Goal: Task Accomplishment & Management: Complete application form

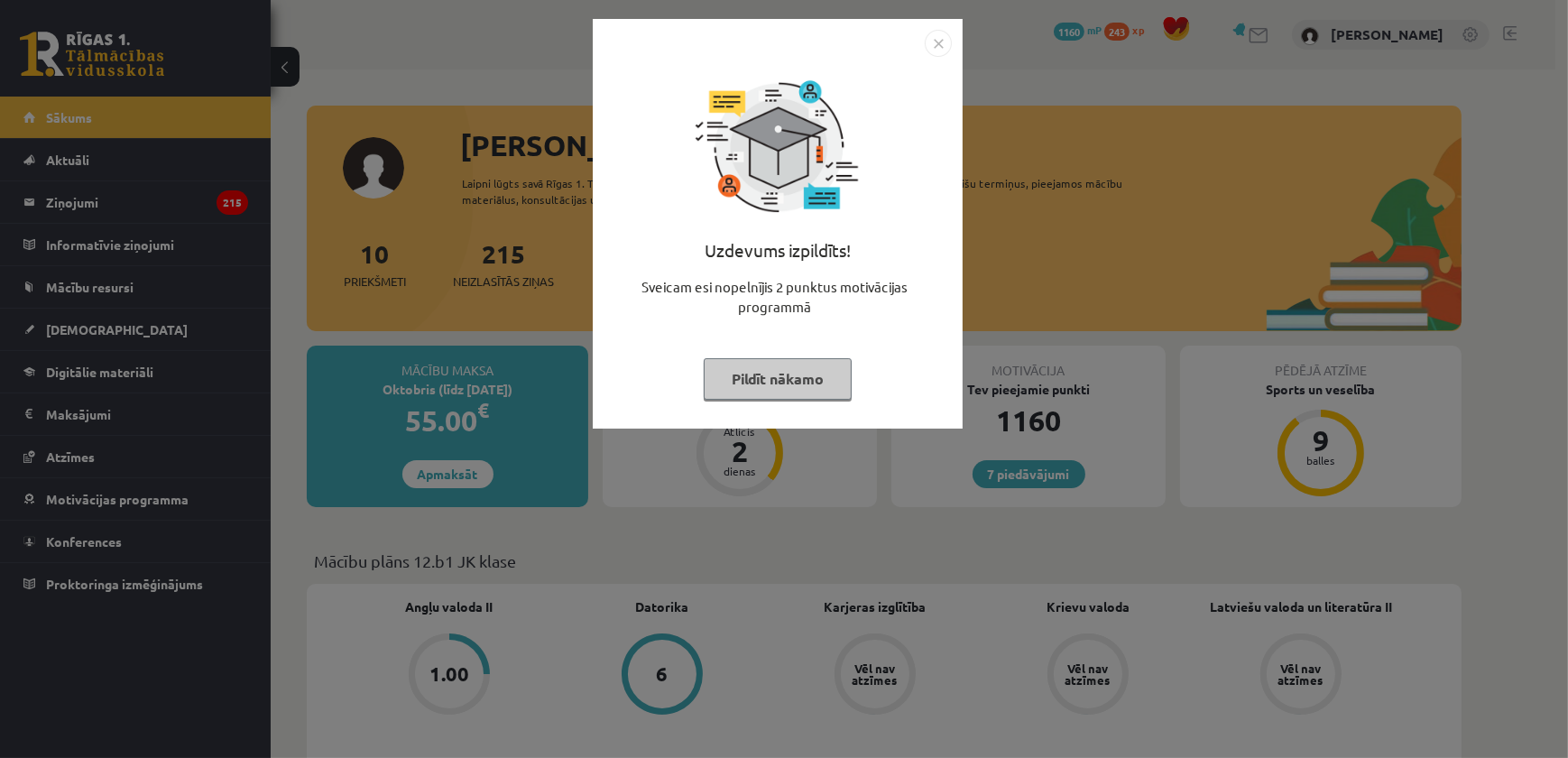
click at [932, 41] on img "Close" at bounding box center [939, 43] width 28 height 28
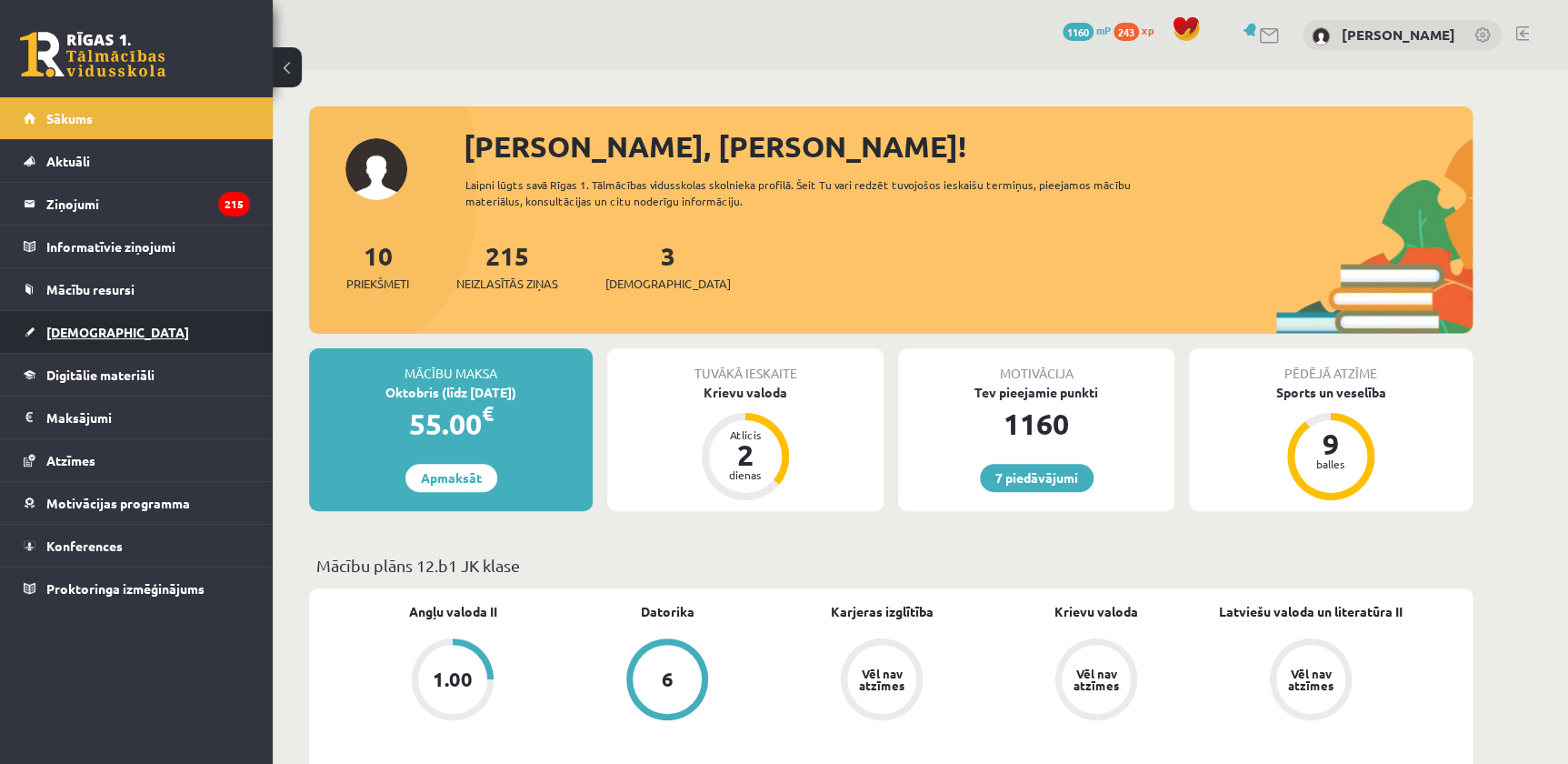
click at [126, 322] on link "[DEMOGRAPHIC_DATA]" at bounding box center [137, 332] width 227 height 42
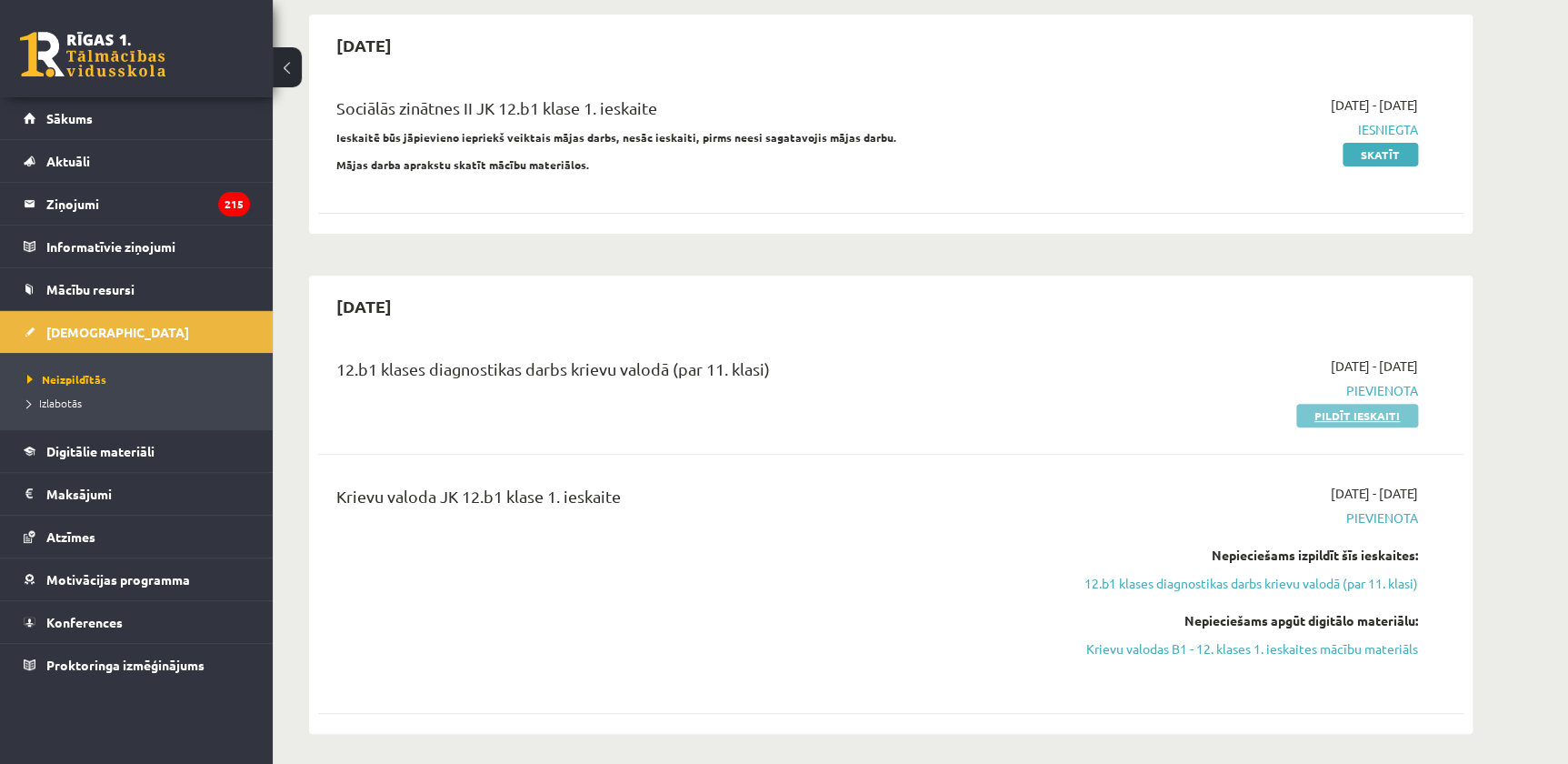
scroll to position [248, 0]
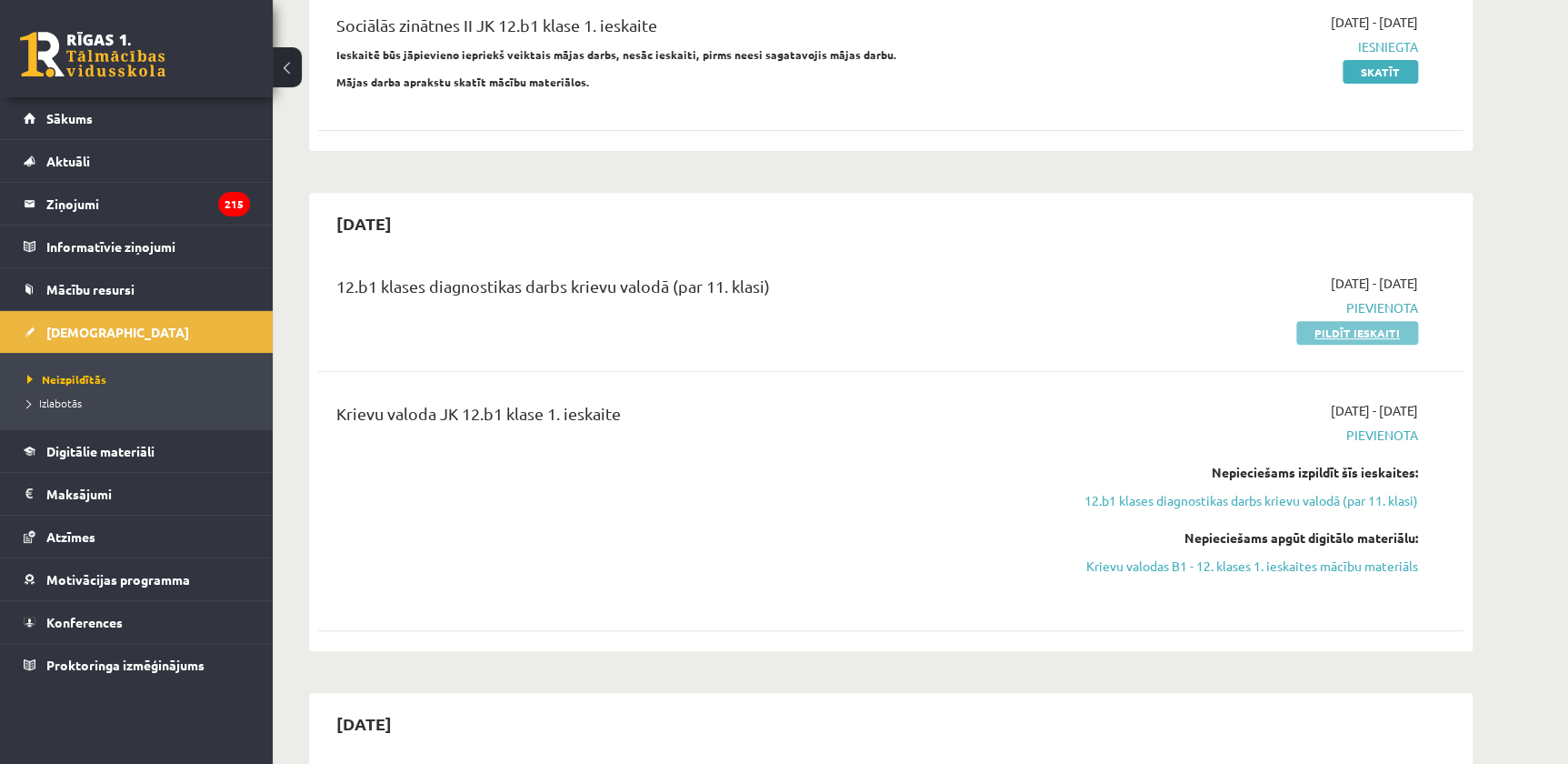
click at [1359, 328] on link "Pildīt ieskaiti" at bounding box center [1357, 333] width 122 height 24
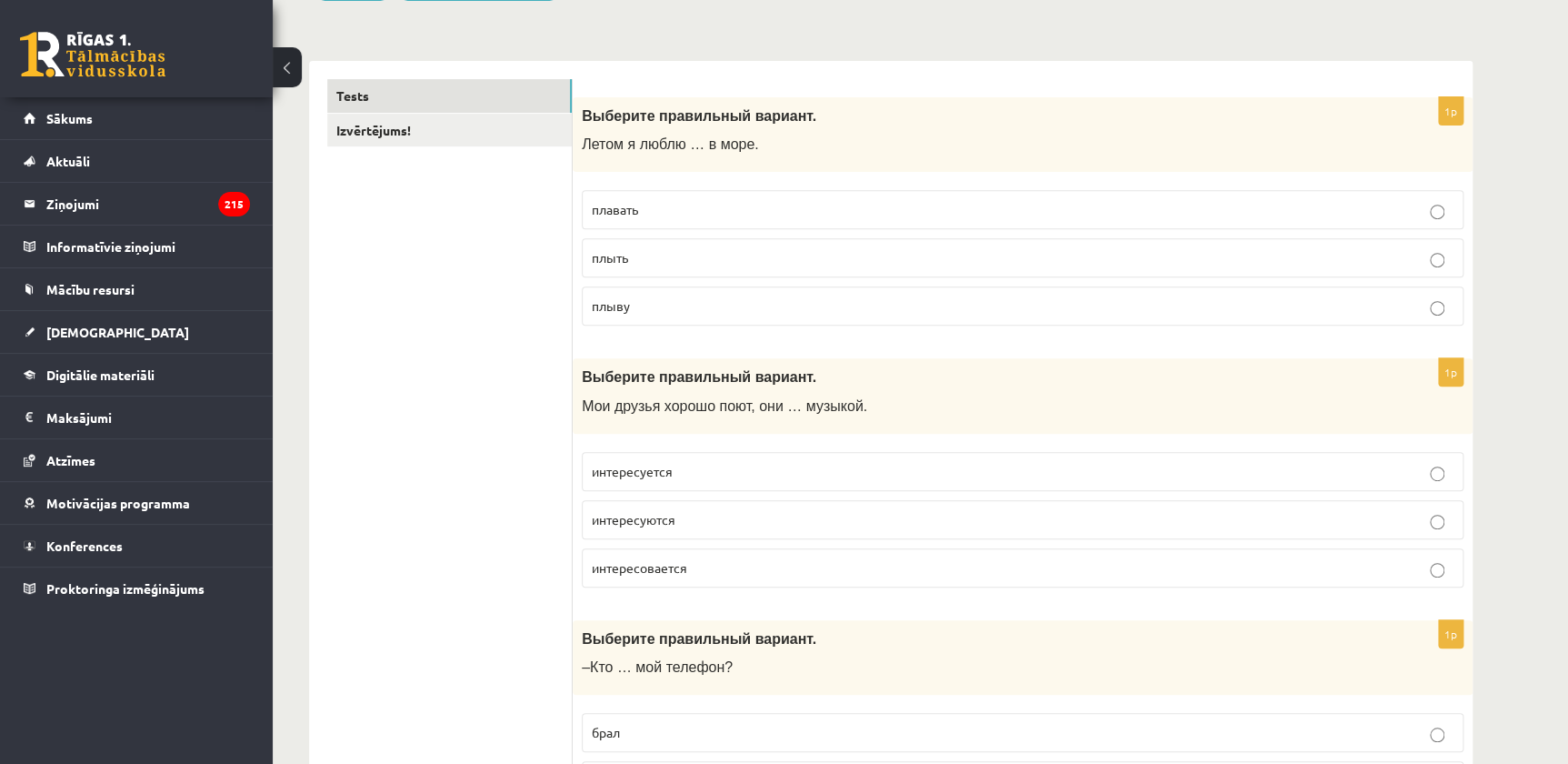
scroll to position [164, 0]
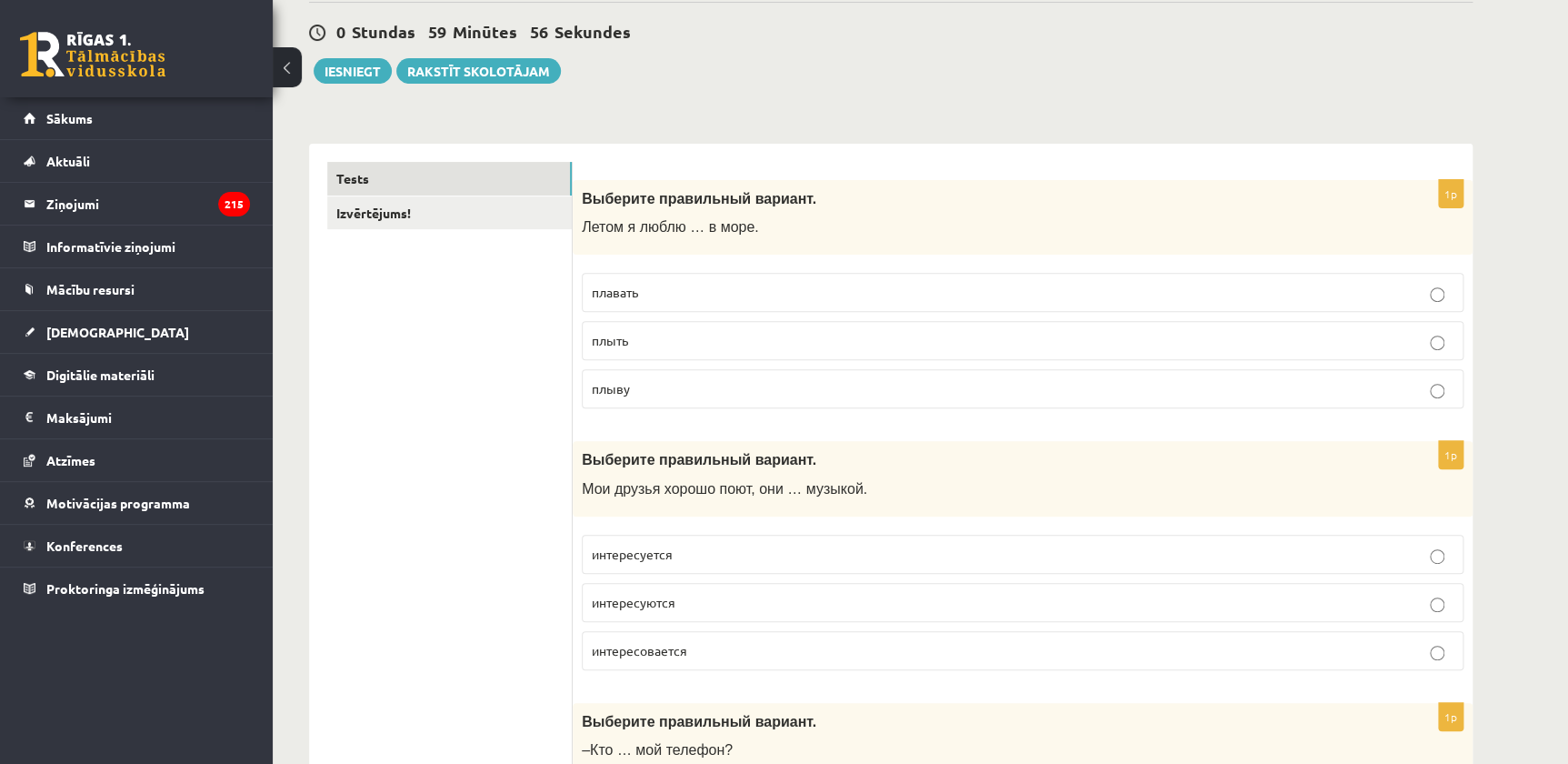
click at [680, 280] on label "плавать" at bounding box center [1022, 291] width 882 height 39
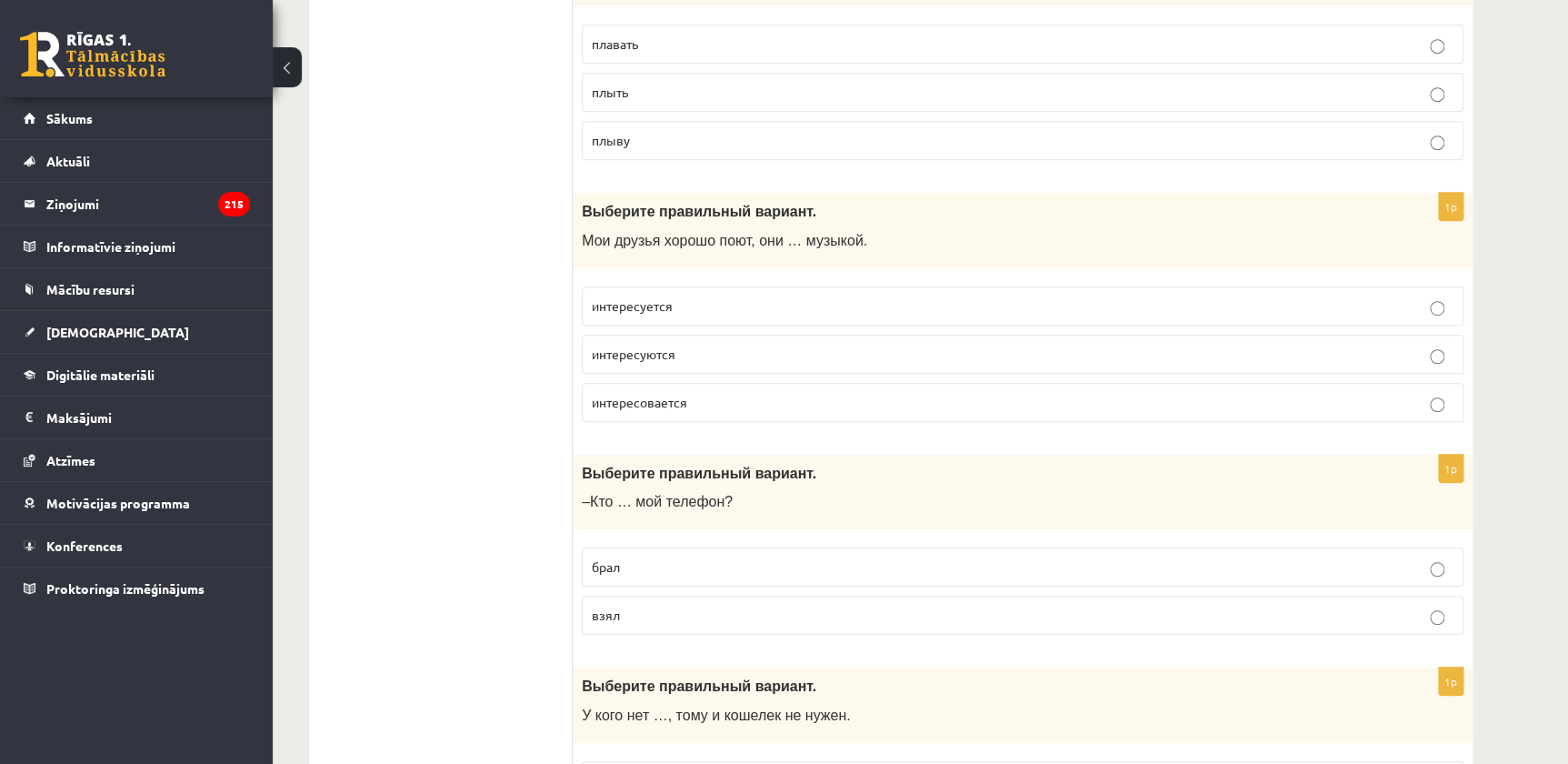
click at [700, 353] on p "интересуются" at bounding box center [1022, 354] width 862 height 19
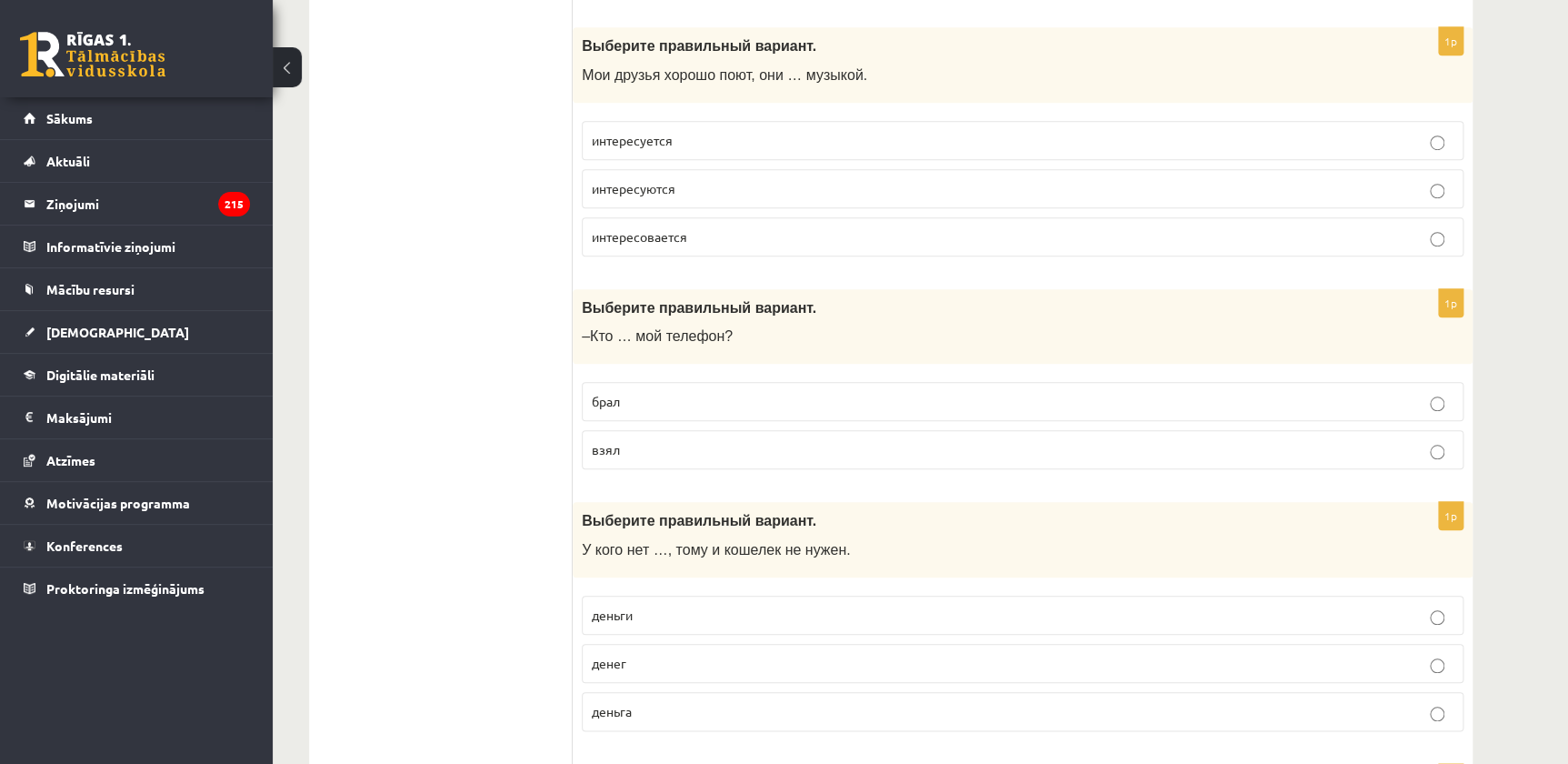
click at [649, 450] on p "взял" at bounding box center [1022, 449] width 862 height 19
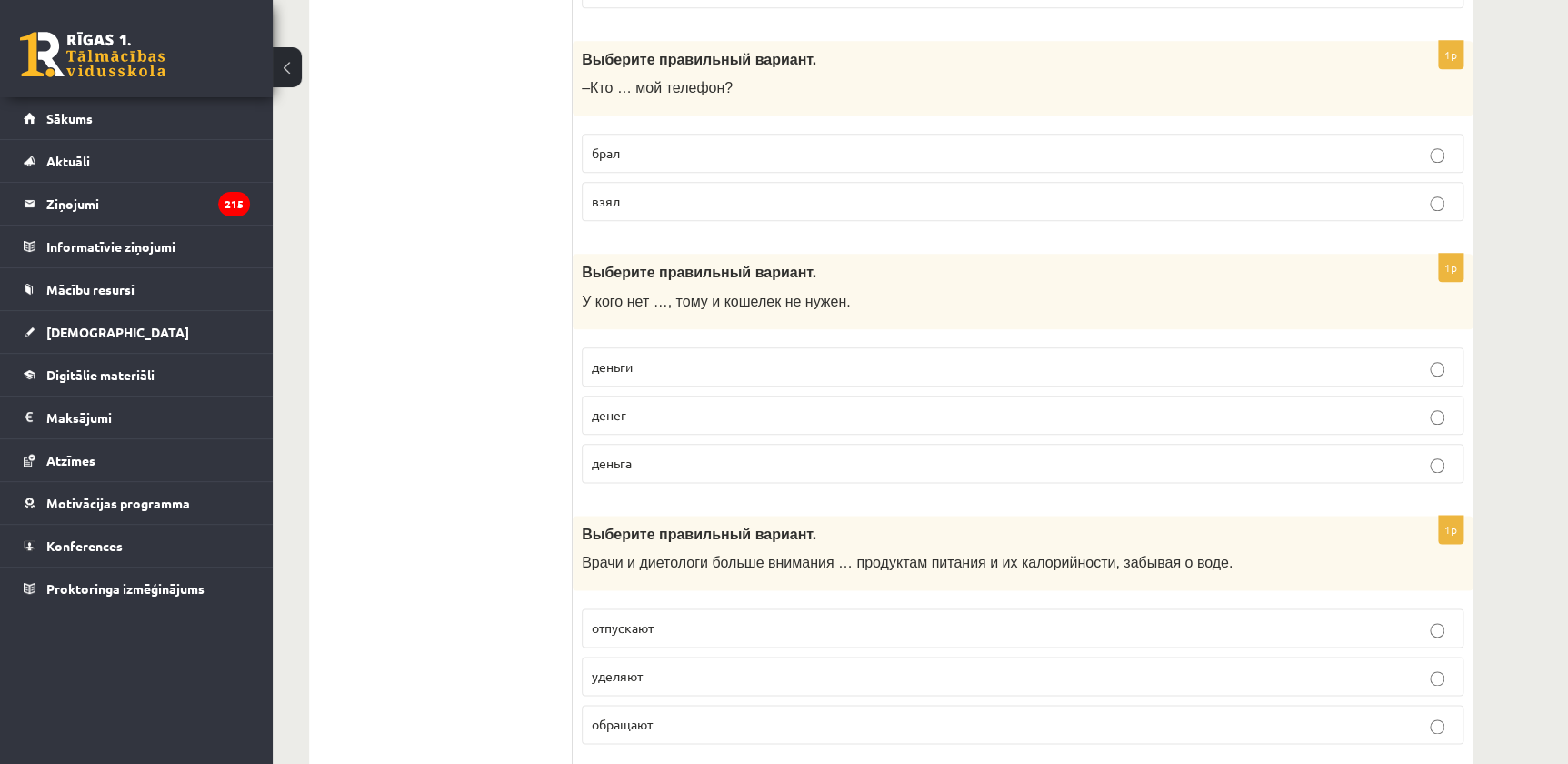
scroll to position [910, 0]
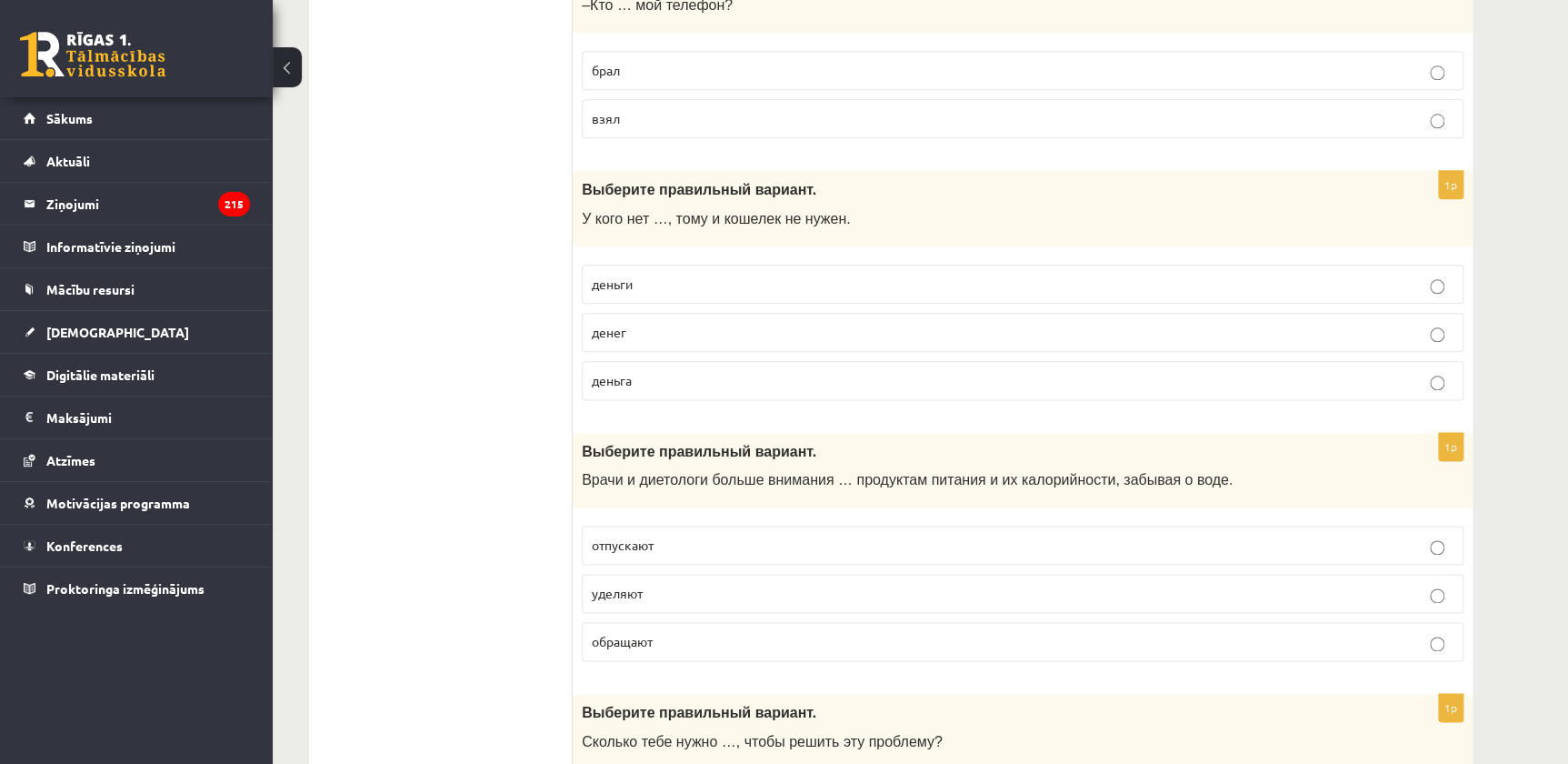
click at [646, 331] on p "денег" at bounding box center [1022, 332] width 862 height 19
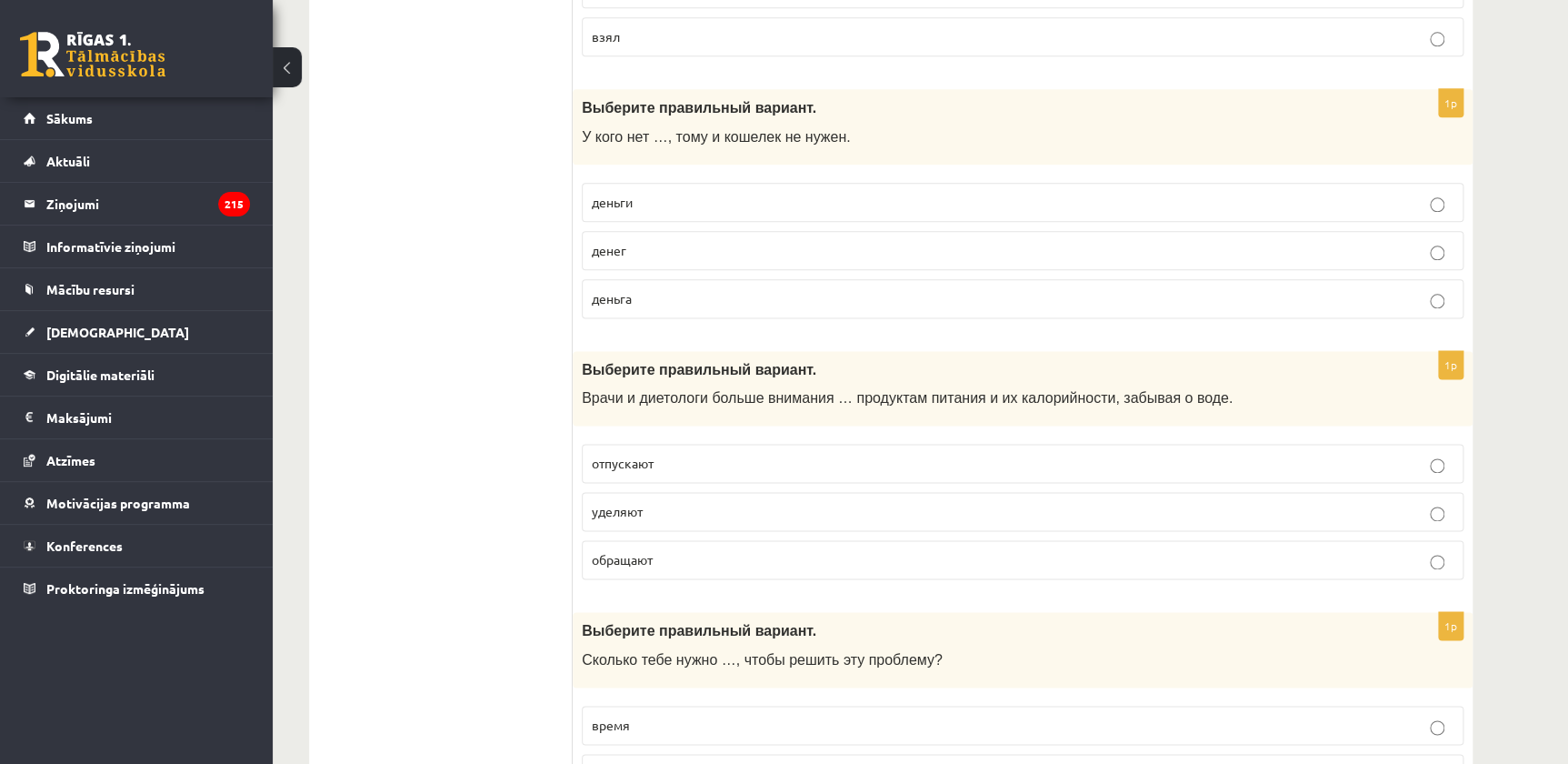
scroll to position [1074, 0]
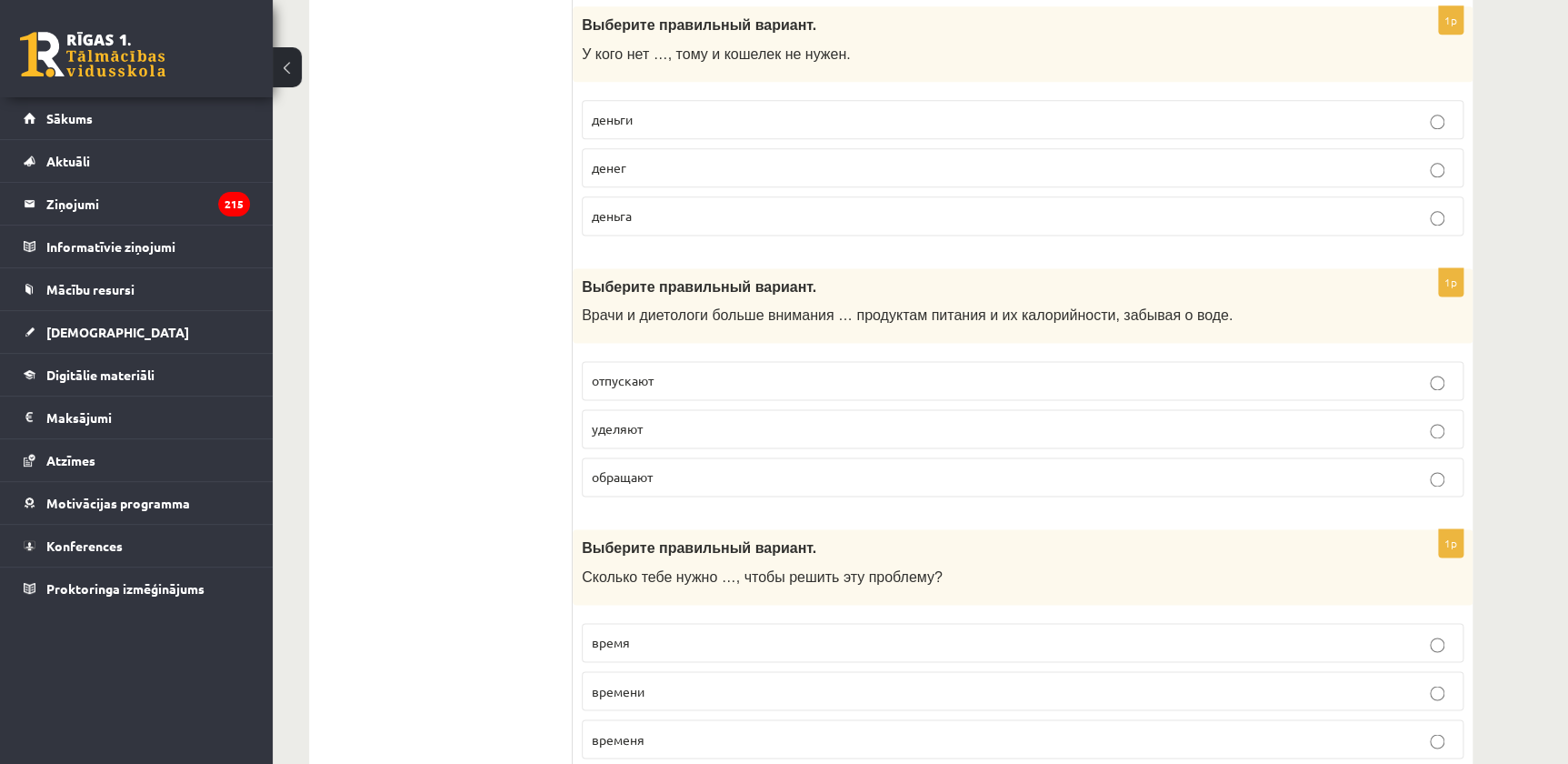
click at [718, 421] on p "уделяют" at bounding box center [1022, 428] width 862 height 19
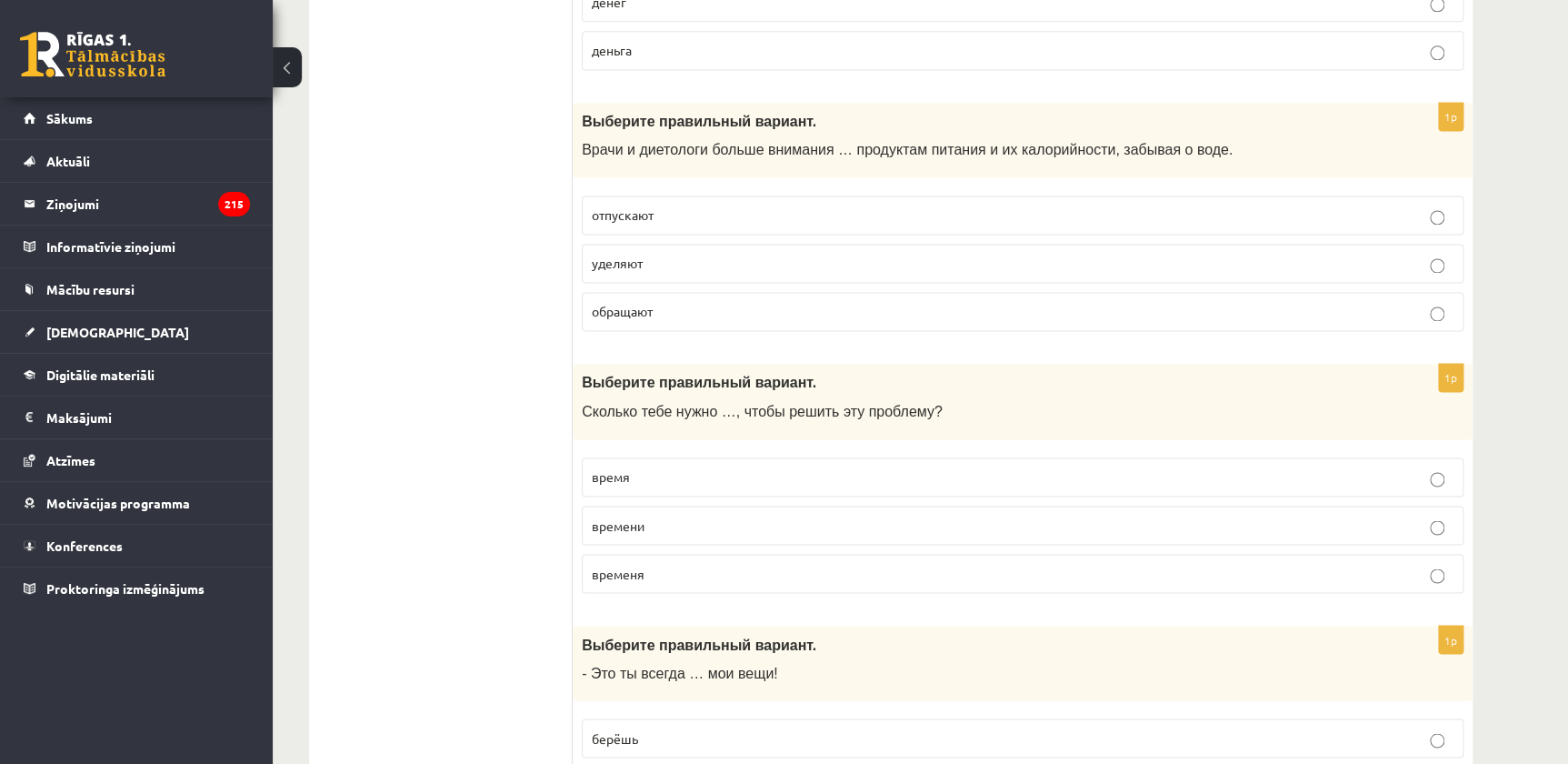
scroll to position [1322, 0]
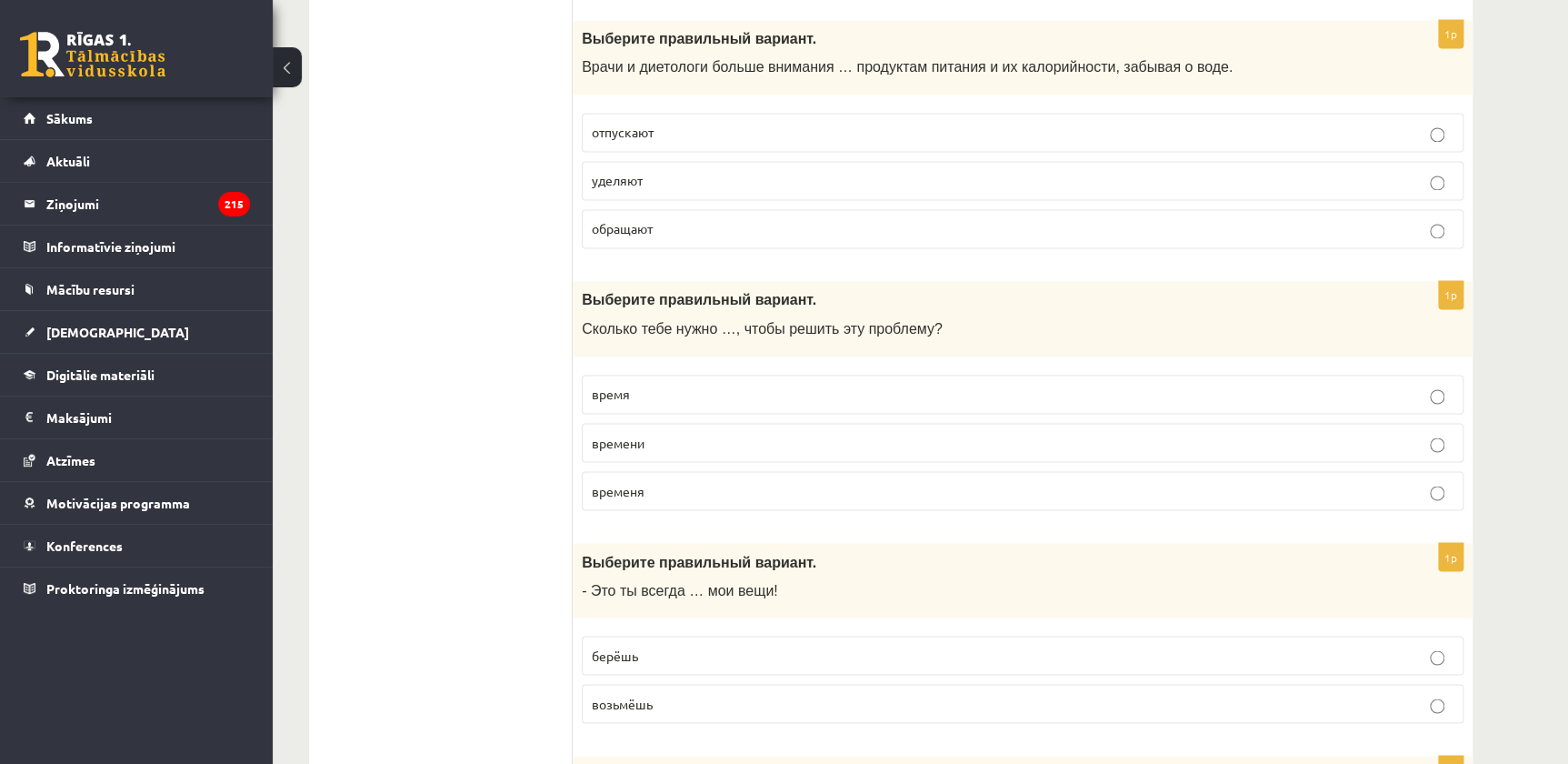
click at [634, 435] on span "времени" at bounding box center [617, 442] width 52 height 17
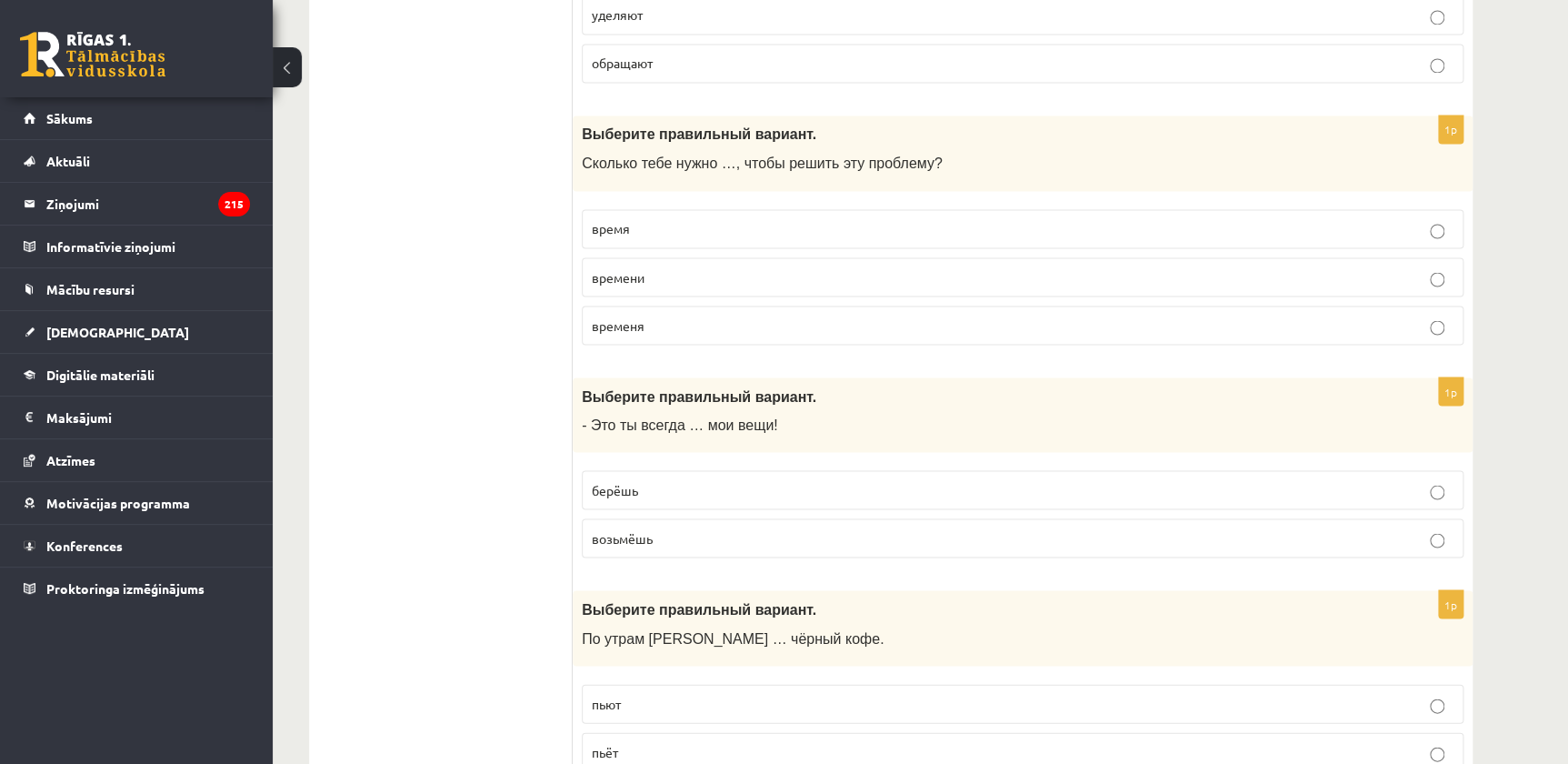
scroll to position [1571, 0]
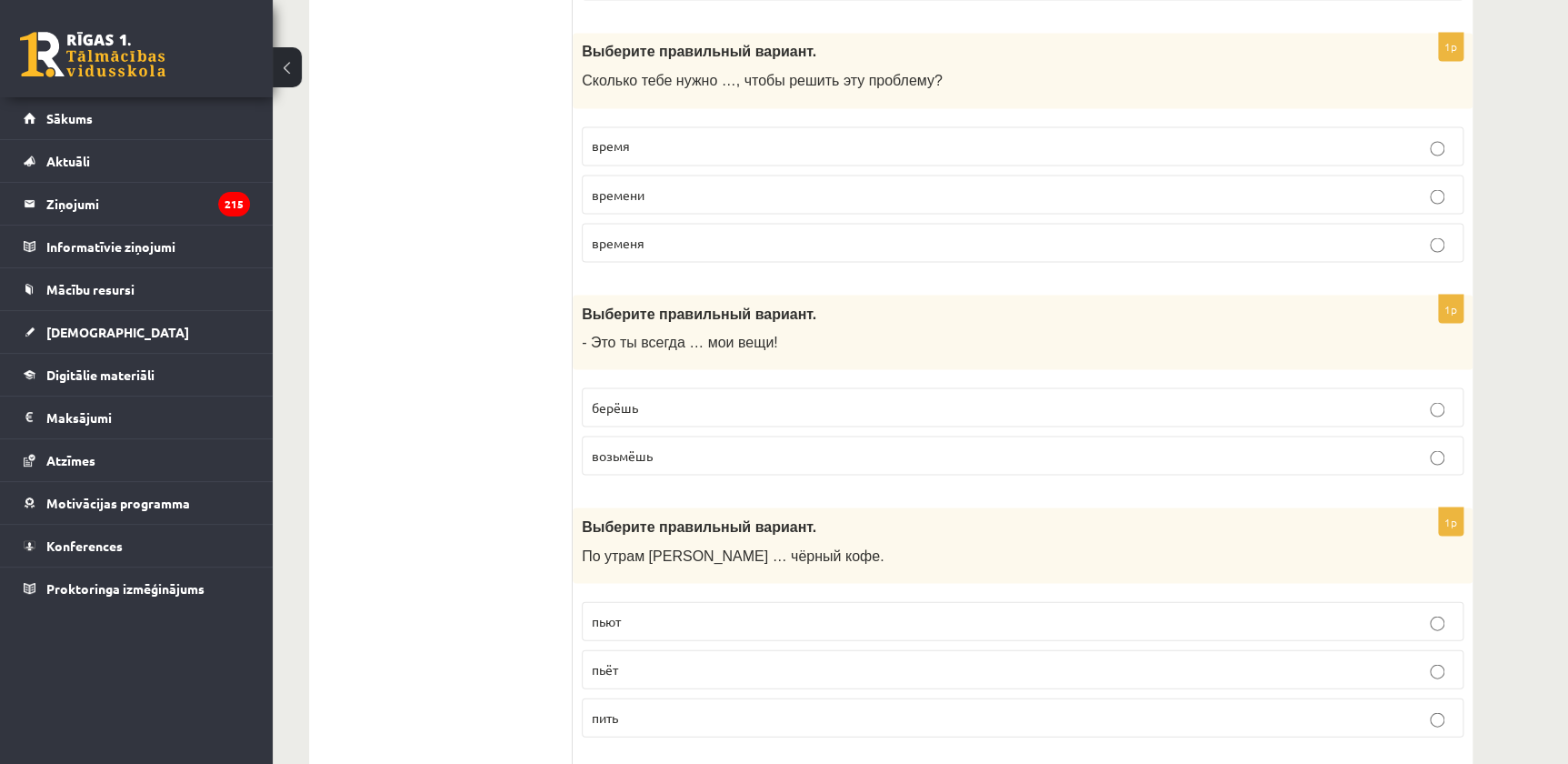
click at [619, 403] on span "берёшь" at bounding box center [614, 406] width 47 height 17
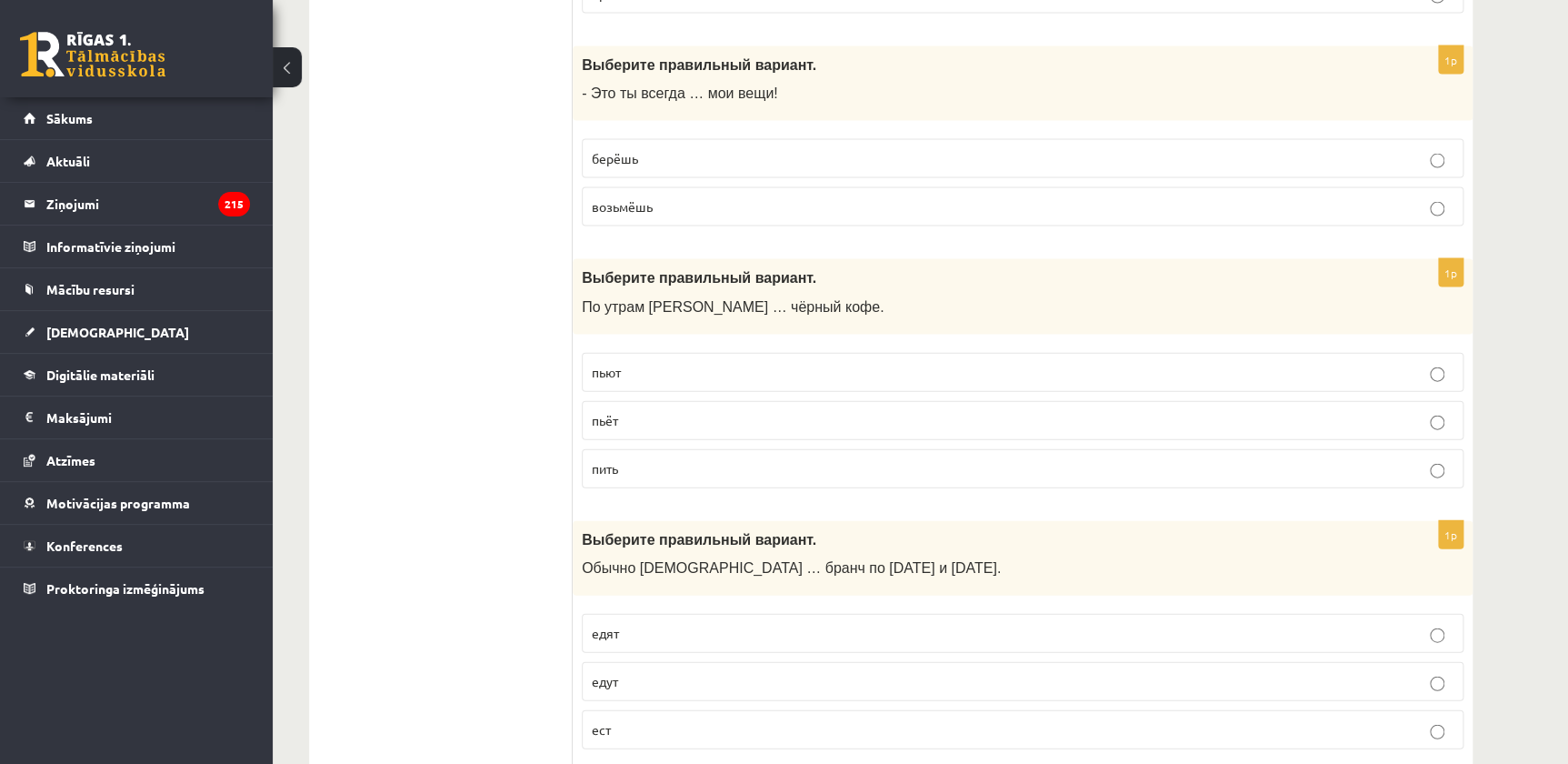
click at [635, 413] on p "пьёт" at bounding box center [1022, 420] width 862 height 19
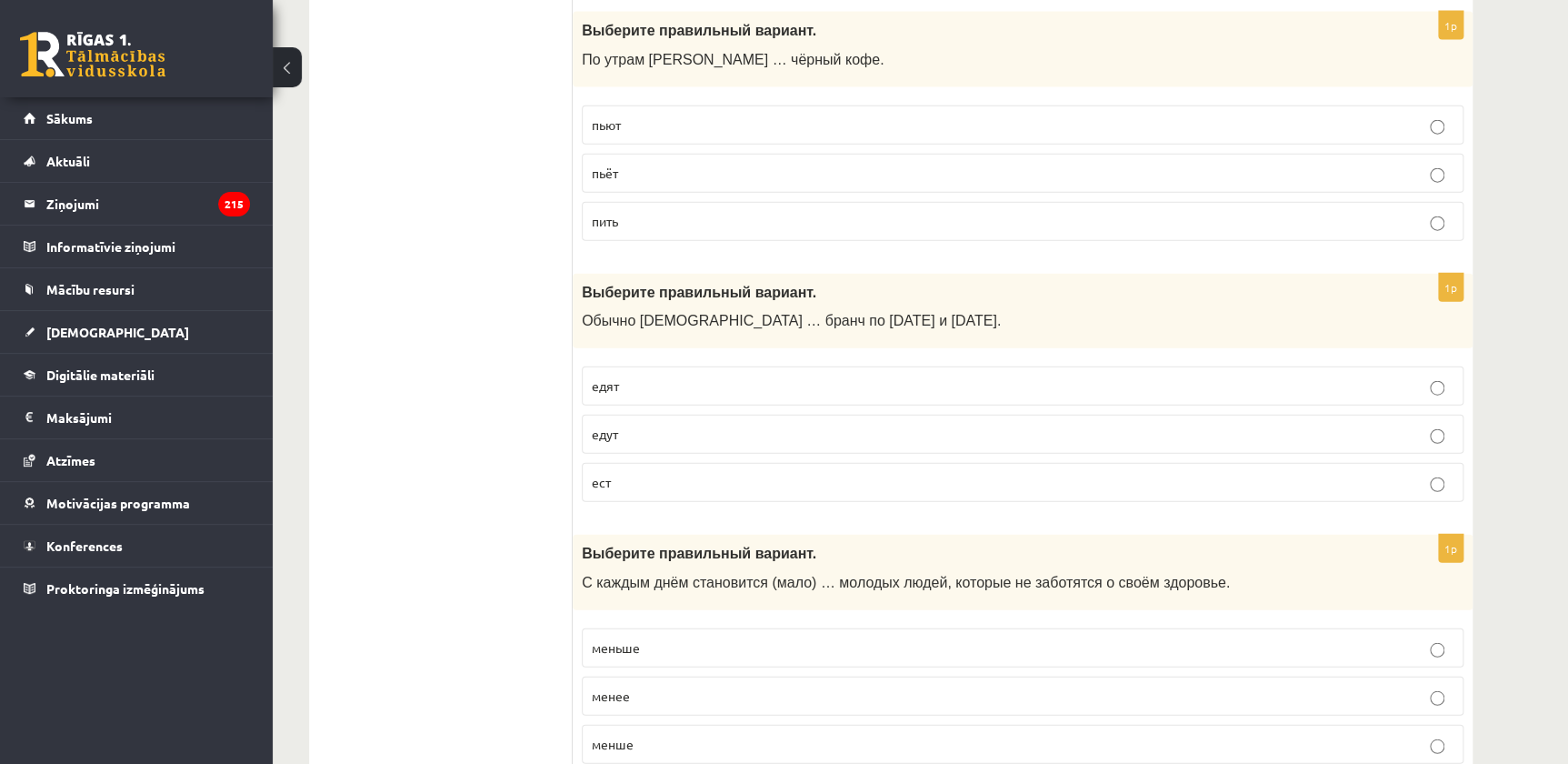
click at [658, 381] on p "едят" at bounding box center [1022, 385] width 862 height 19
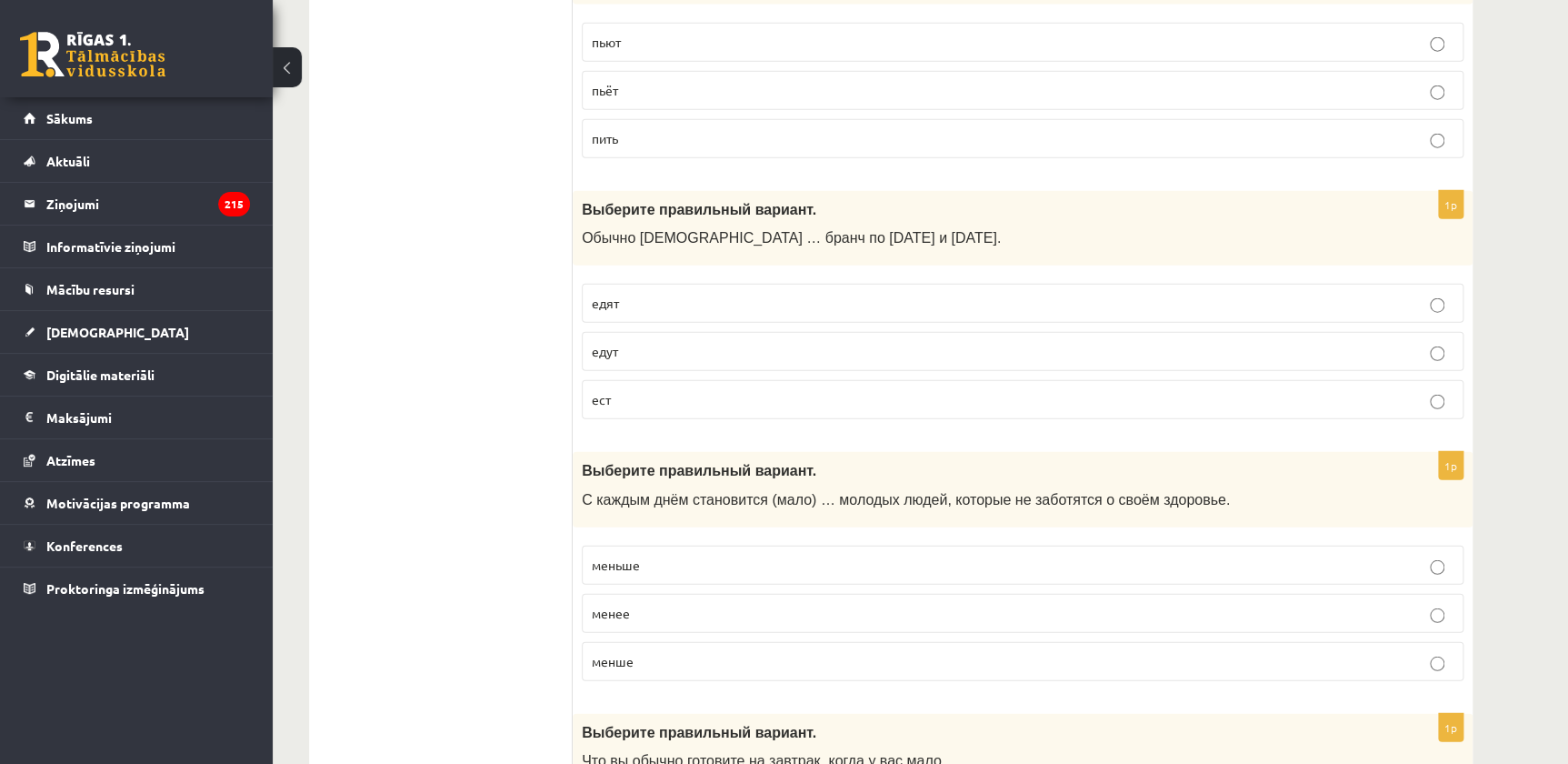
scroll to position [2232, 0]
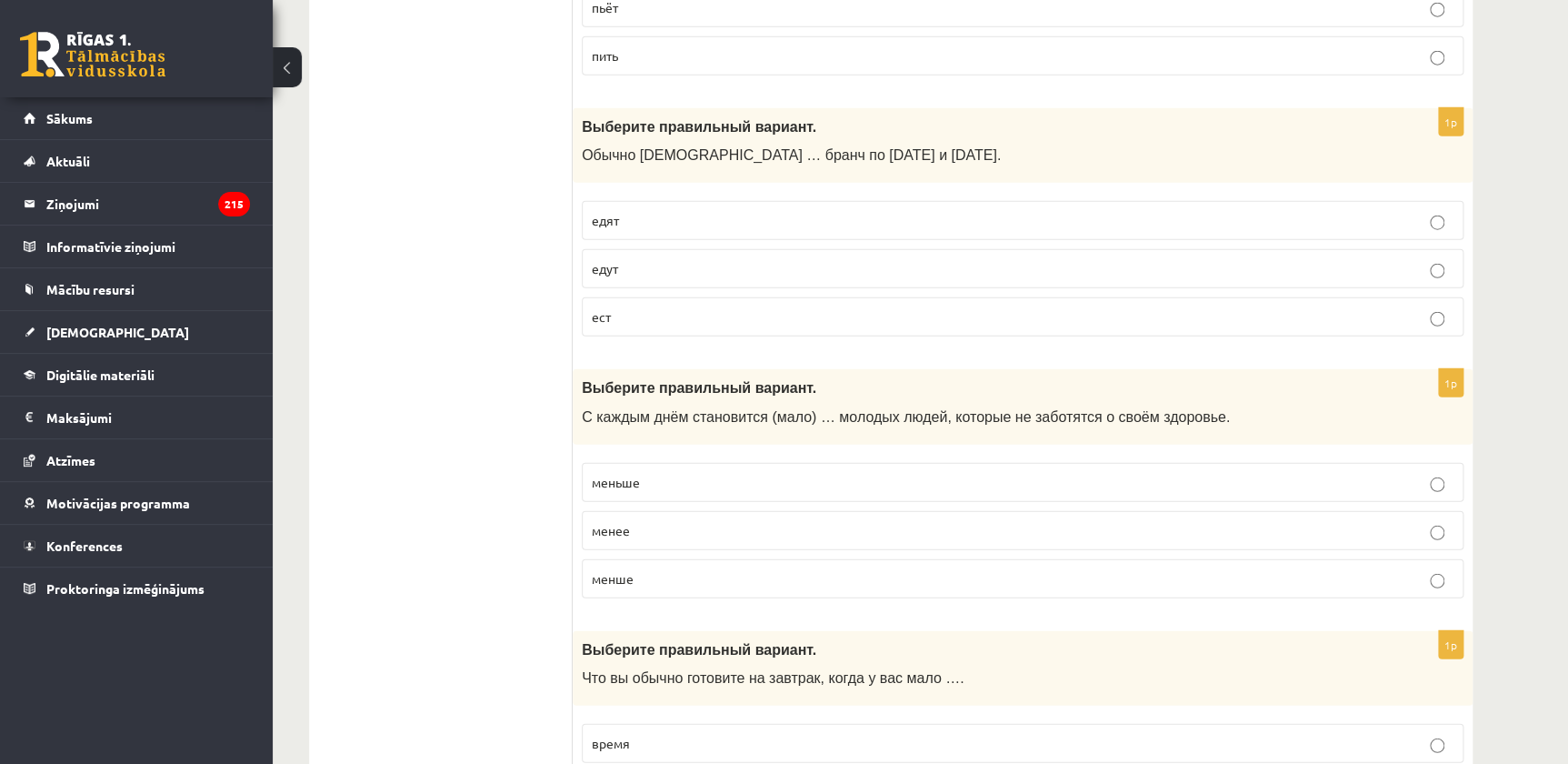
click at [627, 474] on span "меньше" at bounding box center [615, 482] width 49 height 17
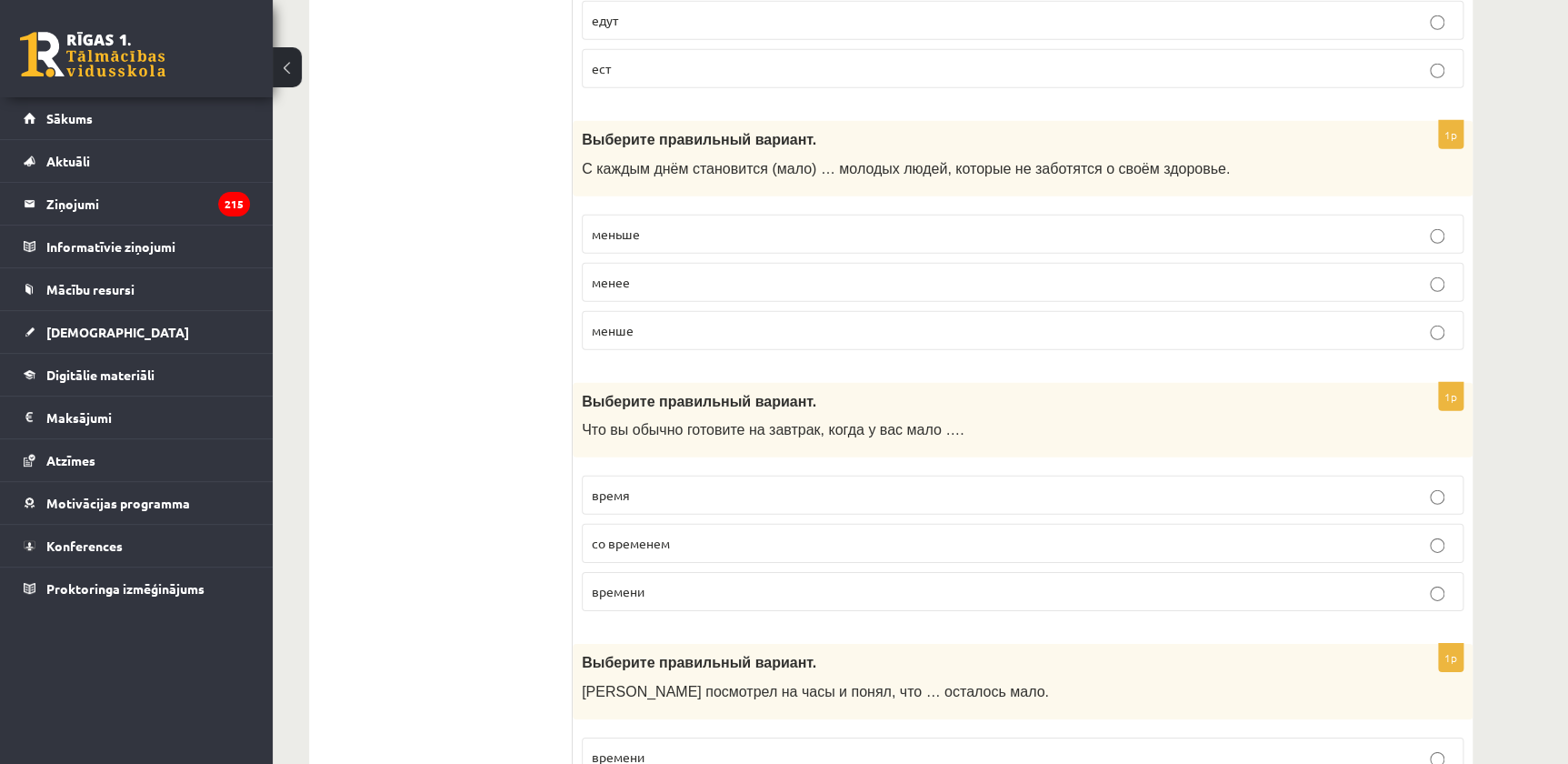
scroll to position [2563, 0]
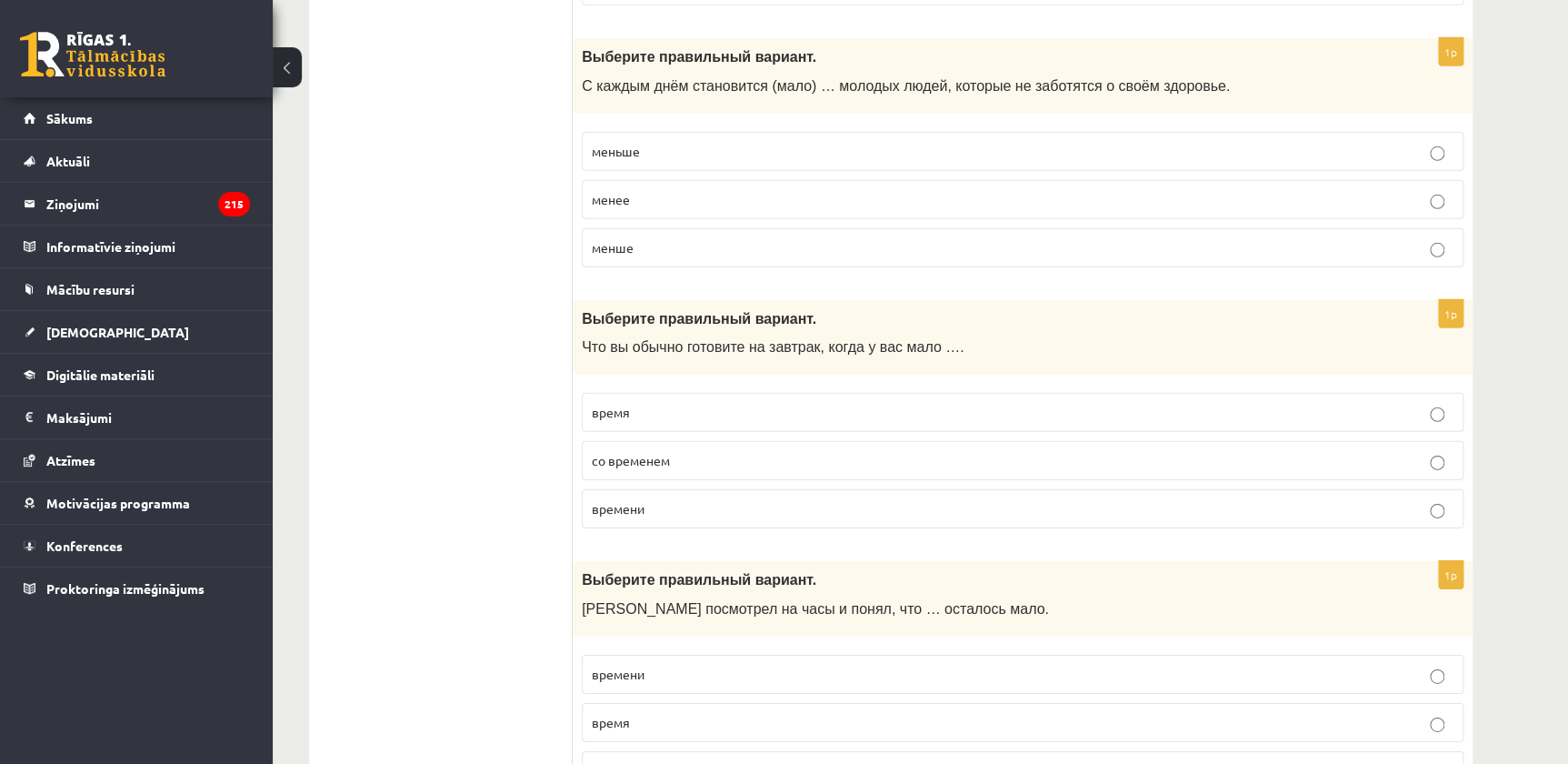
click at [655, 499] on p "времени" at bounding box center [1022, 508] width 862 height 19
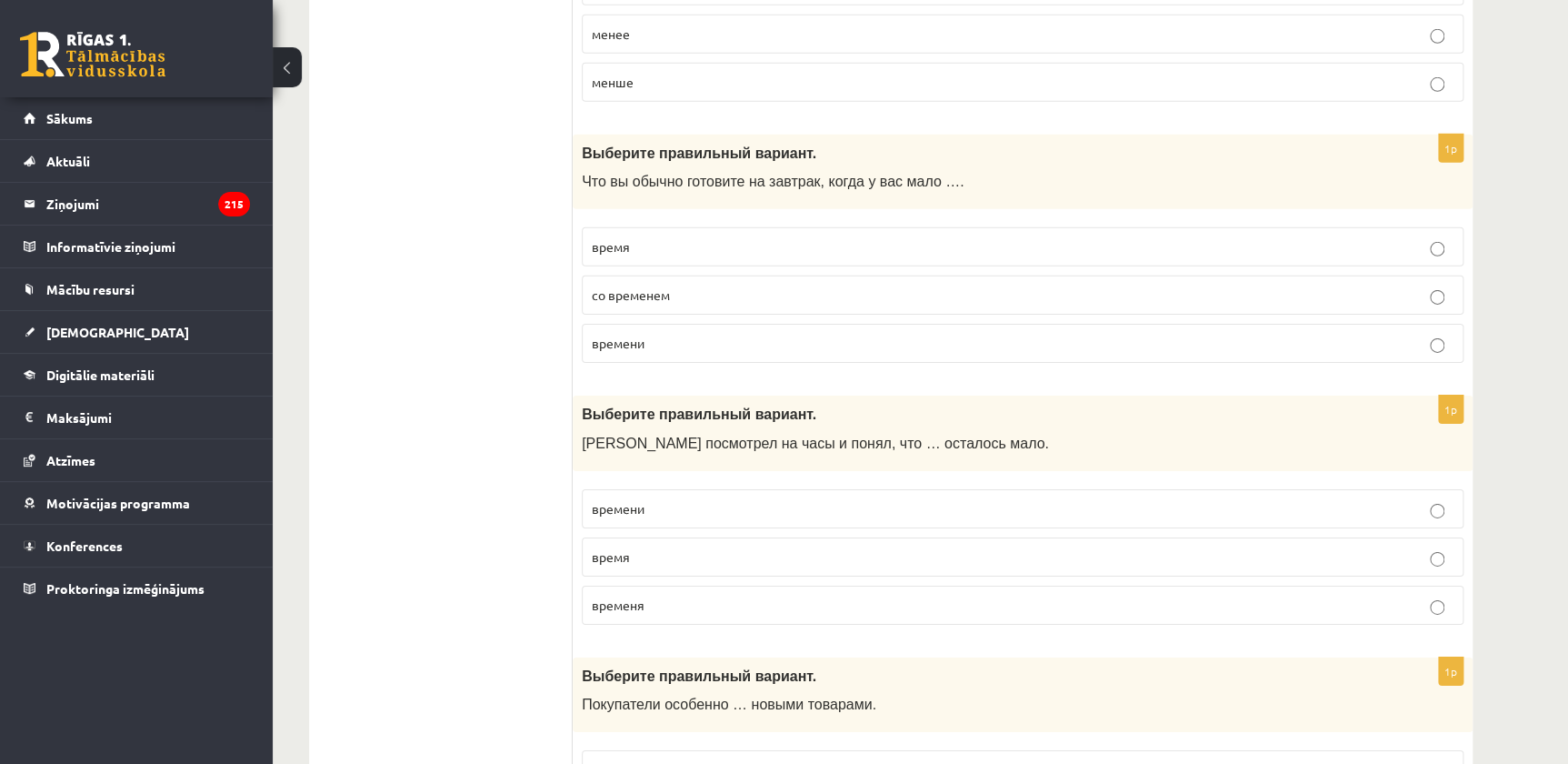
click at [648, 499] on p "времени" at bounding box center [1022, 508] width 862 height 19
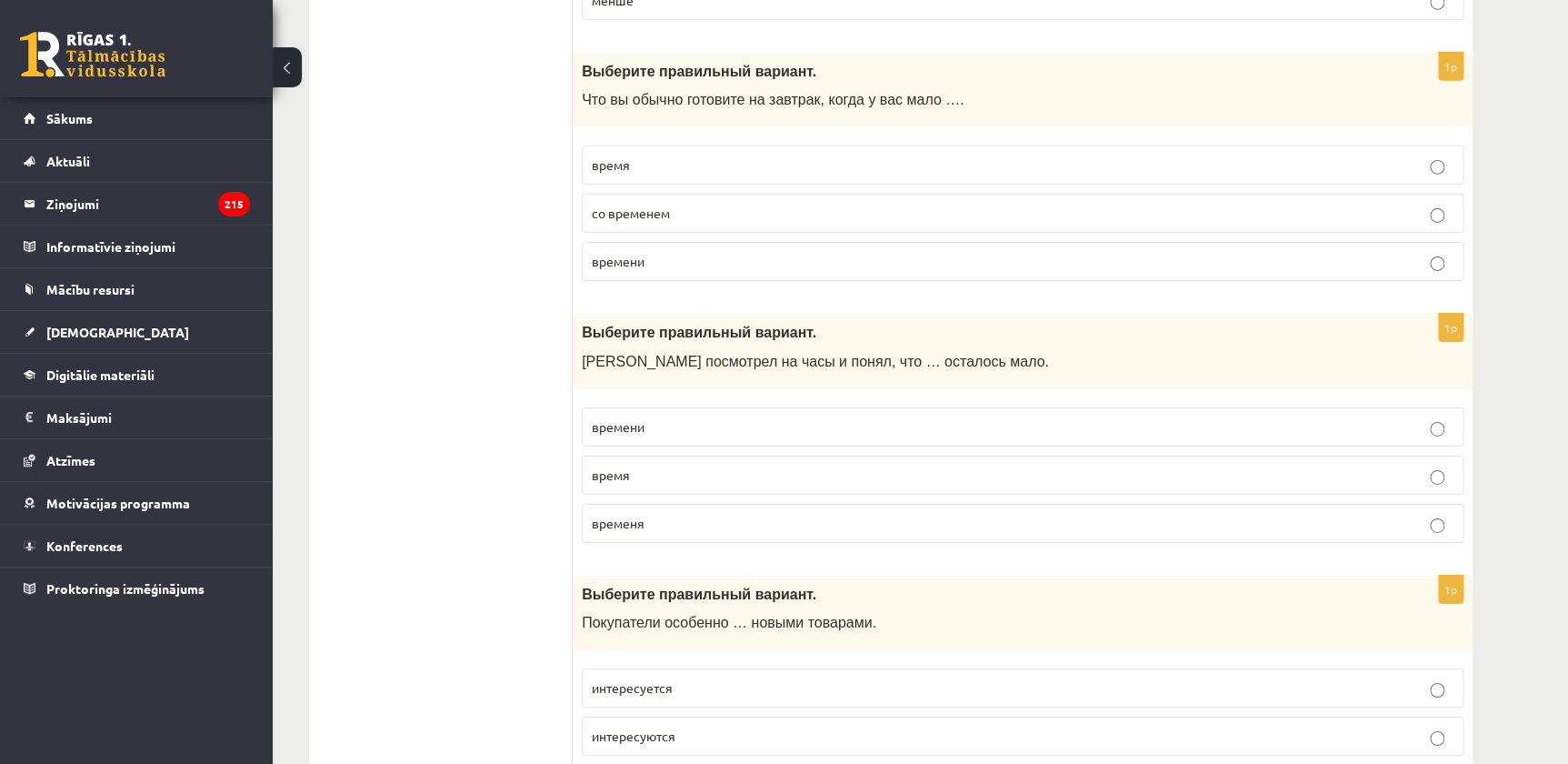
scroll to position [3058, 0]
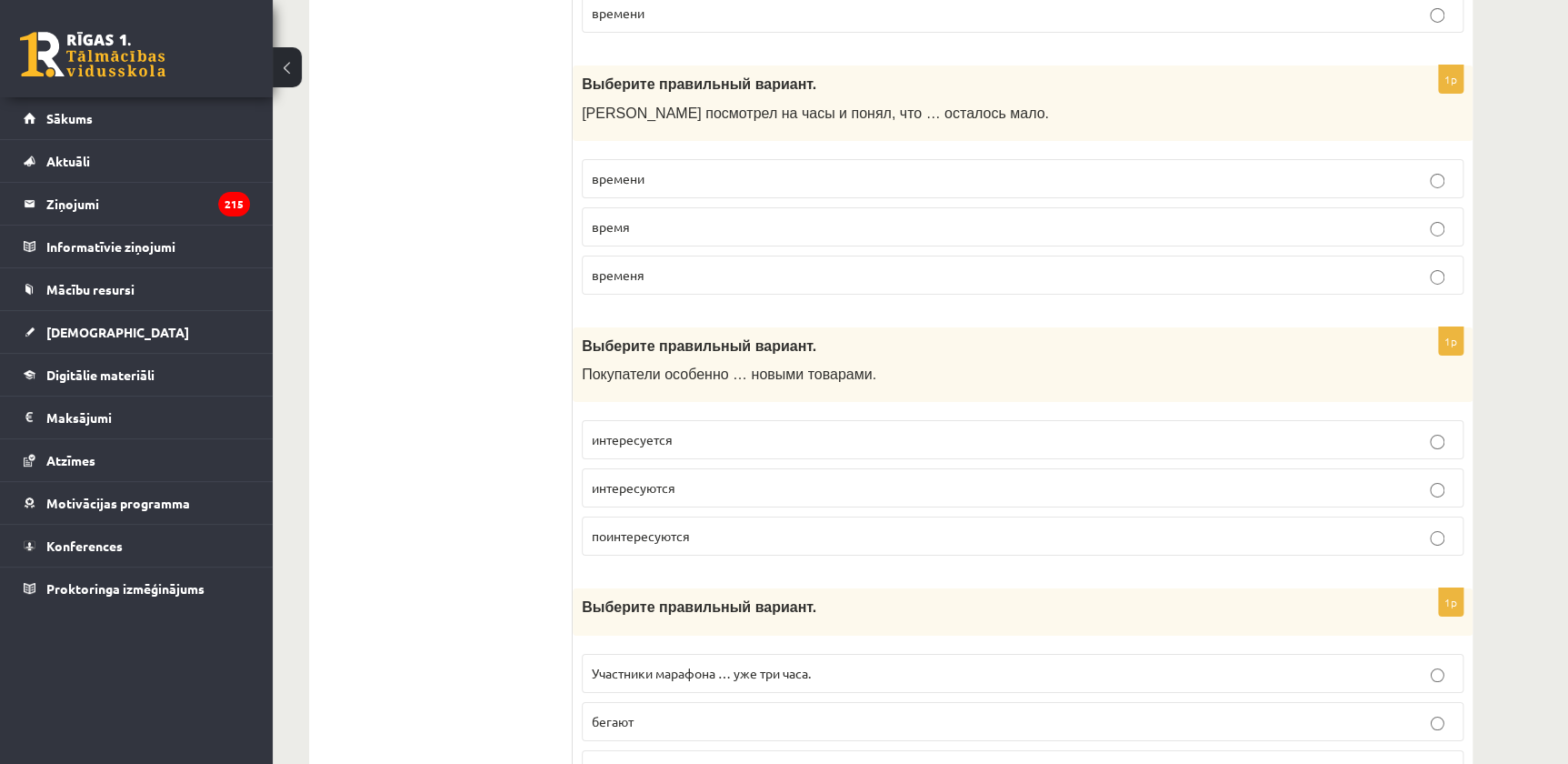
click at [673, 486] on span "интересуются" at bounding box center [633, 488] width 83 height 17
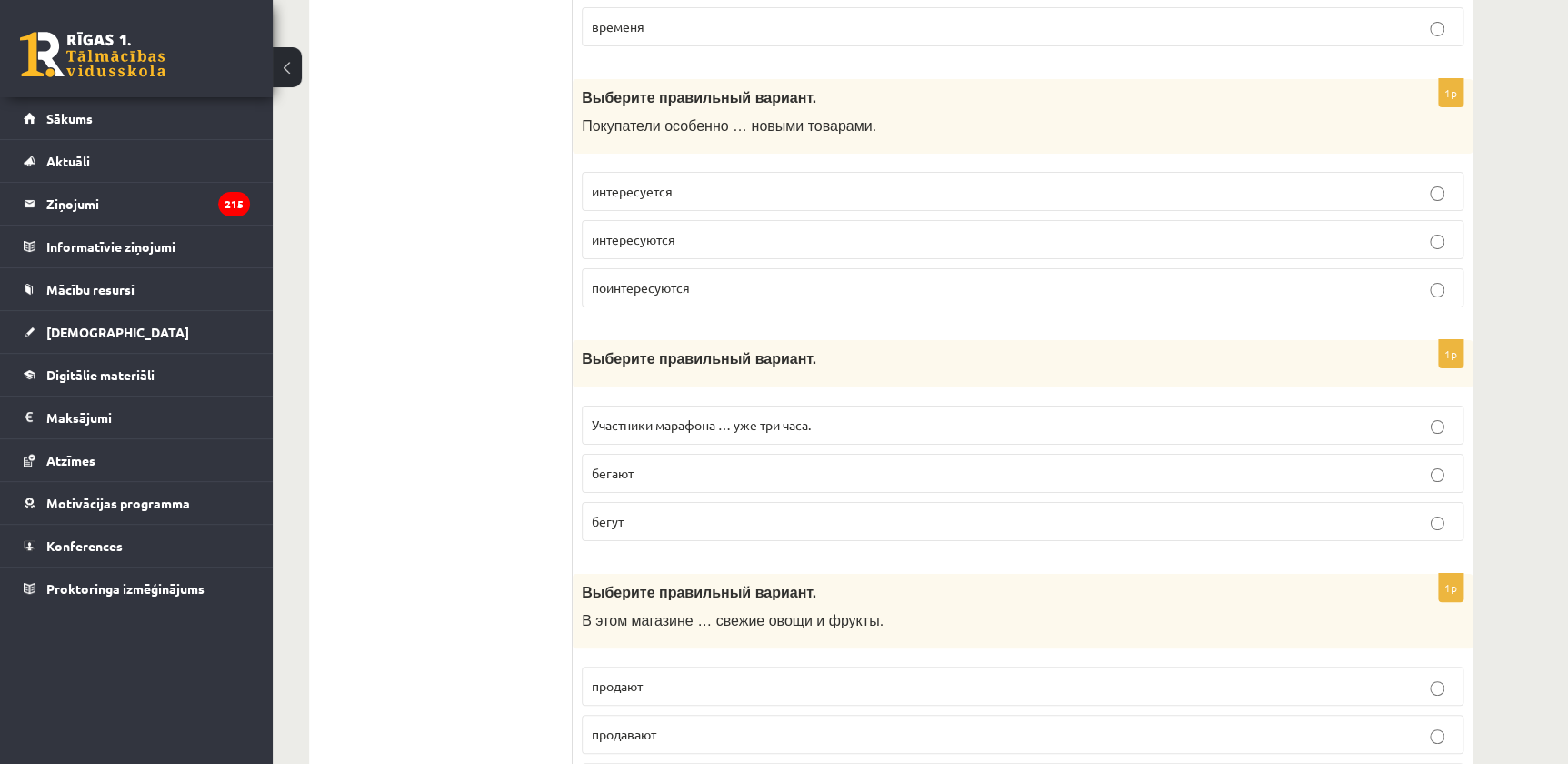
click at [662, 519] on p "бегут" at bounding box center [1022, 521] width 862 height 19
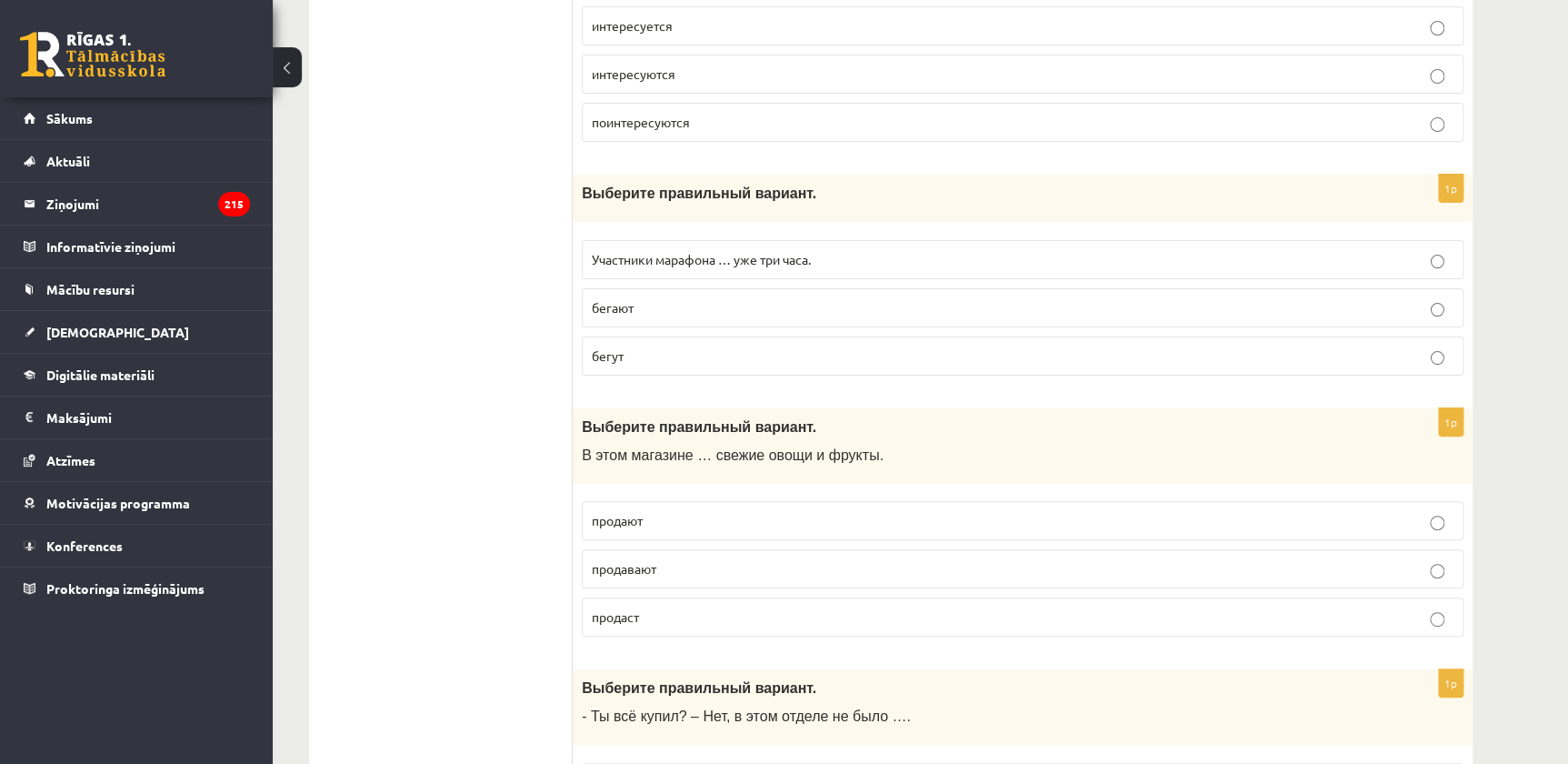
scroll to position [3554, 0]
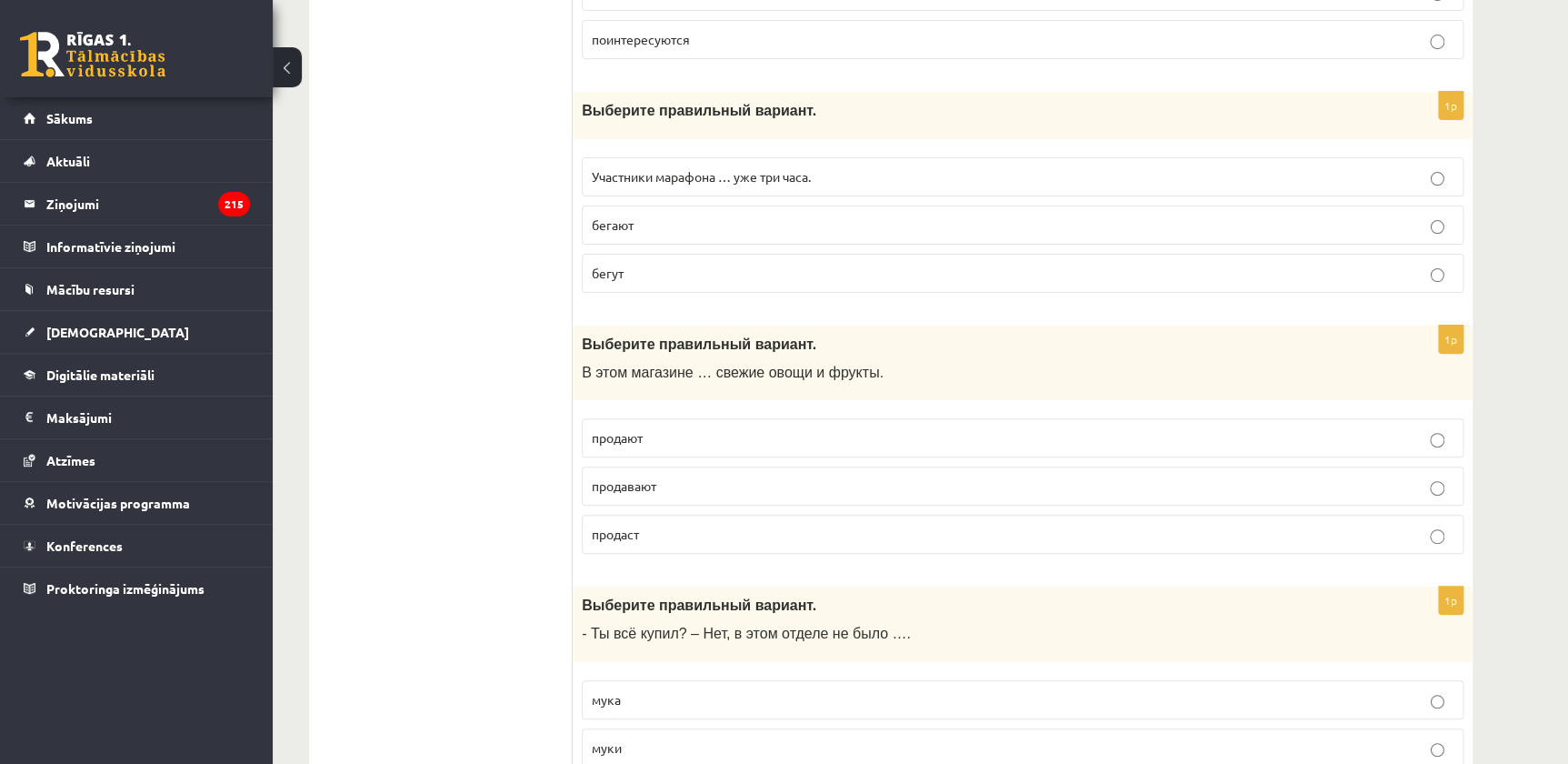
click at [679, 431] on p "продают" at bounding box center [1022, 437] width 862 height 19
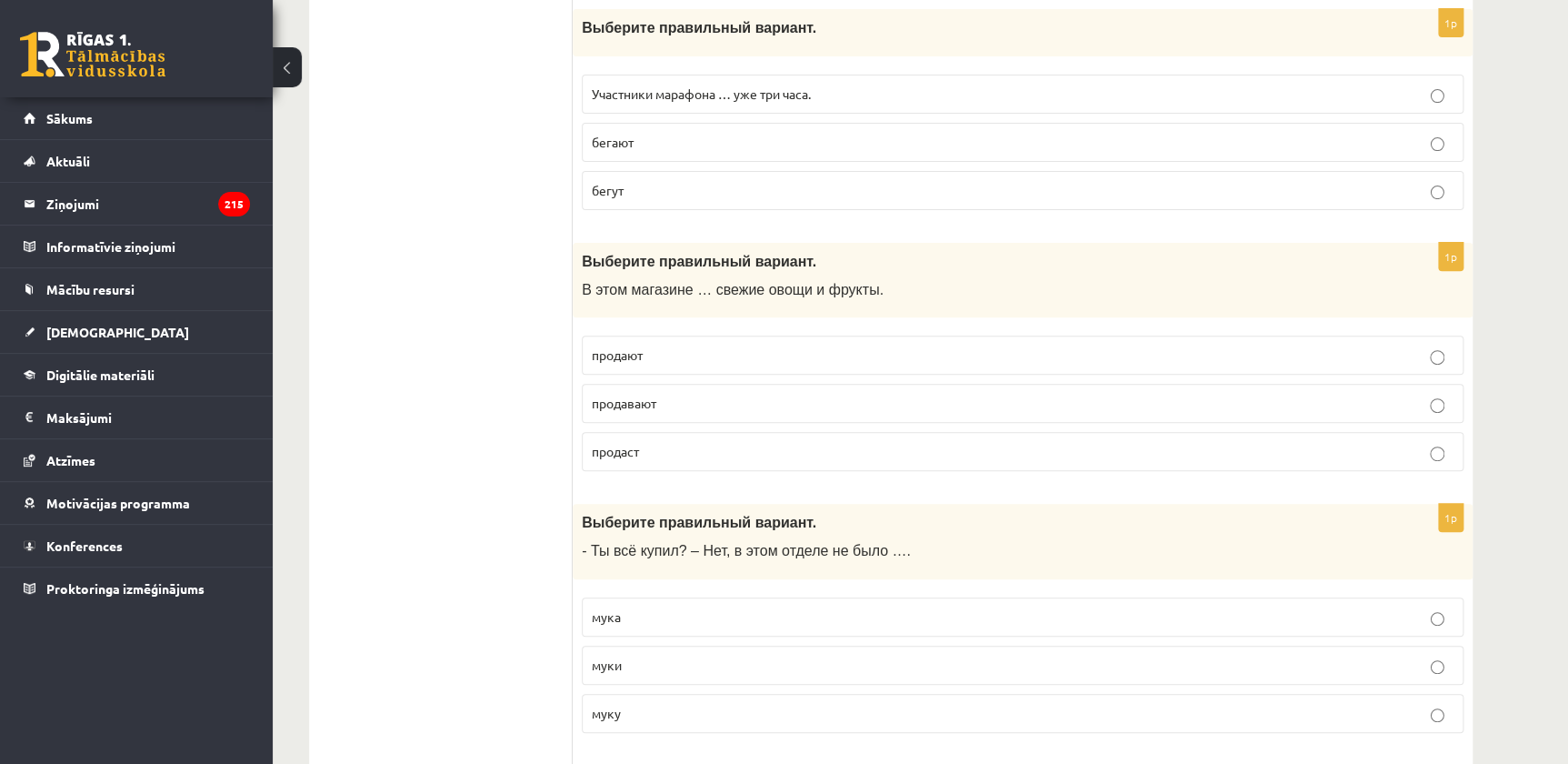
scroll to position [3719, 0]
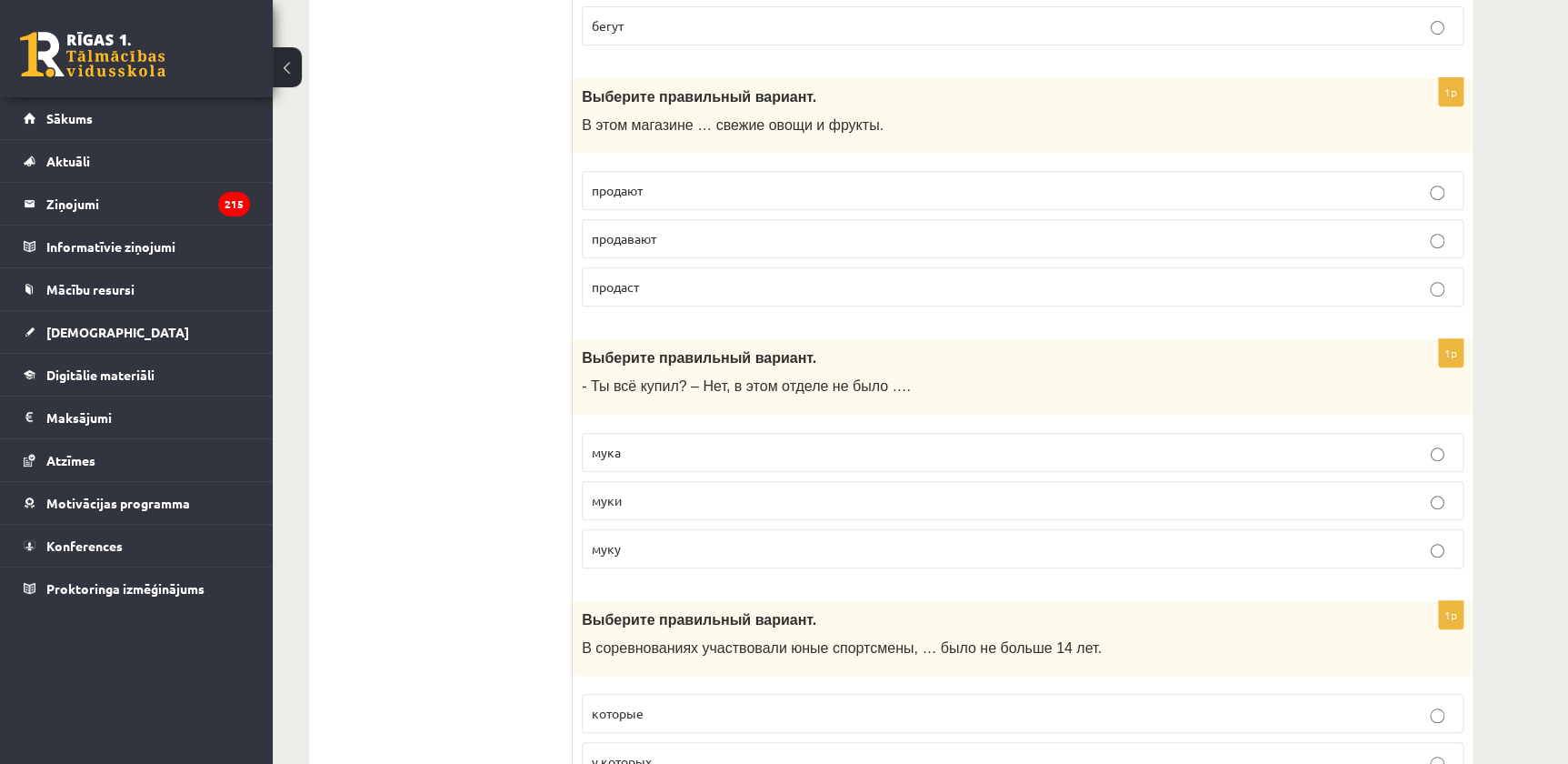
click at [626, 491] on p "муки" at bounding box center [1022, 500] width 862 height 19
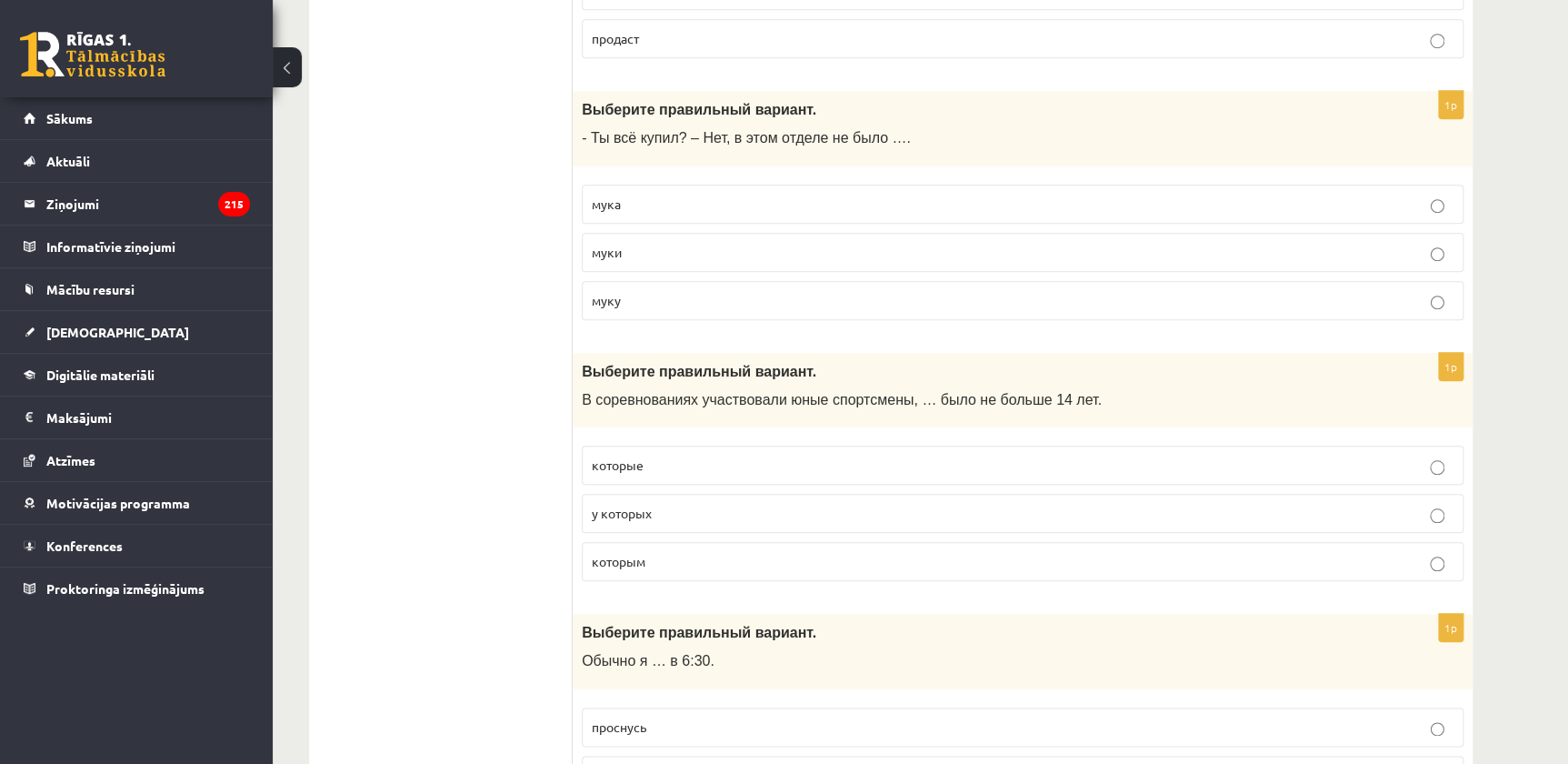
click at [656, 552] on p "которым" at bounding box center [1022, 561] width 862 height 19
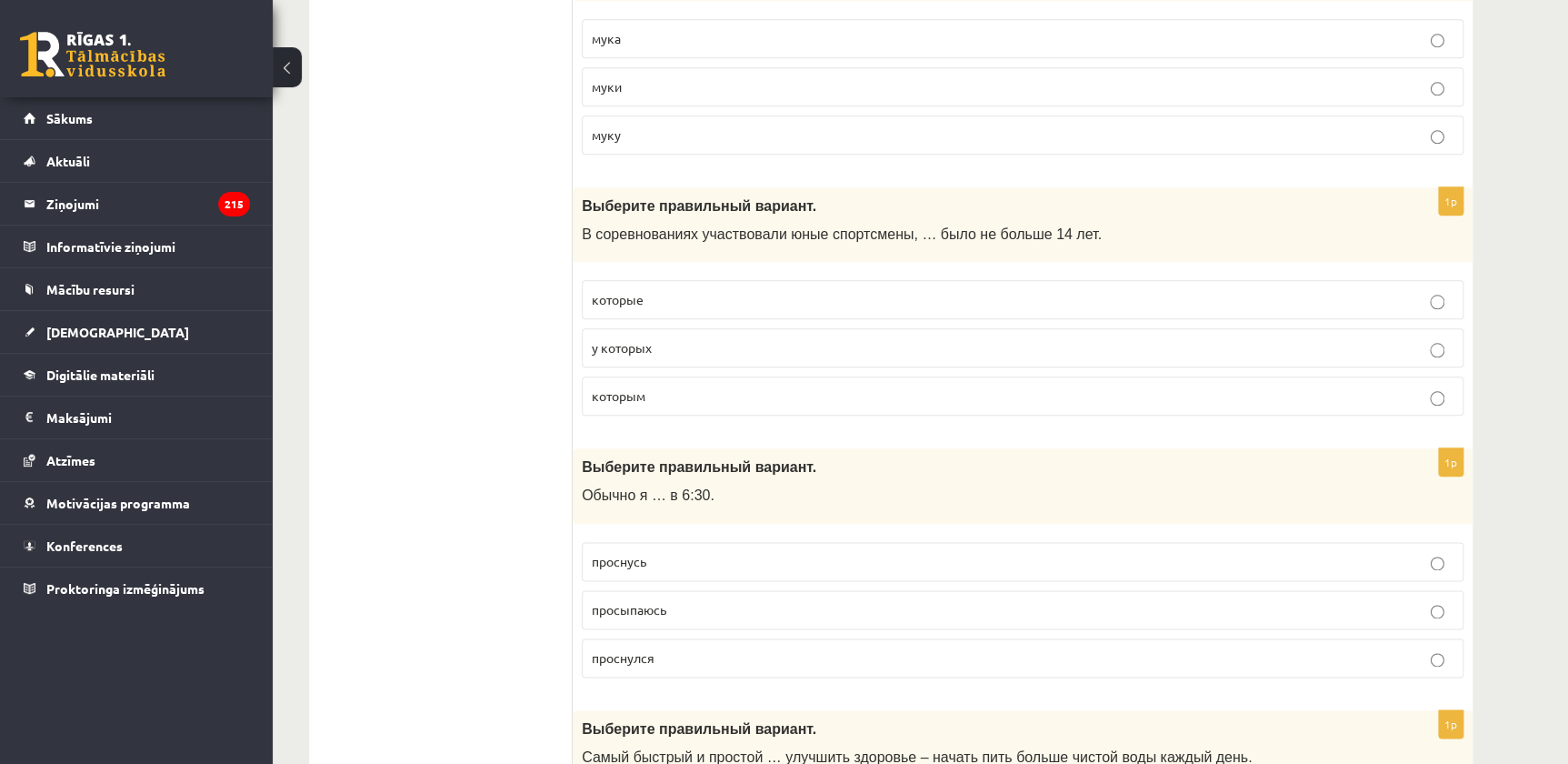
scroll to position [4381, 0]
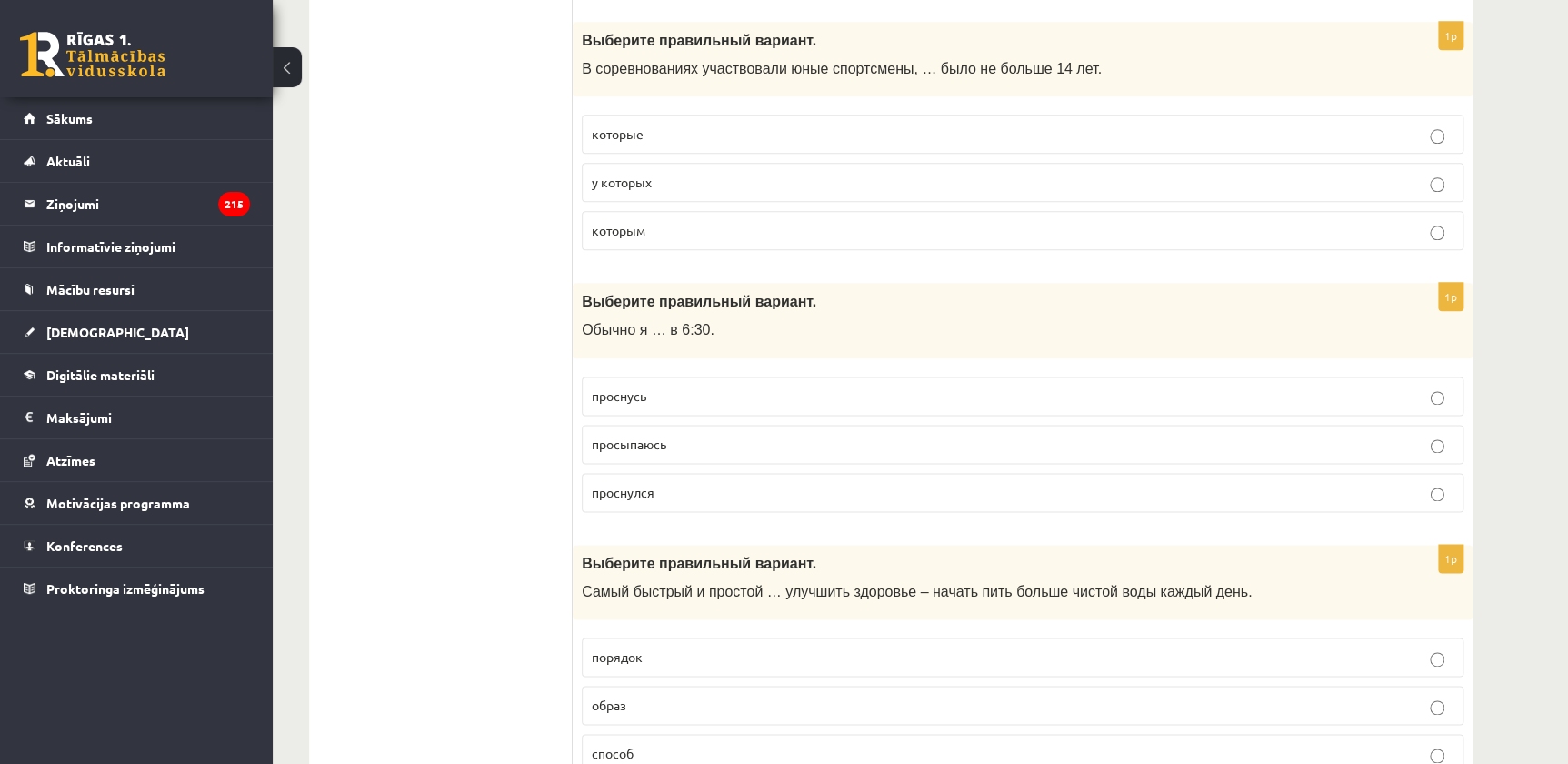
click at [686, 439] on p "просыпаюсь" at bounding box center [1022, 444] width 862 height 19
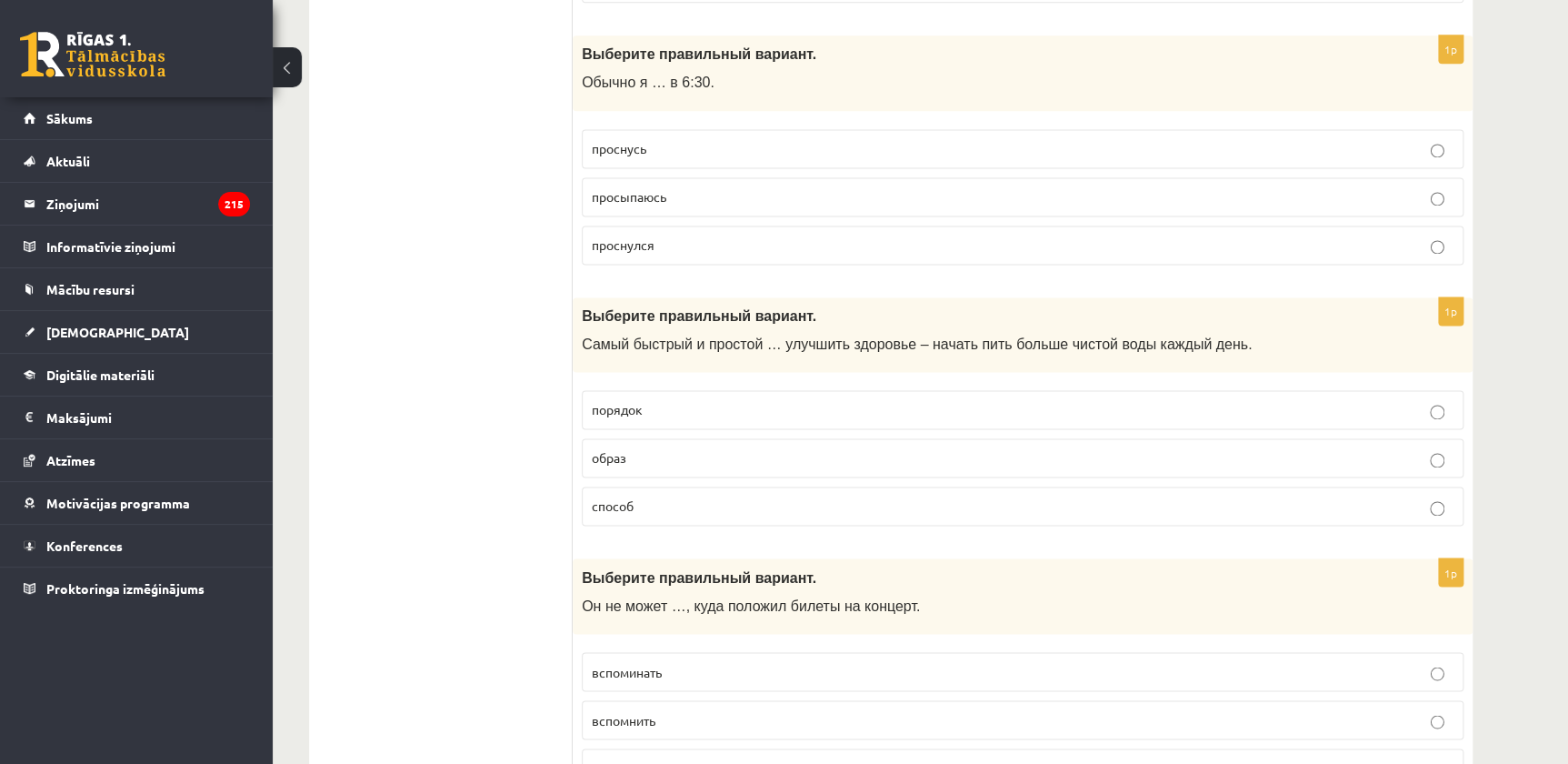
click at [661, 496] on p "способ" at bounding box center [1022, 505] width 862 height 19
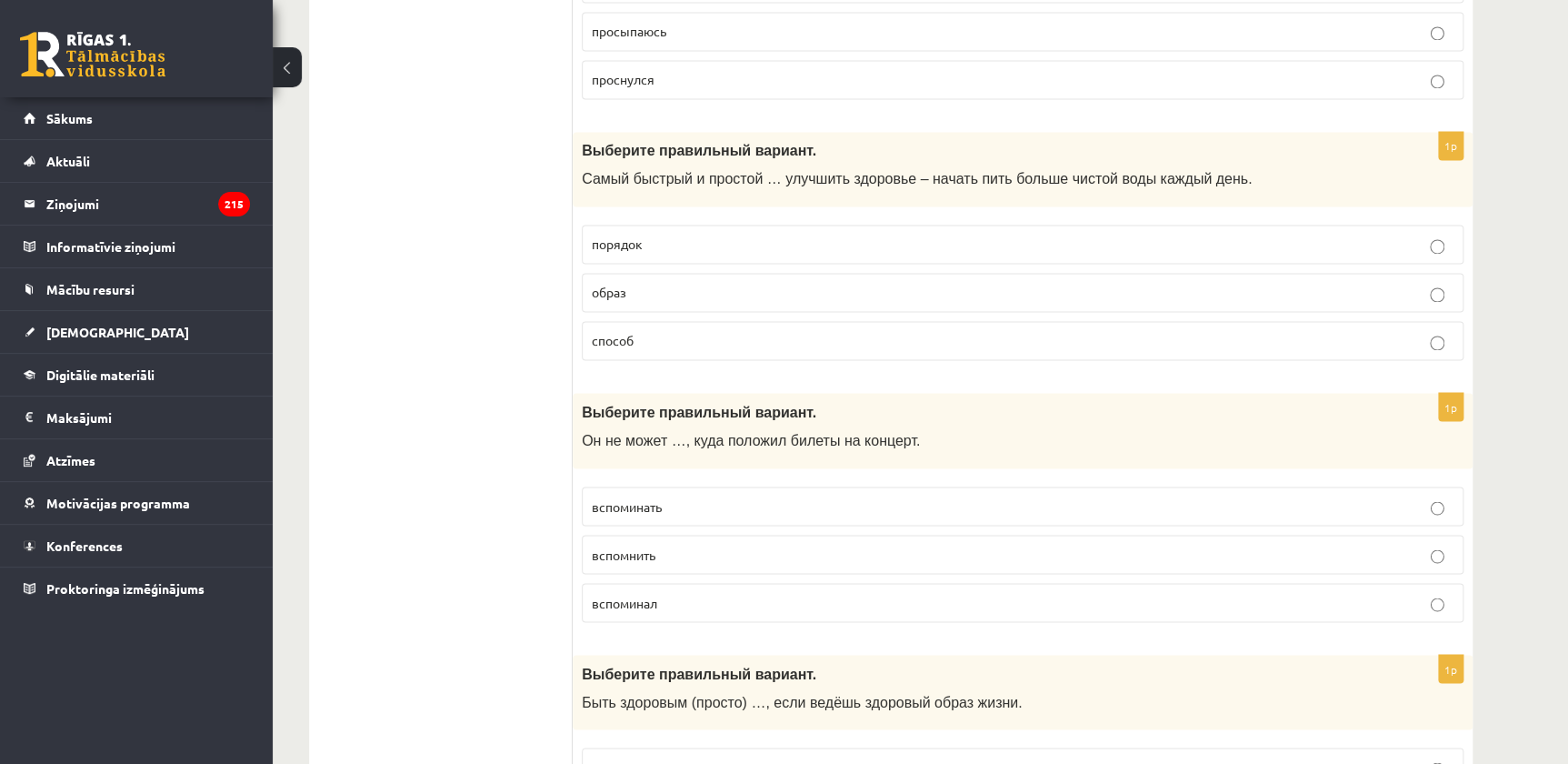
scroll to position [4877, 0]
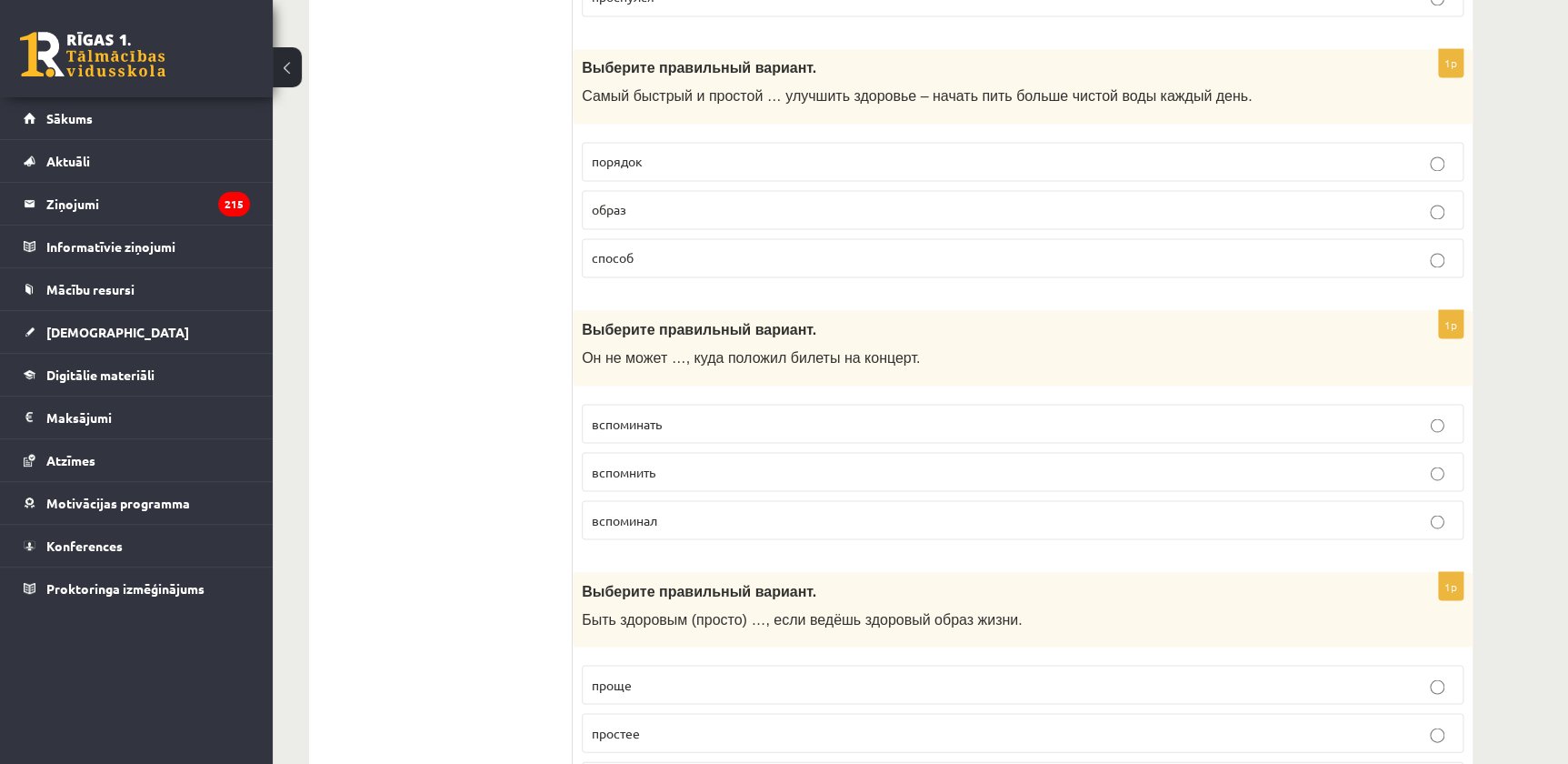
click at [678, 462] on p "вспомнить" at bounding box center [1022, 471] width 862 height 19
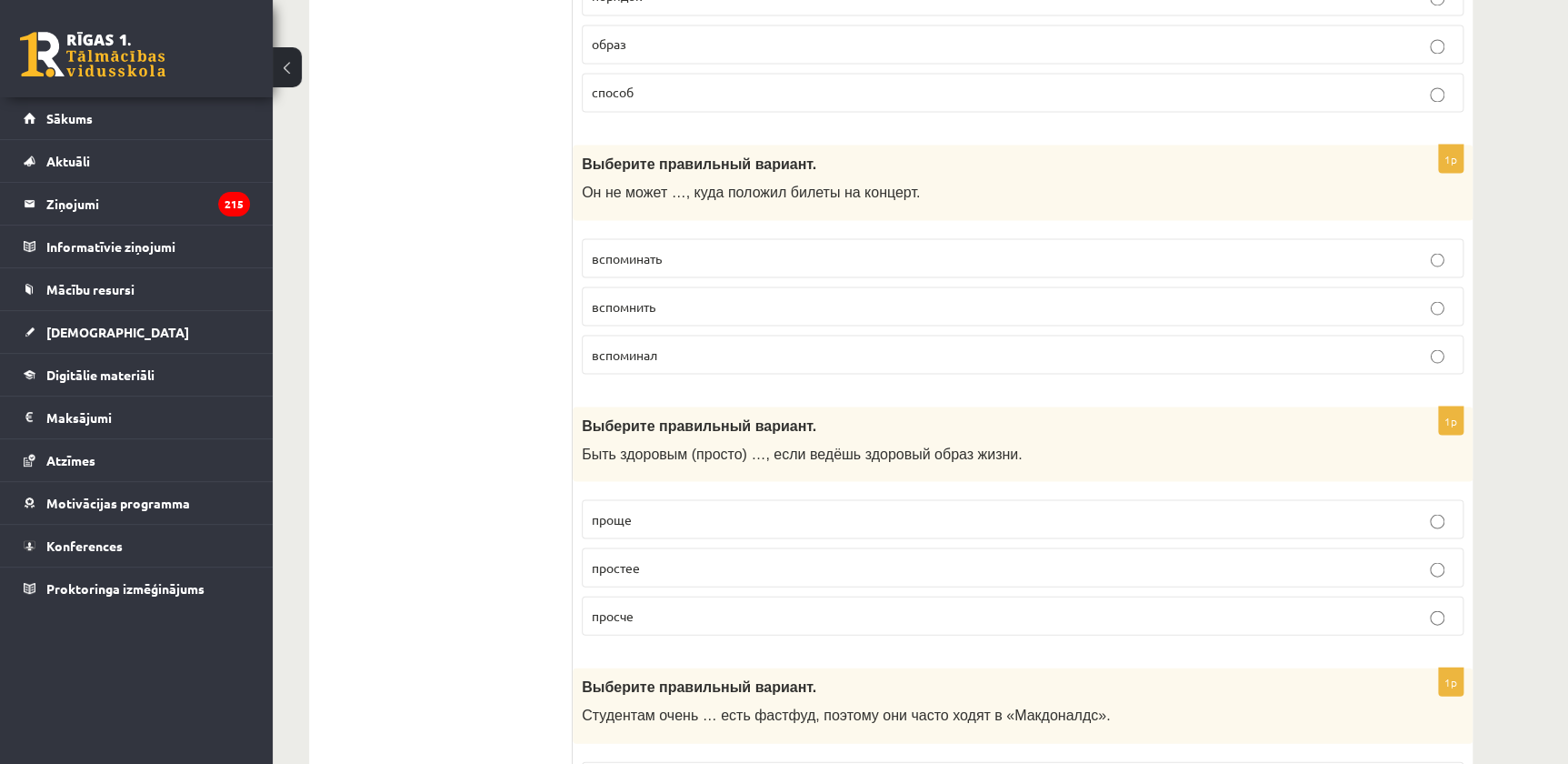
scroll to position [5125, 0]
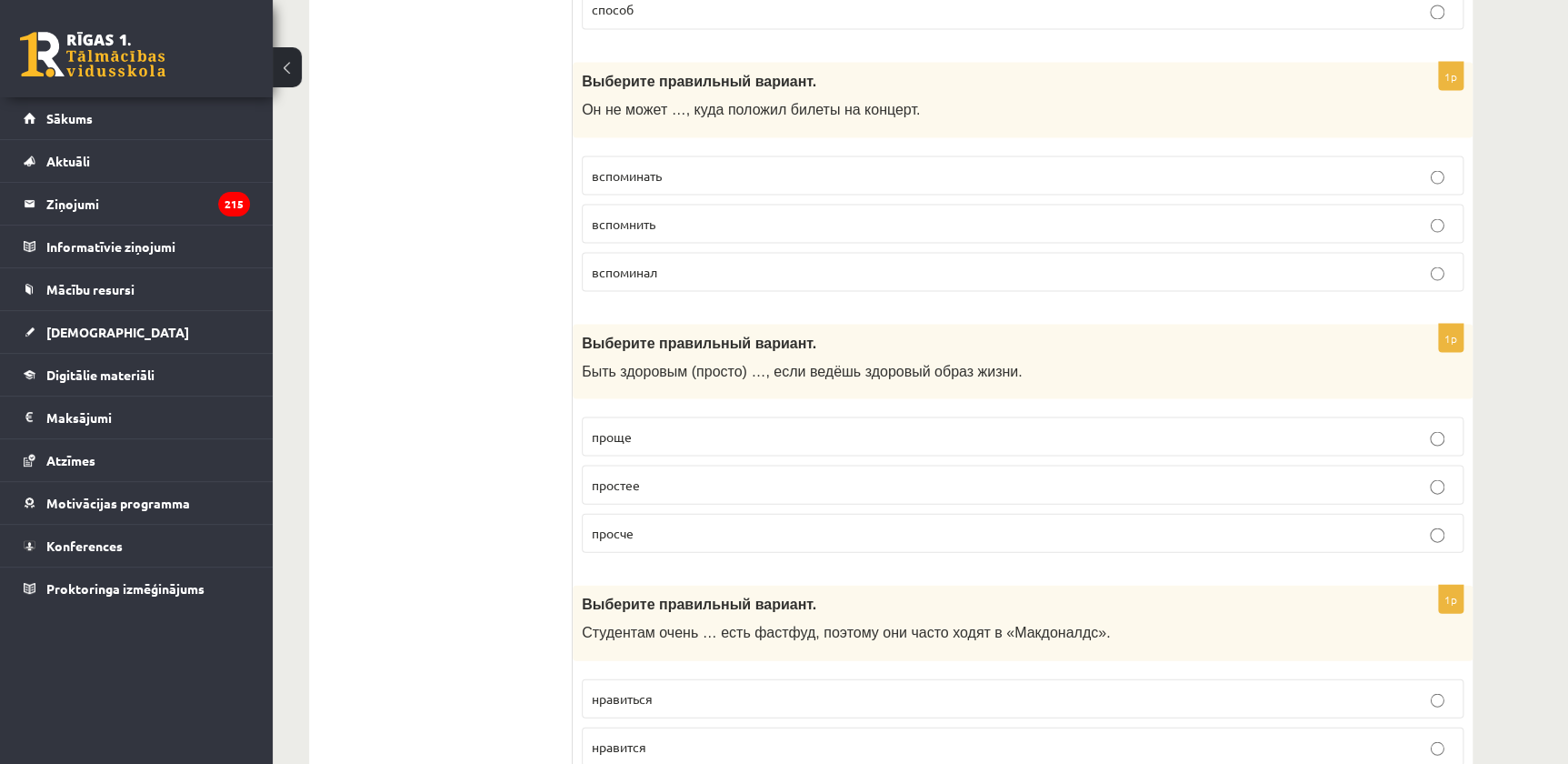
click at [645, 426] on p "проще" at bounding box center [1022, 435] width 862 height 19
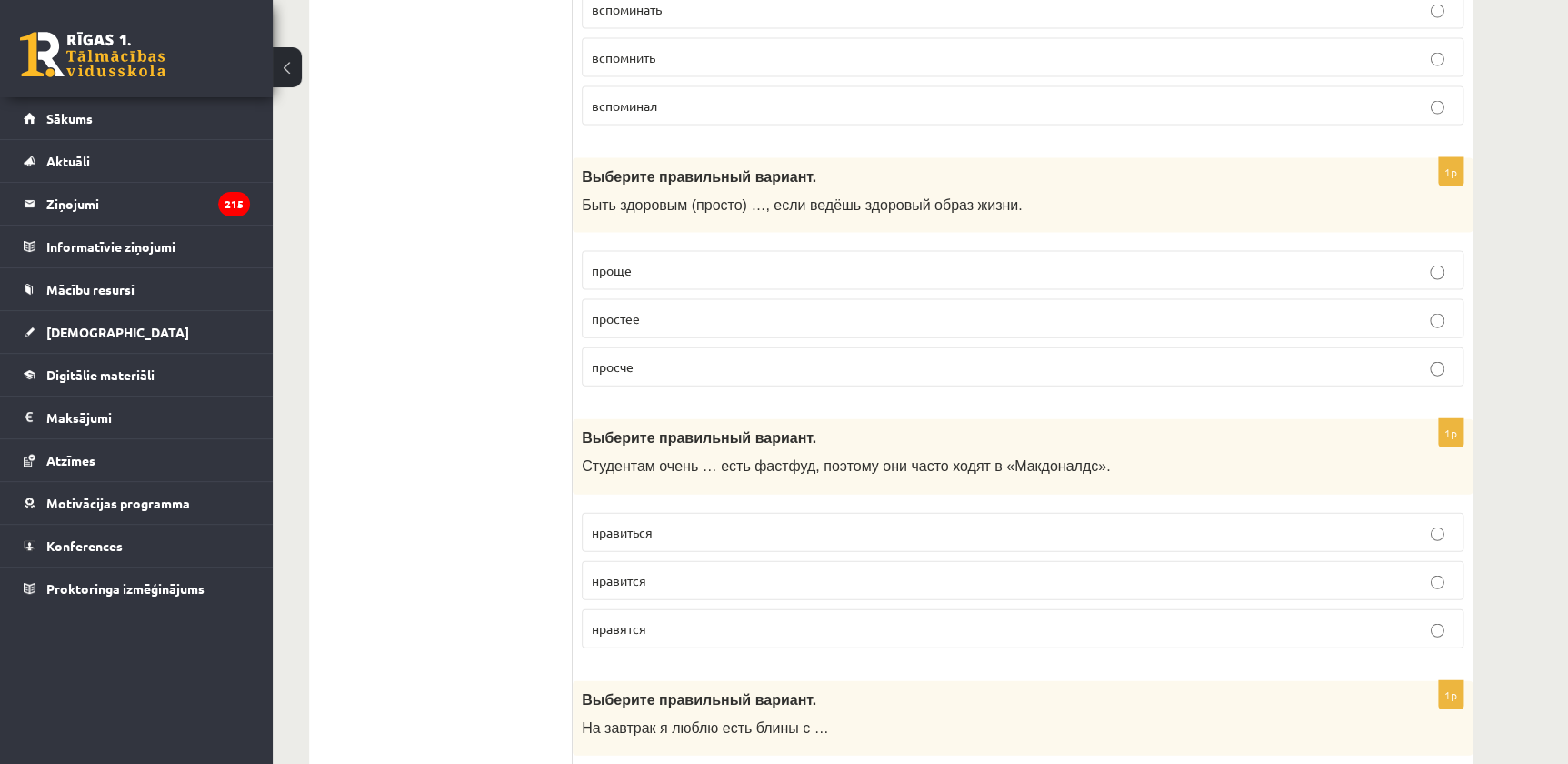
scroll to position [5374, 0]
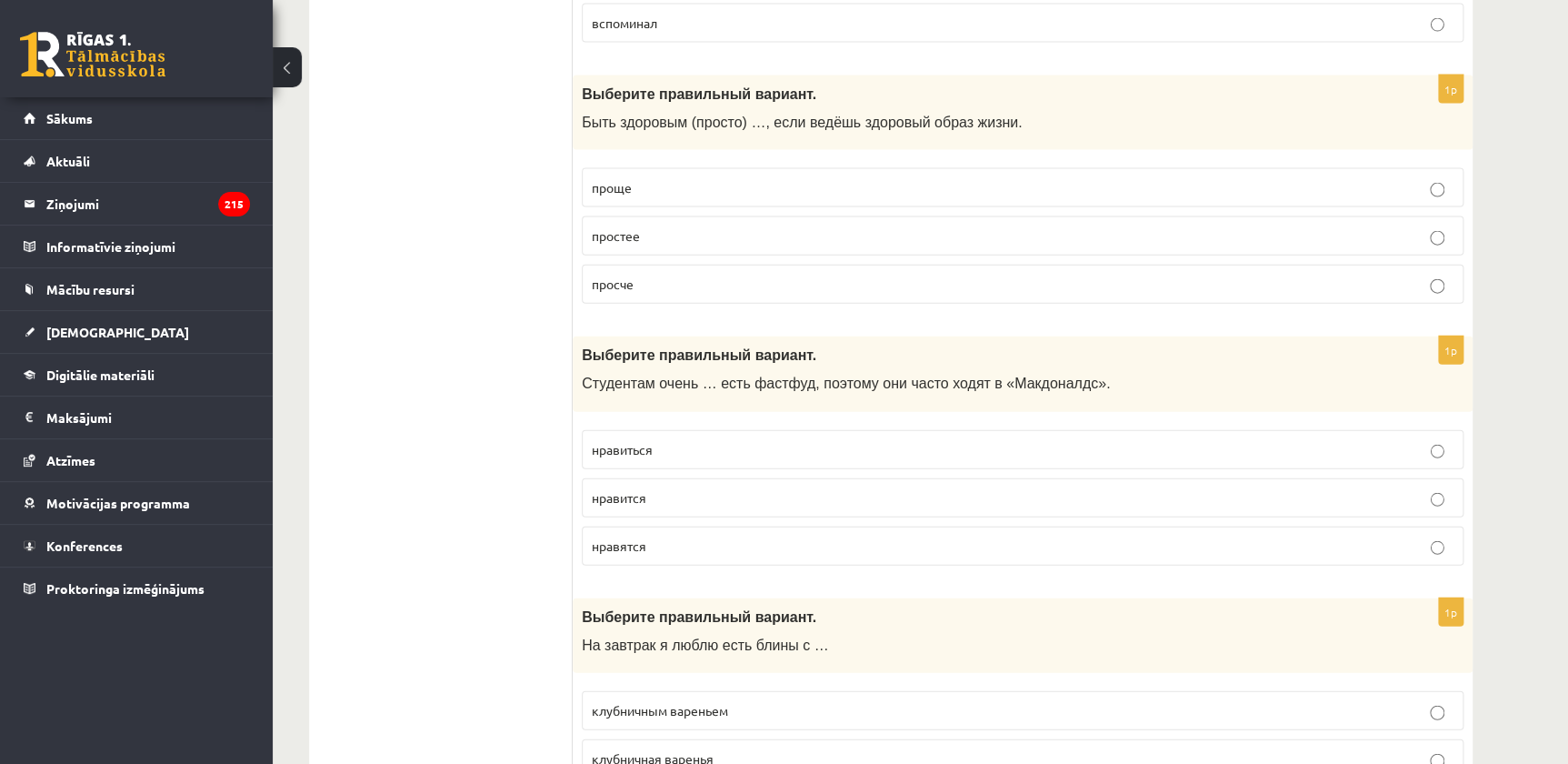
click at [664, 489] on p "нравится" at bounding box center [1022, 497] width 862 height 19
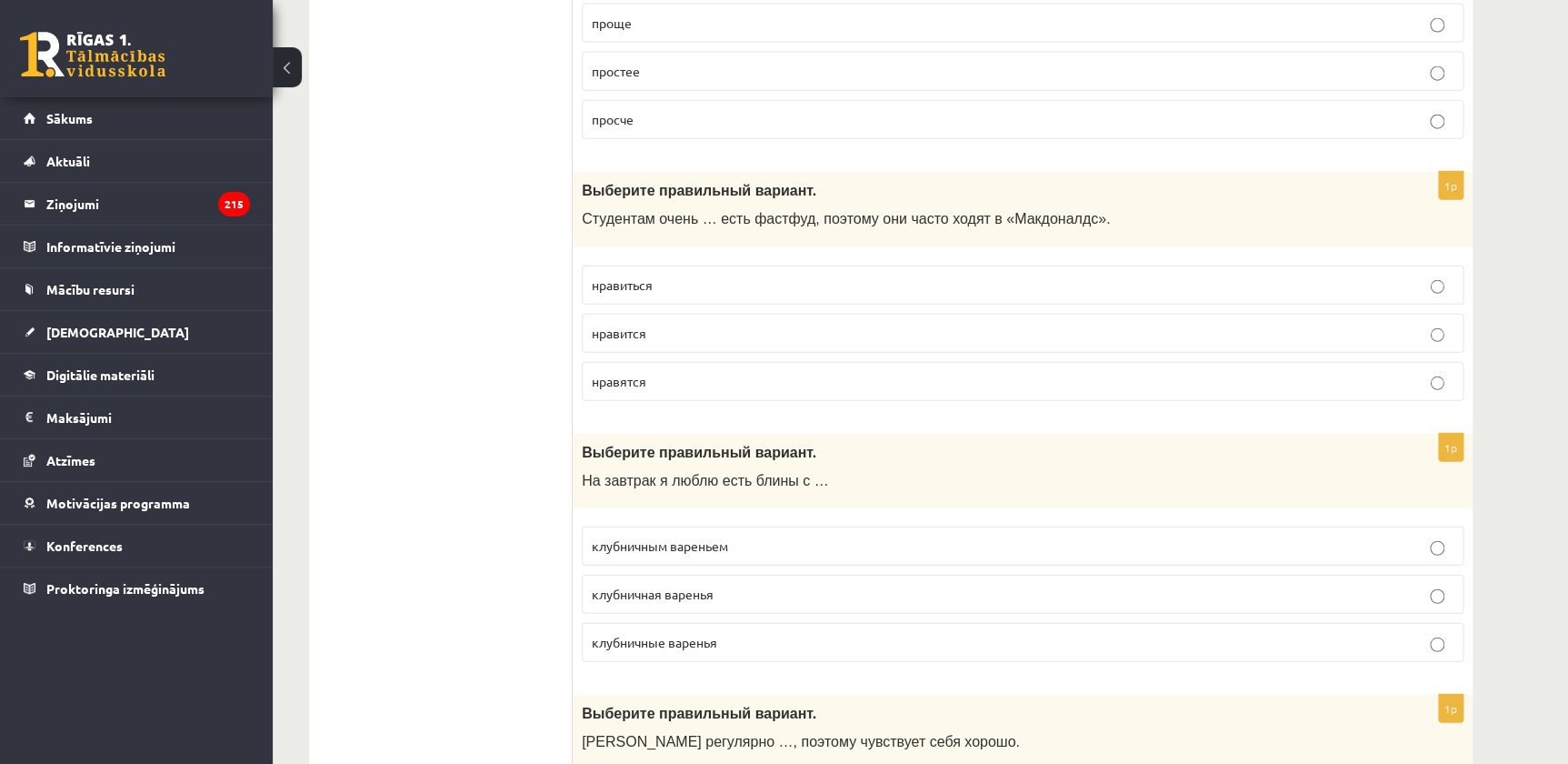
scroll to position [5621, 0]
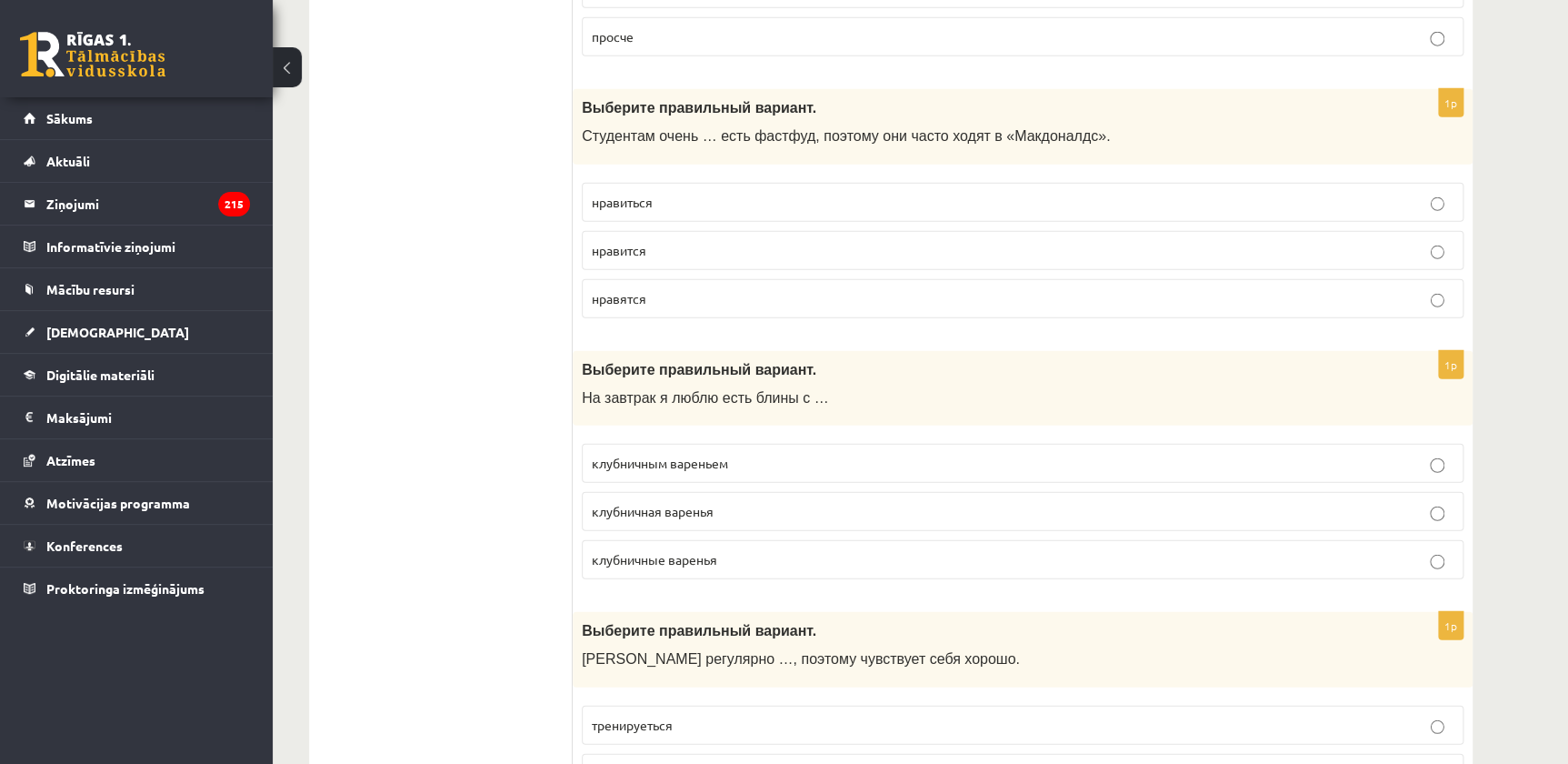
click at [732, 454] on p "клубничным вареньем" at bounding box center [1022, 463] width 862 height 19
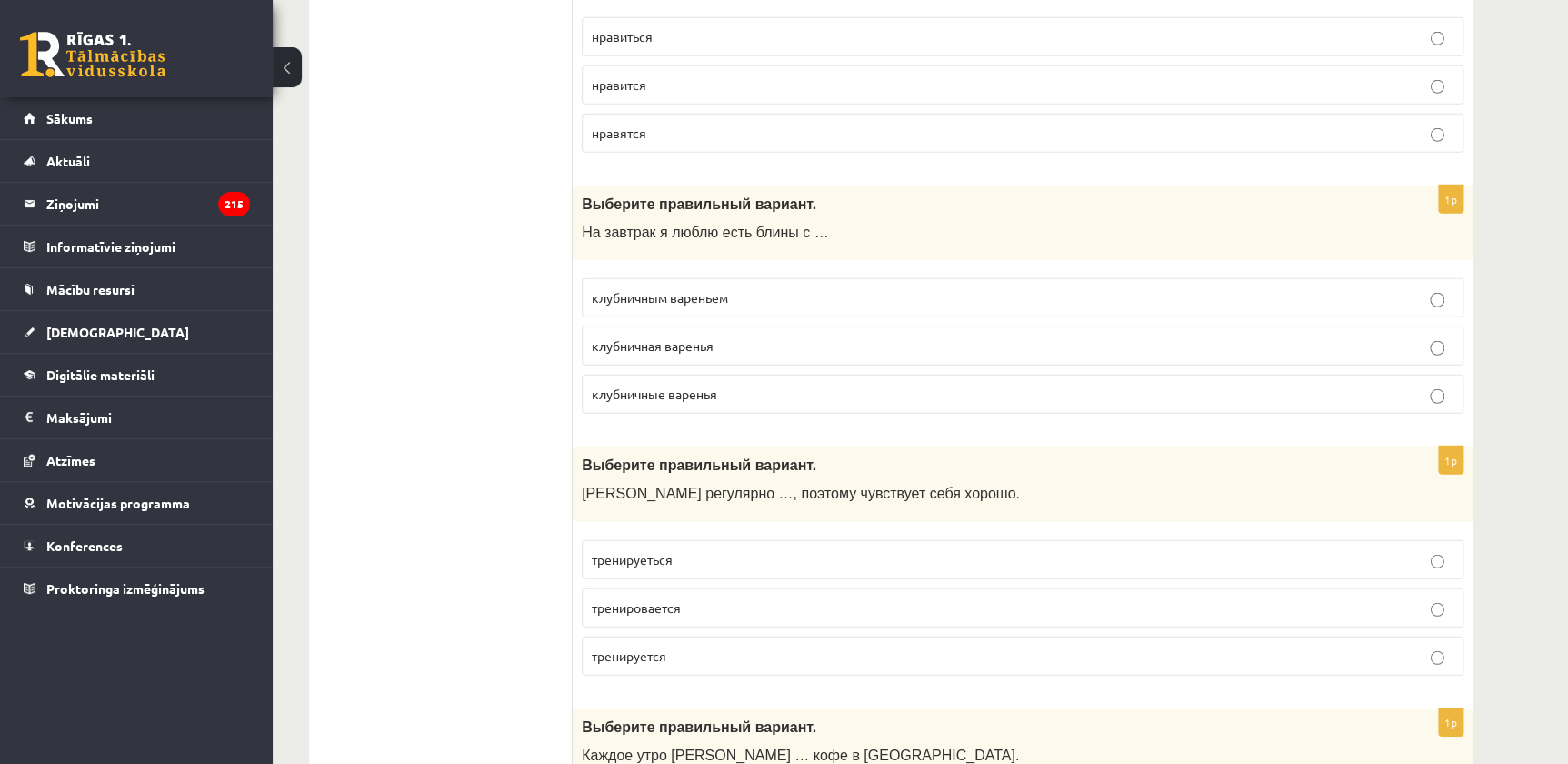
scroll to position [5869, 0]
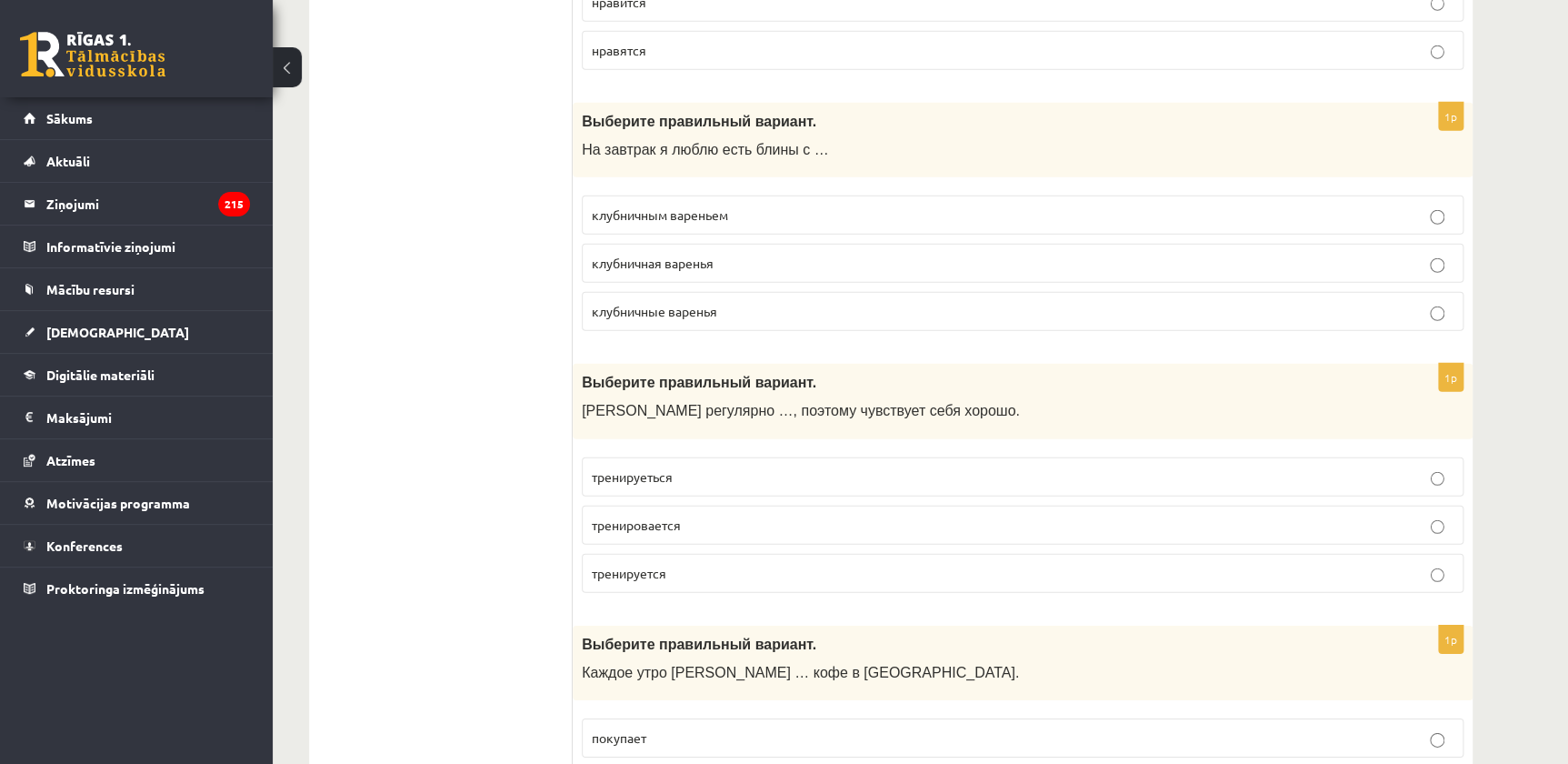
click at [701, 564] on p "тренируется" at bounding box center [1022, 573] width 862 height 19
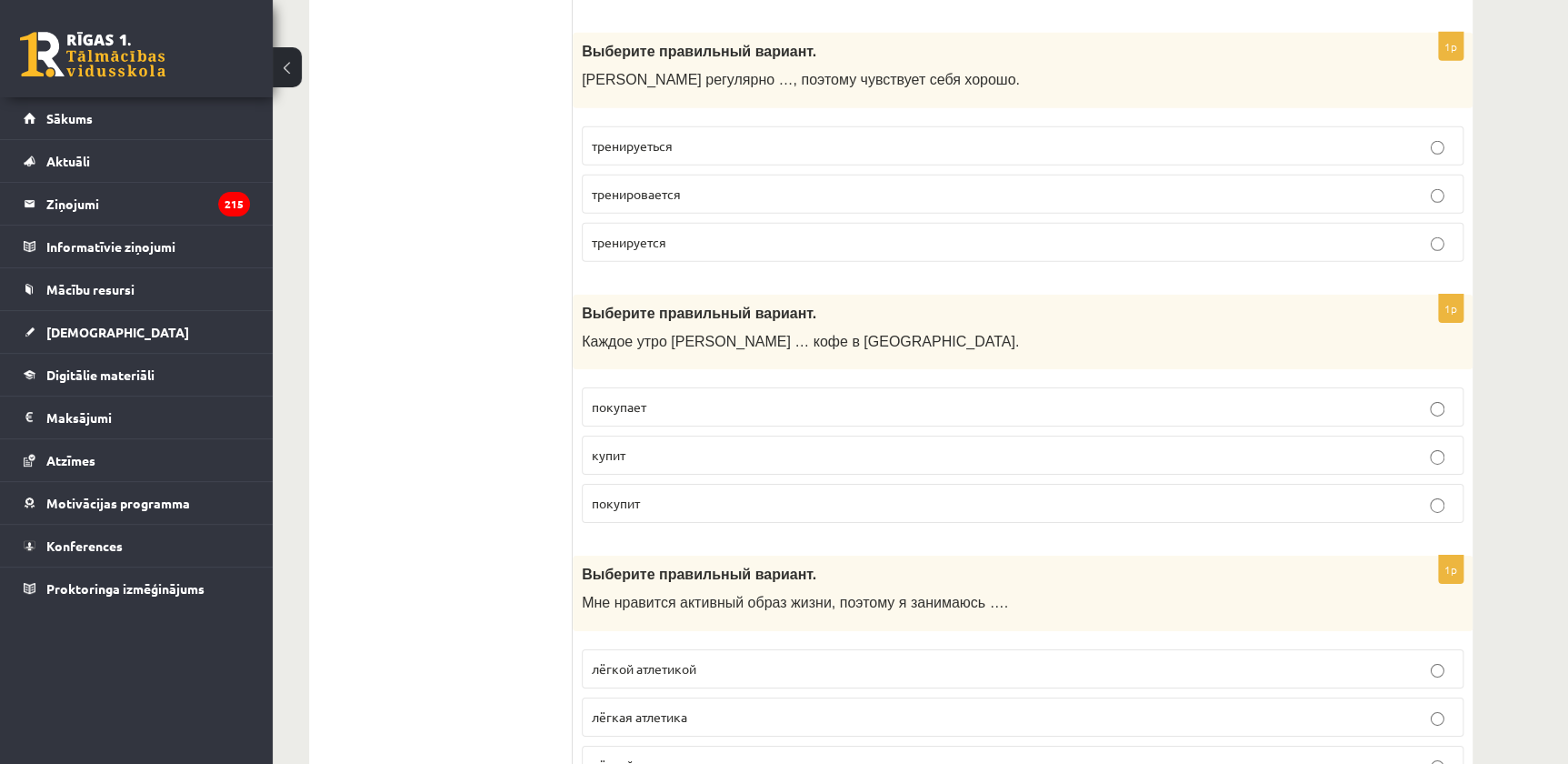
click at [635, 398] on span "покупает" at bounding box center [618, 406] width 54 height 17
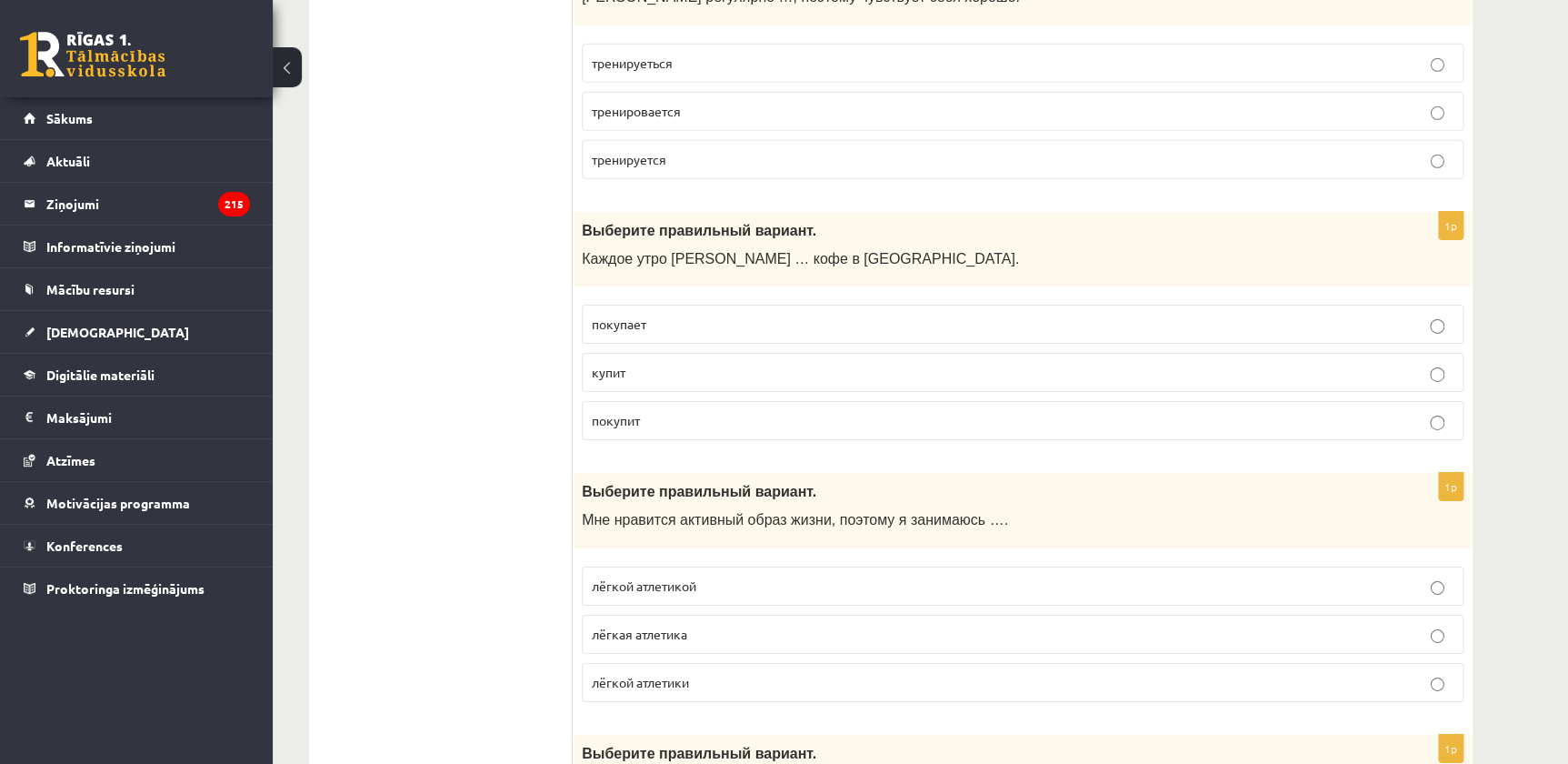
scroll to position [6366, 0]
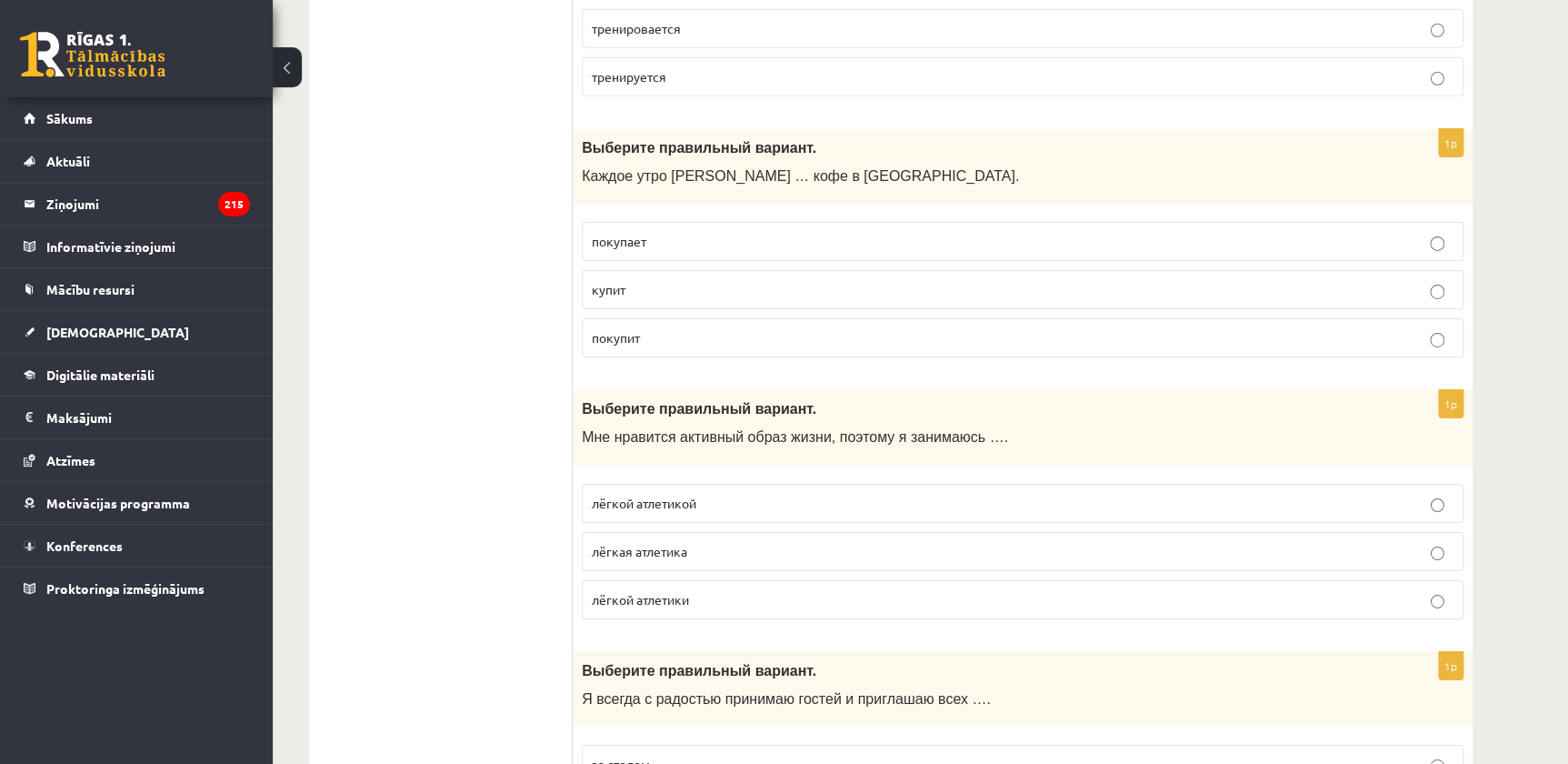
click at [656, 494] on span "лёгкой атлетикой" at bounding box center [644, 502] width 105 height 17
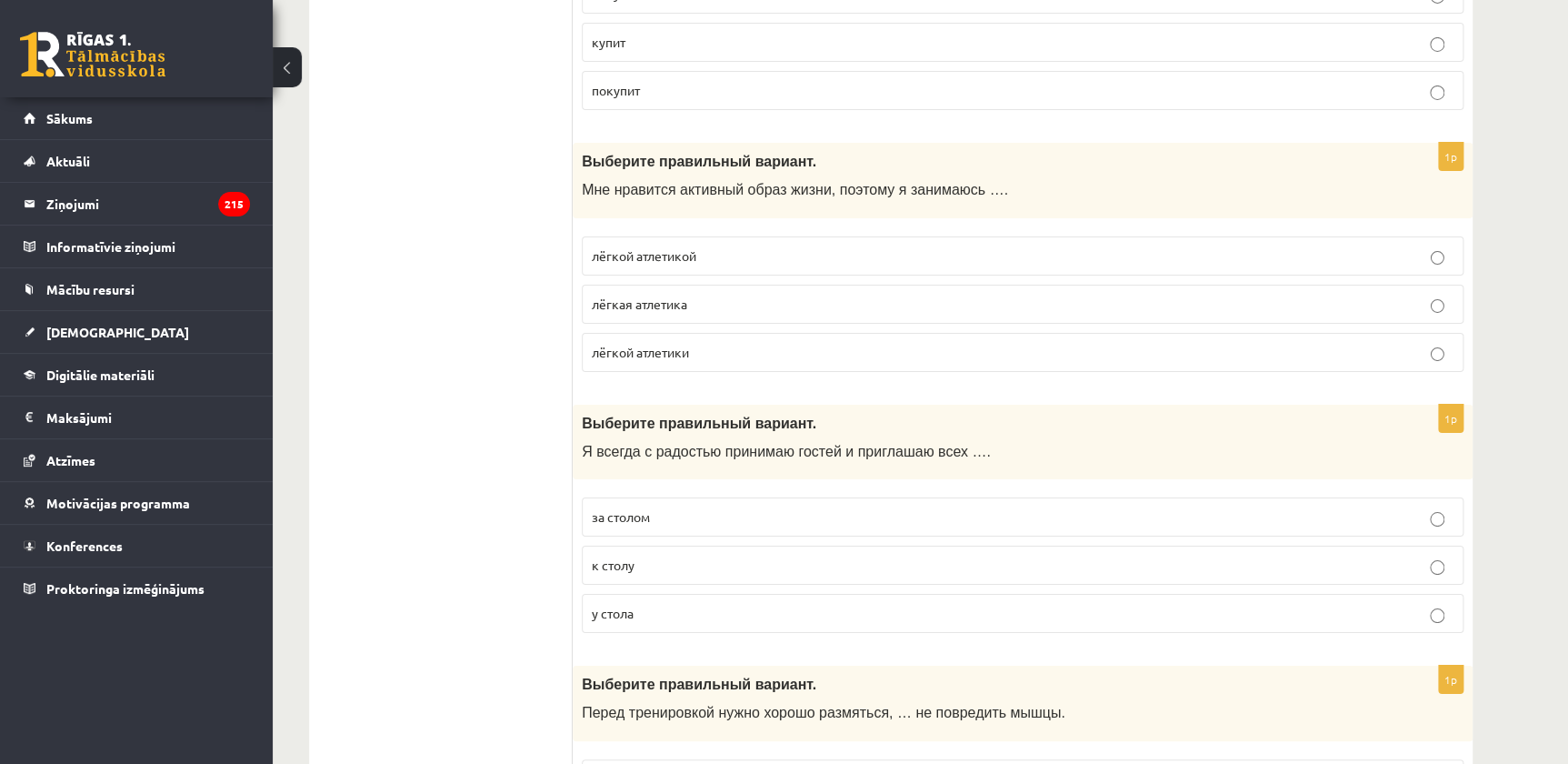
click at [676, 561] on label "к столу" at bounding box center [1022, 565] width 882 height 39
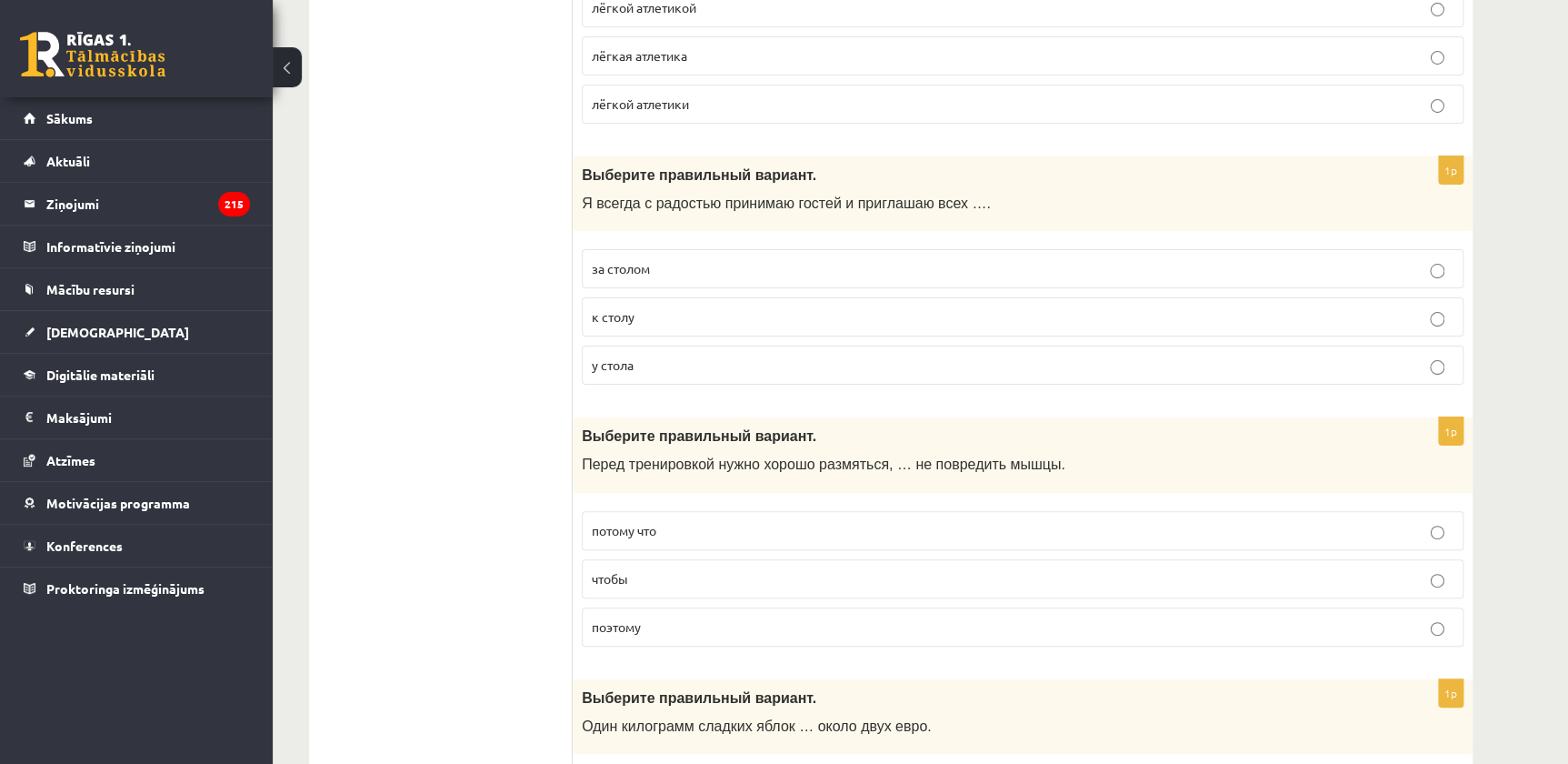
click at [664, 569] on p "чтобы" at bounding box center [1022, 578] width 862 height 19
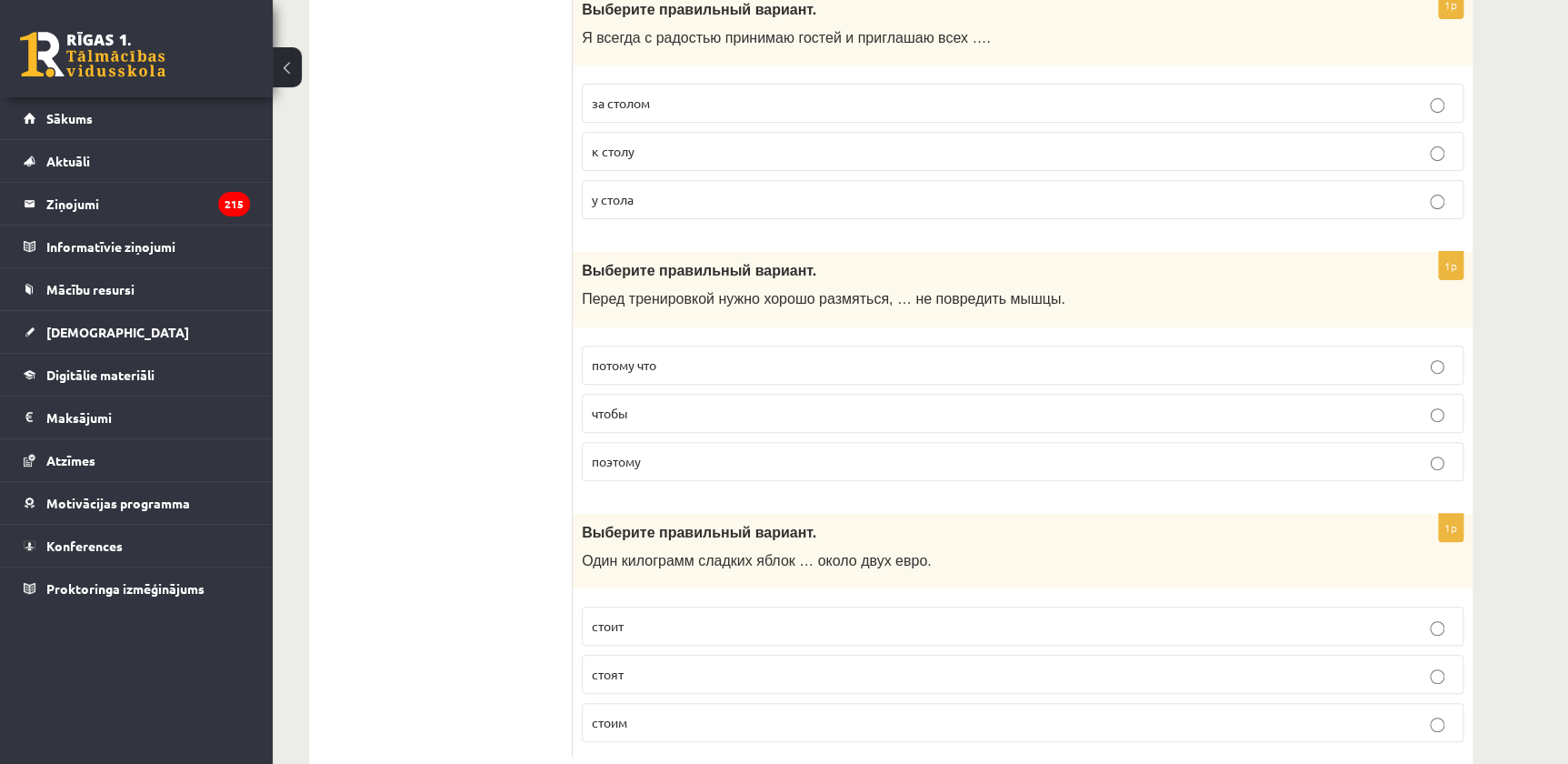
scroll to position [7056, 0]
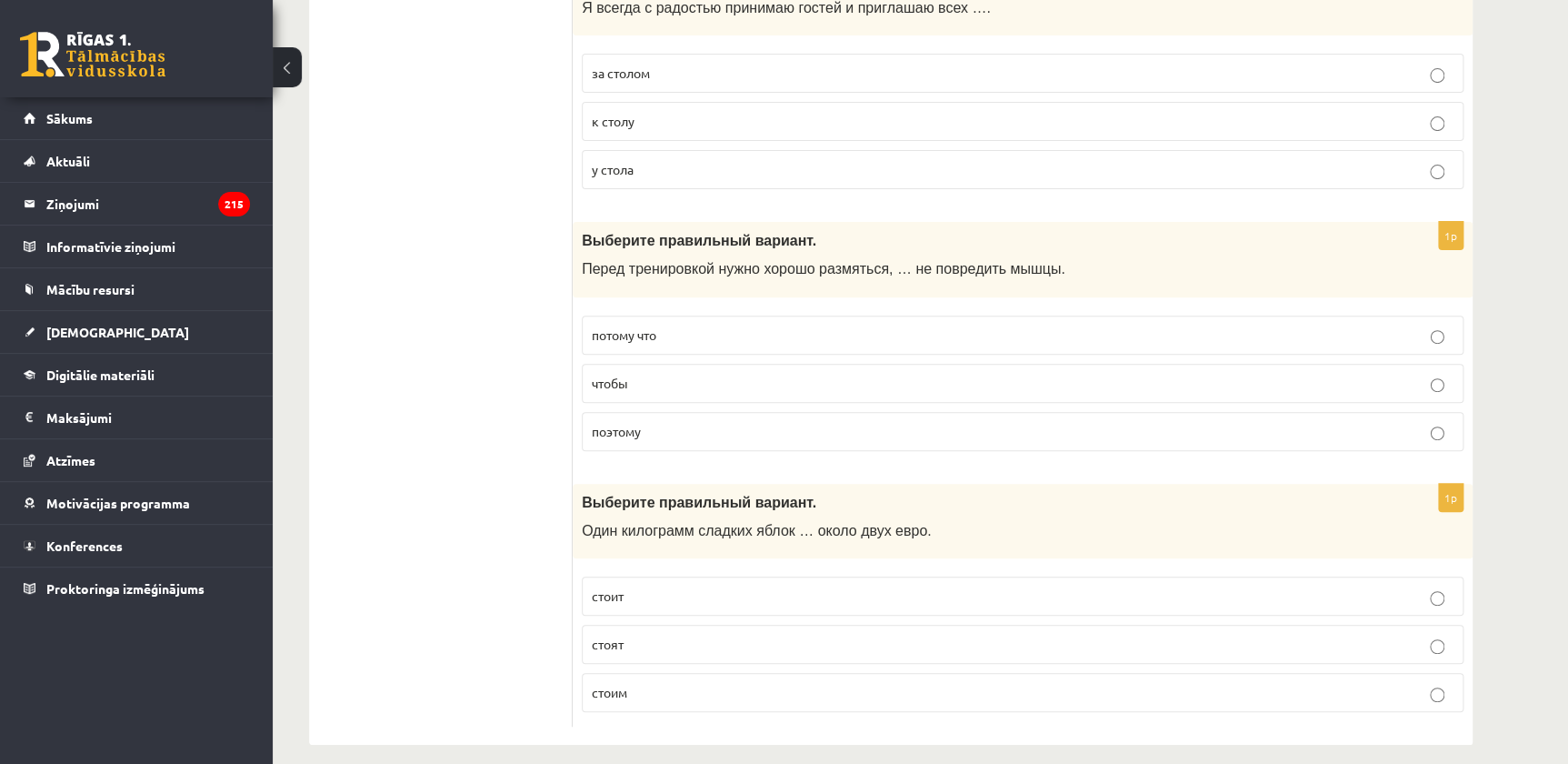
click at [647, 587] on p "стоит" at bounding box center [1022, 596] width 862 height 19
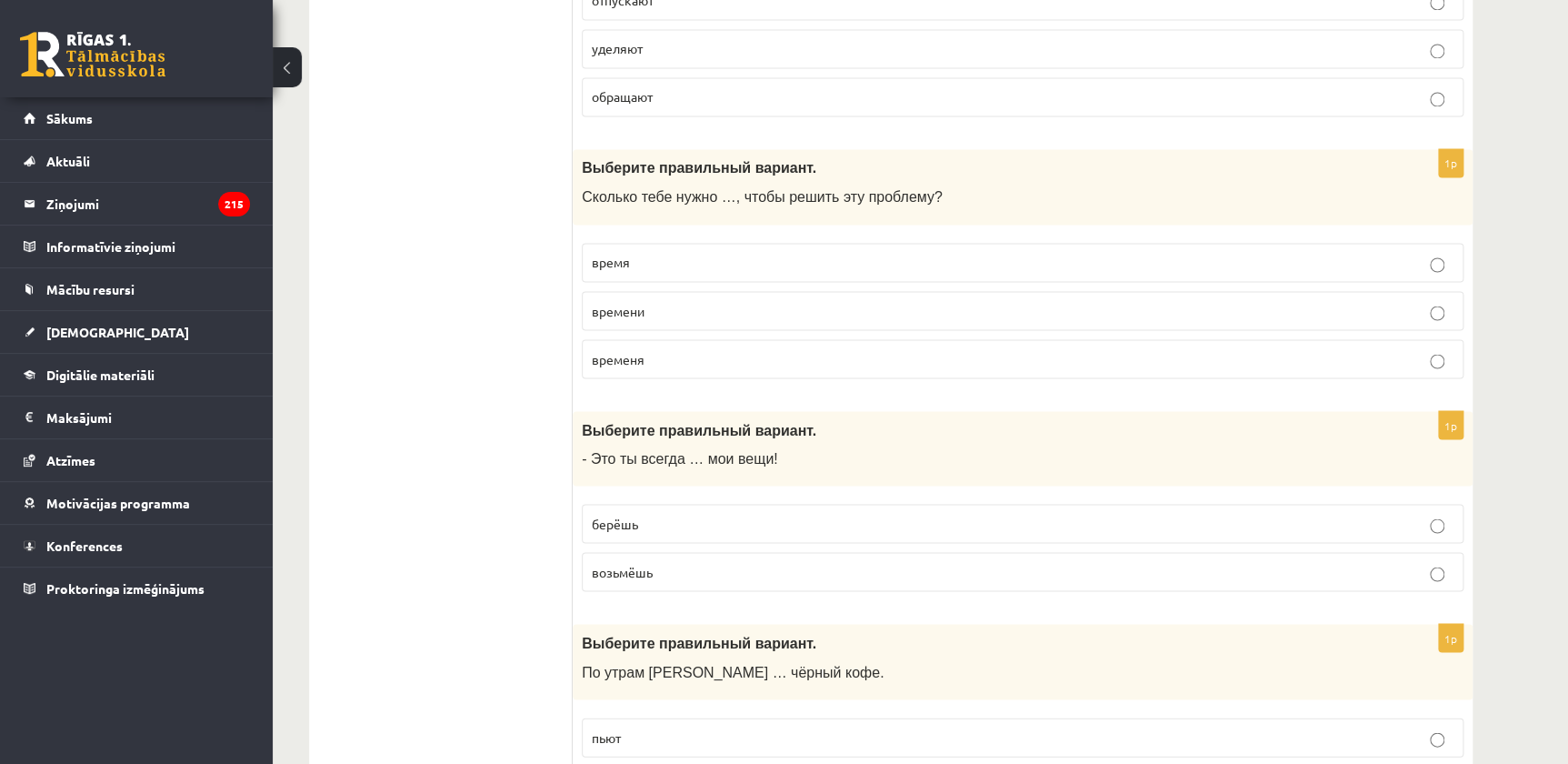
scroll to position [0, 0]
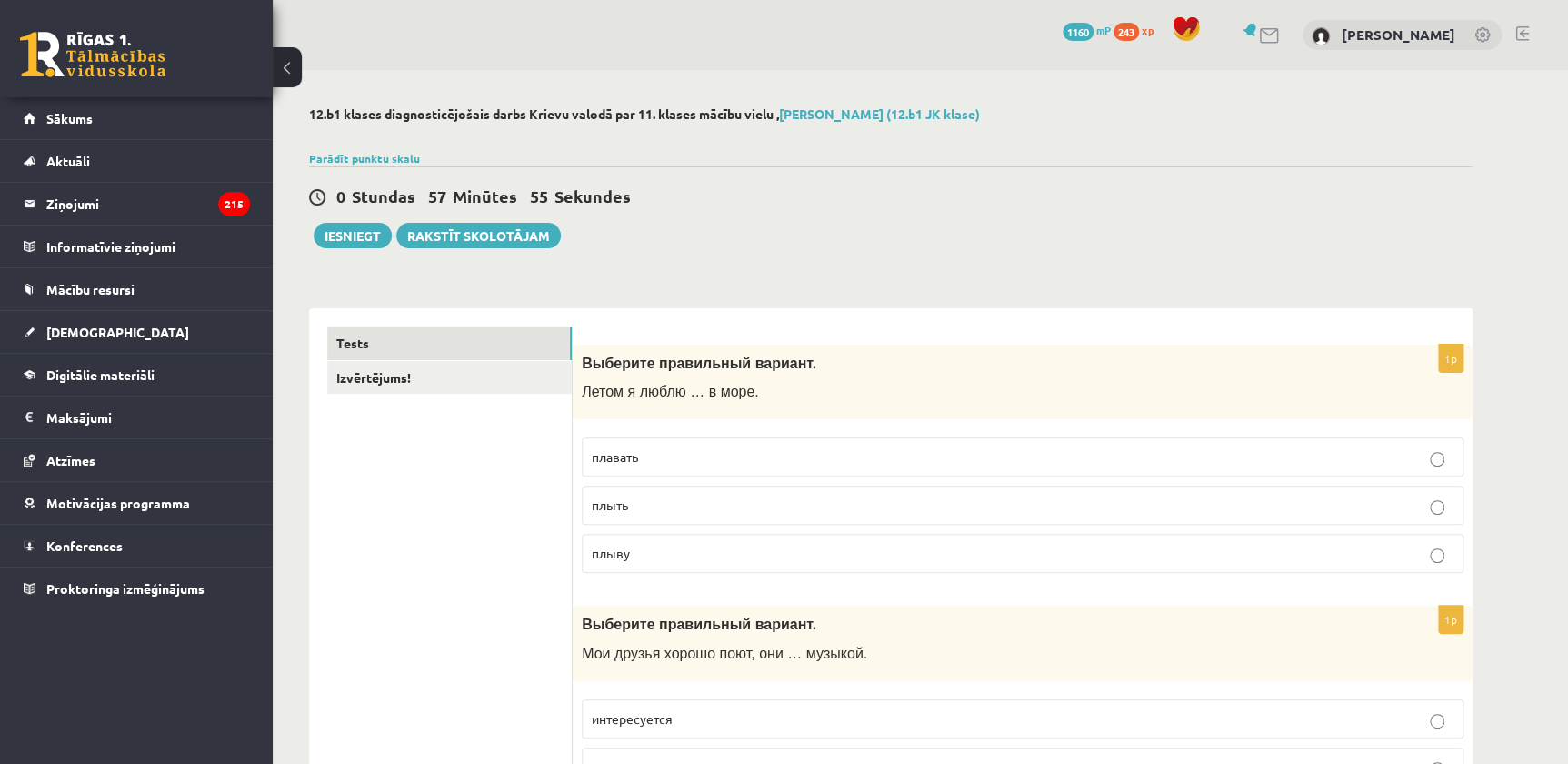
drag, startPoint x: 506, startPoint y: 164, endPoint x: 536, endPoint y: 87, distance: 82.6
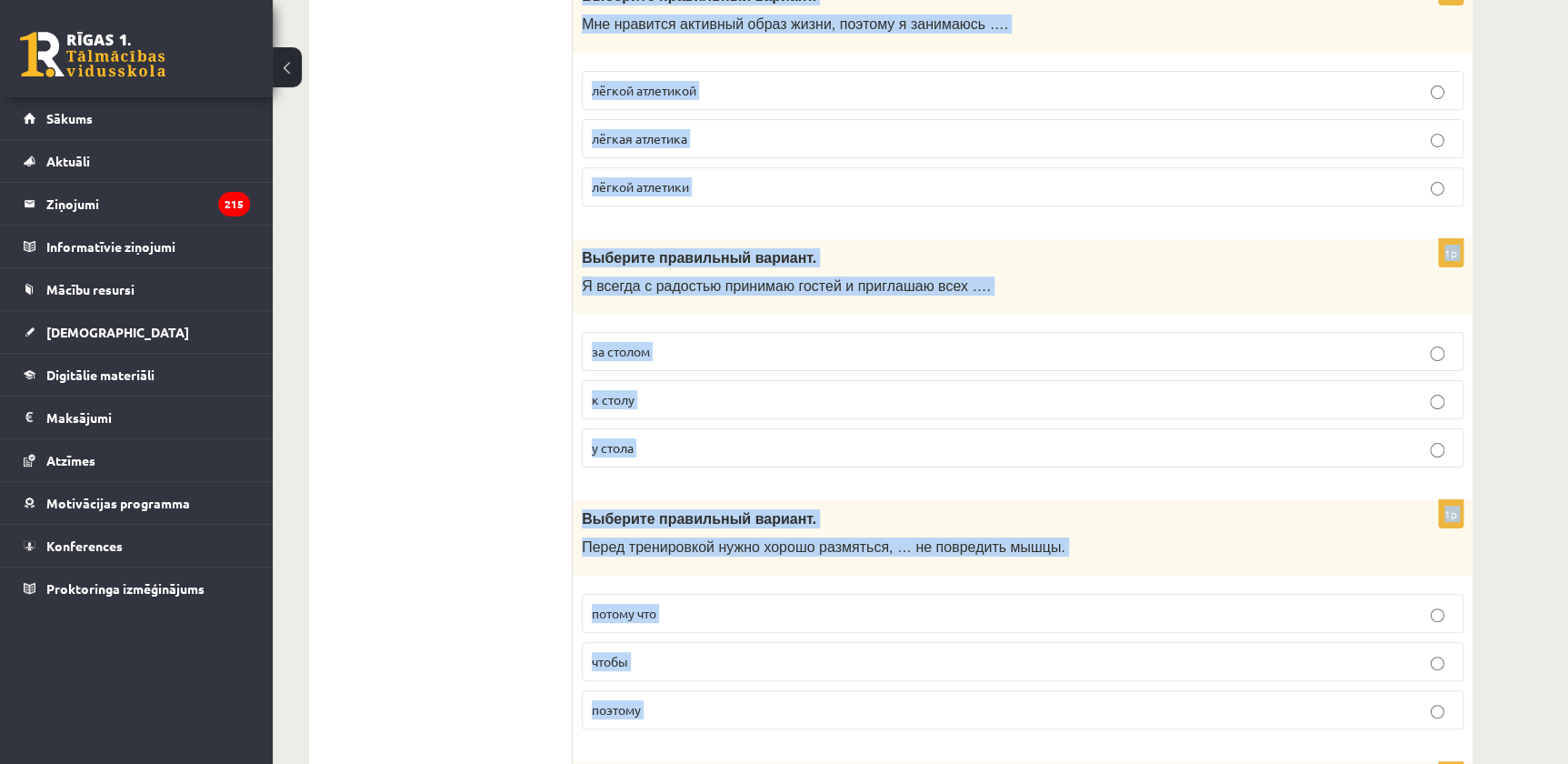
scroll to position [7056, 0]
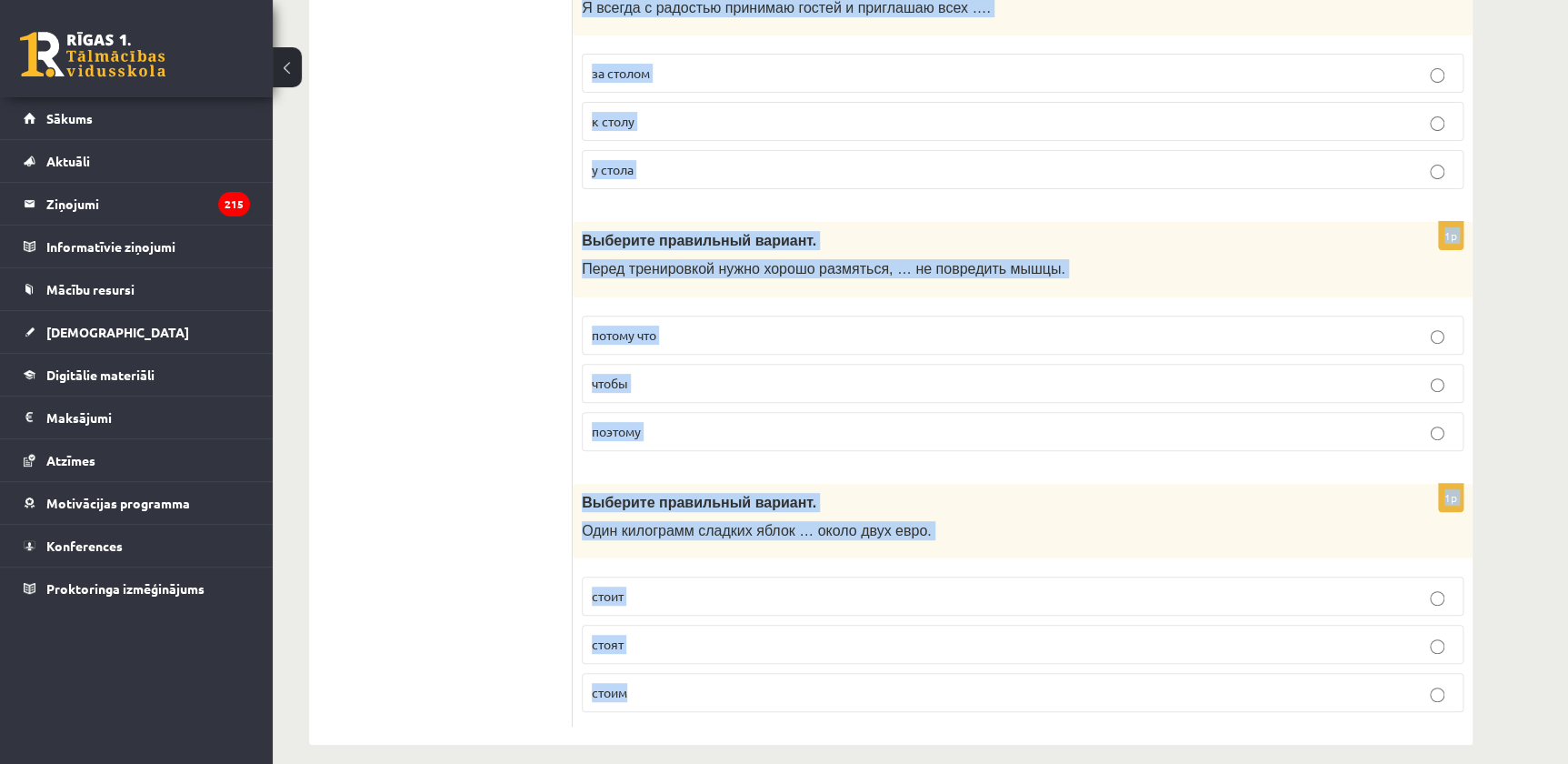
drag, startPoint x: 575, startPoint y: 355, endPoint x: 991, endPoint y: 690, distance: 534.1
copy form "Выберите правильный вариант. Летом я люблю … в море. плавать плыть плыву 1p Выб…"
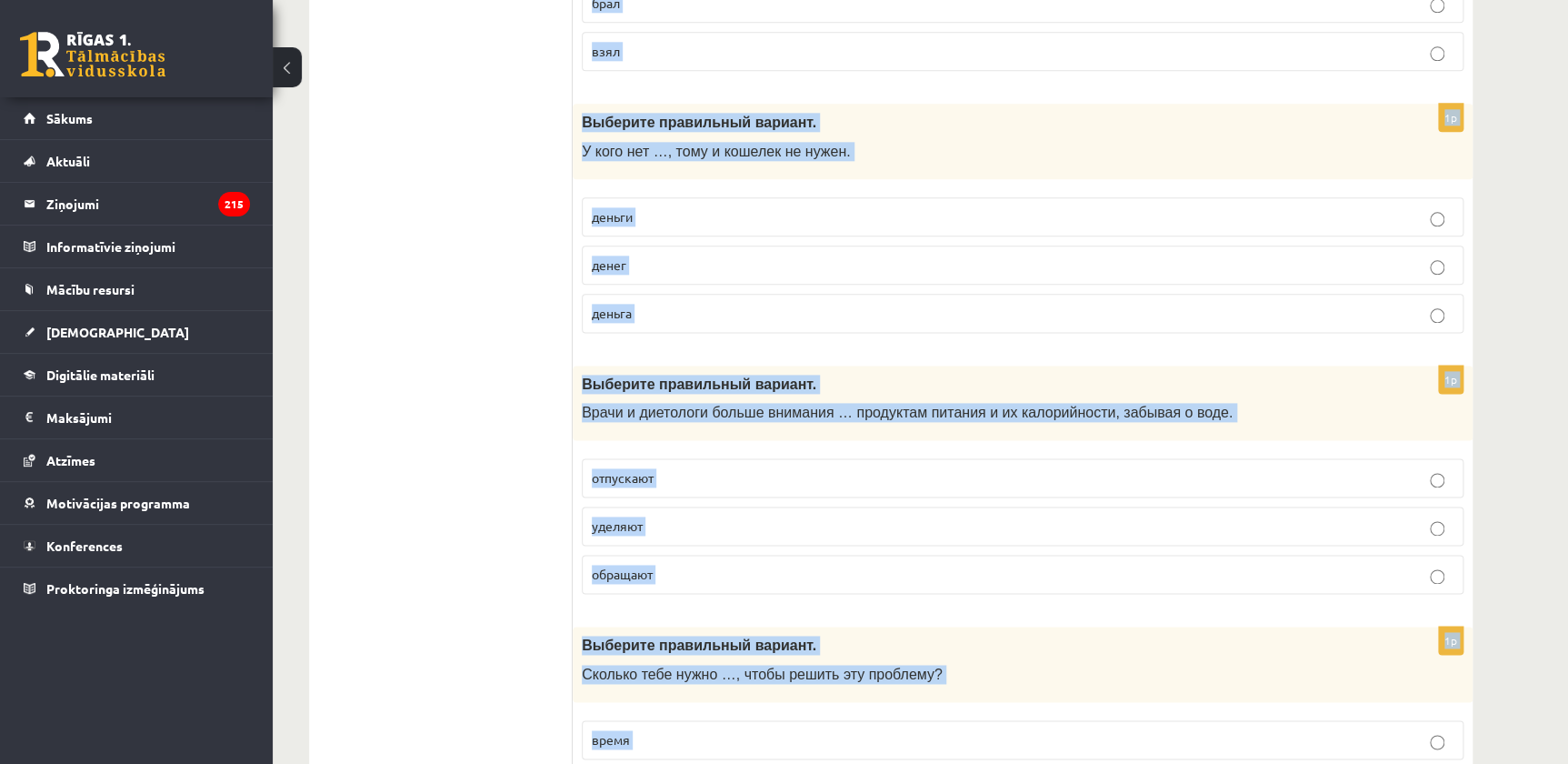
scroll to position [0, 0]
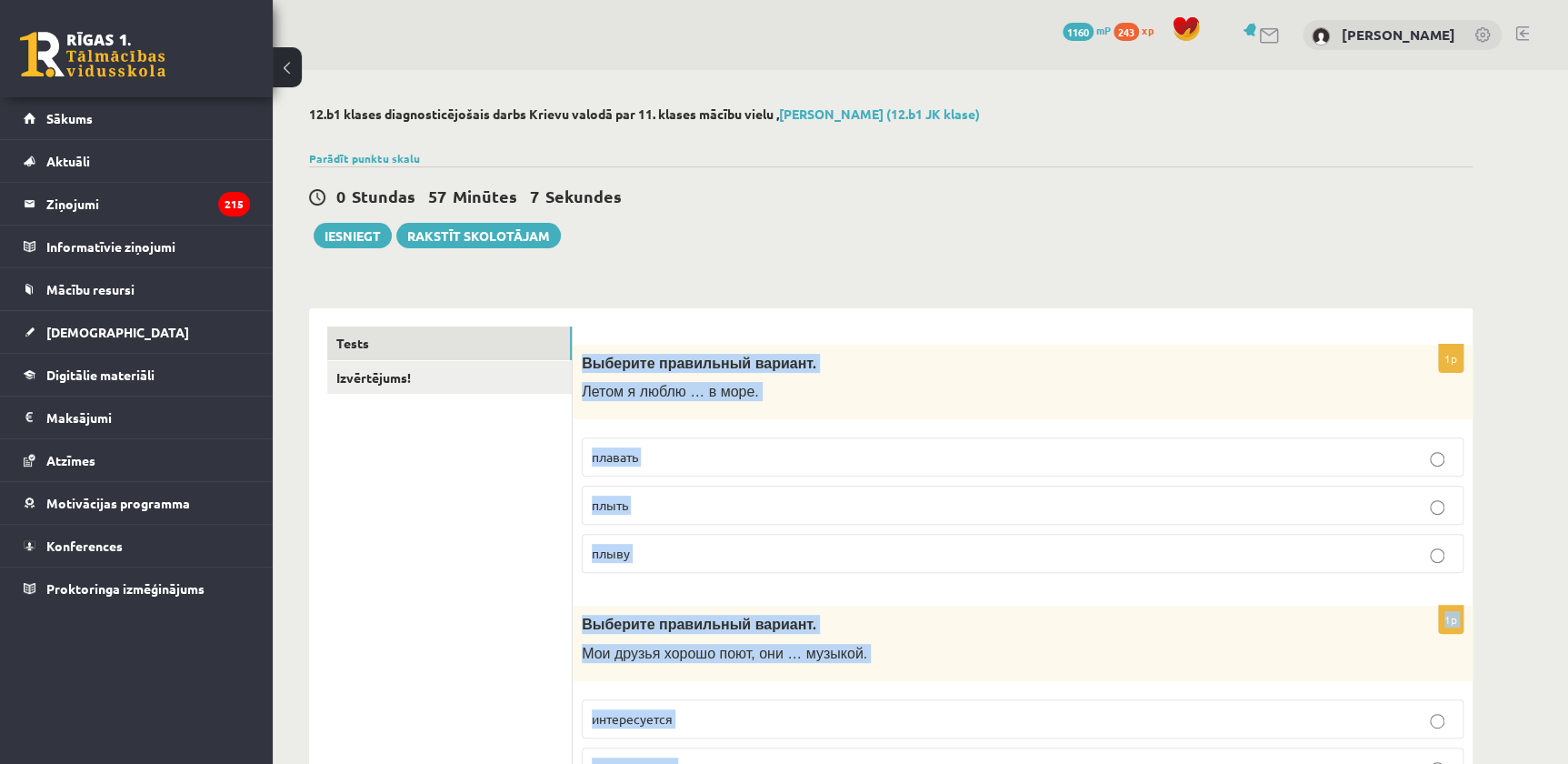
drag, startPoint x: 411, startPoint y: 501, endPoint x: 389, endPoint y: 199, distance: 302.8
click at [423, 369] on link "Izvērtējums!" at bounding box center [449, 378] width 245 height 34
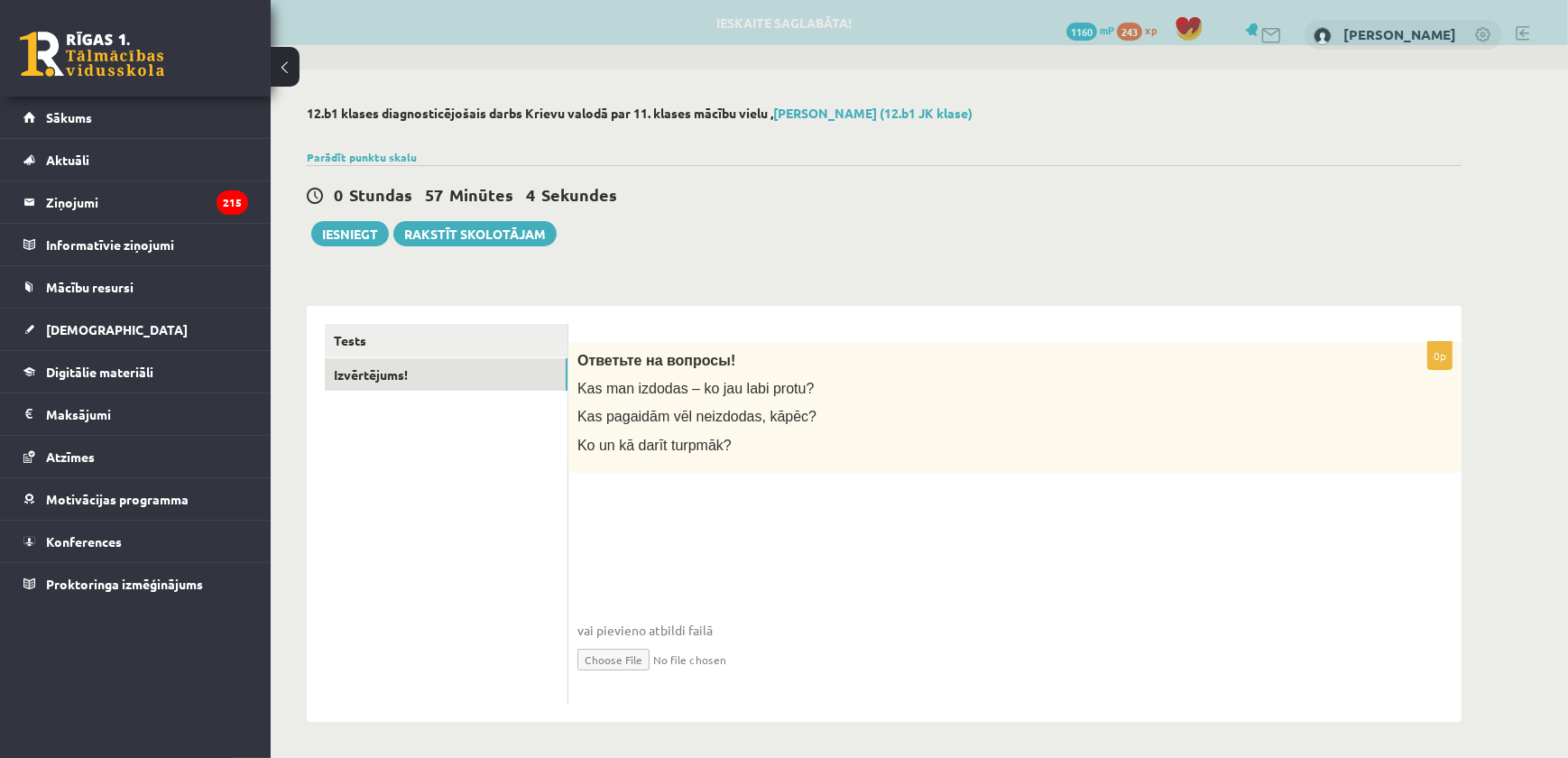
click at [715, 546] on fieldset "vai pievieno atbildi failā Iesniegtā atbilde" at bounding box center [1015, 602] width 875 height 186
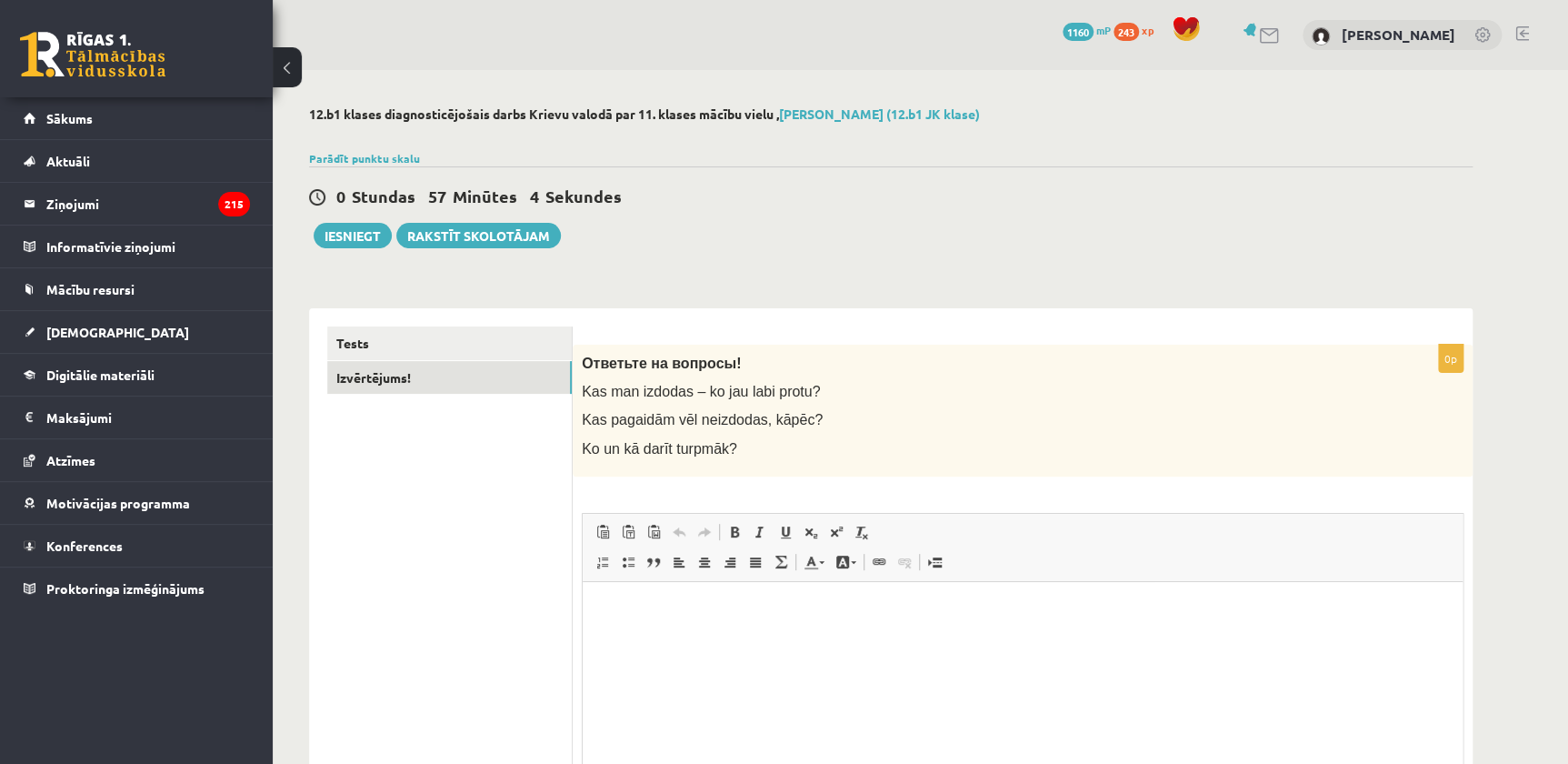
click at [685, 636] on html at bounding box center [1022, 608] width 880 height 55
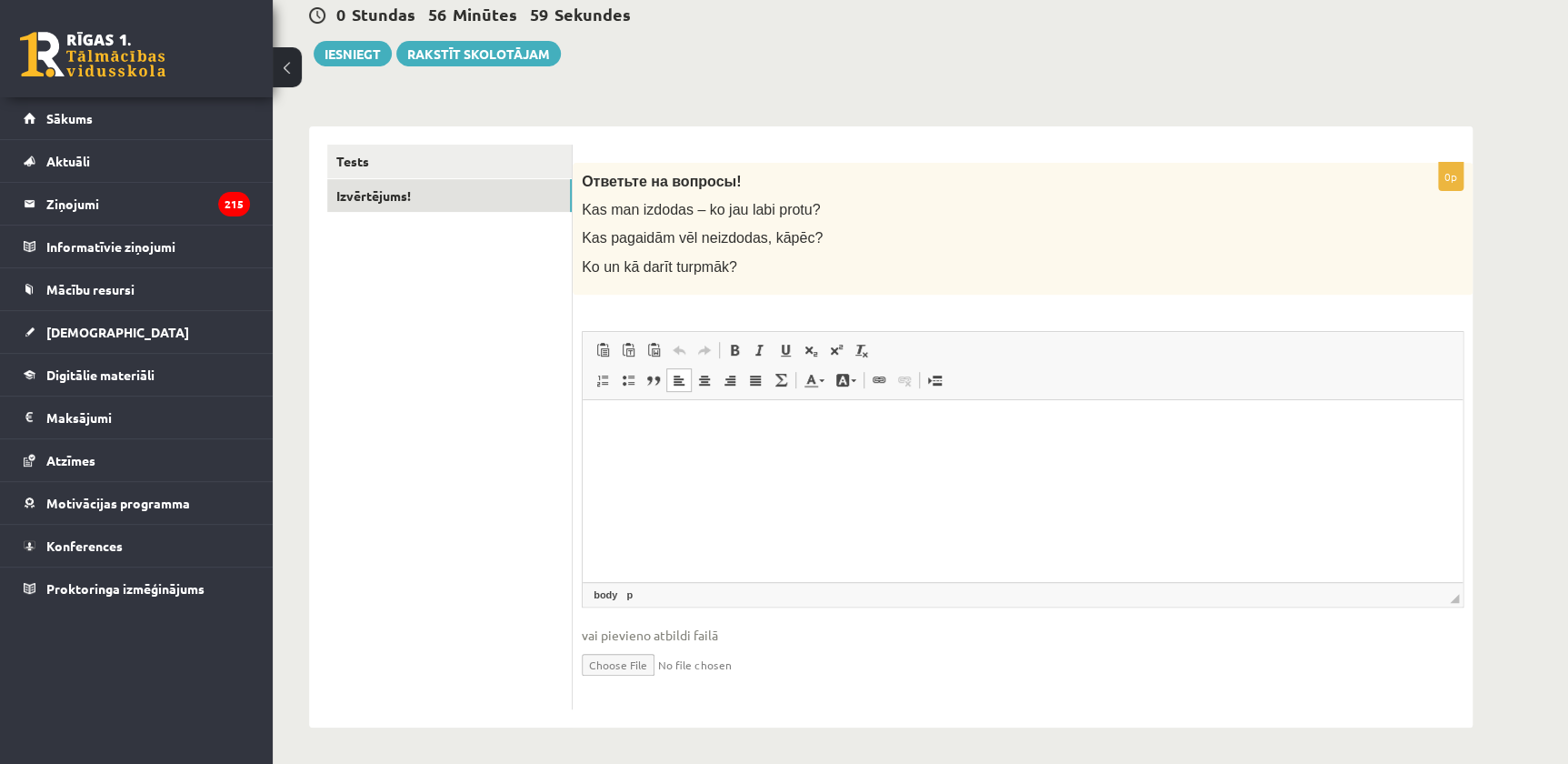
click at [710, 455] on html at bounding box center [1022, 427] width 880 height 55
click at [667, 414] on html at bounding box center [1022, 427] width 880 height 55
drag, startPoint x: 728, startPoint y: 422, endPoint x: 459, endPoint y: 436, distance: 269.4
click at [582, 436] on html "**********" at bounding box center [1022, 427] width 880 height 55
copy p "**********"
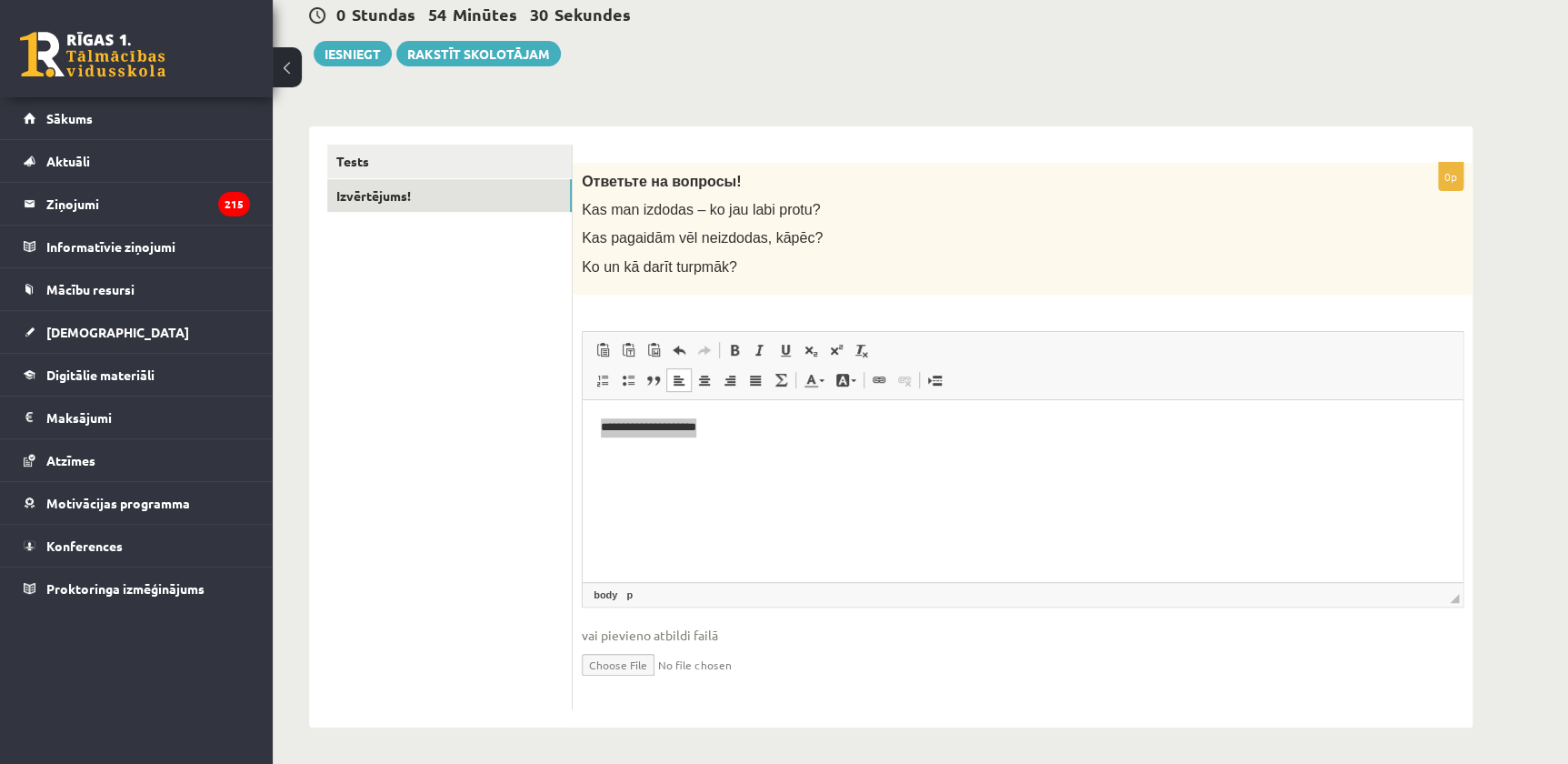
click at [404, 580] on ul "Tests Izvērtējums!" at bounding box center [450, 427] width 246 height 565
click at [361, 52] on button "Iesniegt" at bounding box center [353, 54] width 78 height 26
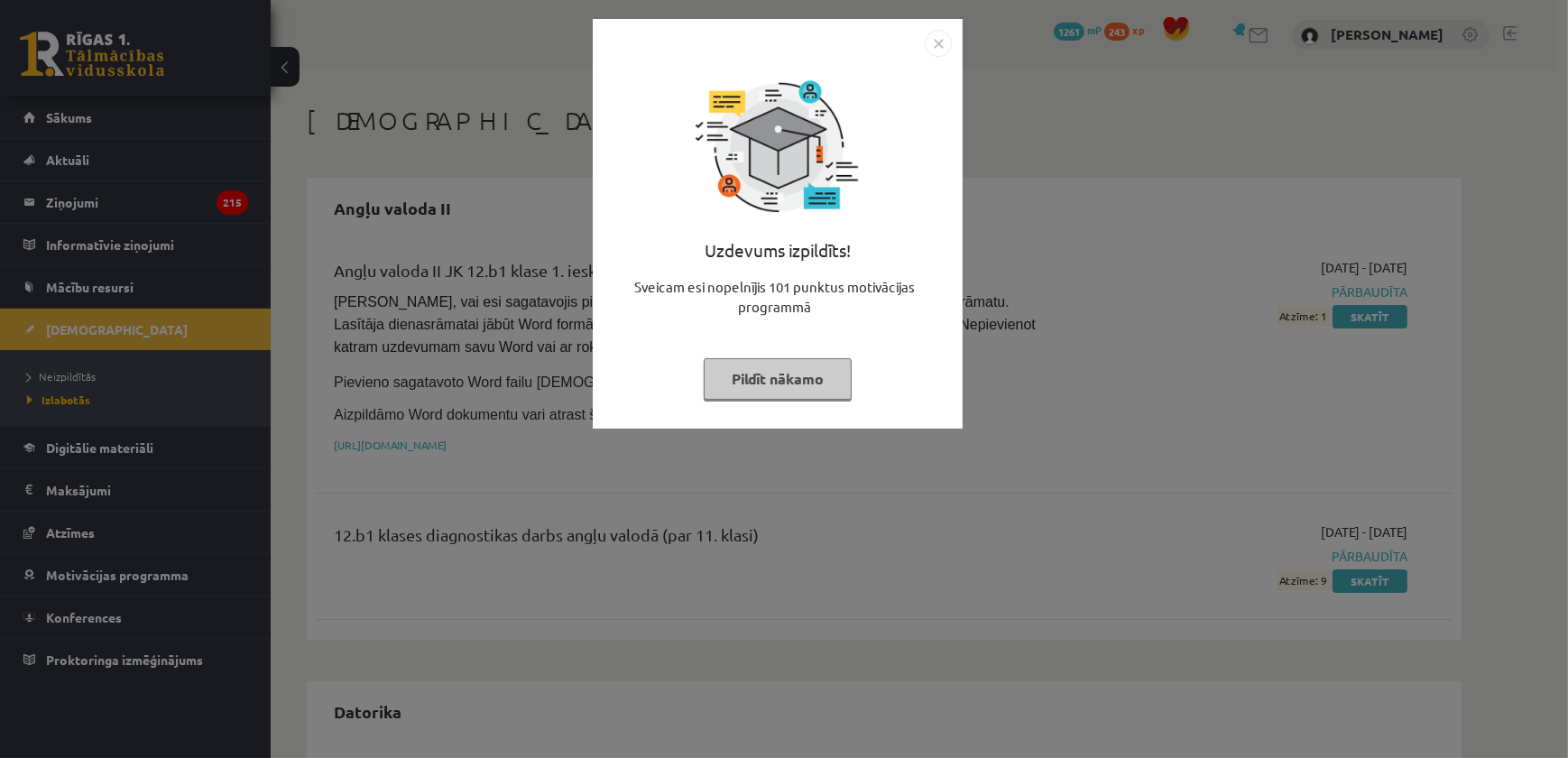
click at [949, 43] on img "Close" at bounding box center [939, 43] width 28 height 28
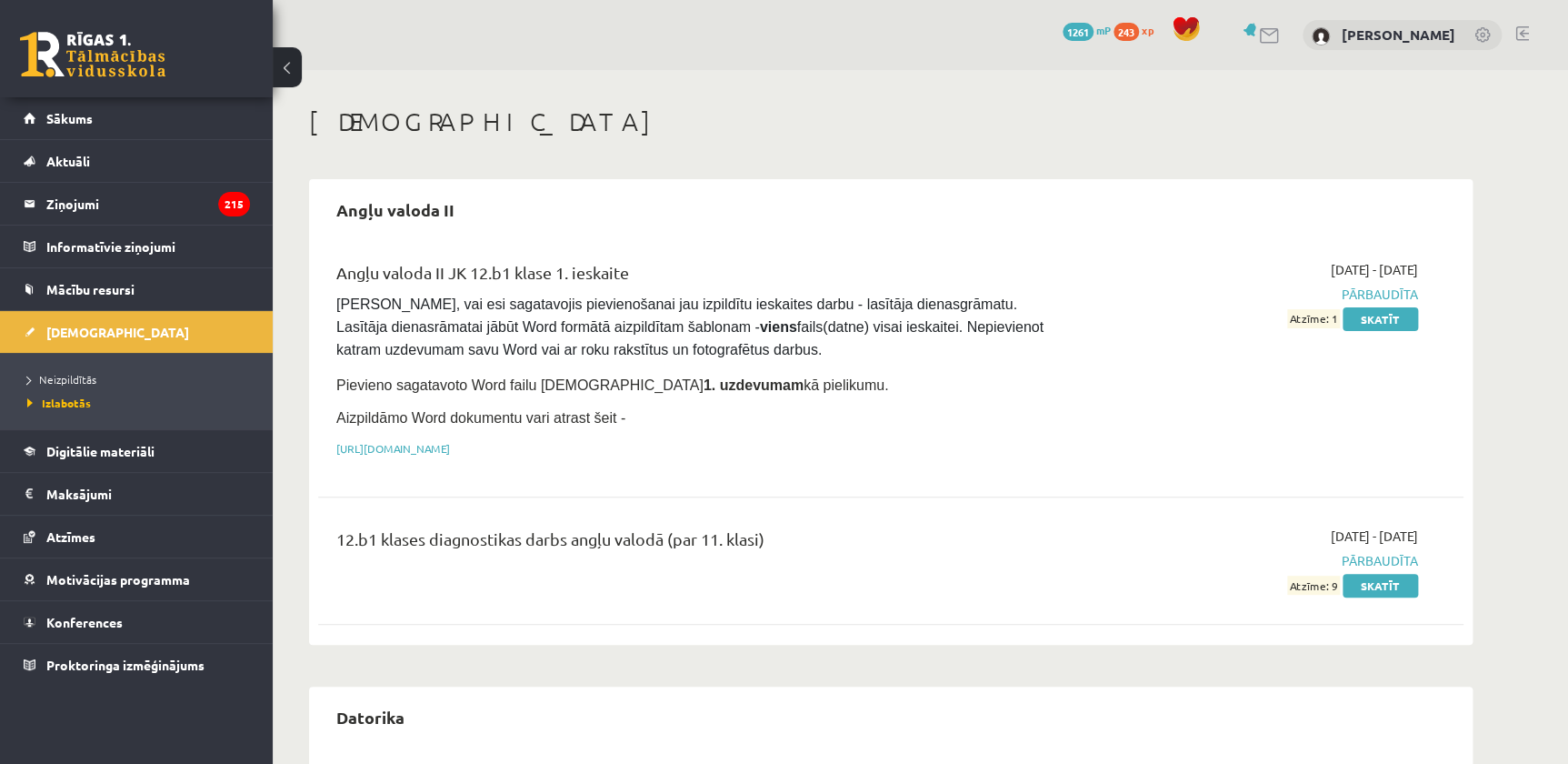
click at [938, 43] on div "0 Dāvanas 1261 mP 243 xp [PERSON_NAME]" at bounding box center [920, 35] width 1296 height 70
click at [85, 328] on span "[DEMOGRAPHIC_DATA]" at bounding box center [118, 332] width 143 height 17
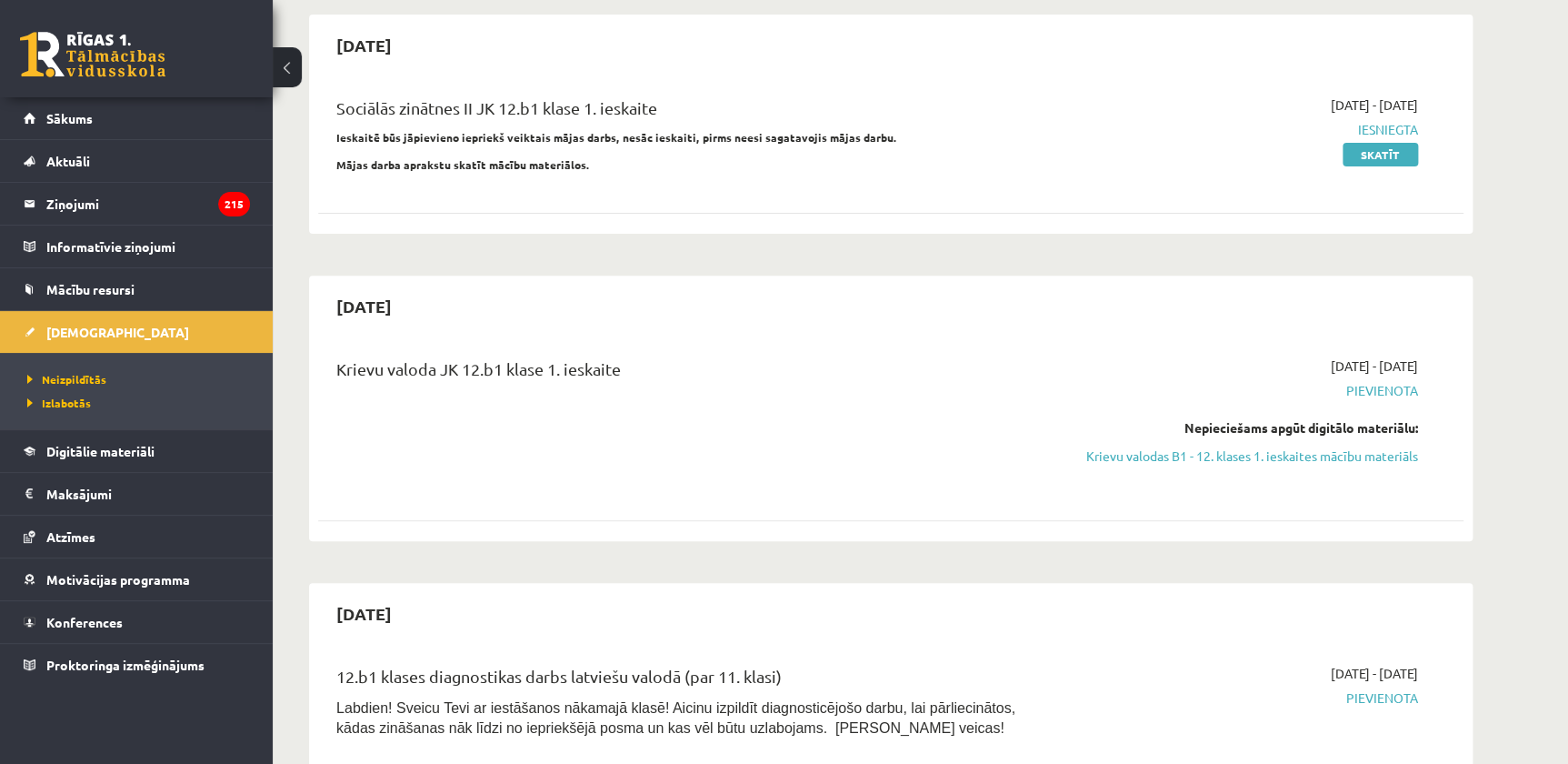
scroll to position [82, 0]
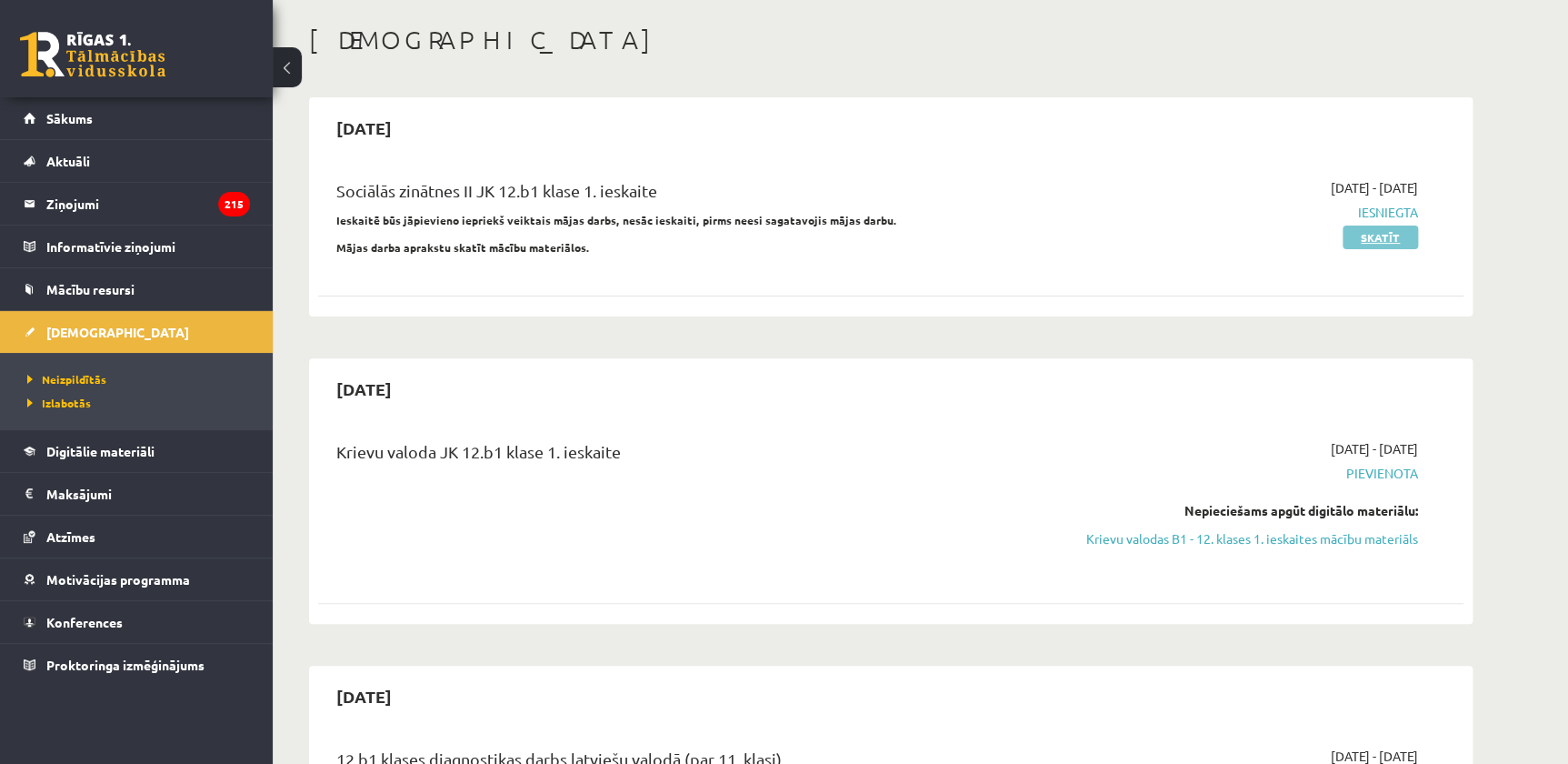
click at [1364, 236] on link "Skatīt" at bounding box center [1380, 238] width 75 height 24
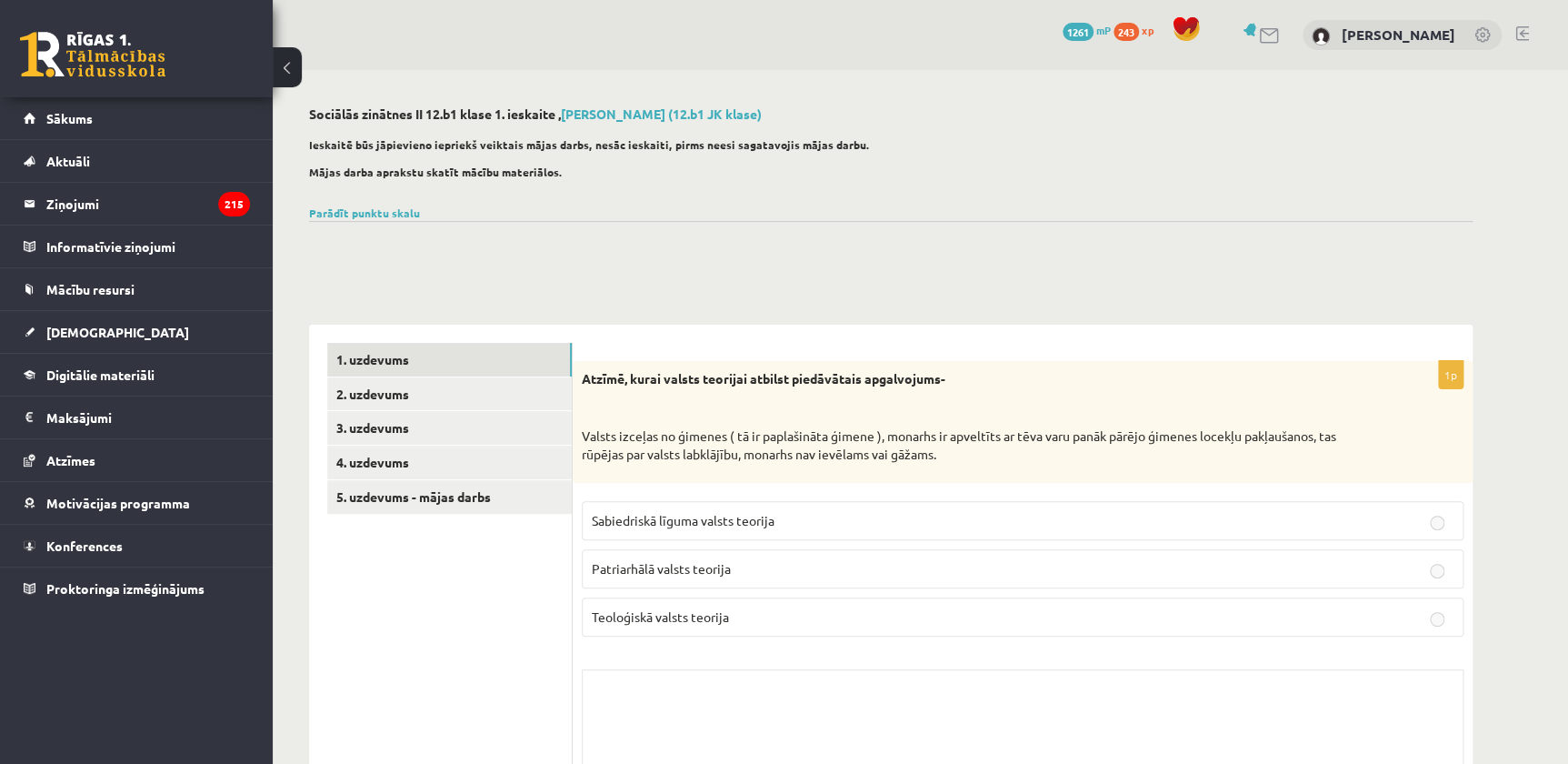
scroll to position [150, 0]
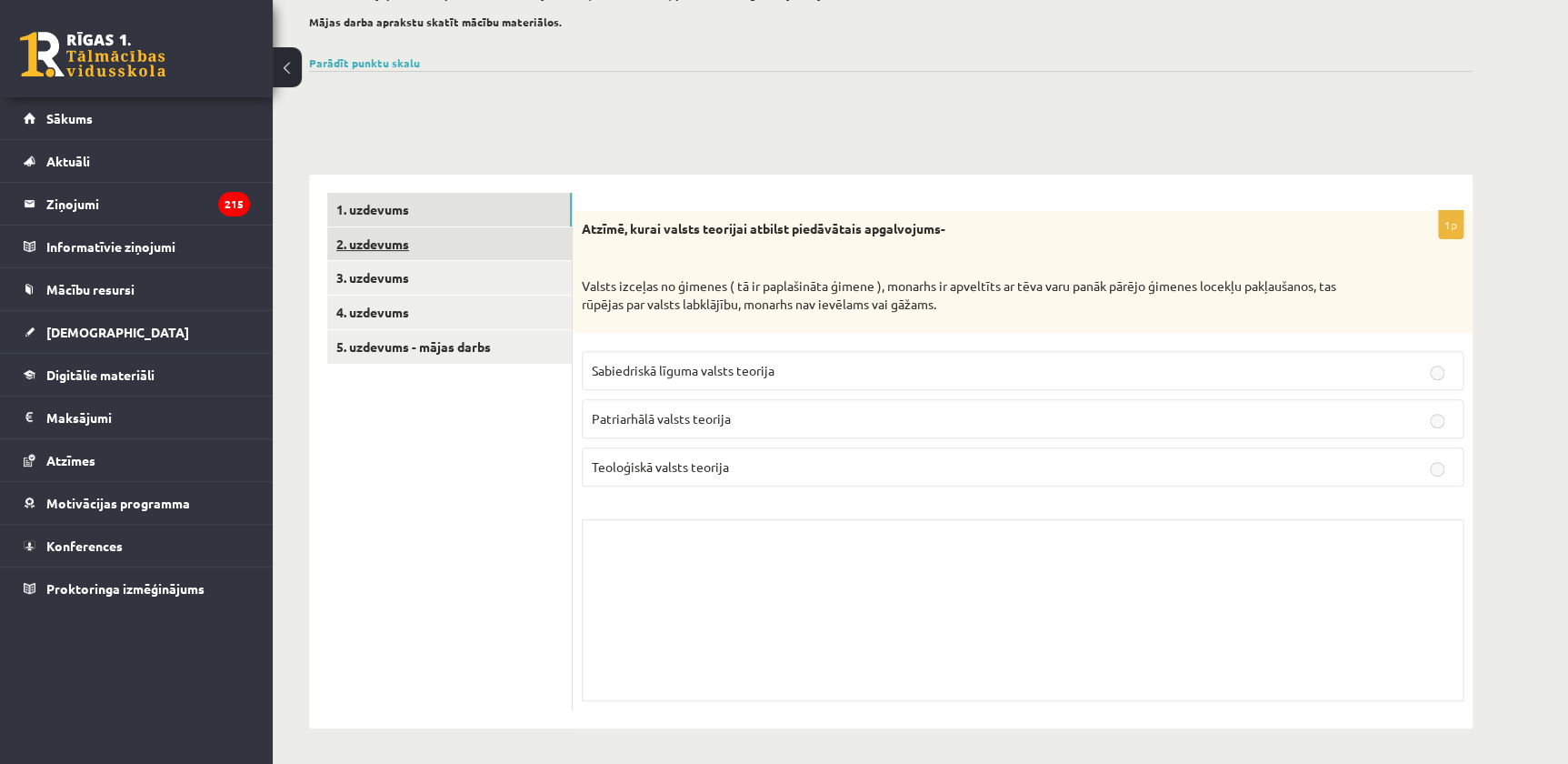
click at [423, 252] on link "2. uzdevums" at bounding box center [449, 244] width 245 height 34
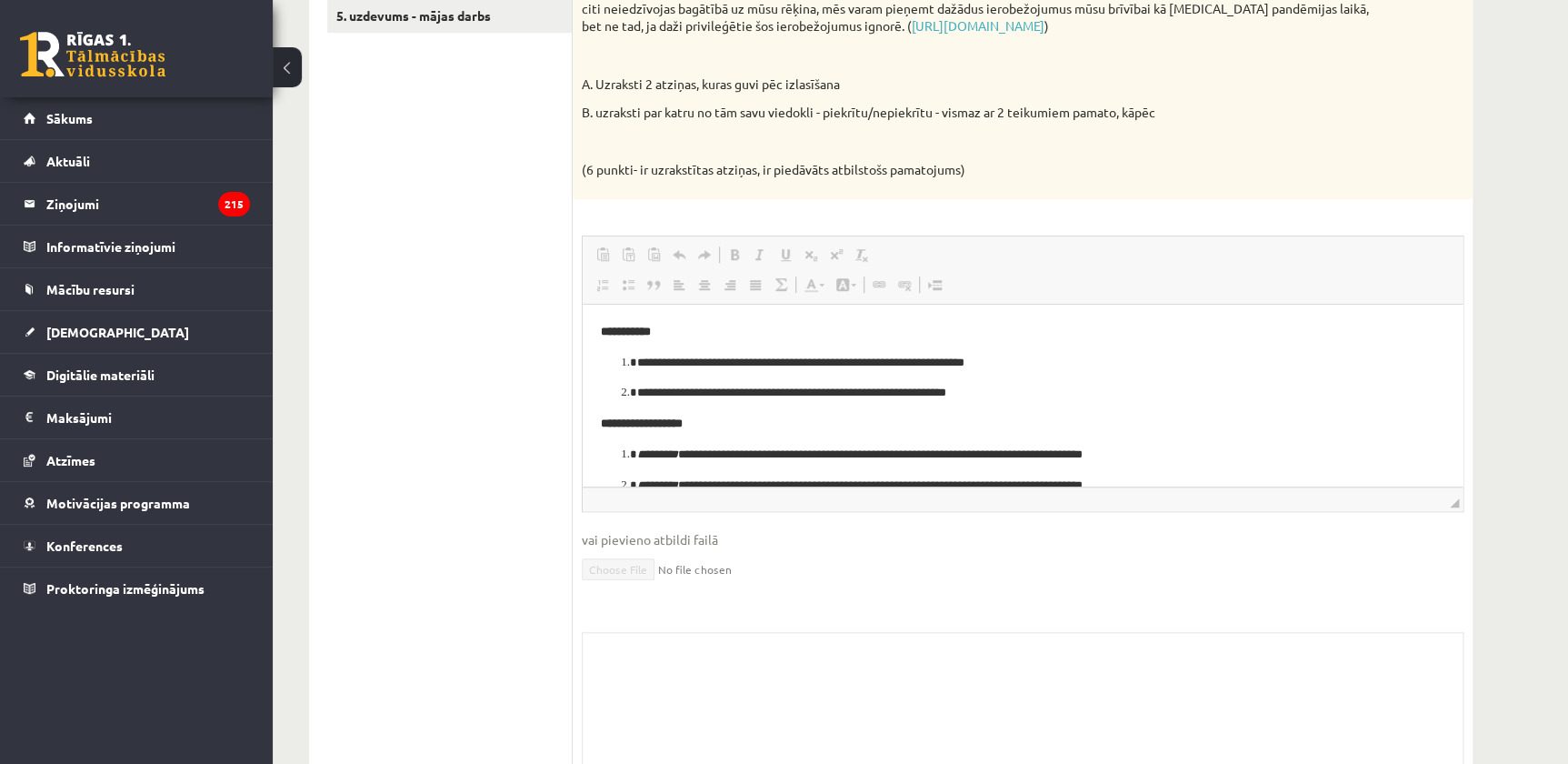
scroll to position [28, 0]
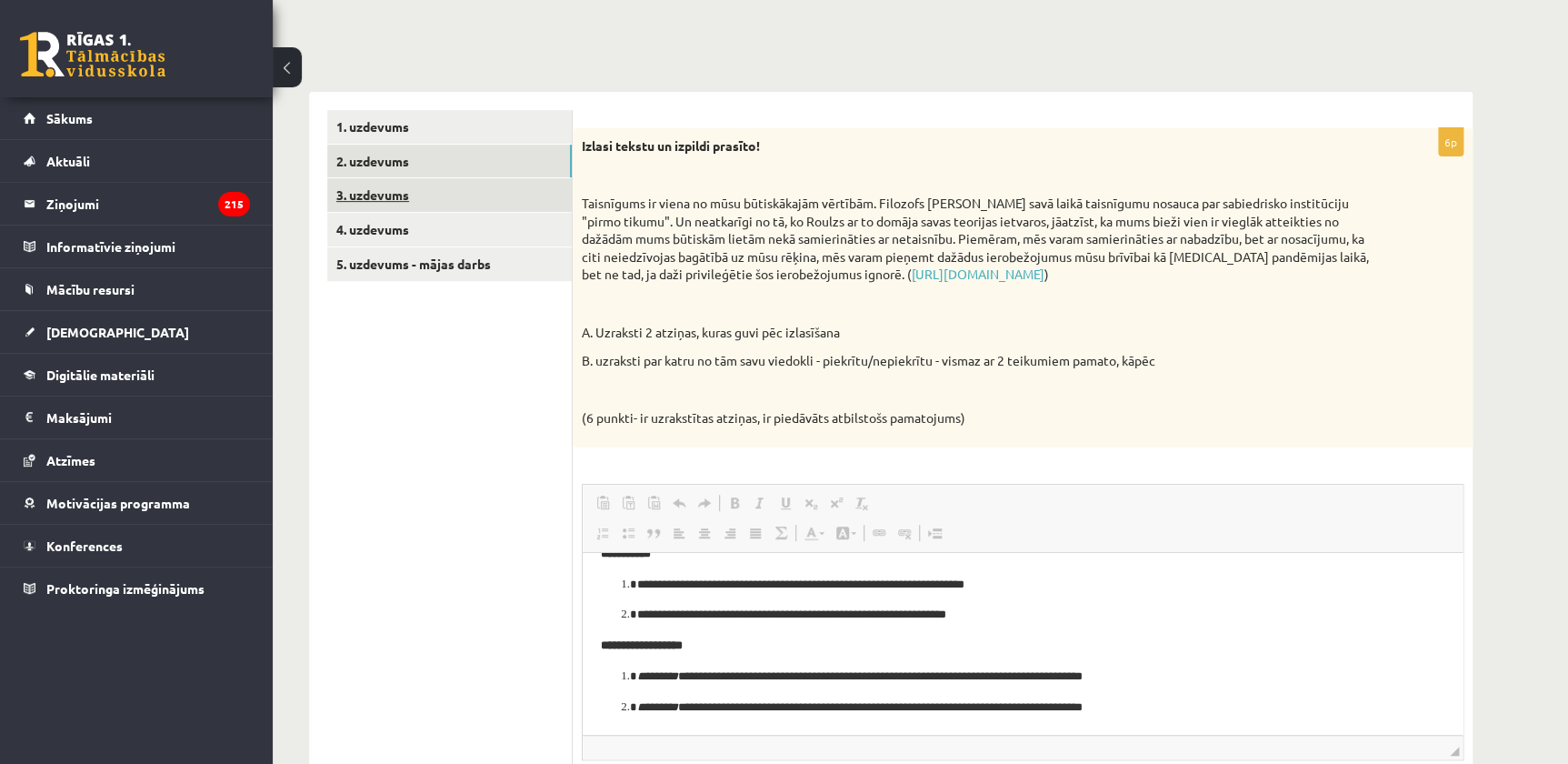
click at [383, 191] on link "3. uzdevums" at bounding box center [449, 195] width 245 height 34
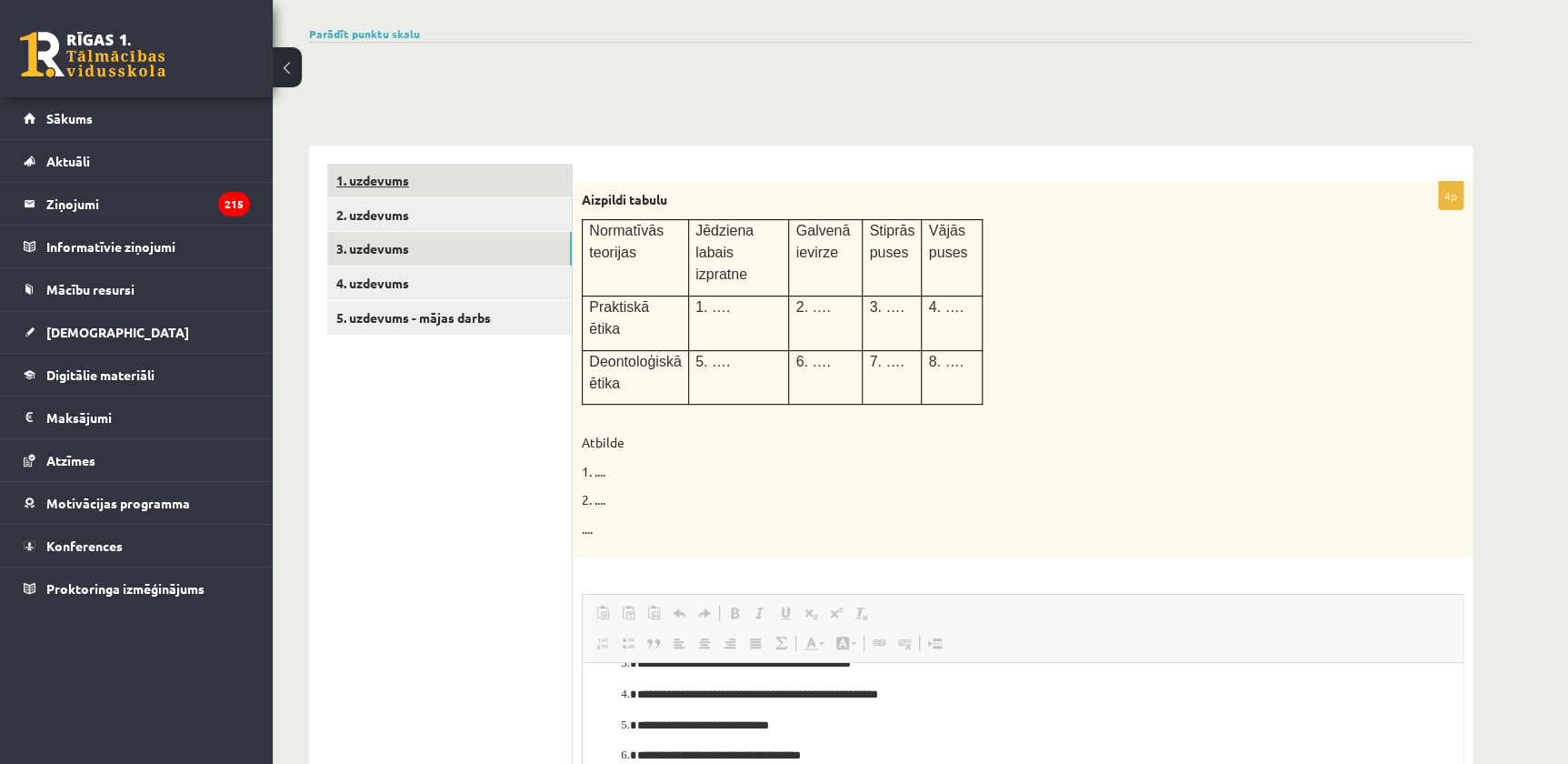
scroll to position [96, 0]
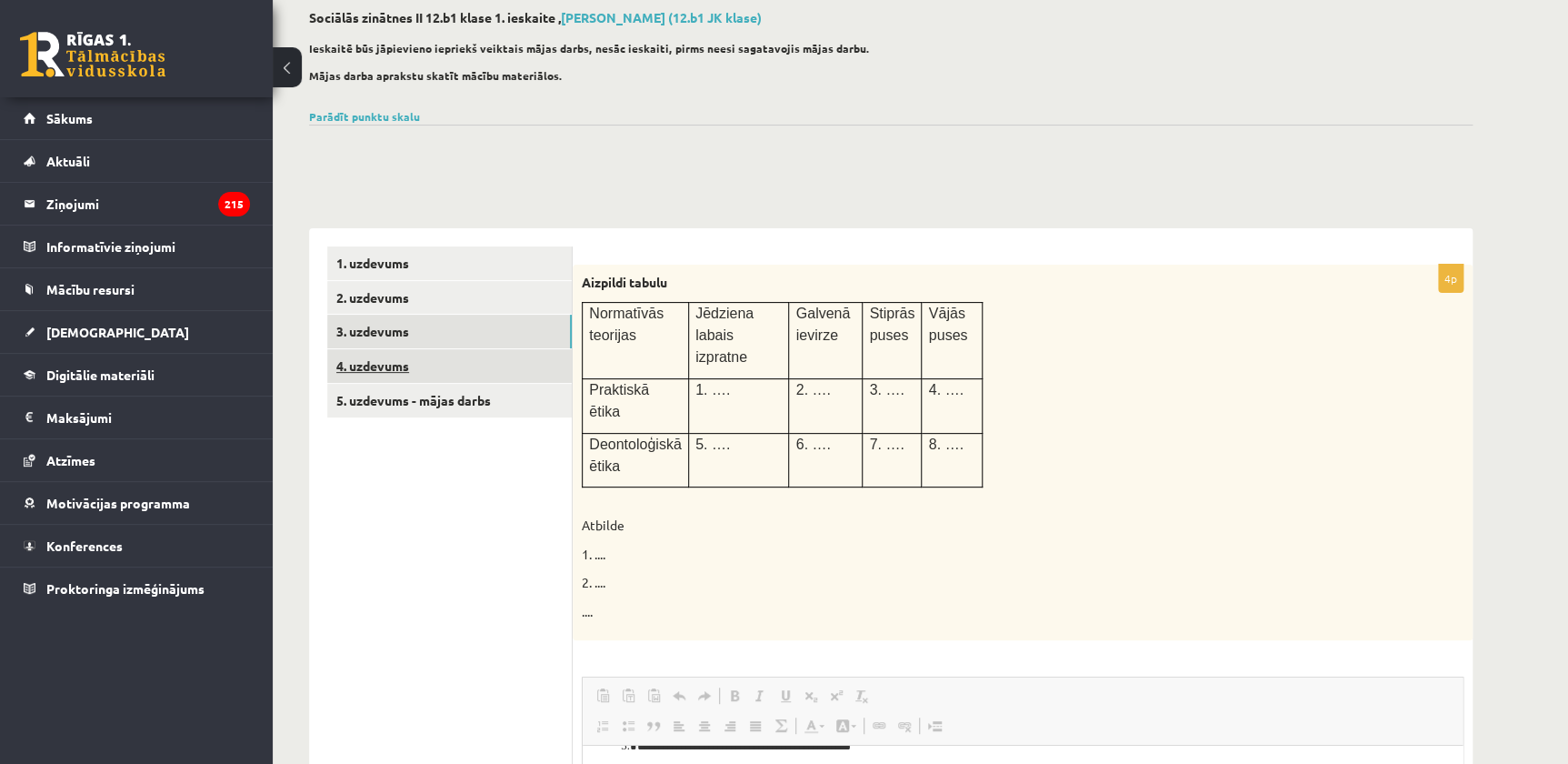
click at [425, 359] on link "4. uzdevums" at bounding box center [449, 366] width 245 height 34
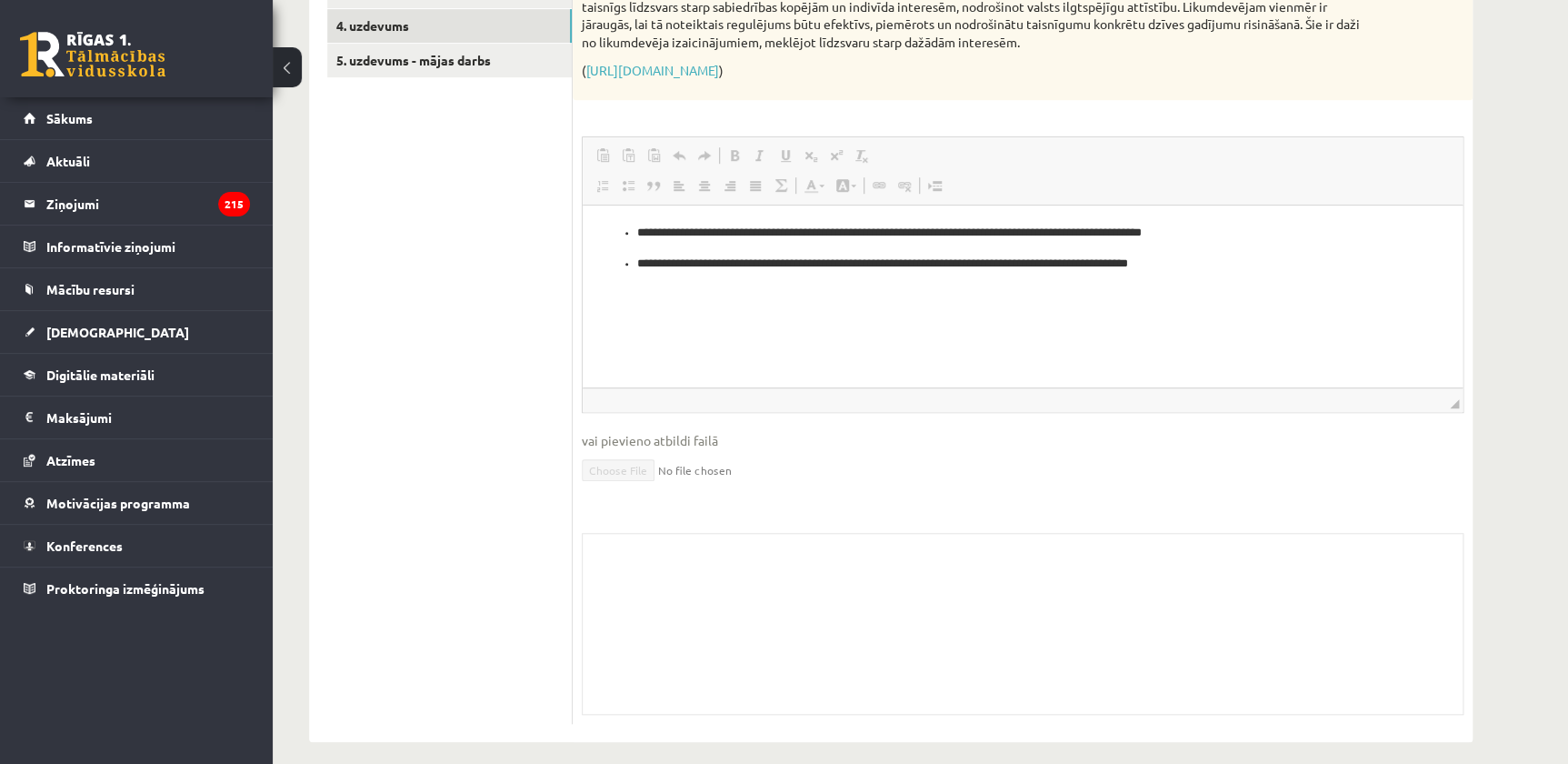
scroll to position [271, 0]
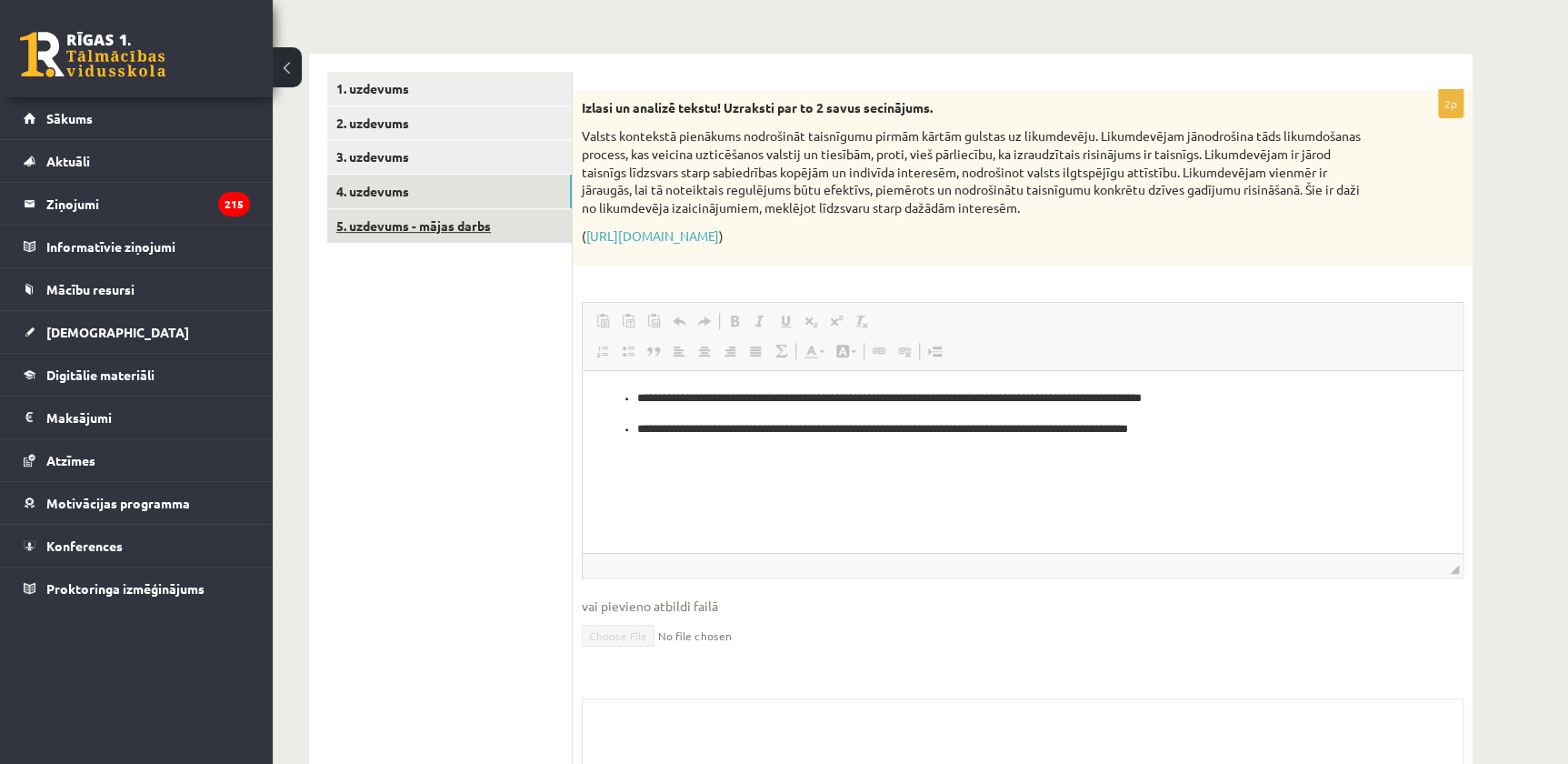
click at [407, 217] on link "5. uzdevums - mājas darbs" at bounding box center [449, 226] width 245 height 34
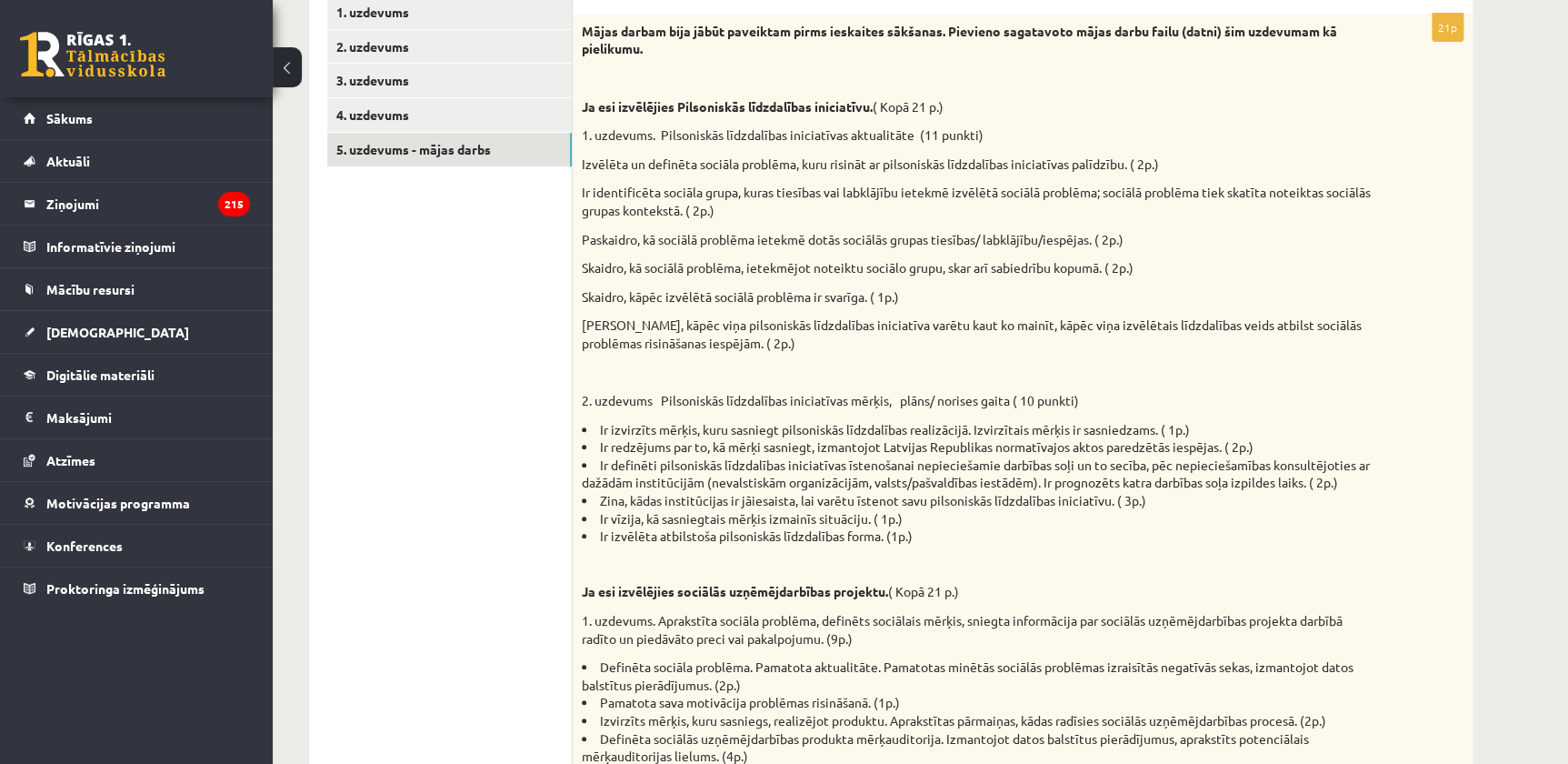
scroll to position [100, 0]
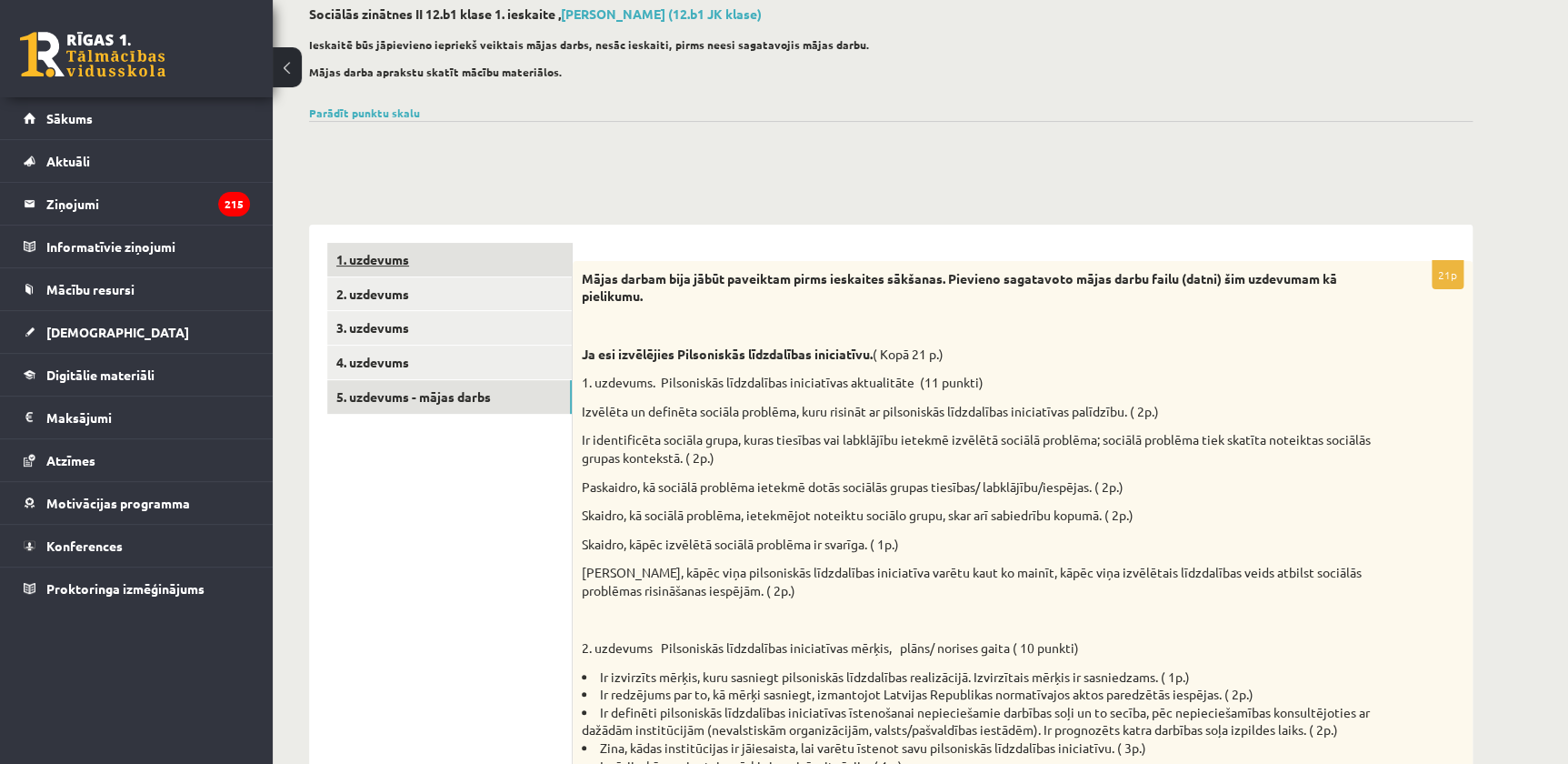
click at [379, 260] on link "1. uzdevums" at bounding box center [449, 260] width 245 height 34
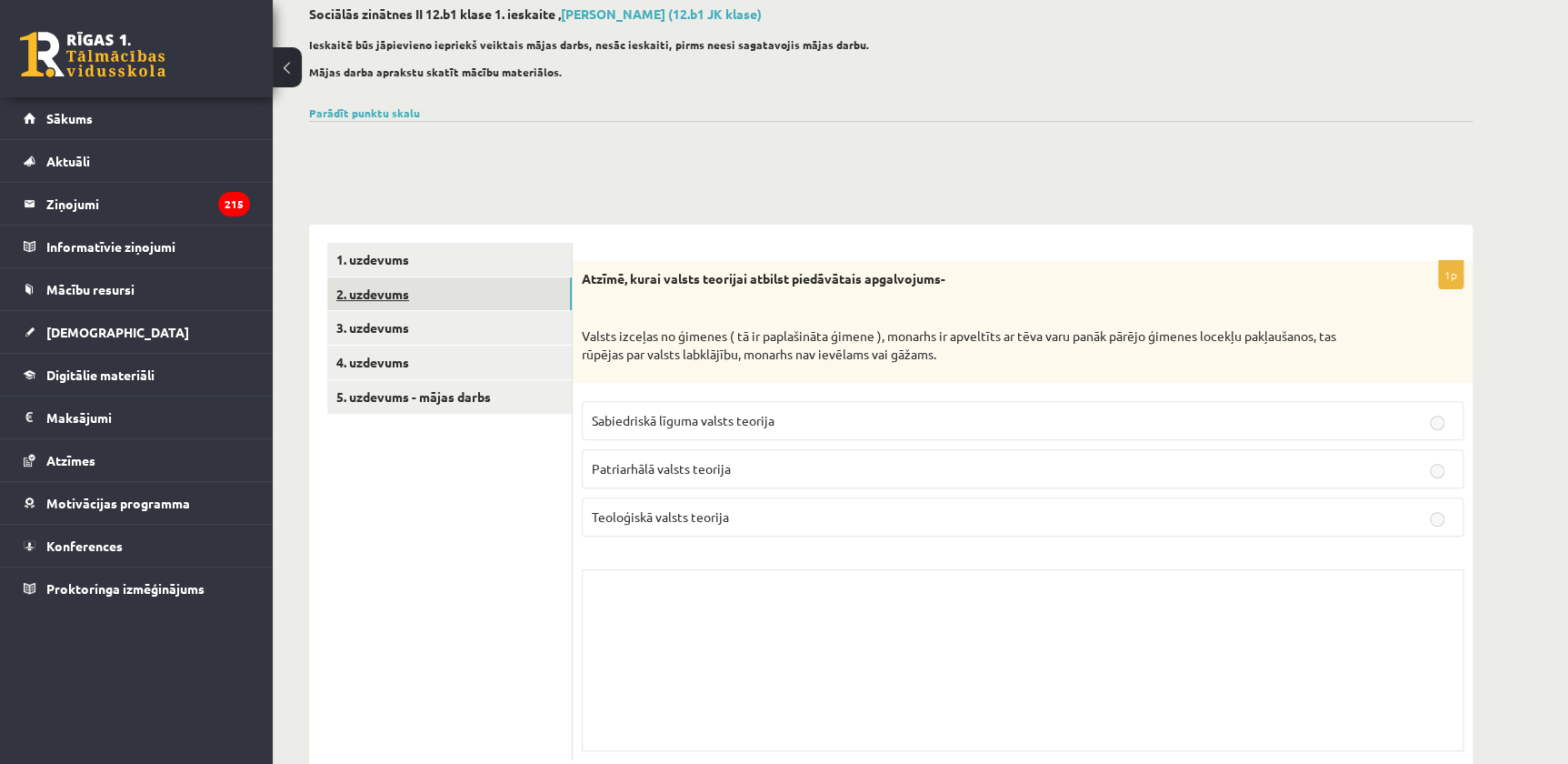
click at [381, 299] on link "2. uzdevums" at bounding box center [449, 294] width 245 height 34
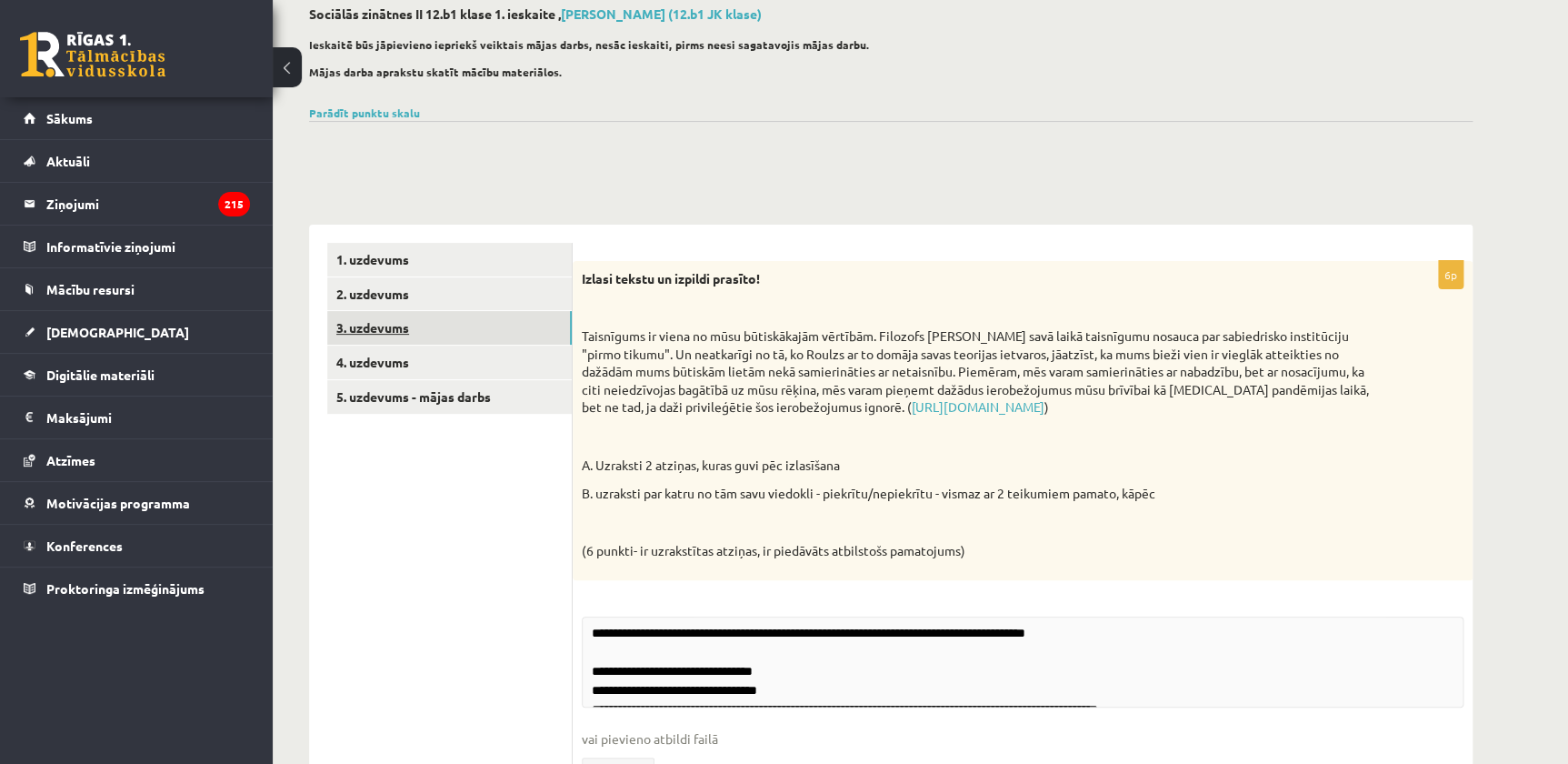
click at [381, 326] on link "3. uzdevums" at bounding box center [449, 328] width 245 height 34
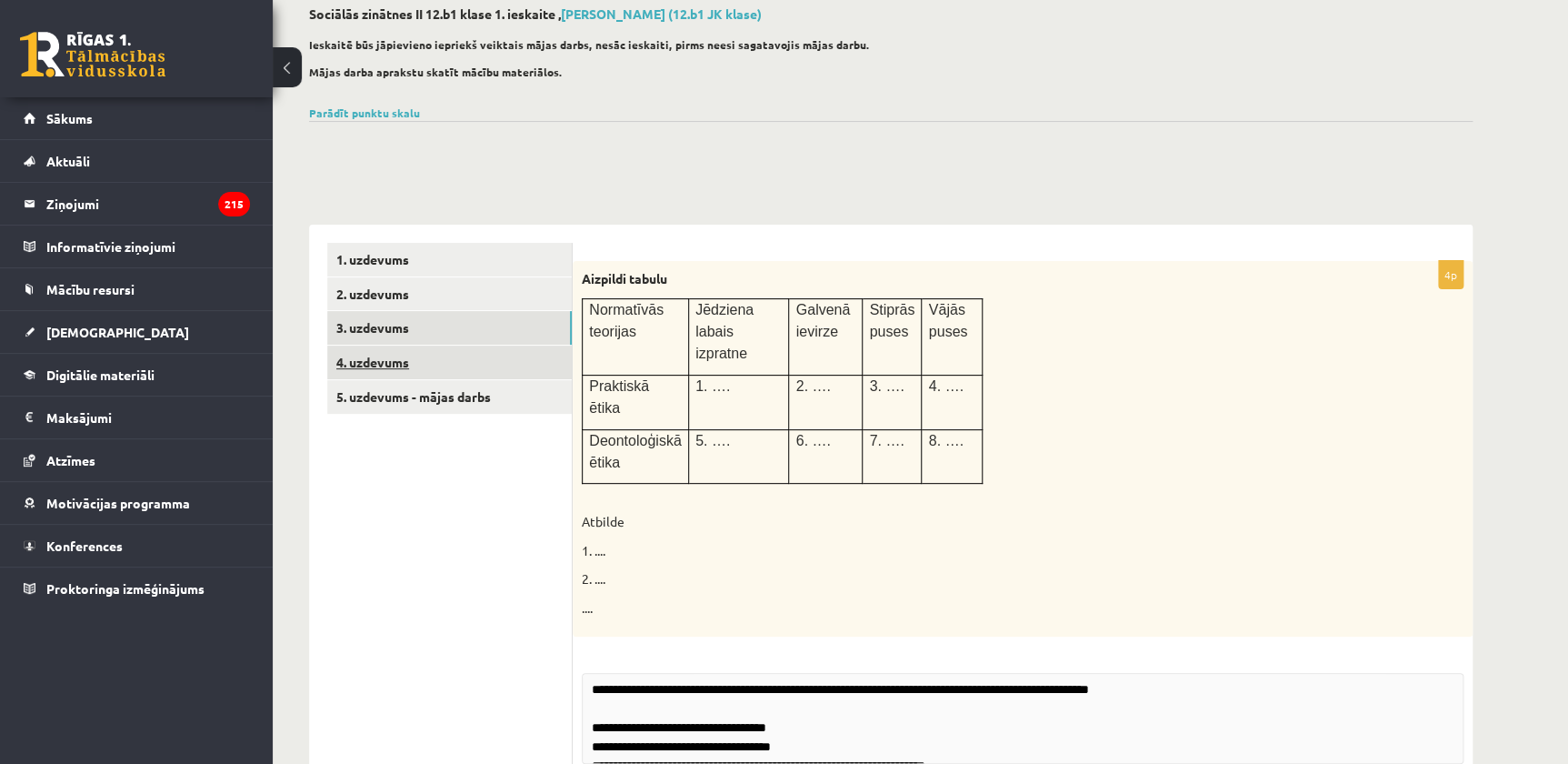
click at [390, 360] on link "4. uzdevums" at bounding box center [449, 363] width 245 height 34
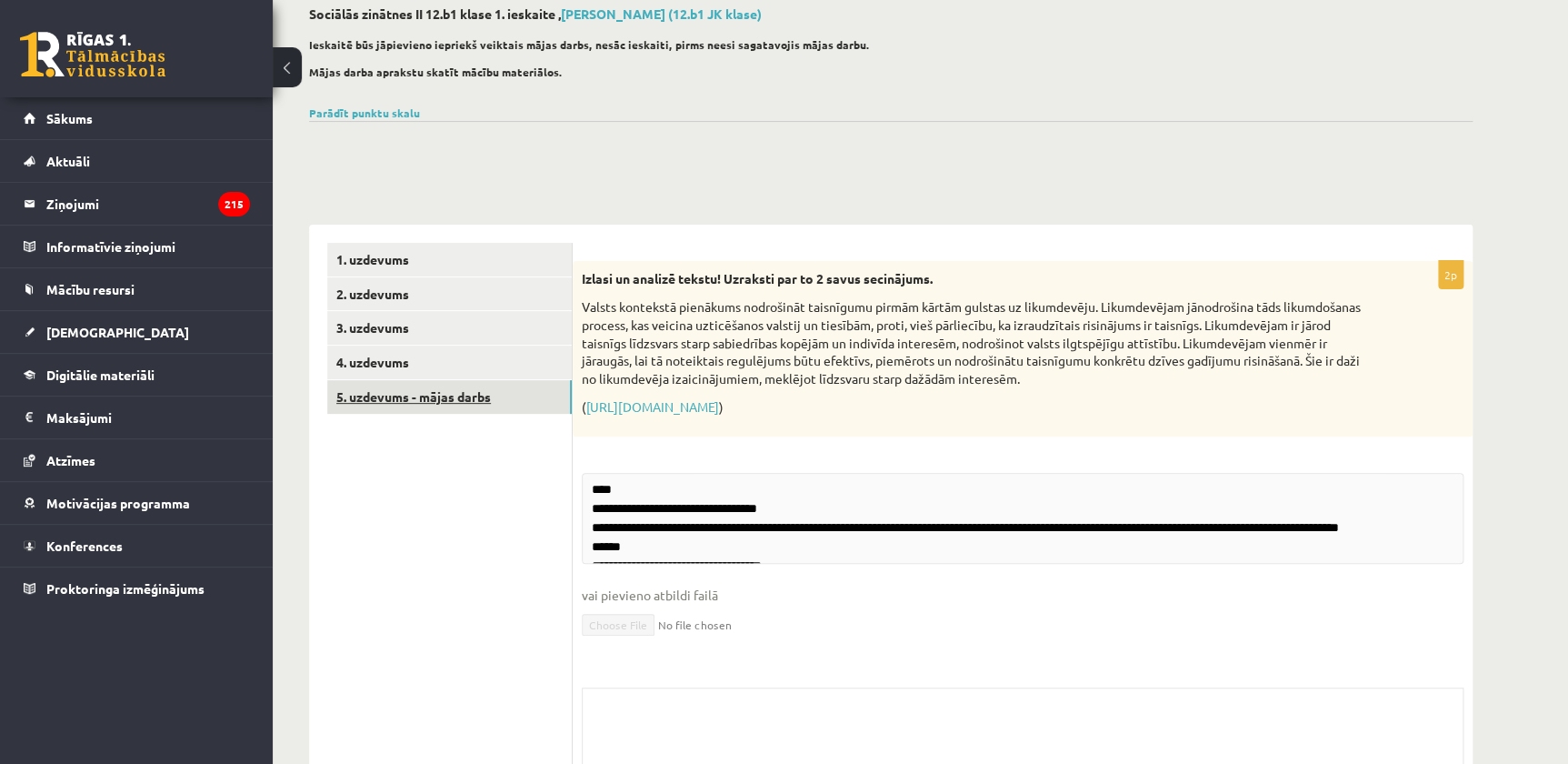
click at [397, 384] on link "5. uzdevums - mājas darbs" at bounding box center [449, 397] width 245 height 34
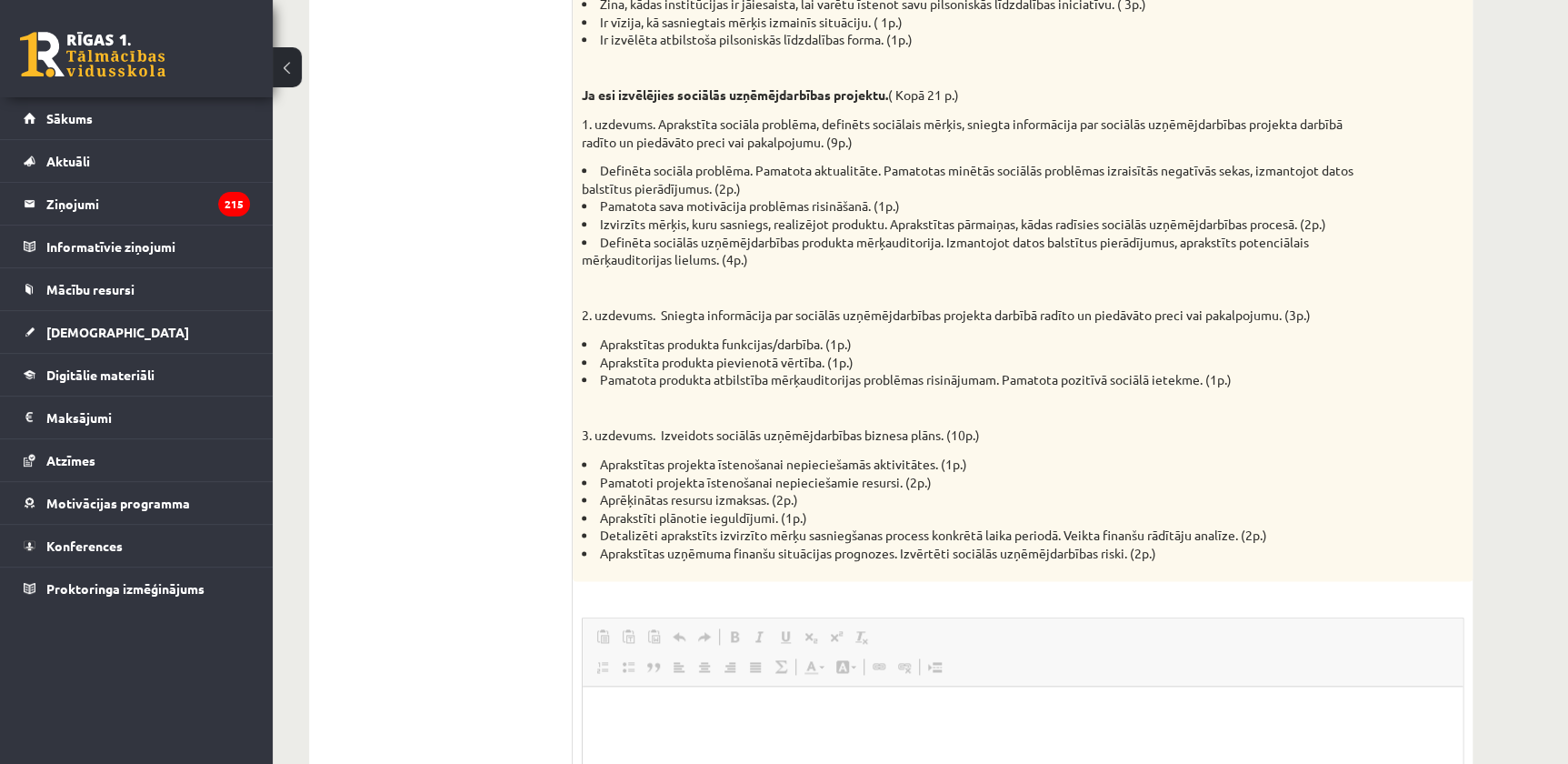
scroll to position [265, 0]
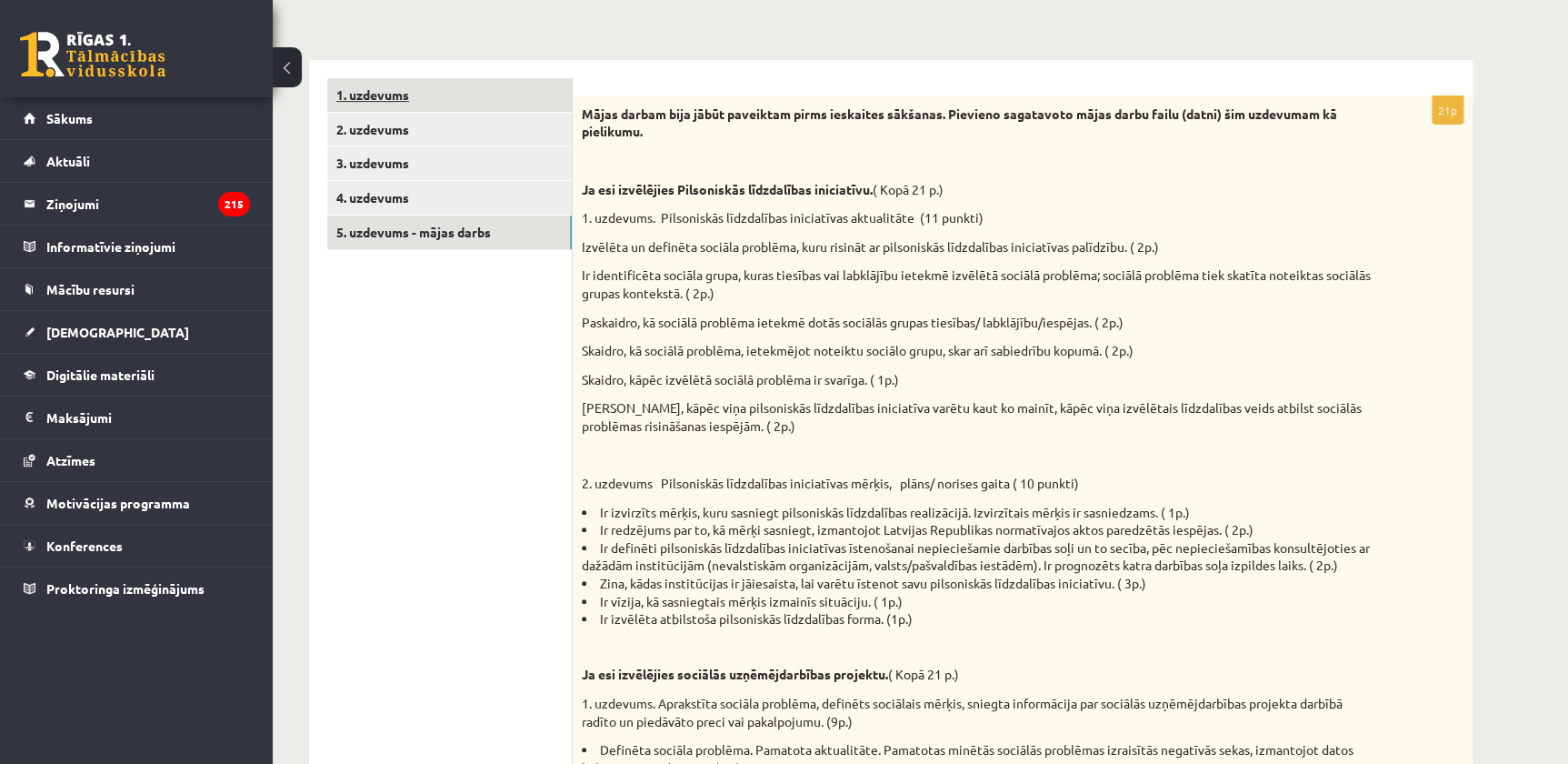
click at [424, 93] on link "1. uzdevums" at bounding box center [449, 95] width 245 height 34
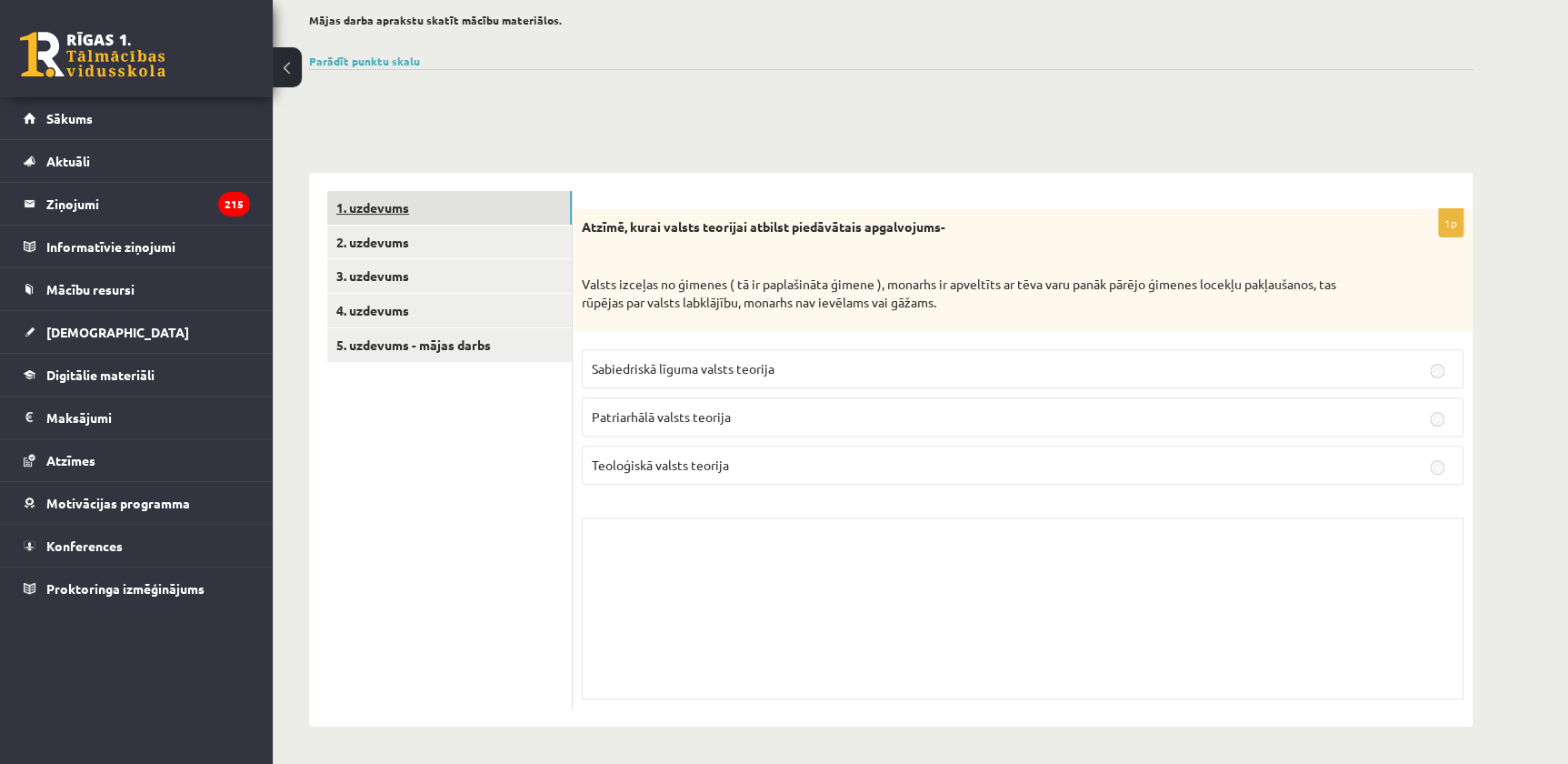
scroll to position [151, 0]
click at [444, 237] on link "2. uzdevums" at bounding box center [449, 244] width 245 height 34
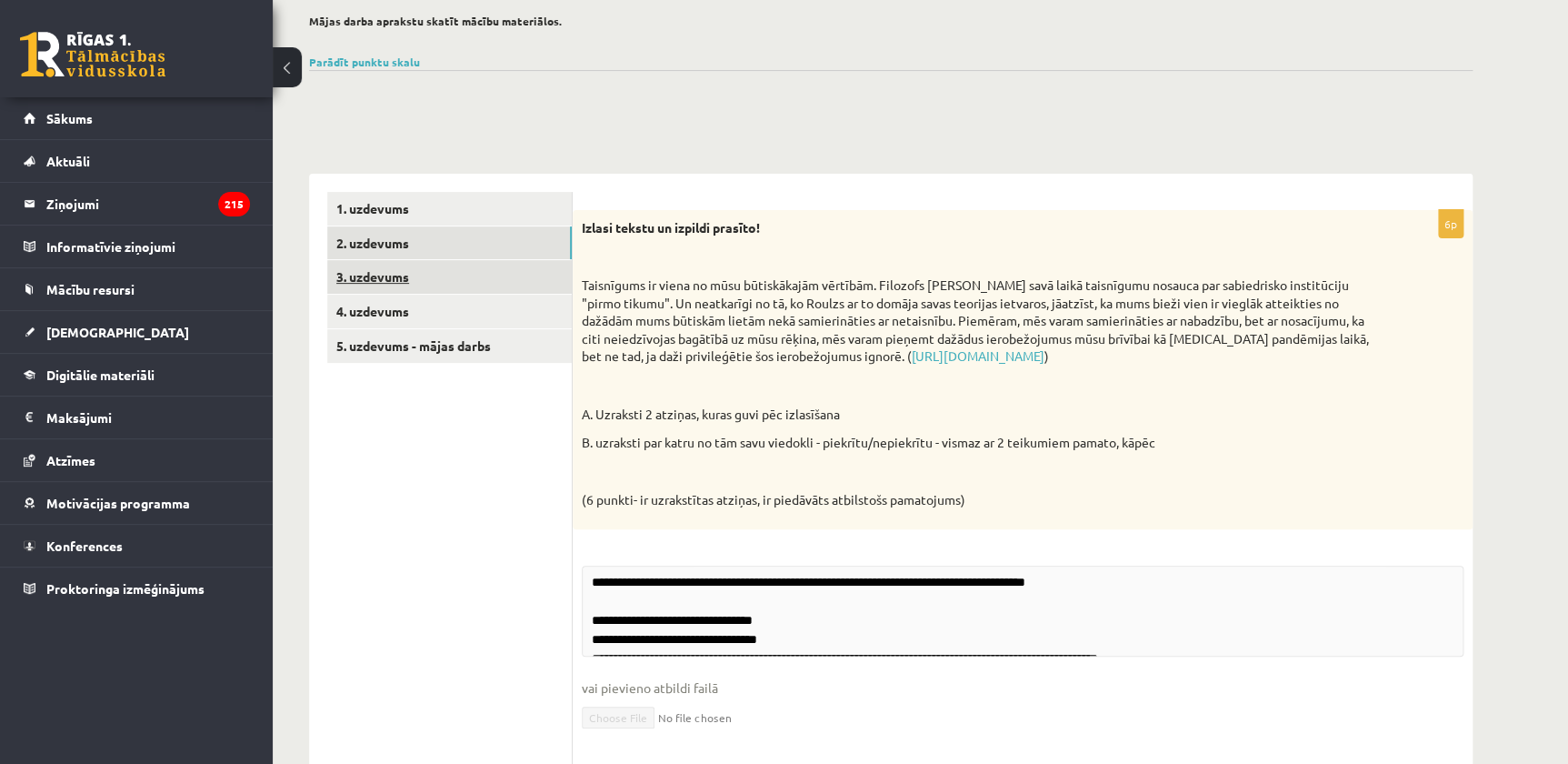
click at [455, 281] on link "3. uzdevums" at bounding box center [449, 276] width 245 height 34
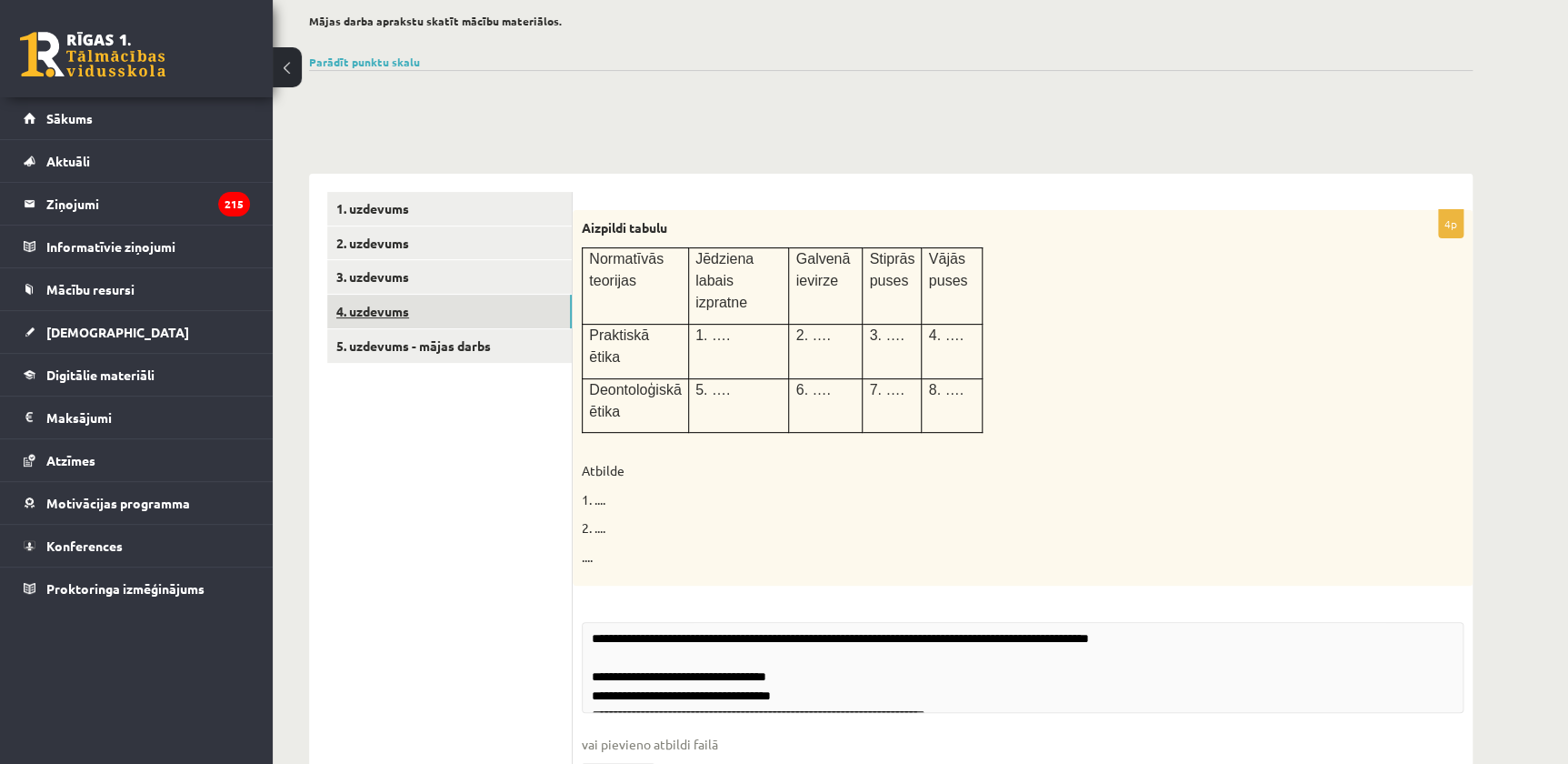
click at [461, 312] on link "4. uzdevums" at bounding box center [449, 311] width 245 height 34
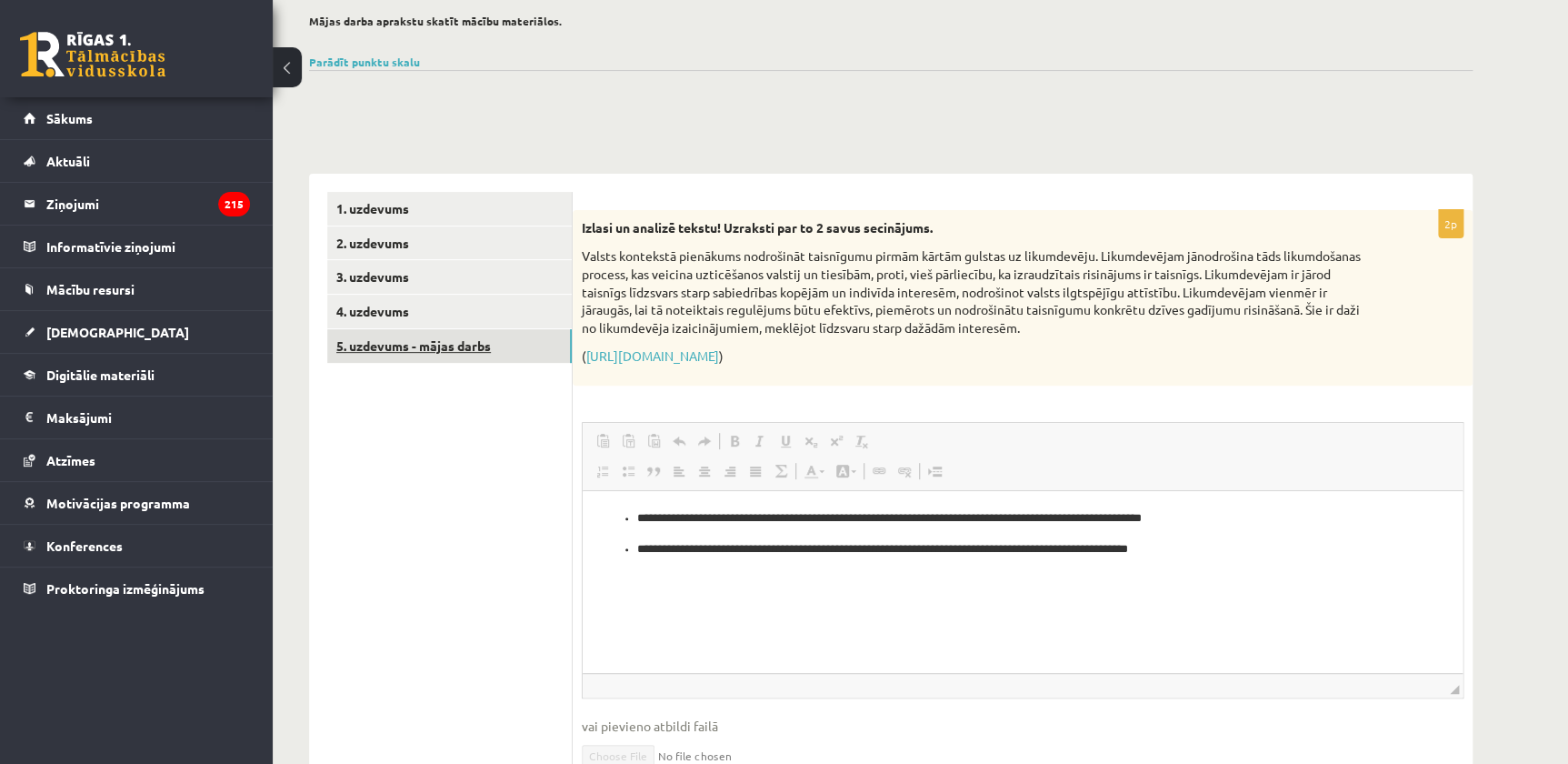
scroll to position [0, 0]
click at [466, 343] on link "5. uzdevums - mājas darbs" at bounding box center [449, 346] width 245 height 34
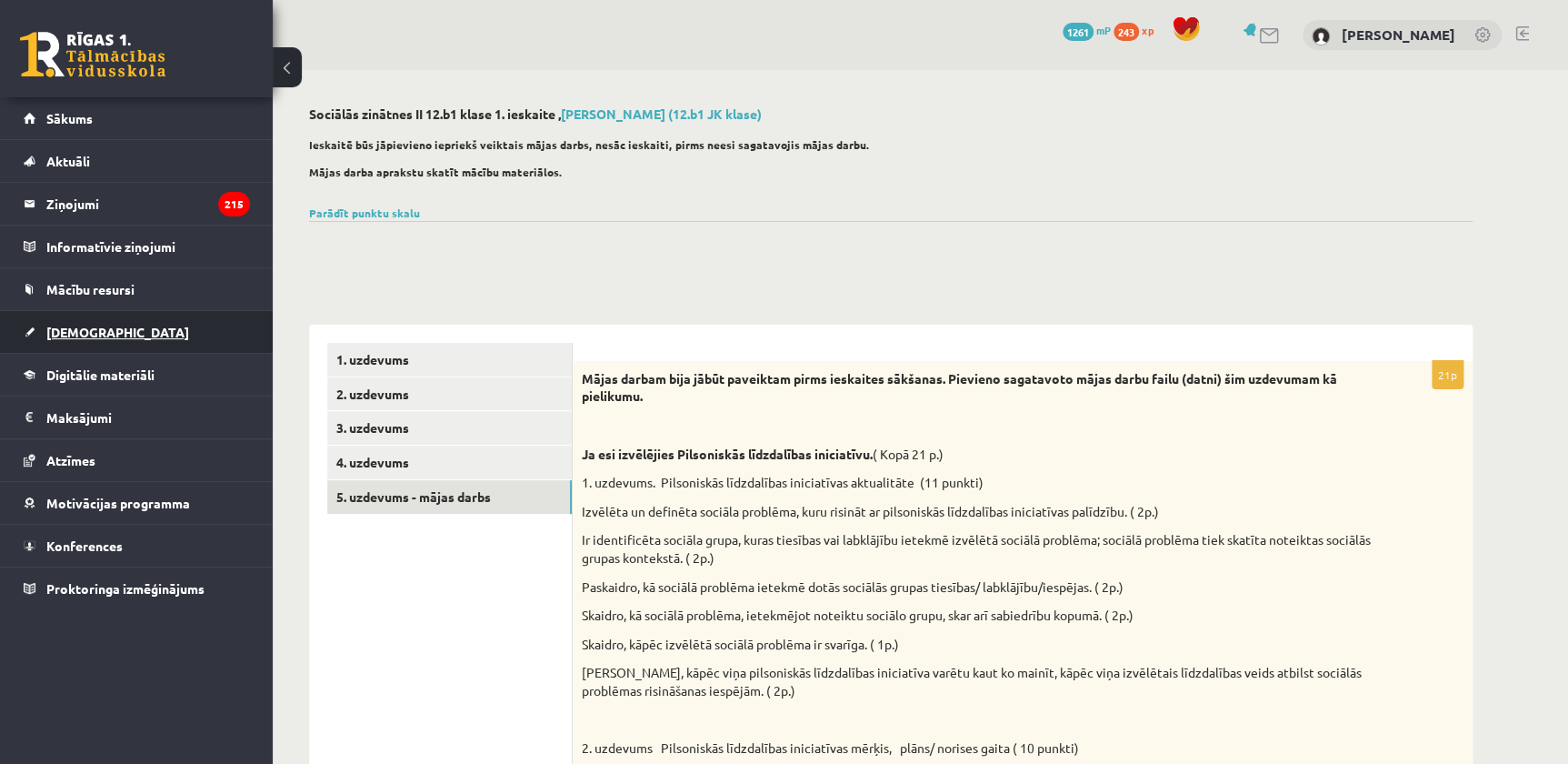
click at [95, 324] on span "[DEMOGRAPHIC_DATA]" at bounding box center [118, 332] width 143 height 17
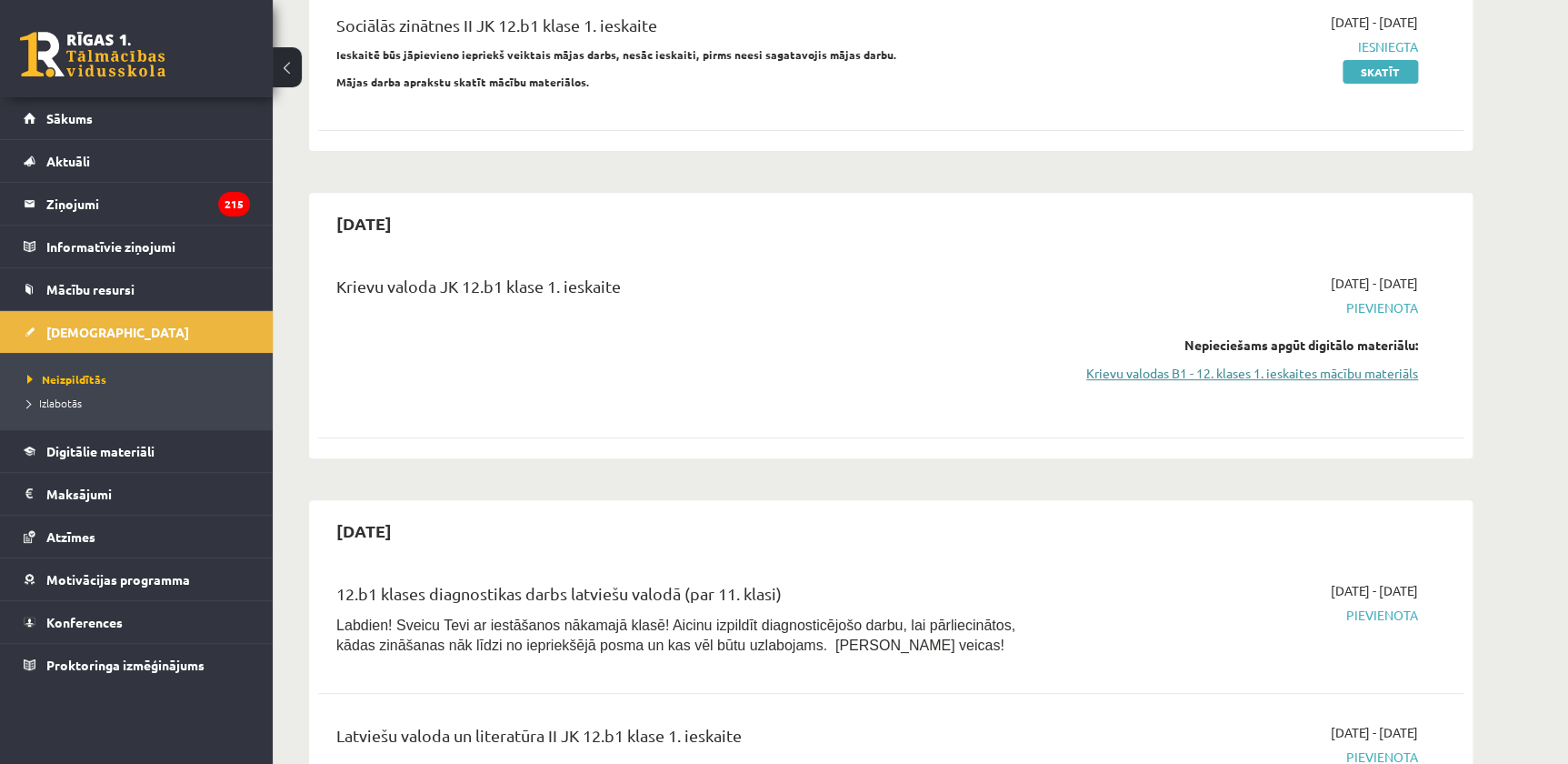
click at [1236, 373] on link "Krievu valodas B1 - 12. klases 1. ieskaites mācību materiāls" at bounding box center [1247, 373] width 343 height 19
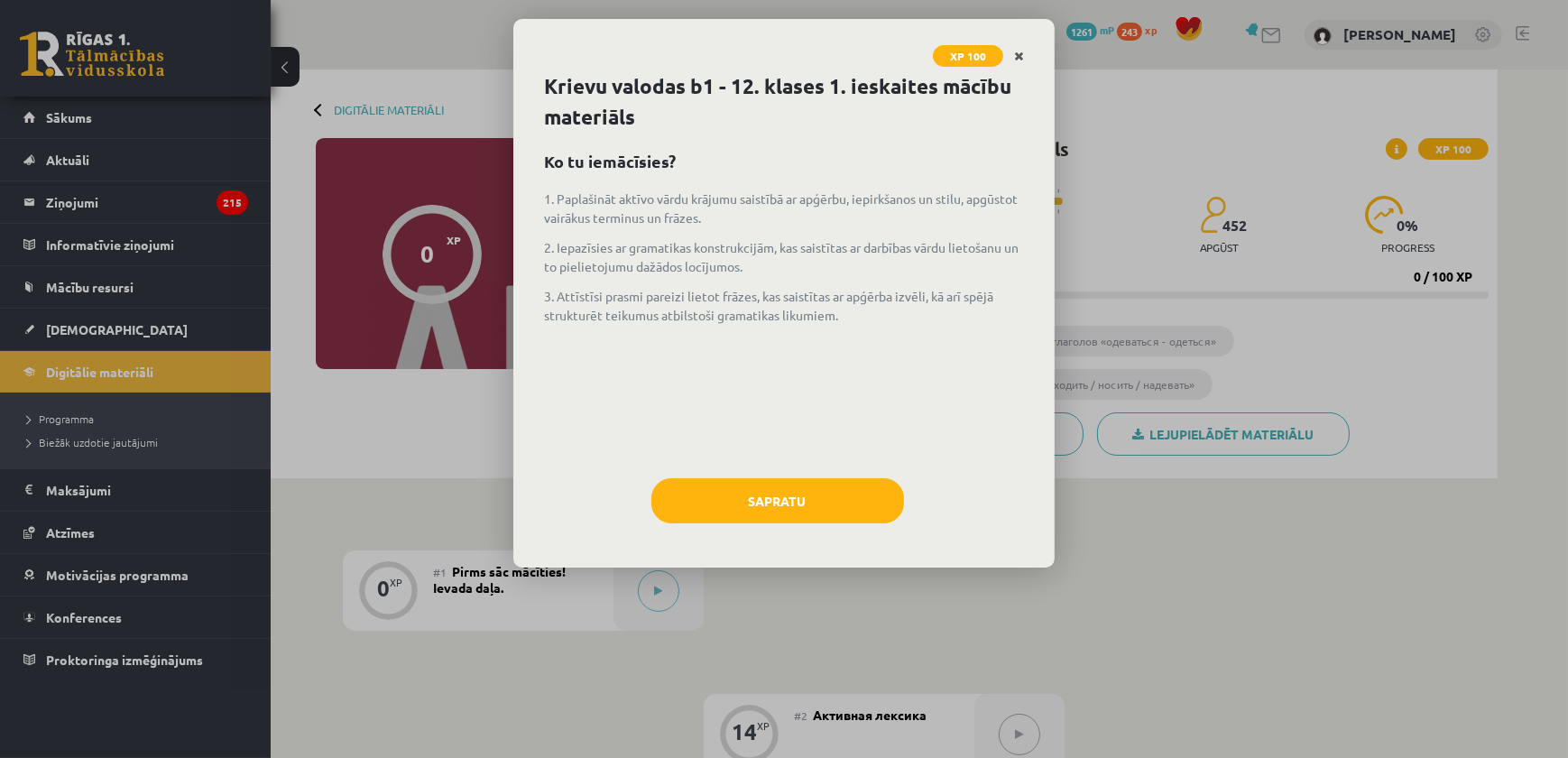
click at [1028, 45] on link "Close" at bounding box center [1018, 56] width 31 height 35
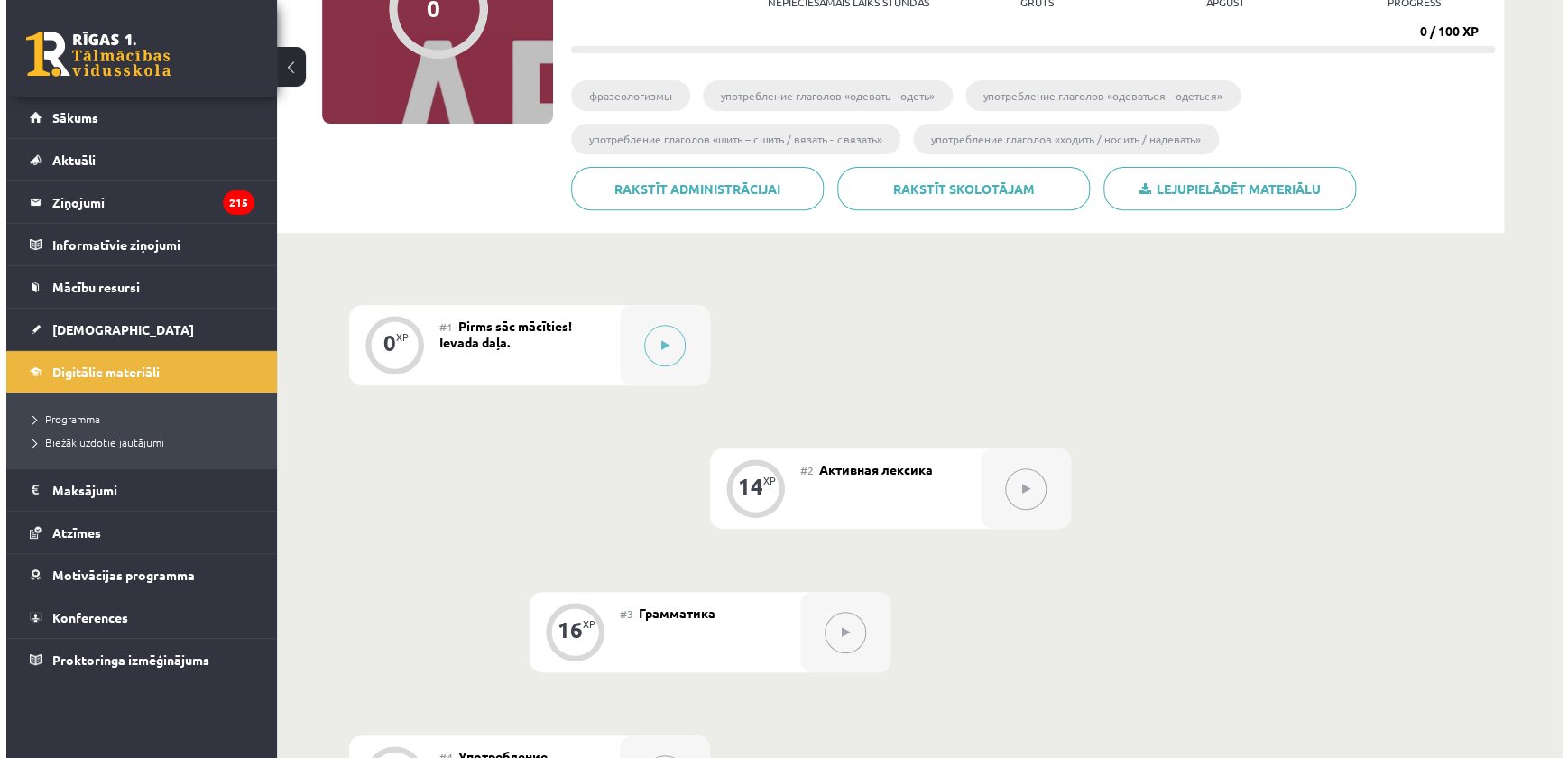
scroll to position [163, 0]
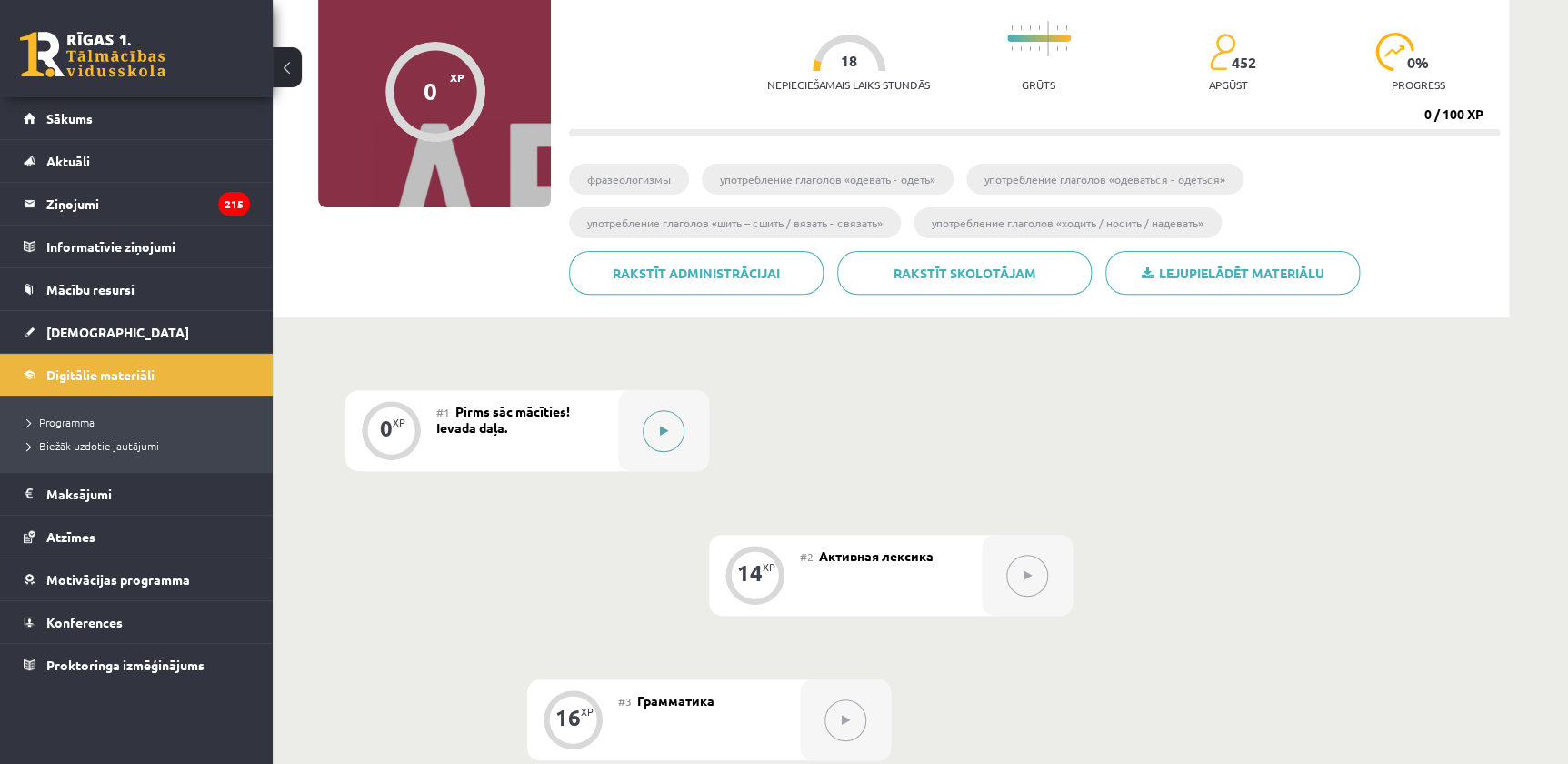
click at [680, 432] on button at bounding box center [664, 431] width 42 height 42
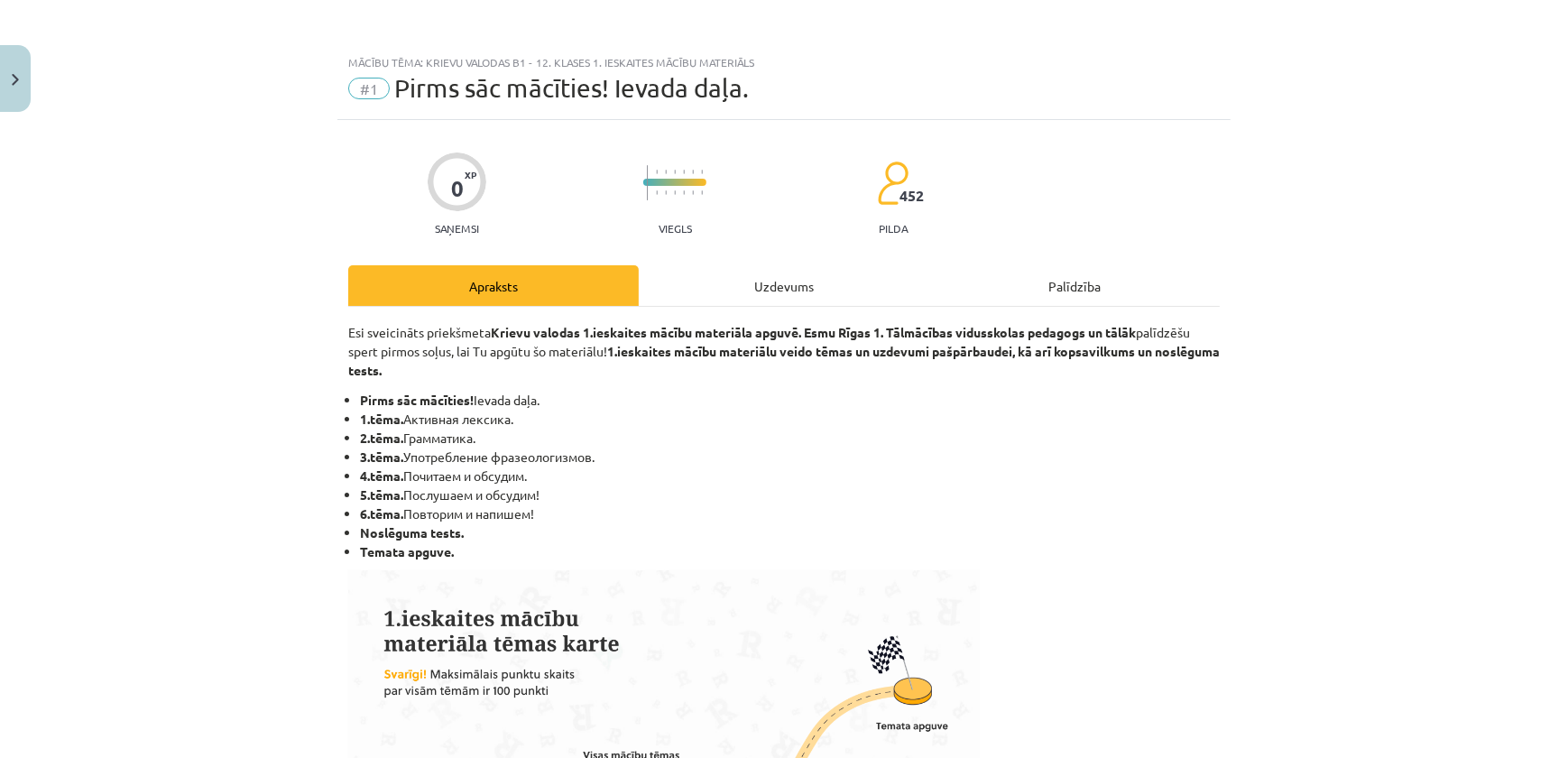
click at [863, 289] on div "Uzdevums" at bounding box center [784, 285] width 290 height 40
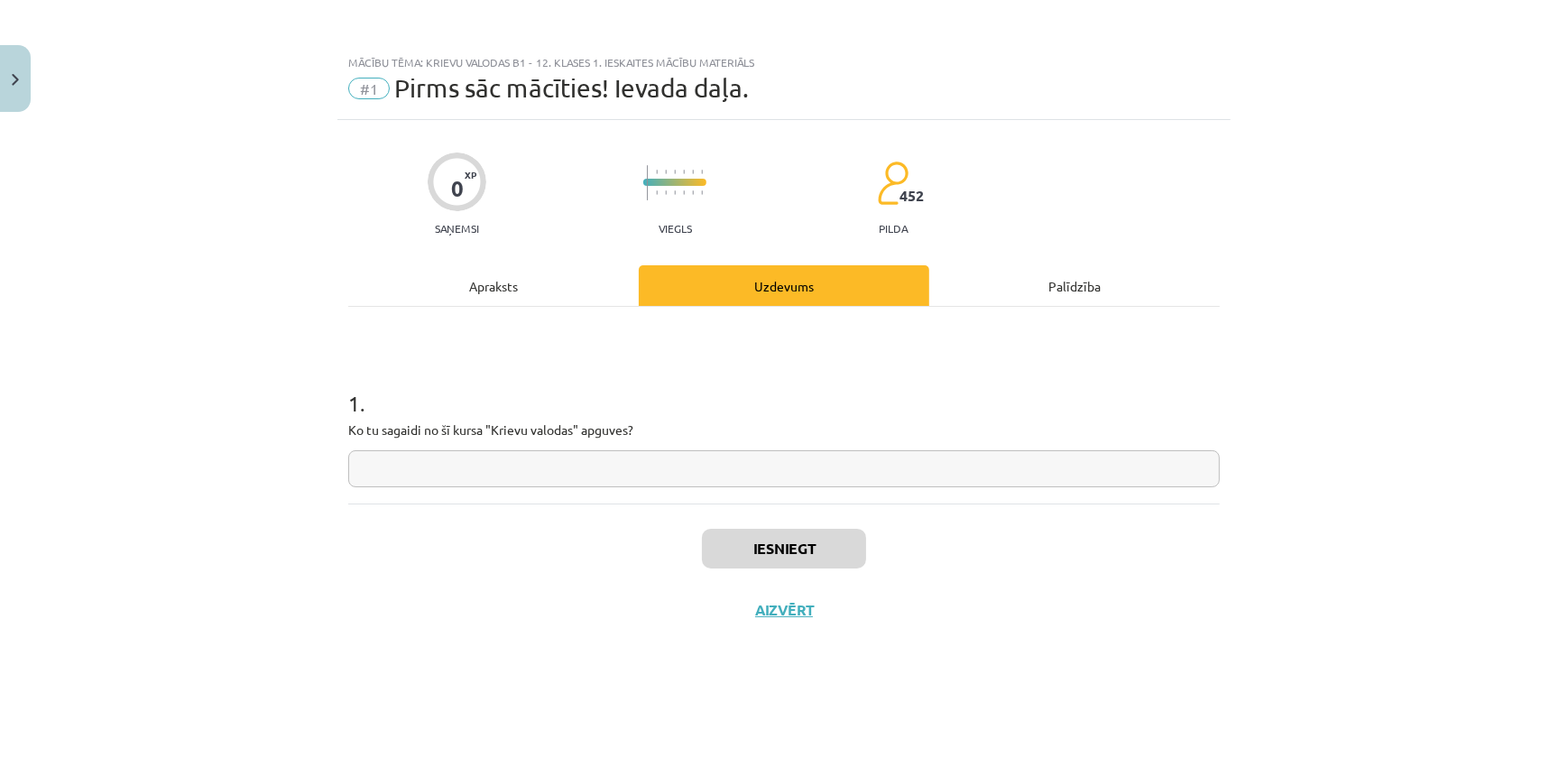
click at [711, 468] on input "text" at bounding box center [784, 469] width 871 height 37
type input "****"
click at [784, 542] on button "Iesniegt" at bounding box center [784, 549] width 164 height 39
click at [817, 621] on button "Nākamā nodarbība" at bounding box center [784, 621] width 177 height 41
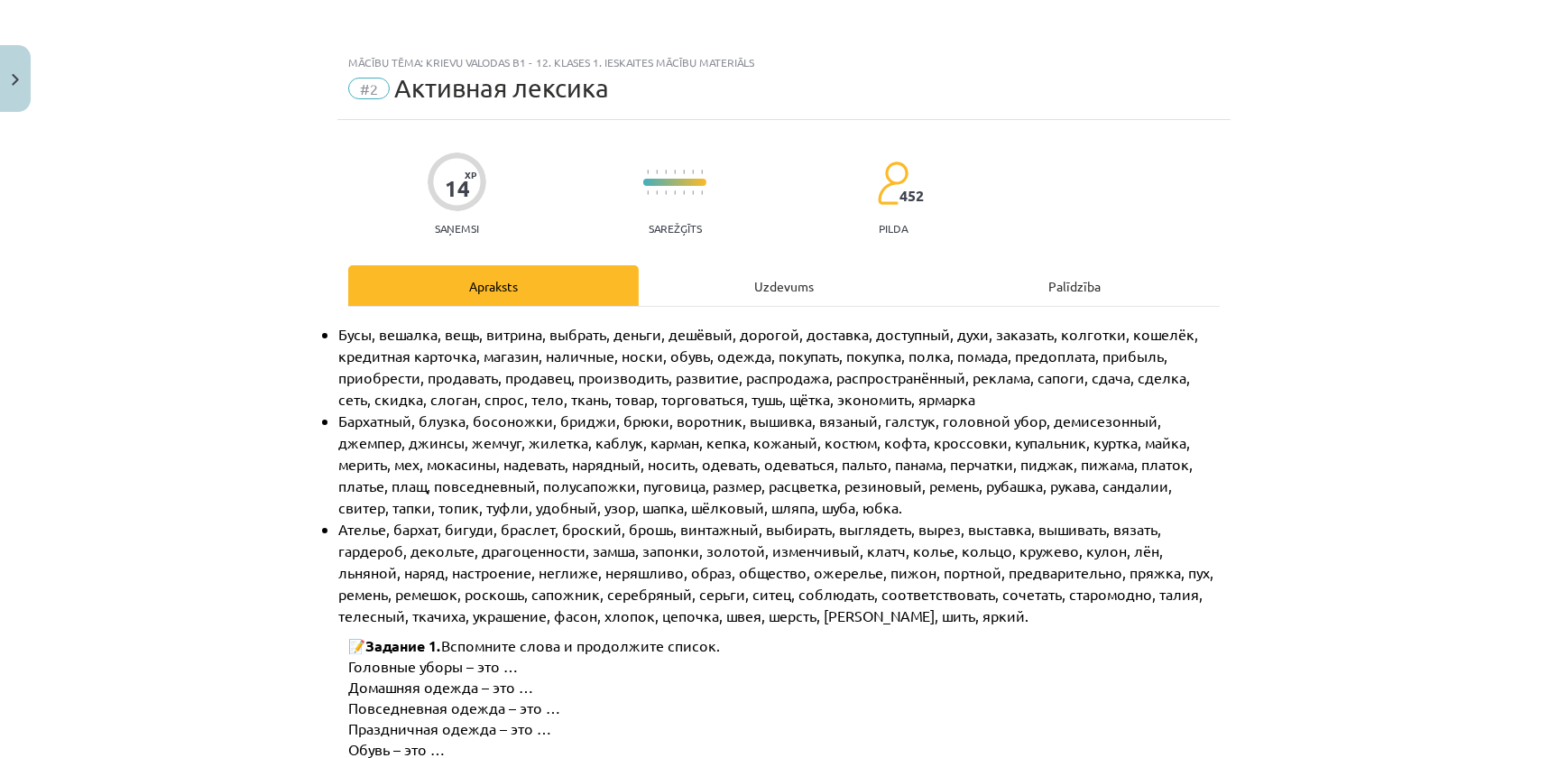
click at [705, 271] on div "Uzdevums" at bounding box center [784, 285] width 290 height 40
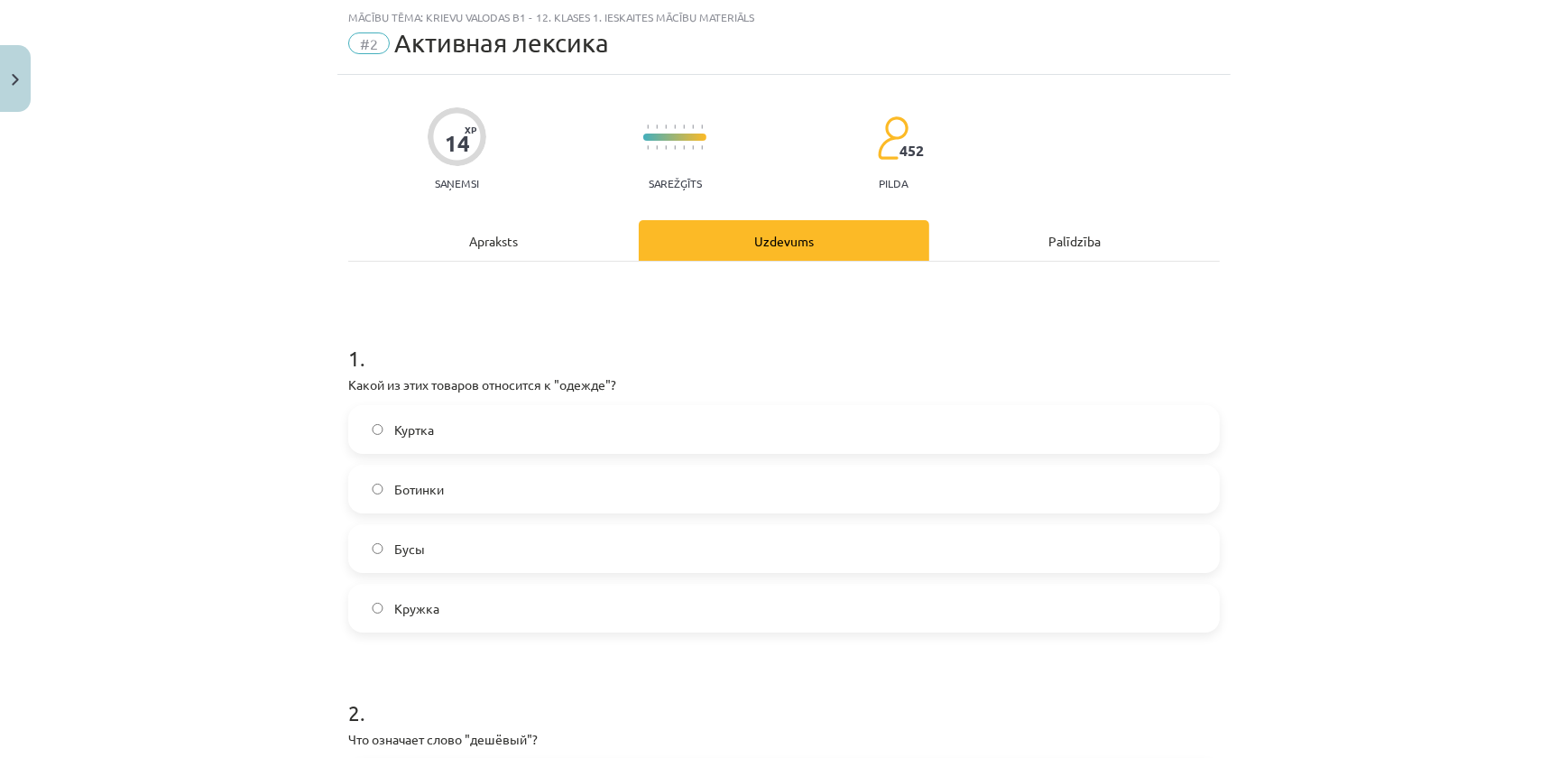
click at [405, 425] on span "Куртка" at bounding box center [414, 430] width 39 height 19
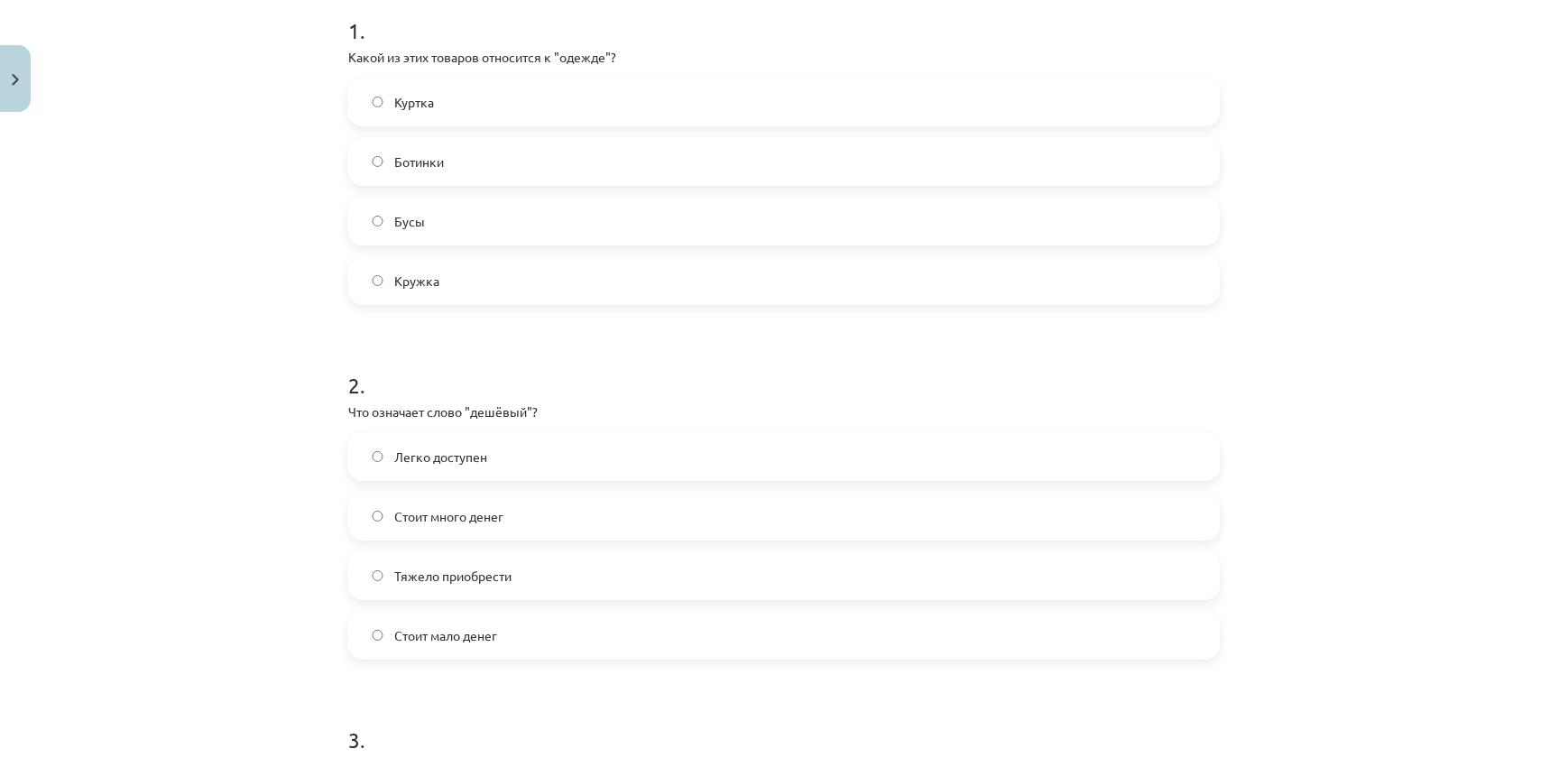
scroll to position [455, 0]
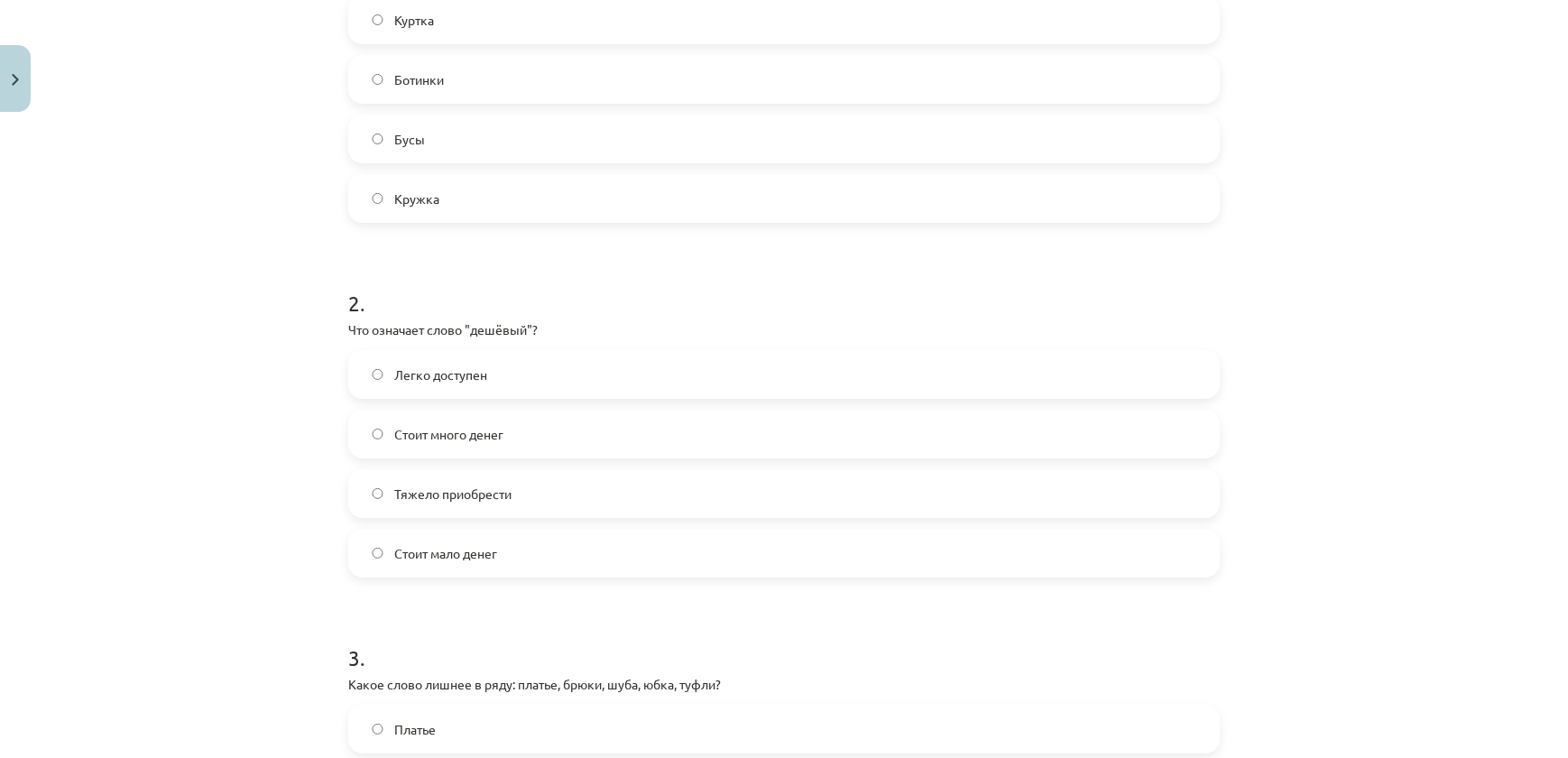
click at [438, 556] on span "Стоит мало денег" at bounding box center [445, 553] width 103 height 19
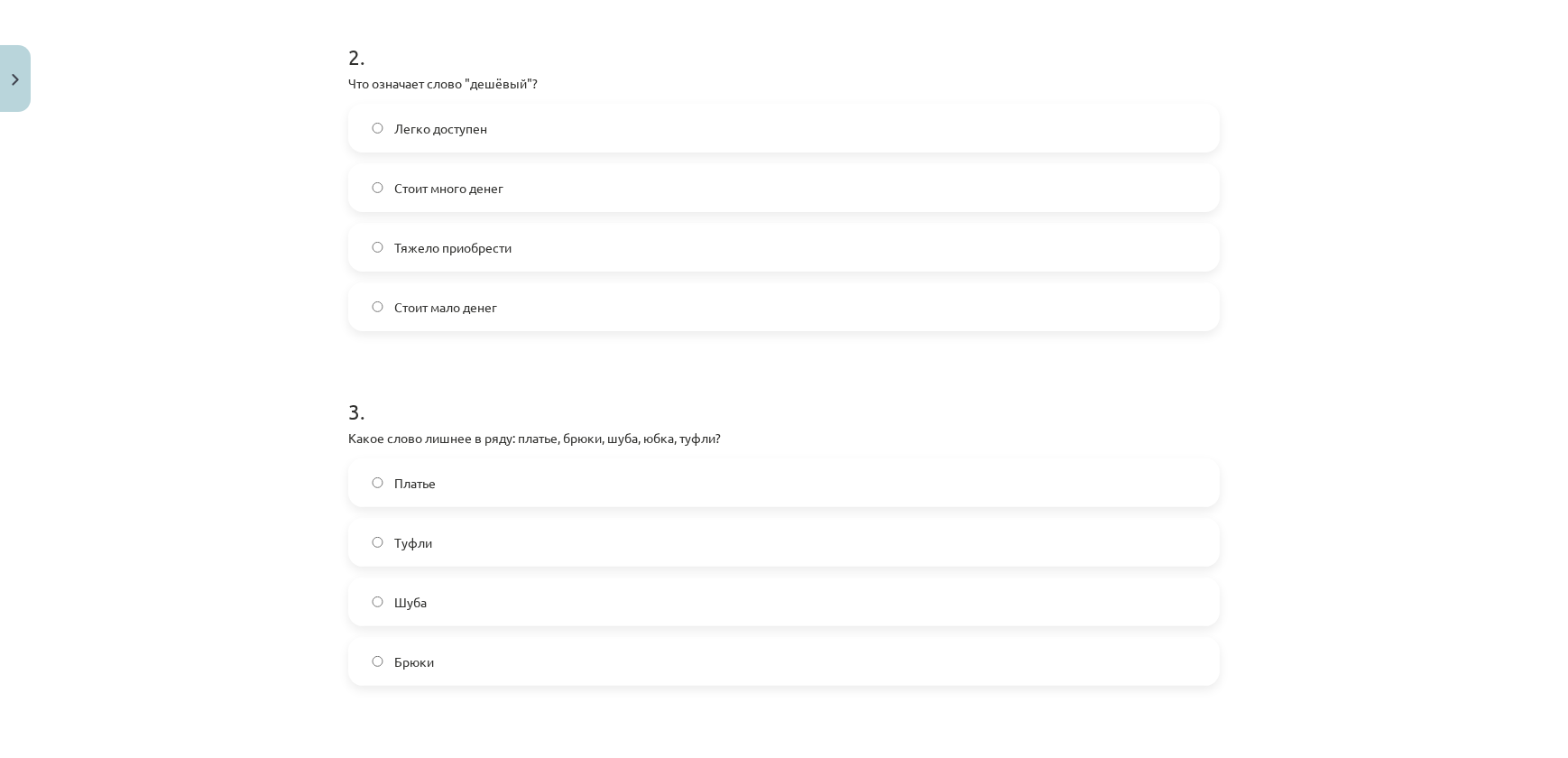
scroll to position [784, 0]
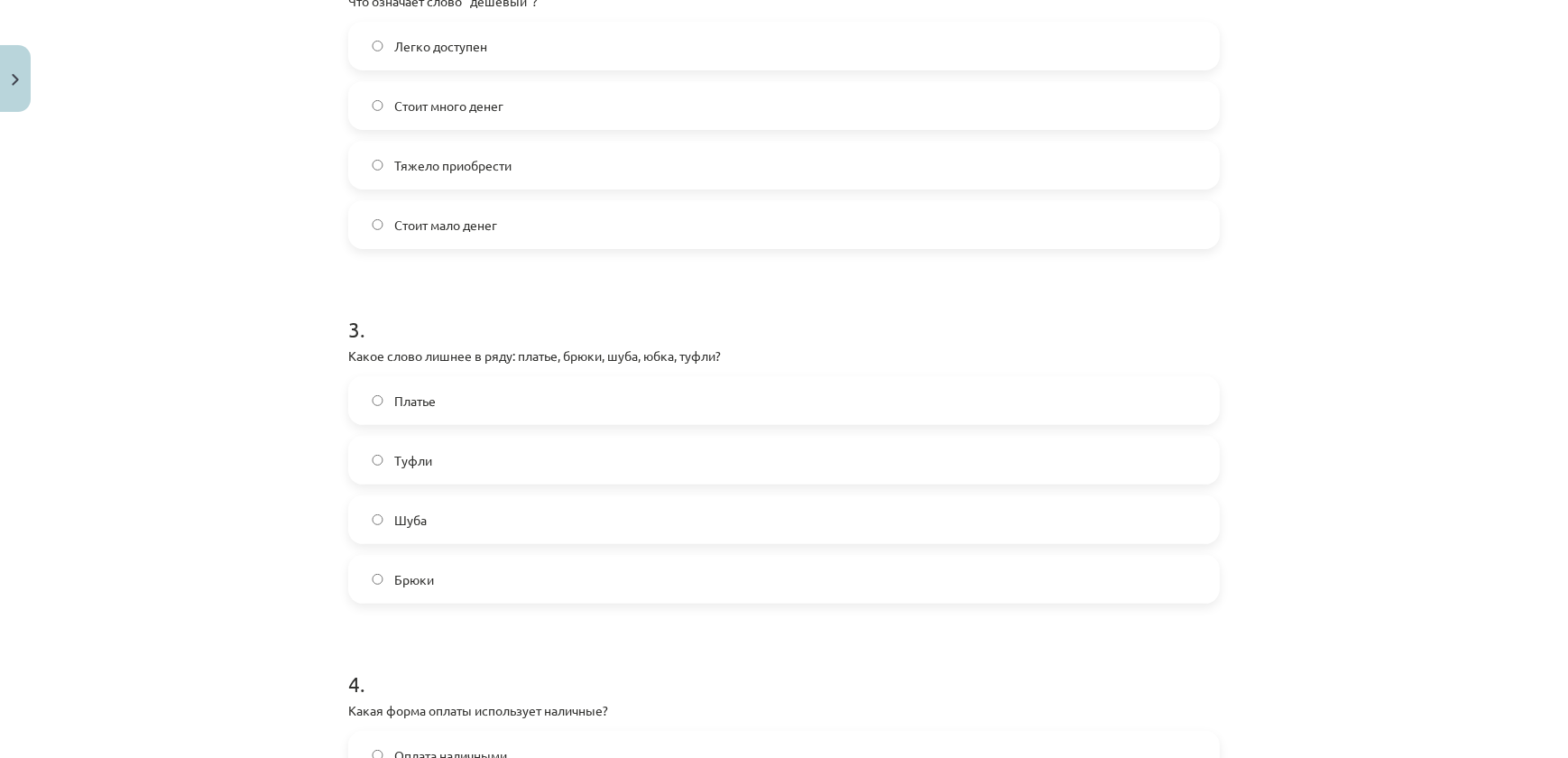
click at [441, 455] on label "Туфли" at bounding box center [784, 460] width 868 height 45
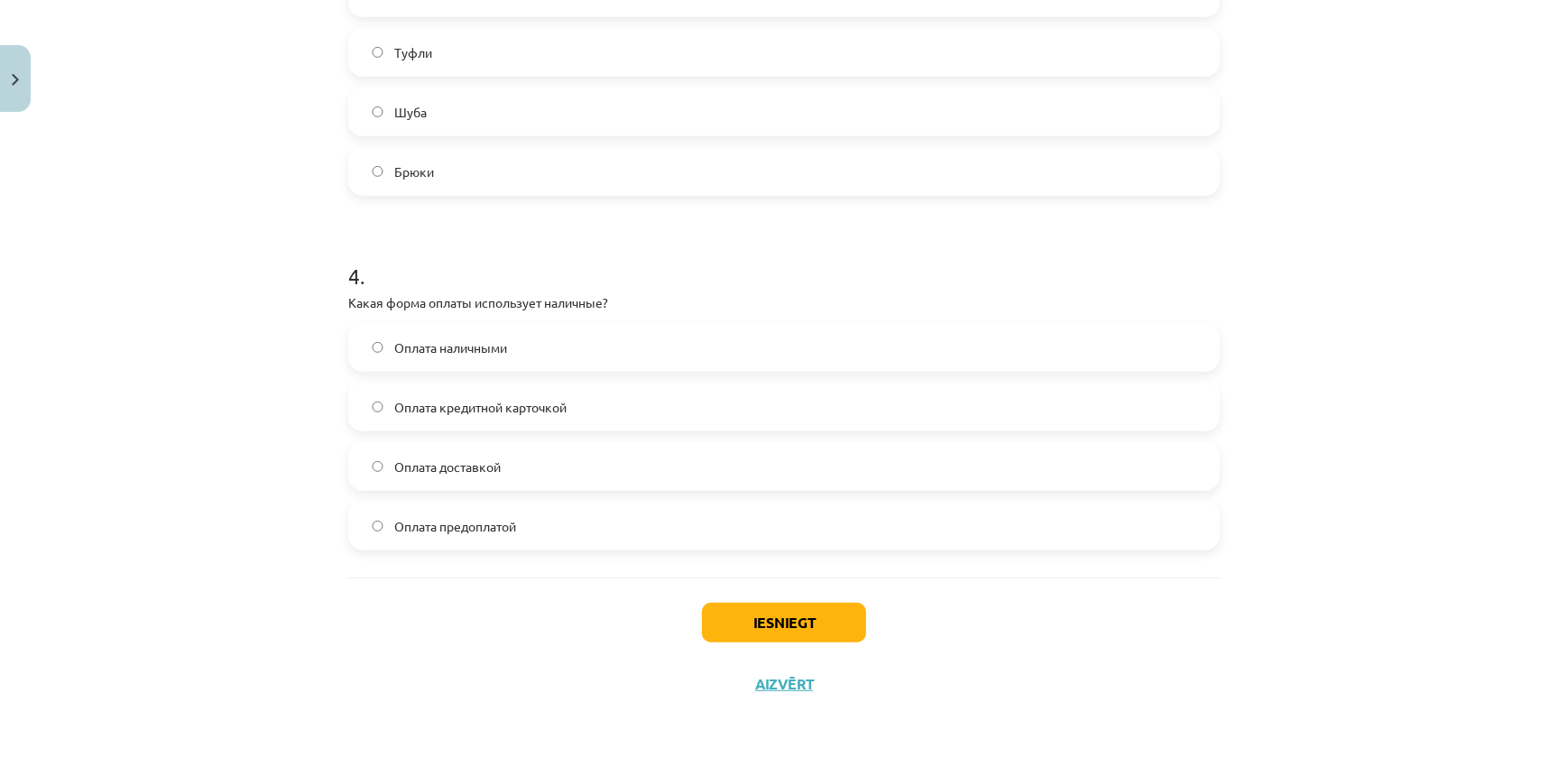
click at [545, 348] on label "Оплата наличными" at bounding box center [784, 347] width 868 height 45
click at [752, 610] on button "Iesniegt" at bounding box center [784, 622] width 164 height 39
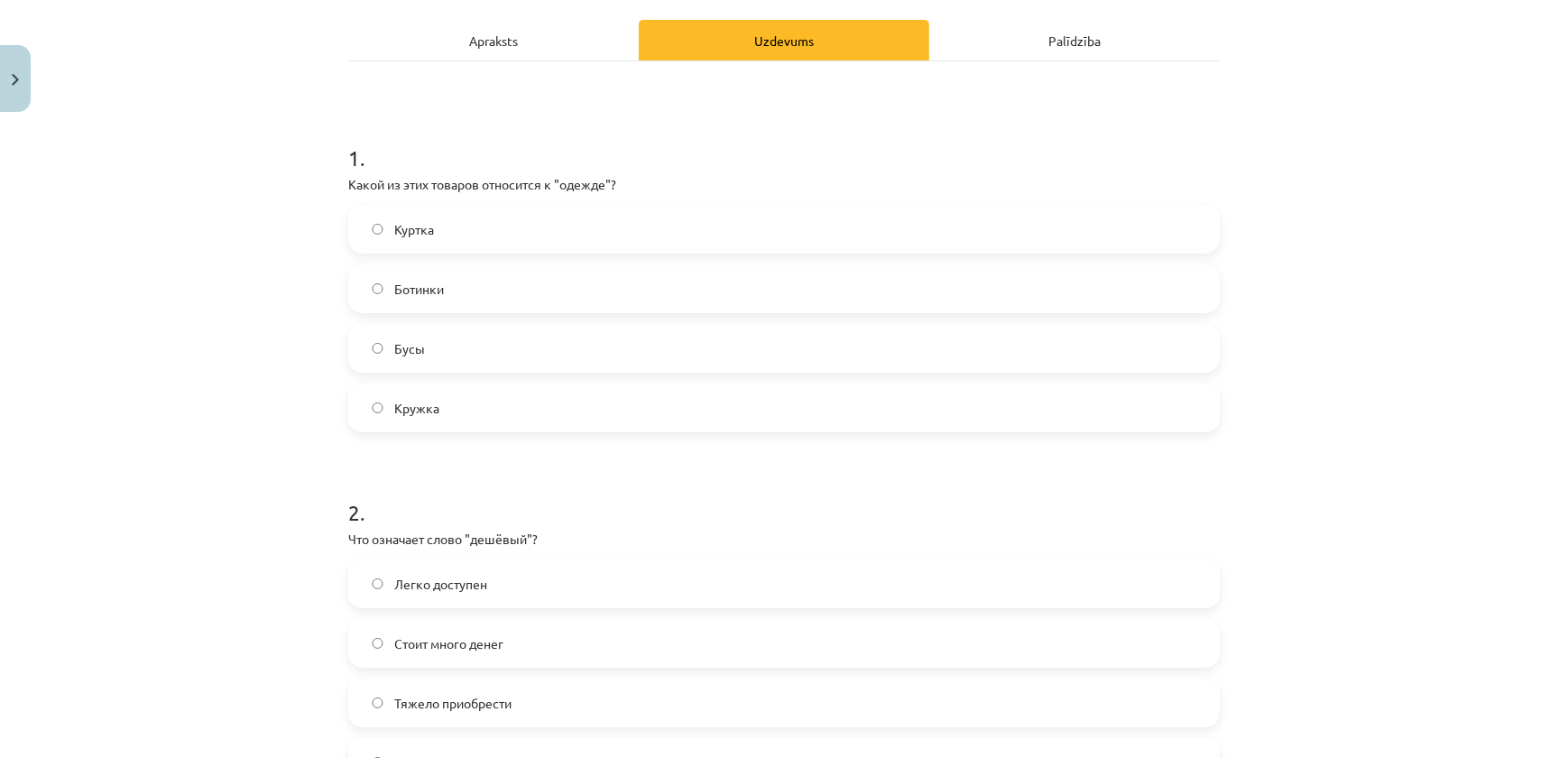
scroll to position [327, 0]
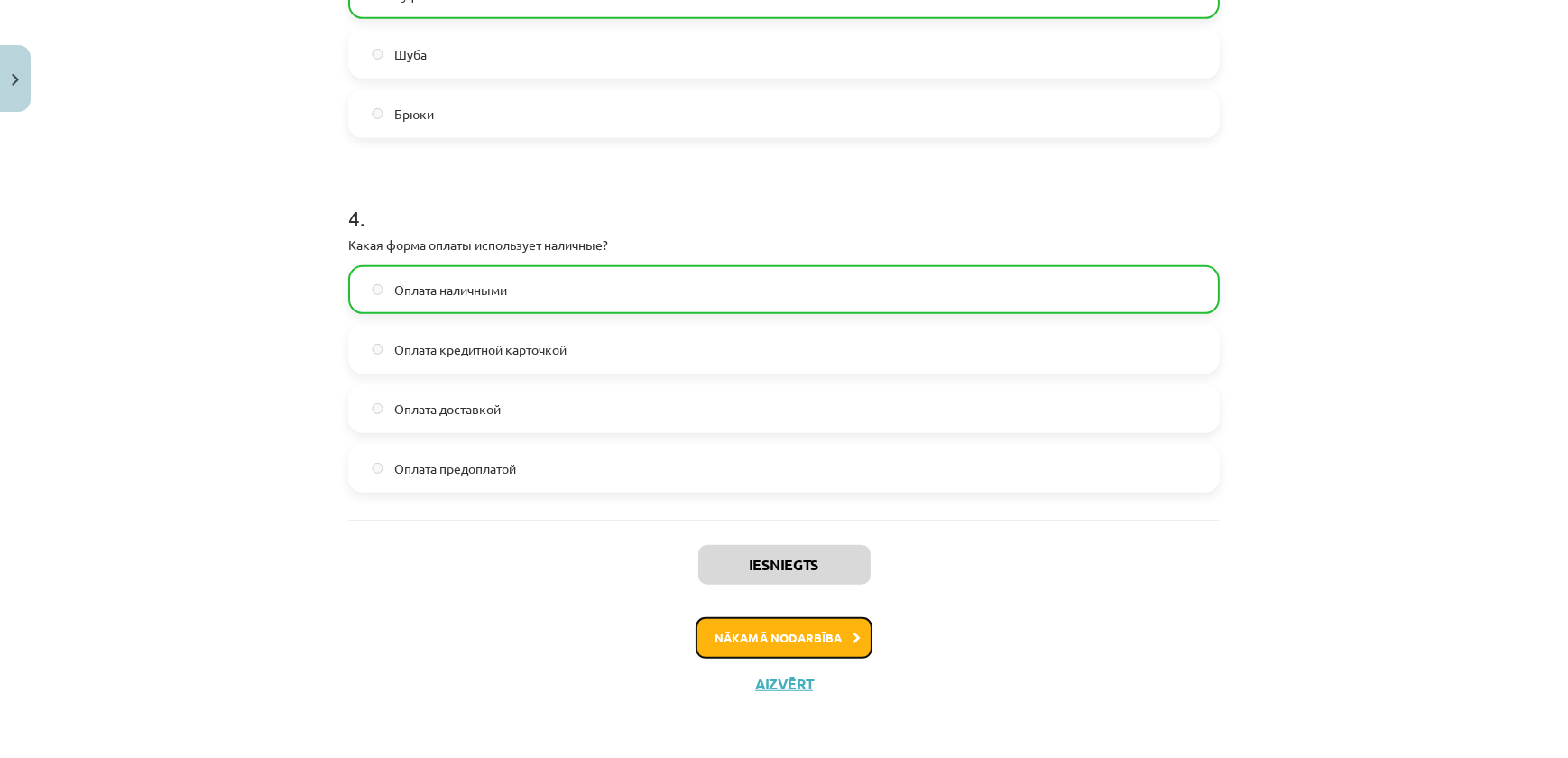
click at [785, 623] on button "Nākamā nodarbība" at bounding box center [784, 638] width 177 height 41
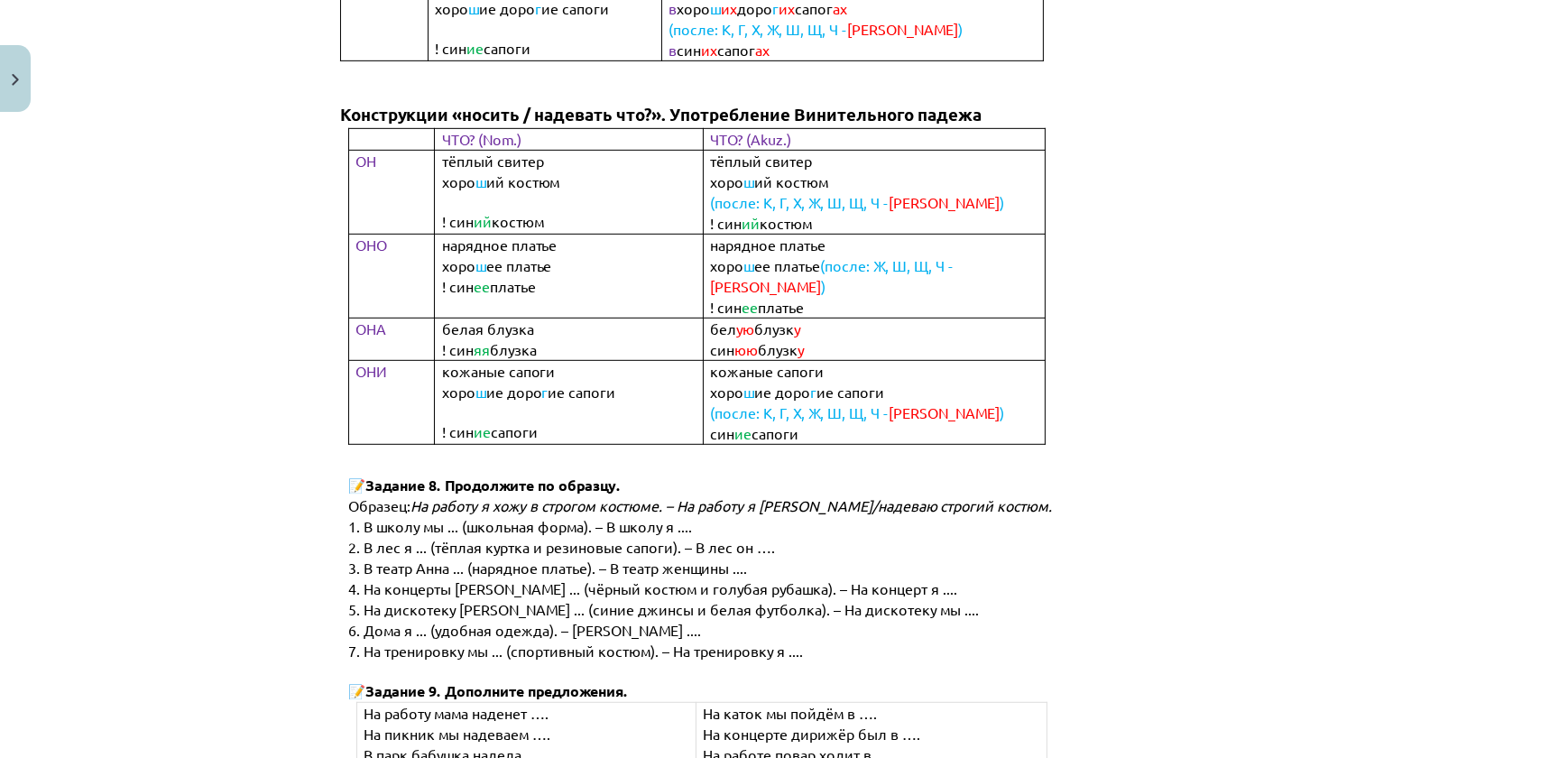
scroll to position [45, 0]
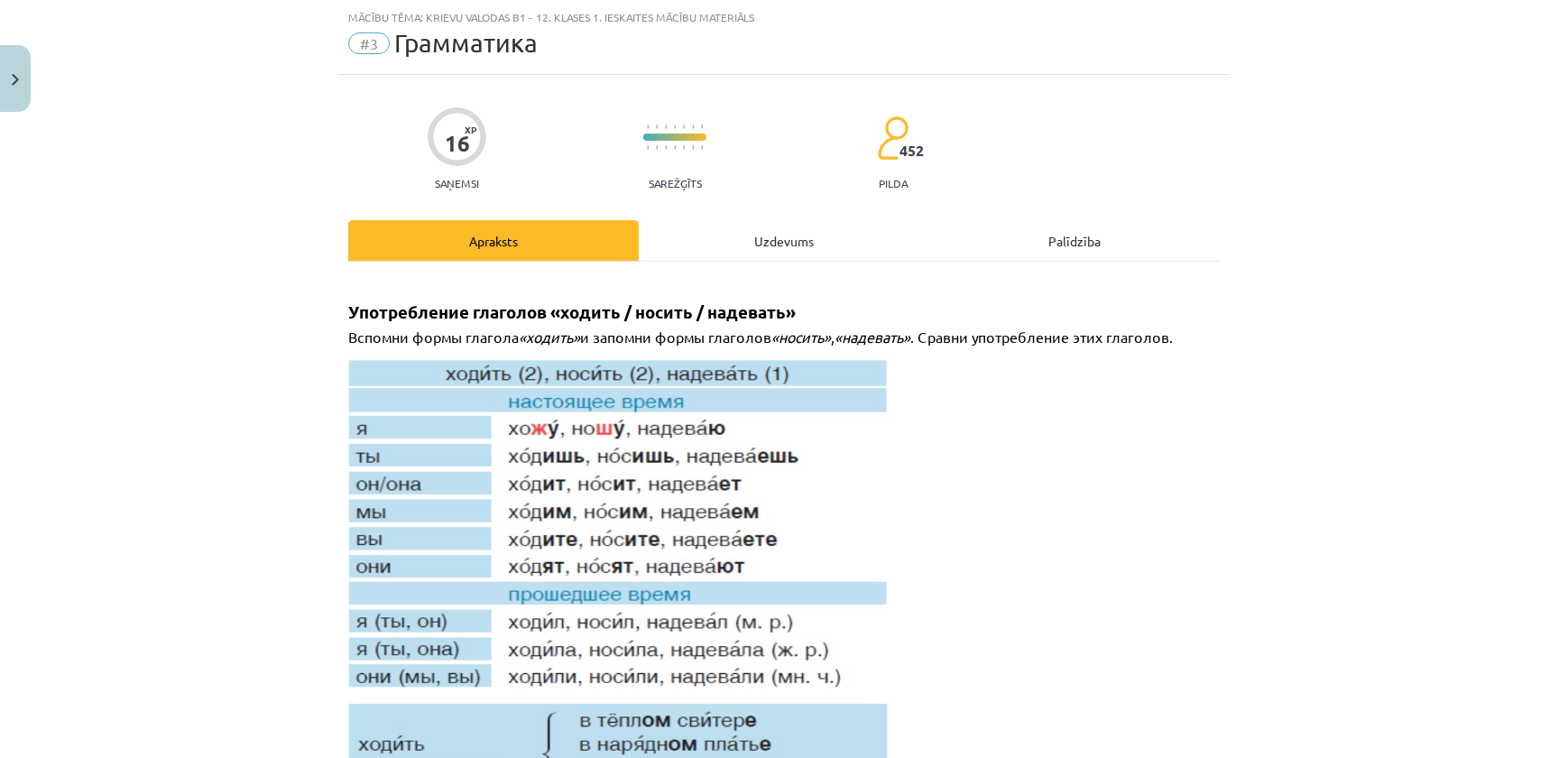
click at [703, 255] on div "Uzdevums" at bounding box center [784, 240] width 290 height 40
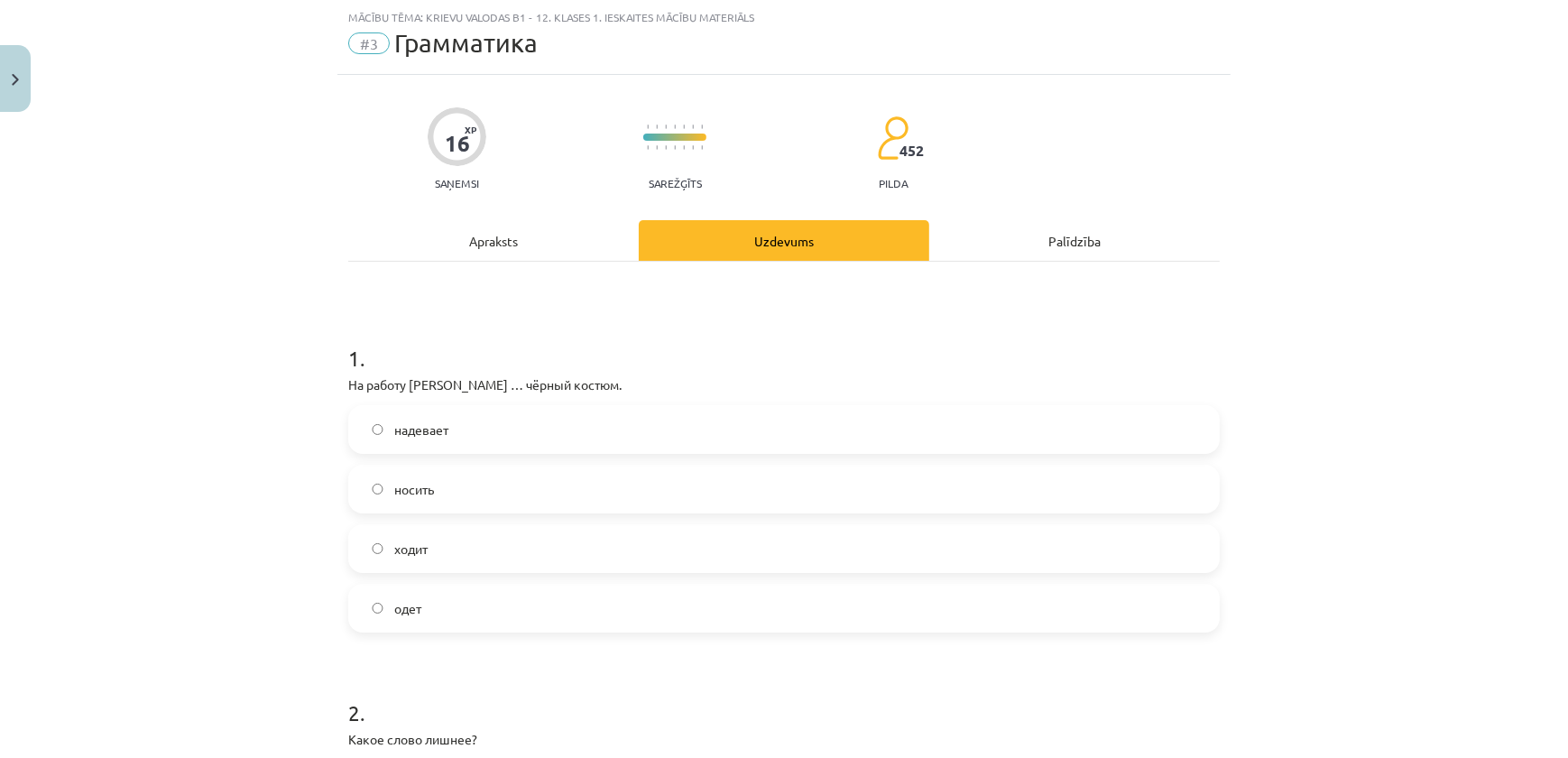
scroll to position [126, 0]
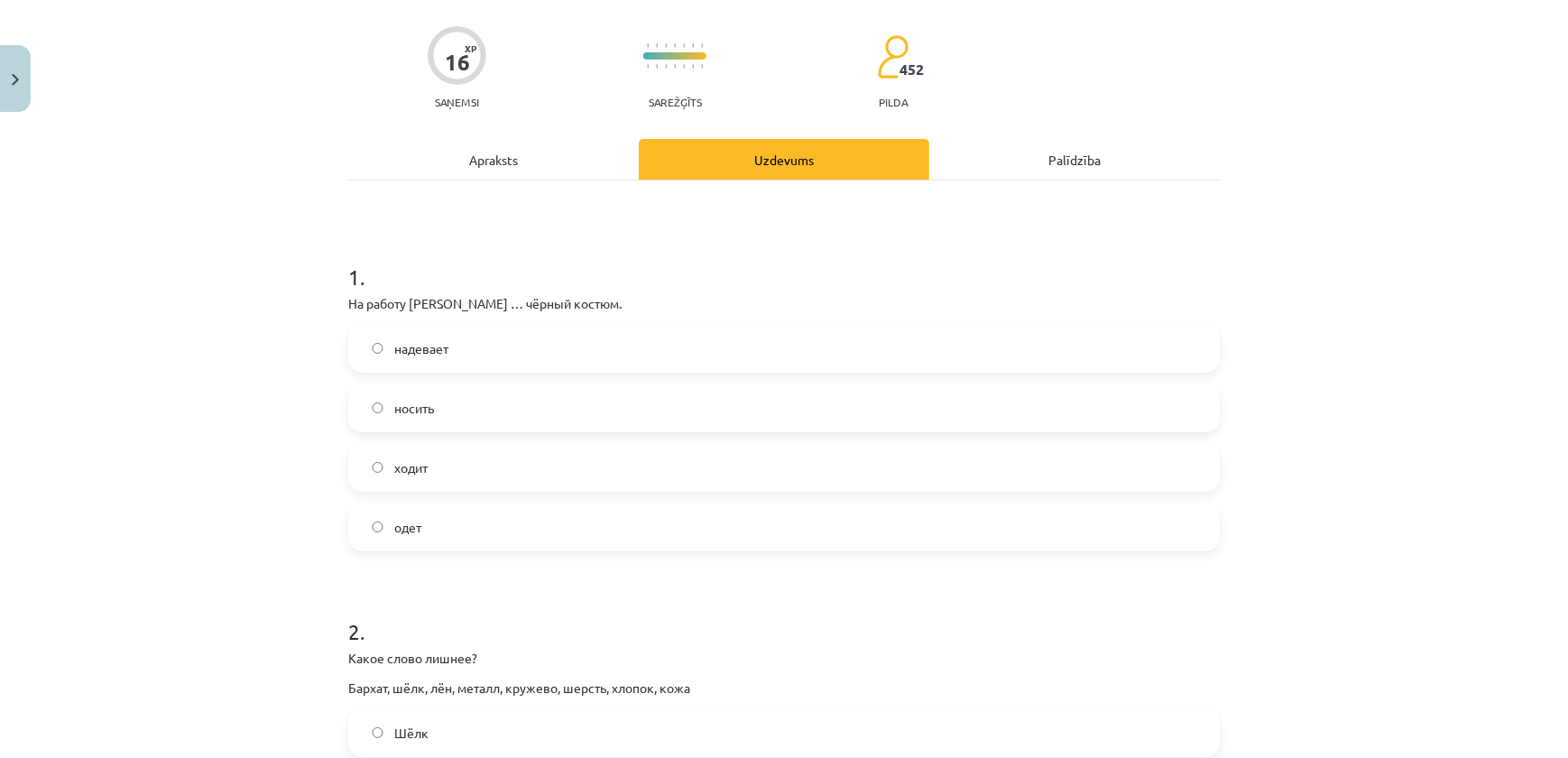
click at [440, 355] on span "надевает" at bounding box center [421, 348] width 54 height 19
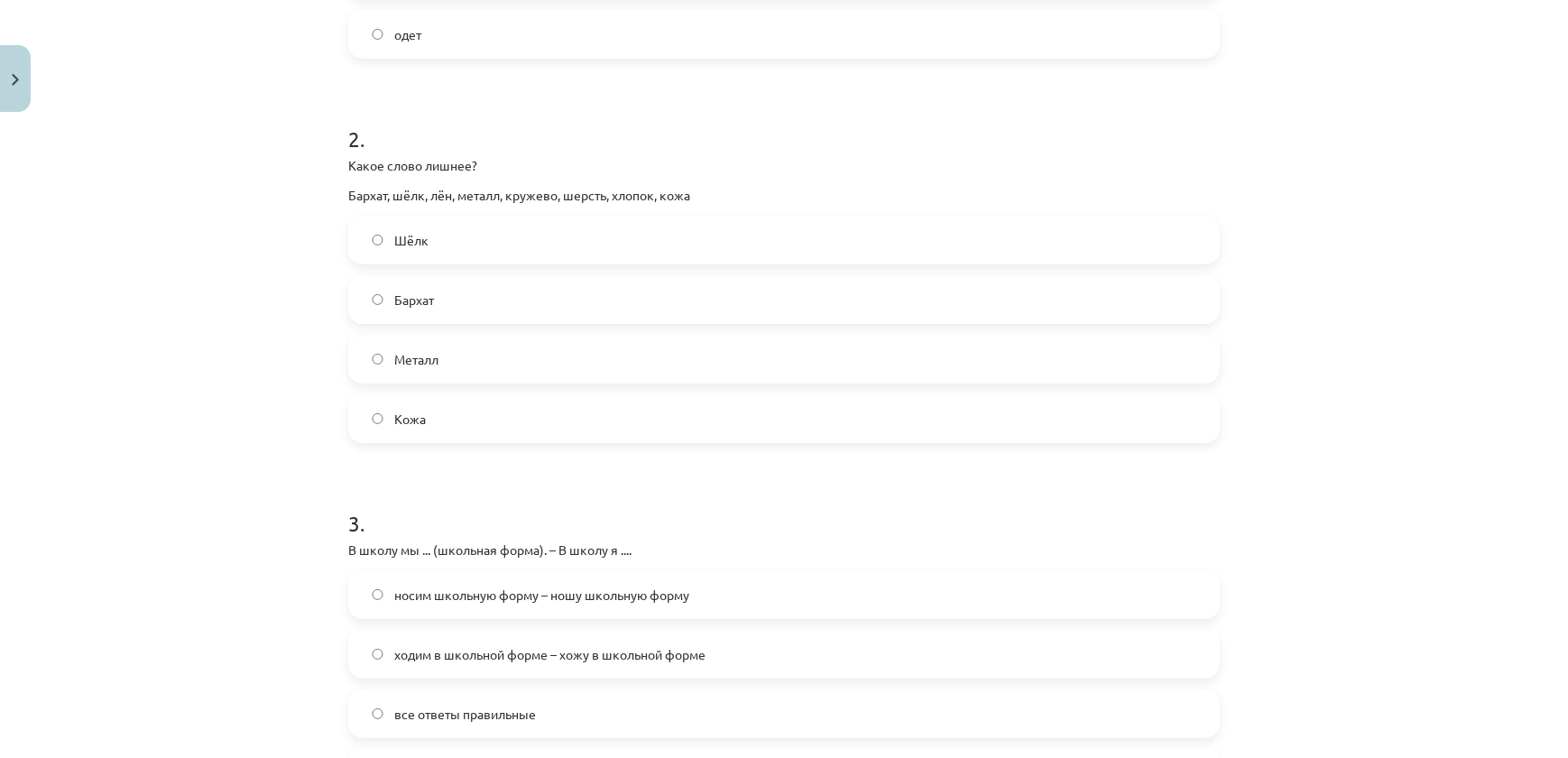
click at [427, 369] on label "Металл" at bounding box center [784, 359] width 868 height 45
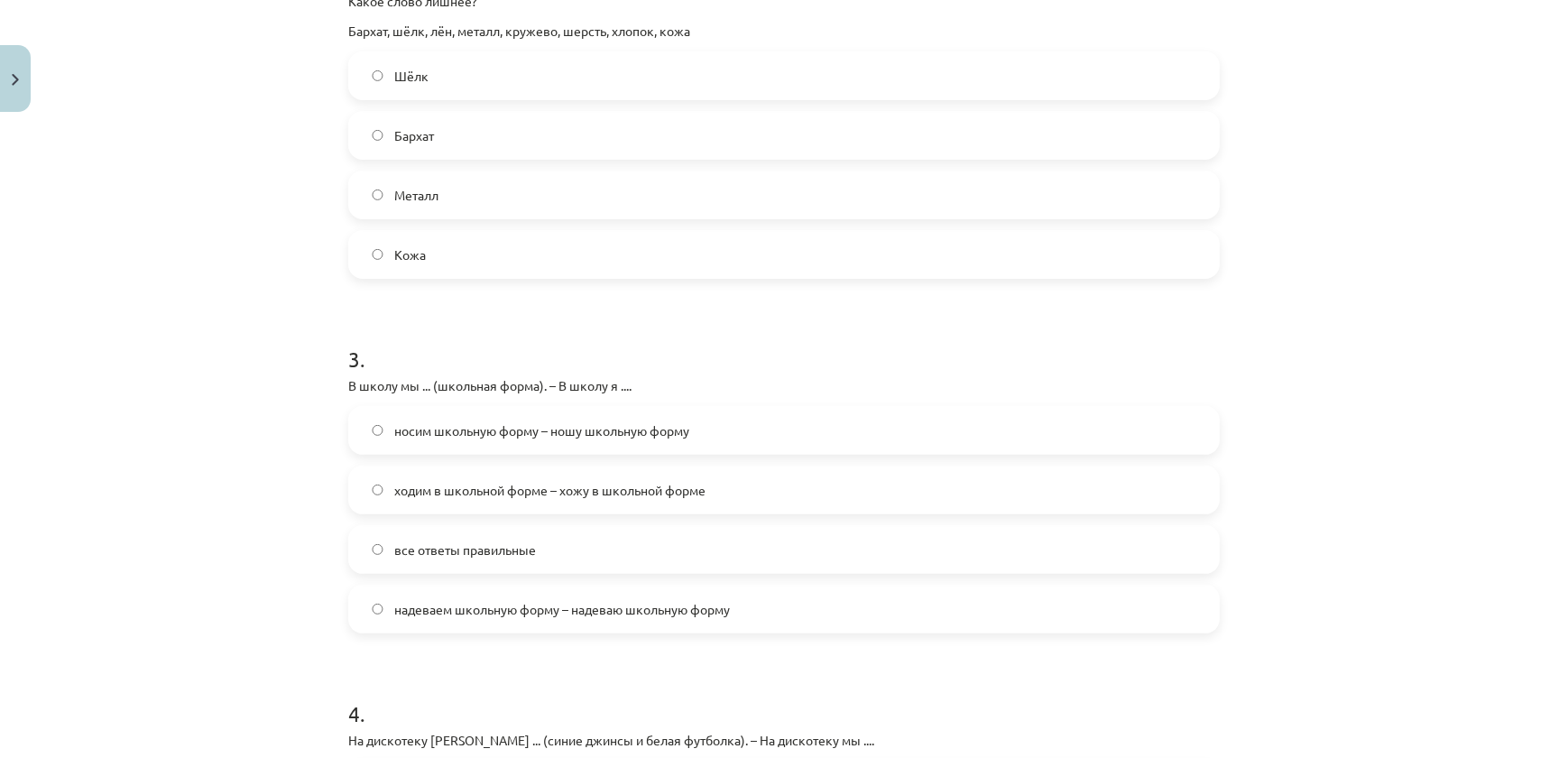
click at [480, 428] on span "носим школьную форму – ношу школьную форму" at bounding box center [542, 431] width 295 height 19
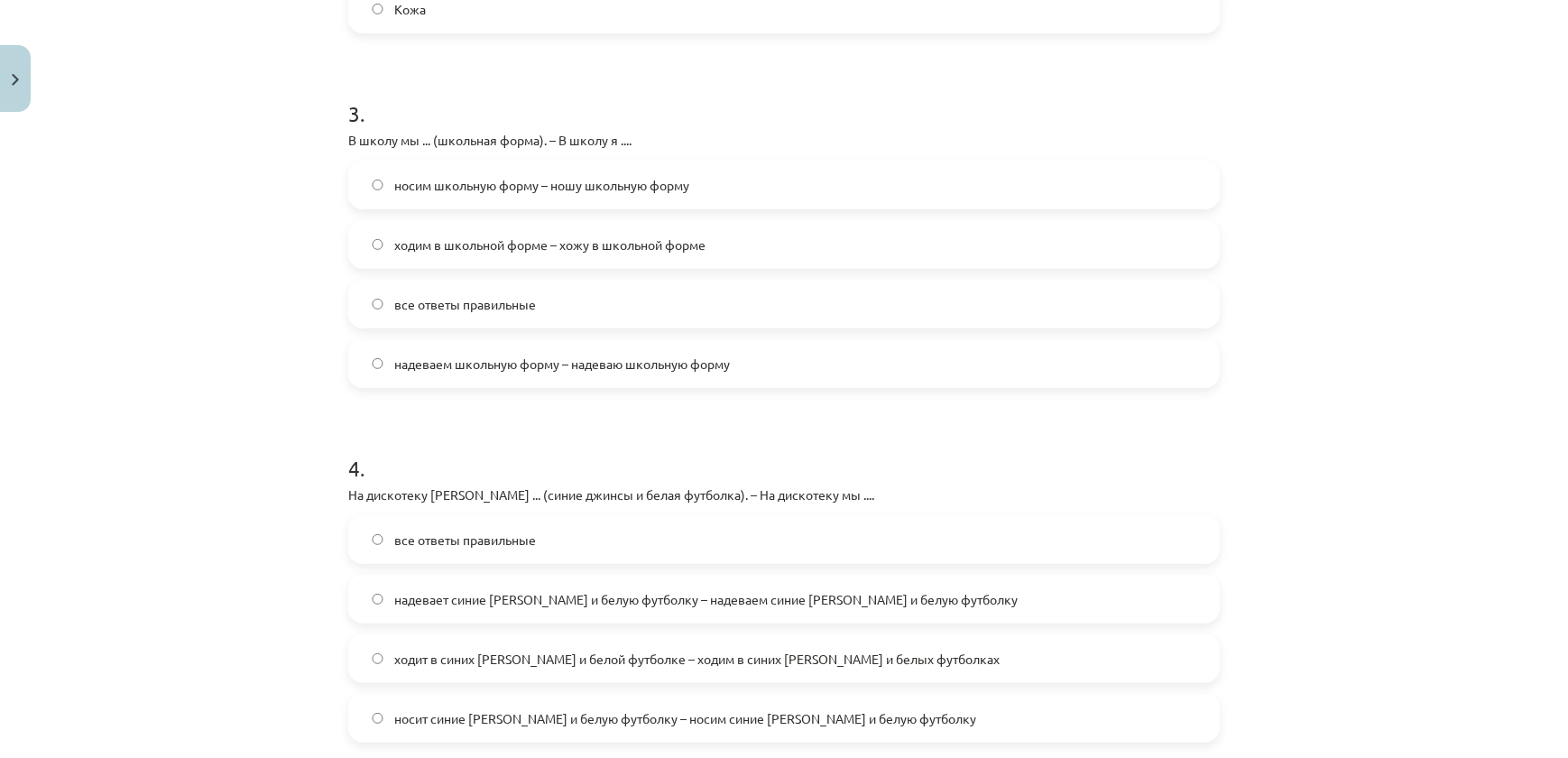
scroll to position [1222, 0]
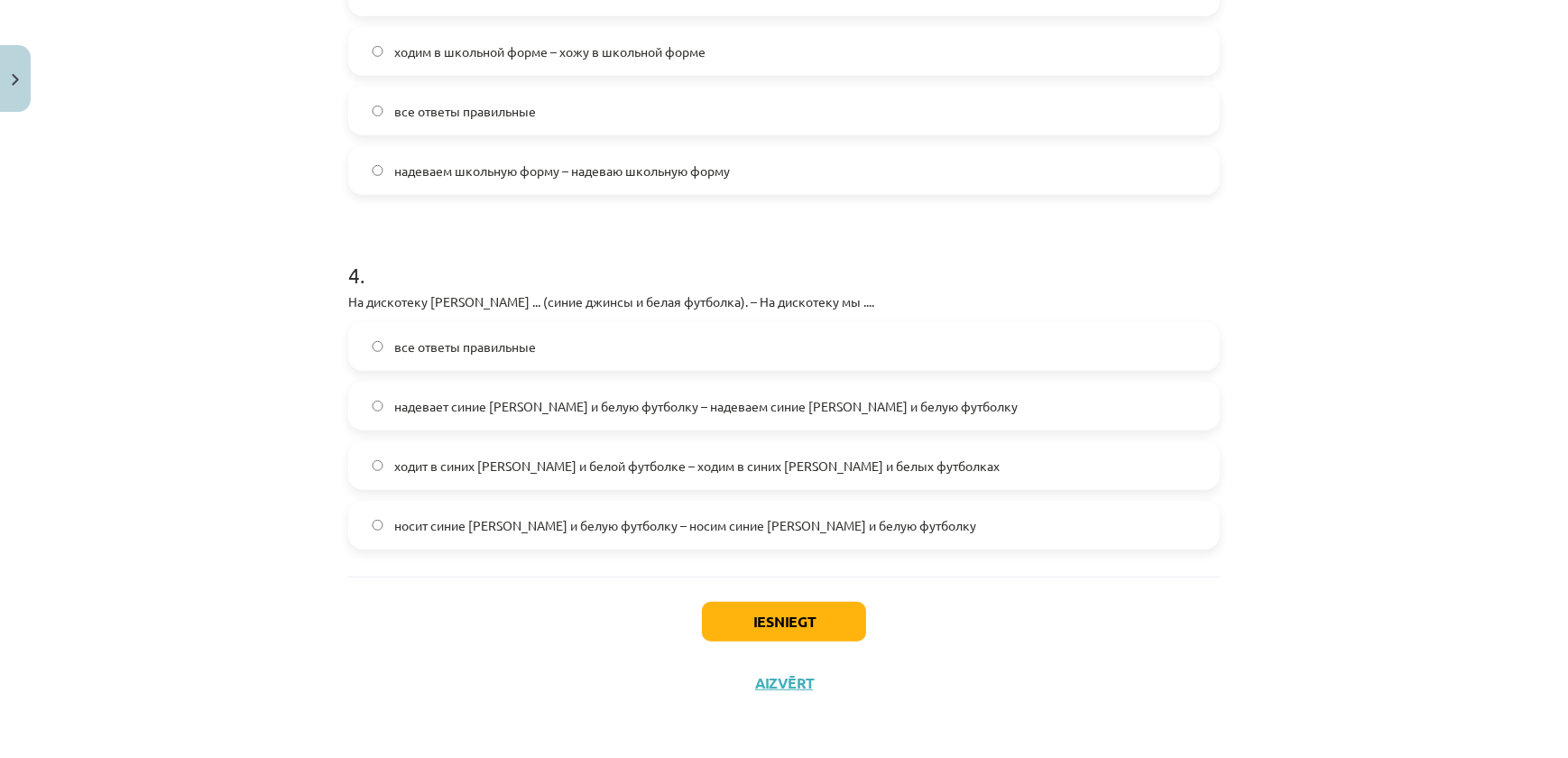
click at [466, 398] on span "надевает синие джинсы и белую футболку – надеваем синие джинсы и белую футболку" at bounding box center [706, 406] width 623 height 19
click at [758, 613] on button "Iesniegt" at bounding box center [784, 621] width 164 height 39
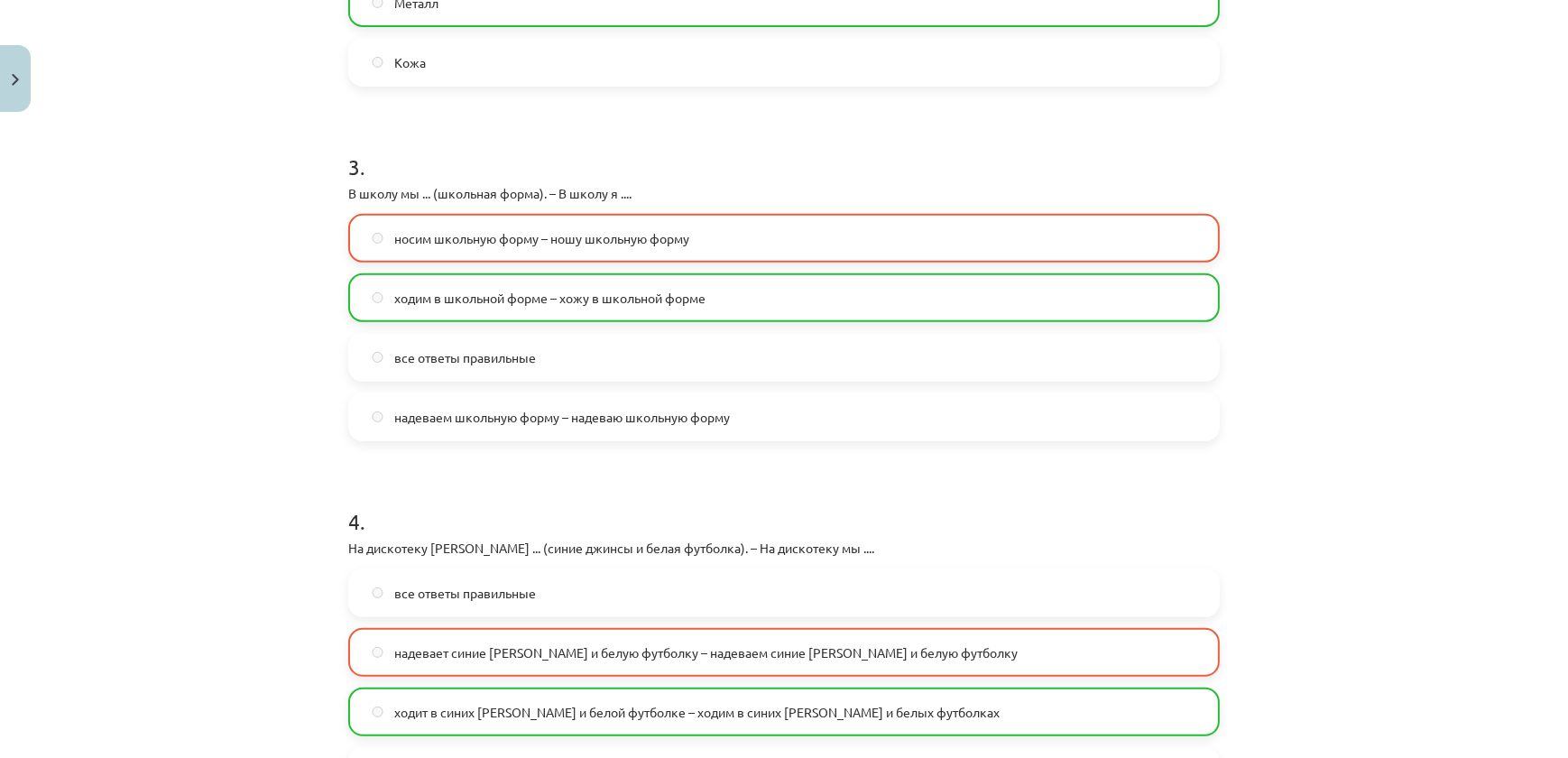
scroll to position [894, 0]
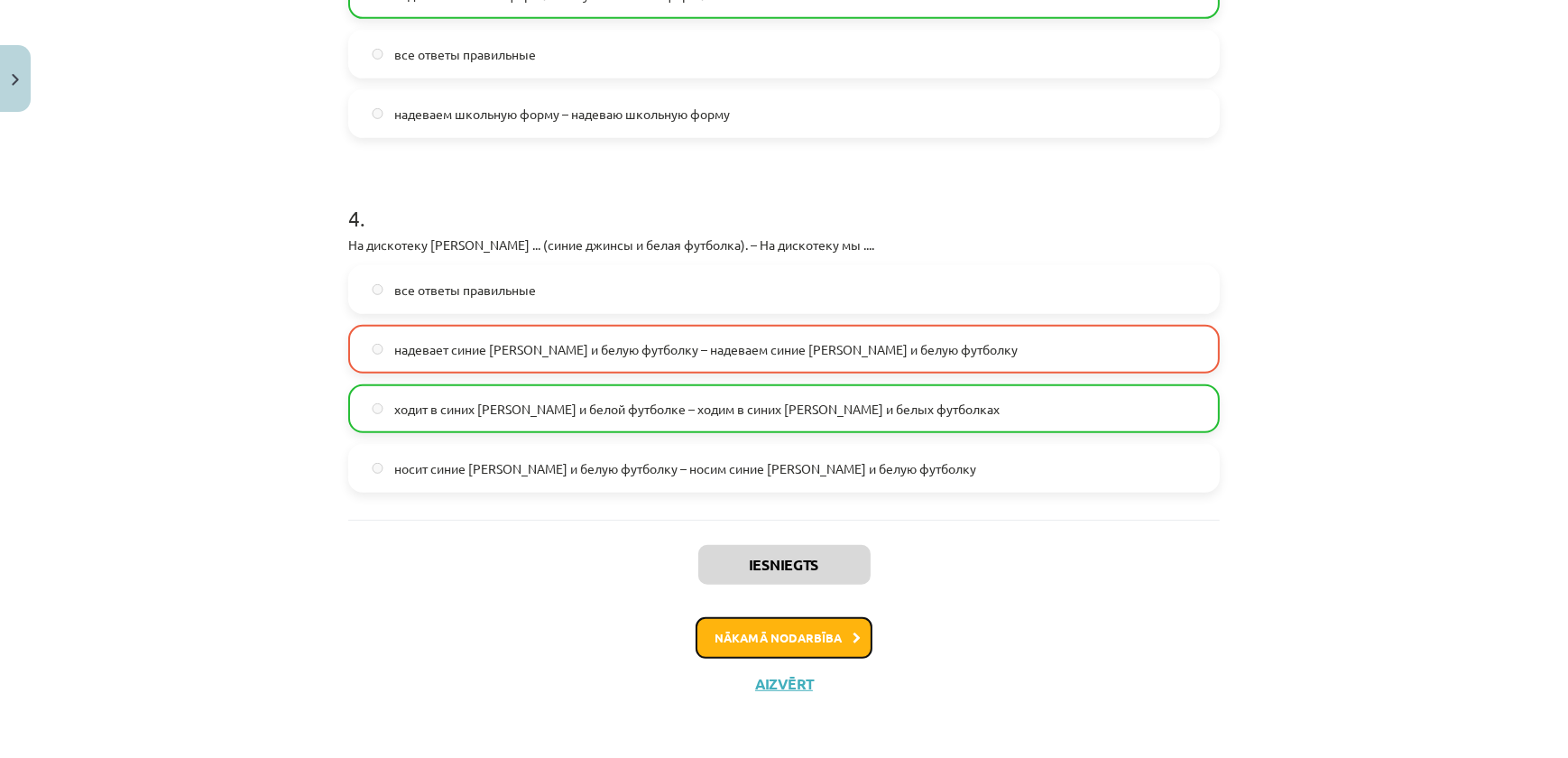
click at [762, 631] on button "Nākamā nodarbība" at bounding box center [784, 638] width 177 height 41
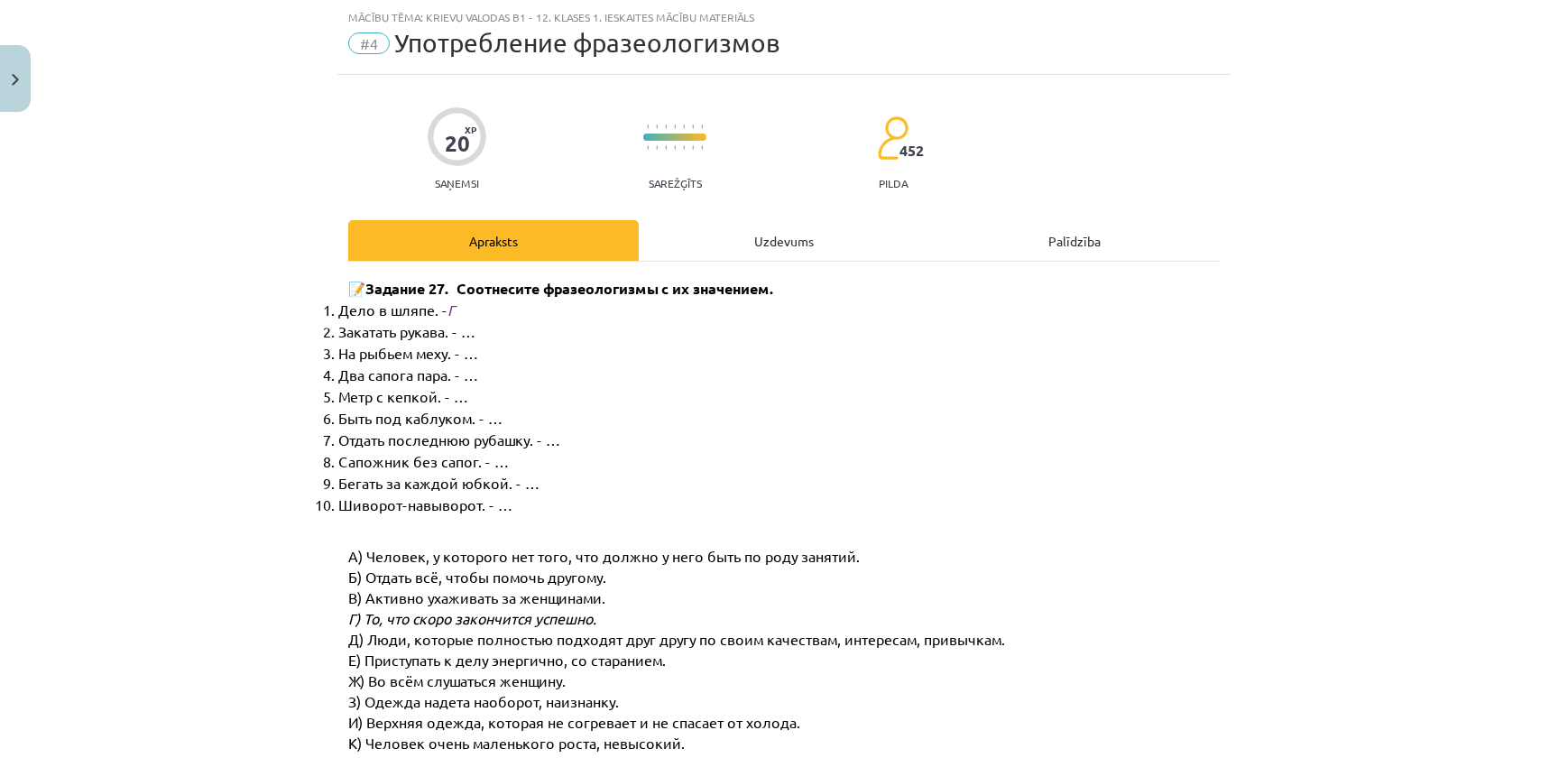
click at [752, 233] on div "Uzdevums" at bounding box center [784, 240] width 290 height 40
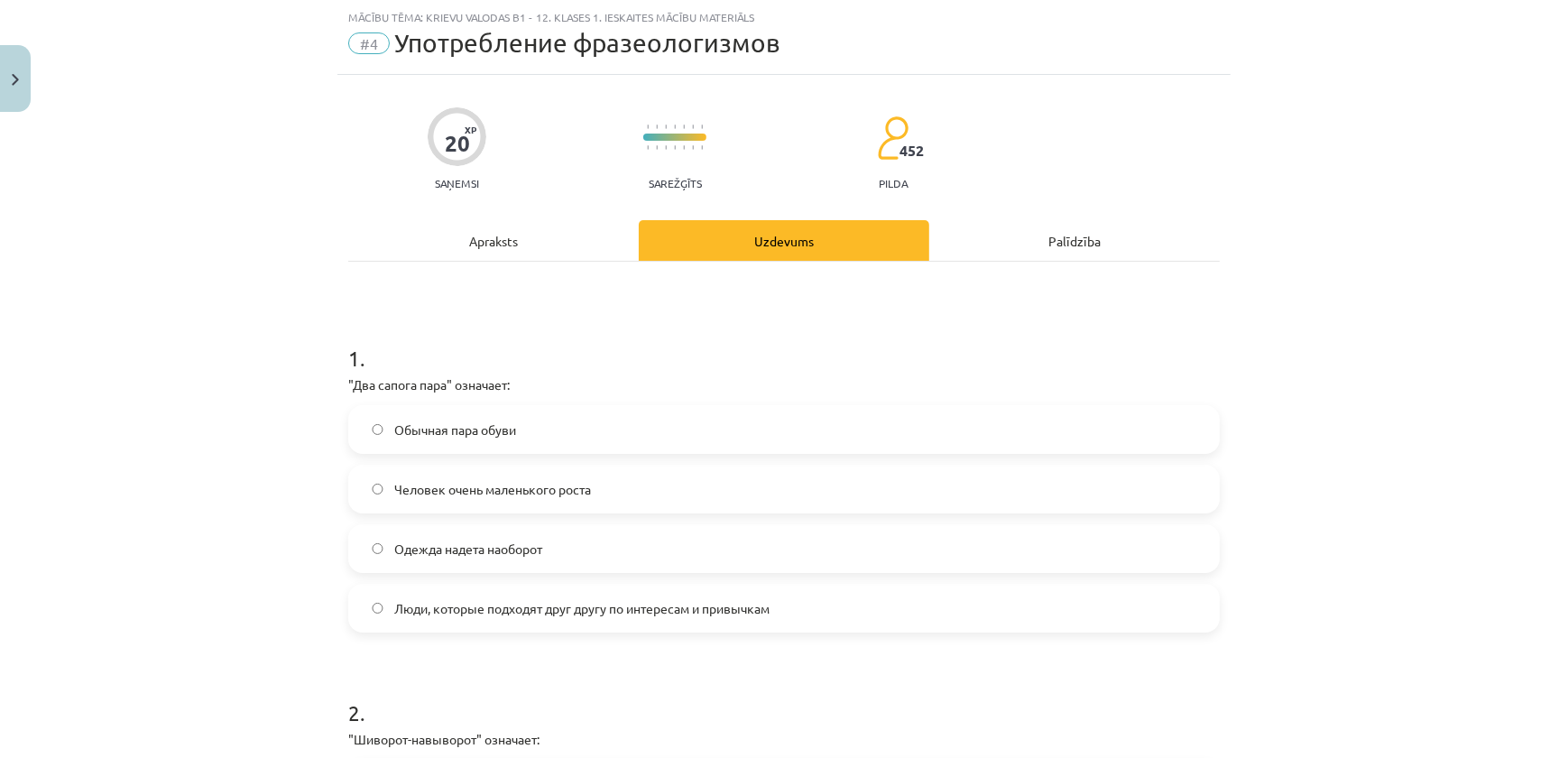
click at [445, 619] on label "Люди, которые подходят друг другу по интересам и привычкам" at bounding box center [784, 609] width 868 height 45
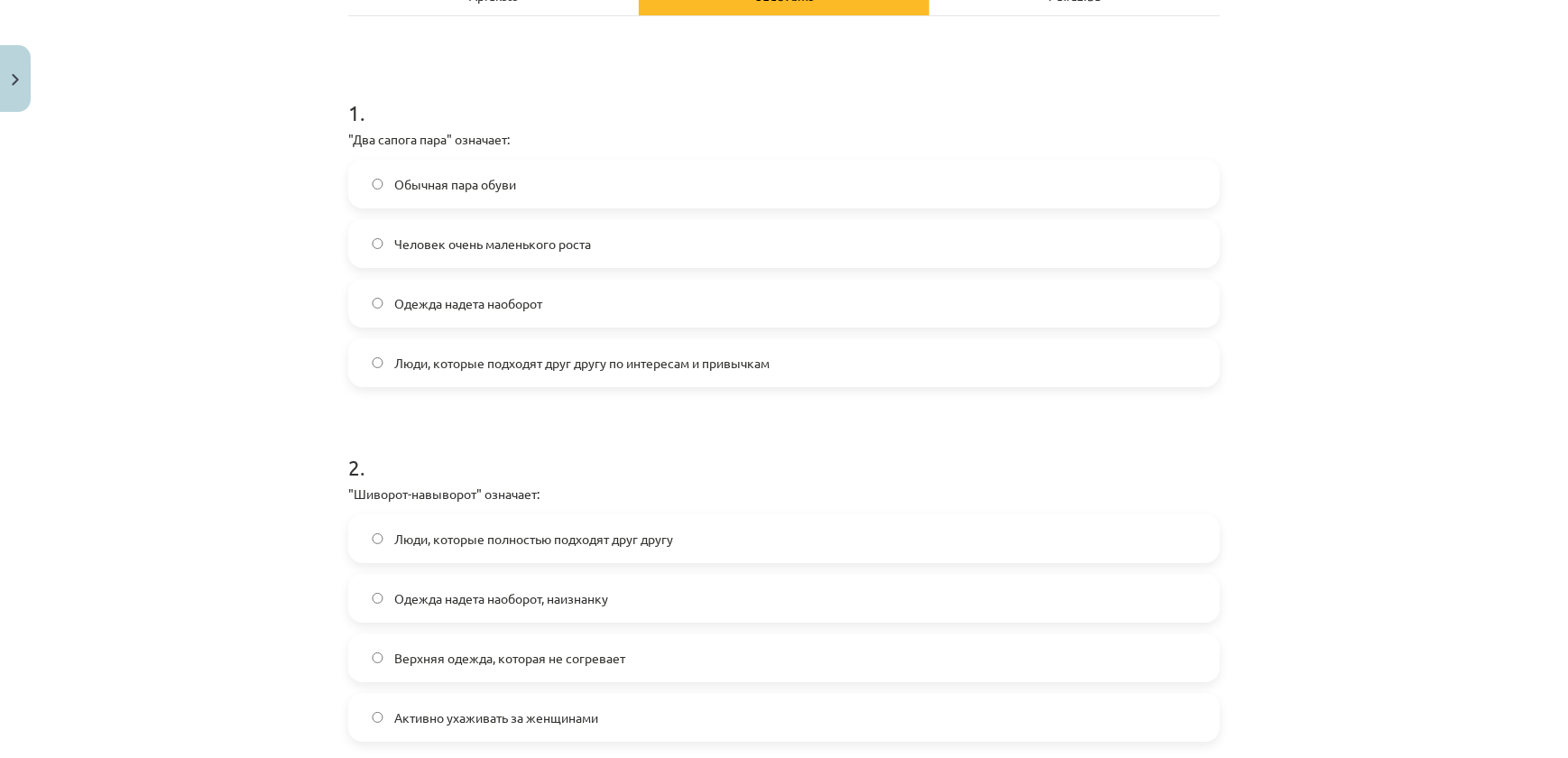
scroll to position [373, 0]
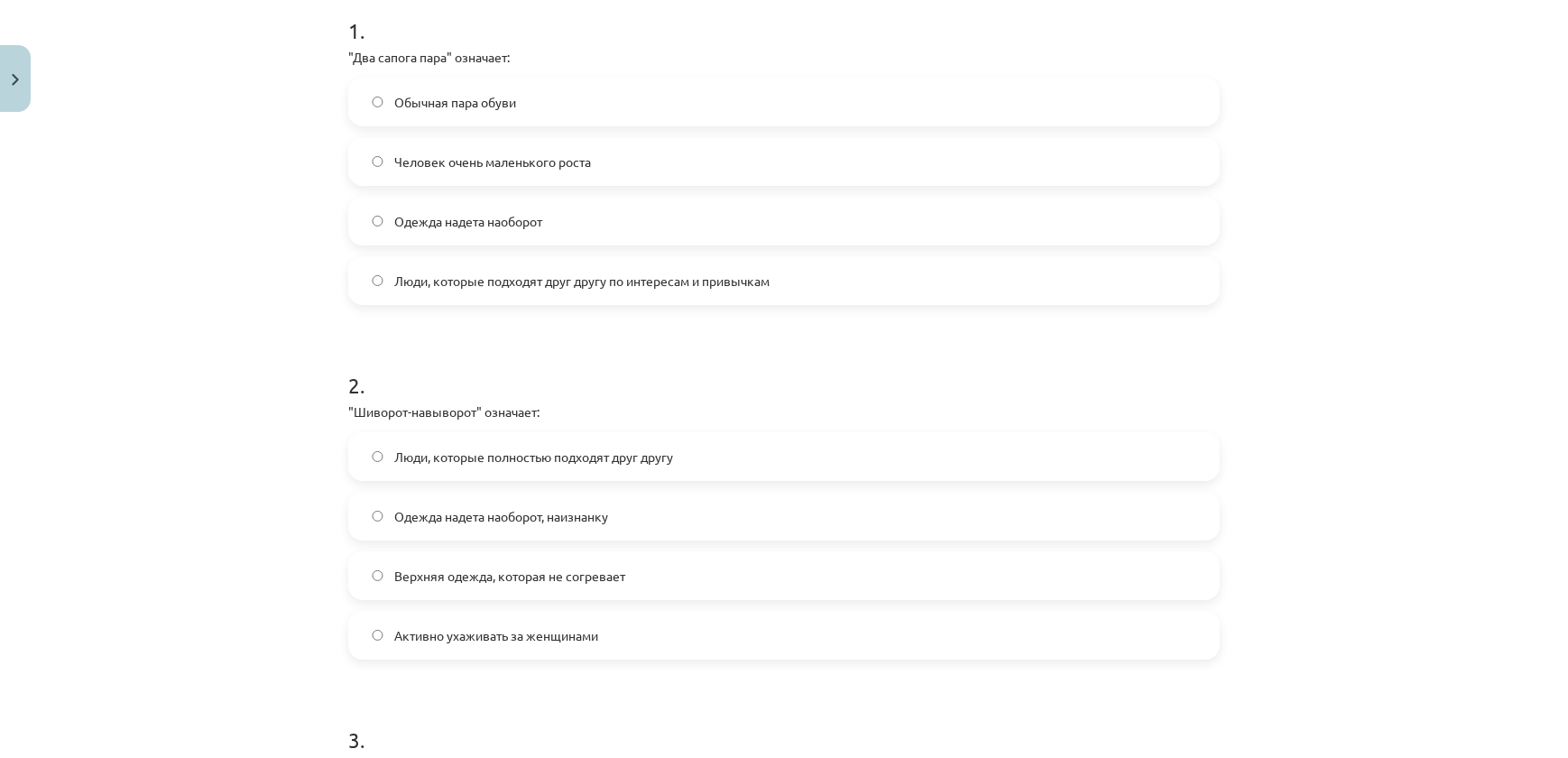
click at [445, 510] on span "Одежда надета наоборот, наизнанку" at bounding box center [500, 516] width 213 height 19
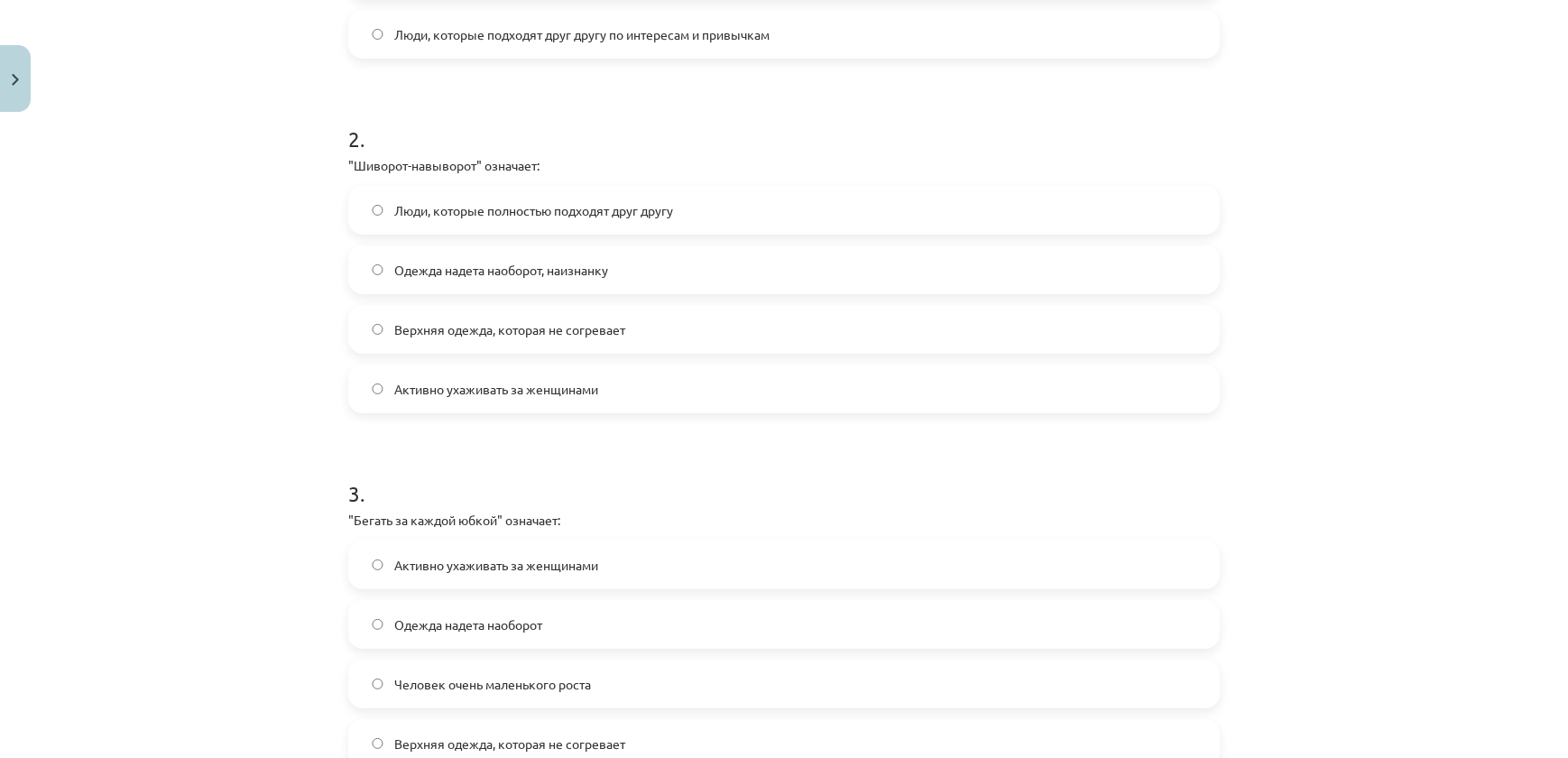
scroll to position [701, 0]
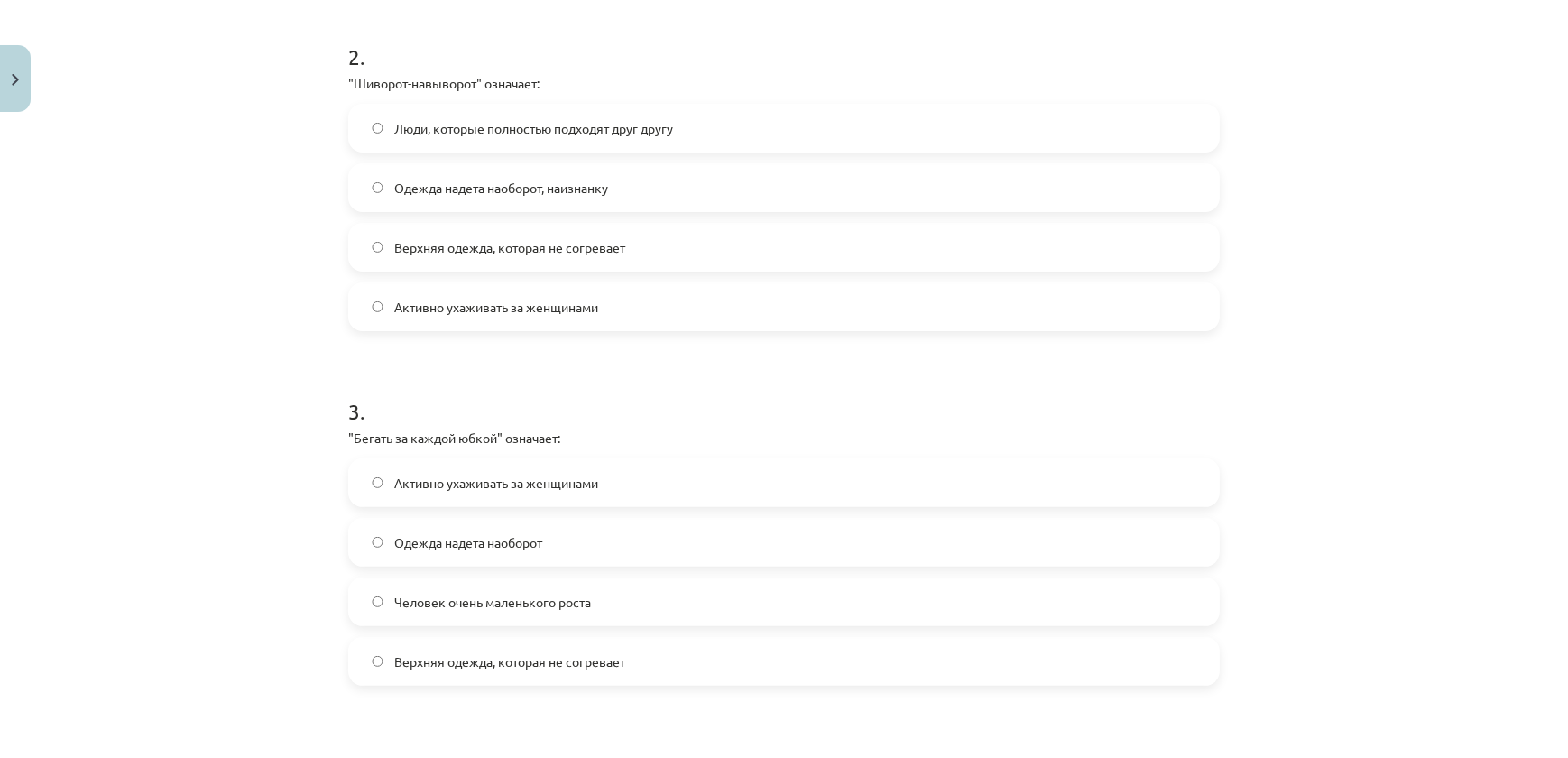
click at [480, 480] on span "Активно ухаживать за женщинами" at bounding box center [495, 483] width 203 height 19
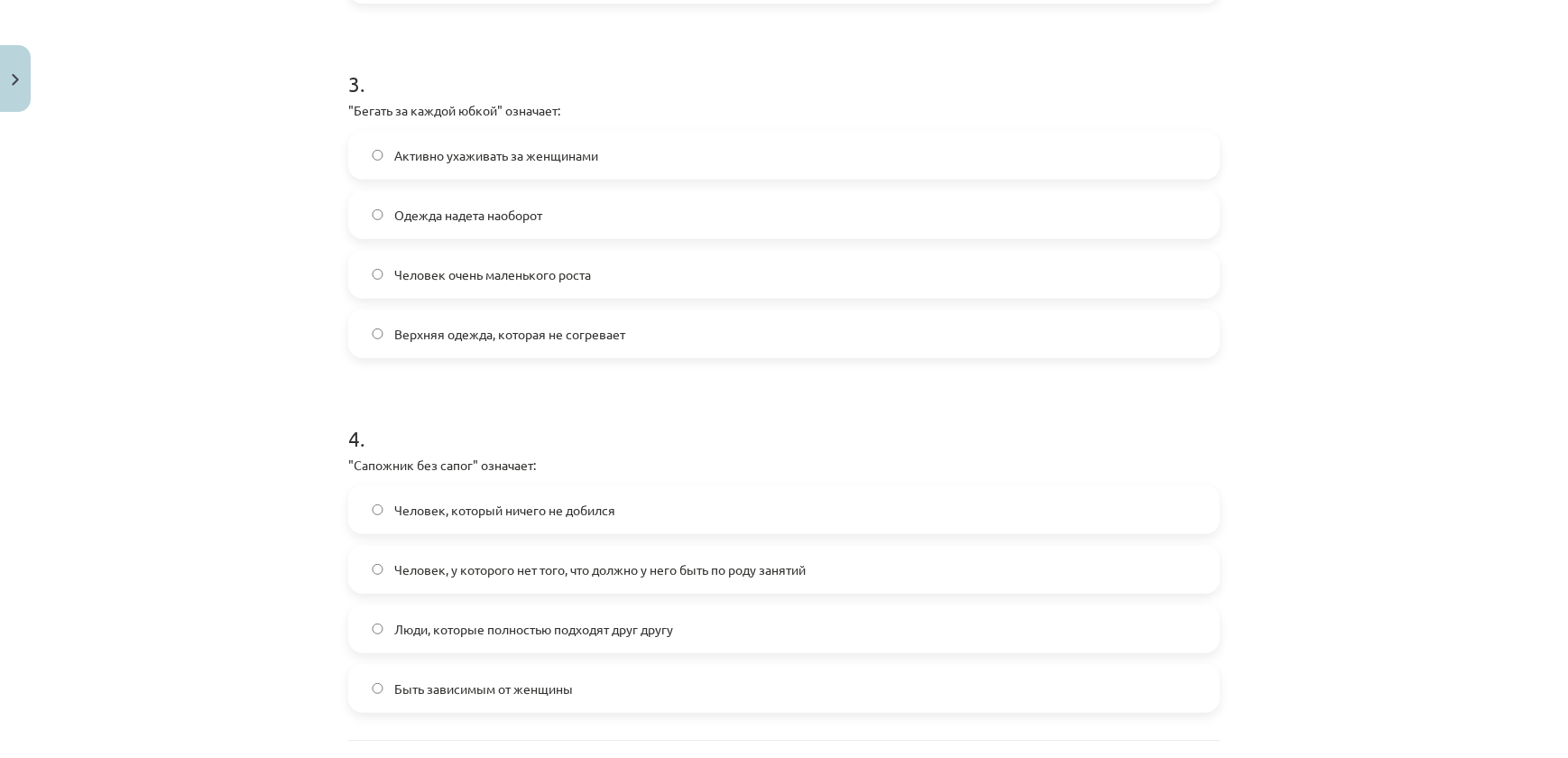
scroll to position [1191, 0]
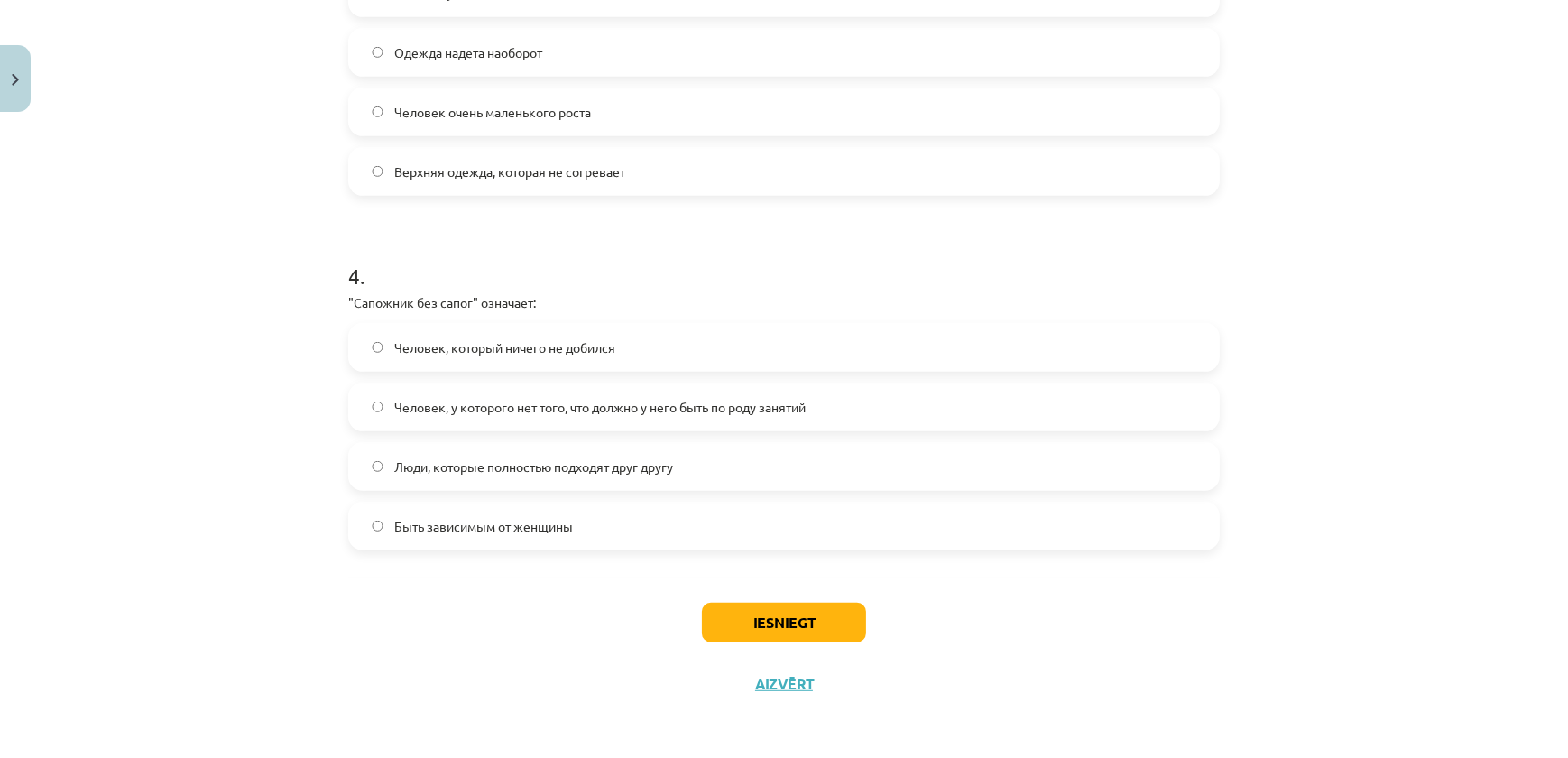
click at [444, 361] on label "Человек, который ничего не добился" at bounding box center [784, 347] width 868 height 45
click at [484, 400] on span "Человек, у которого нет того, что должно у него быть по роду занятий" at bounding box center [600, 407] width 411 height 19
click at [769, 634] on button "Iesniegt" at bounding box center [784, 622] width 164 height 39
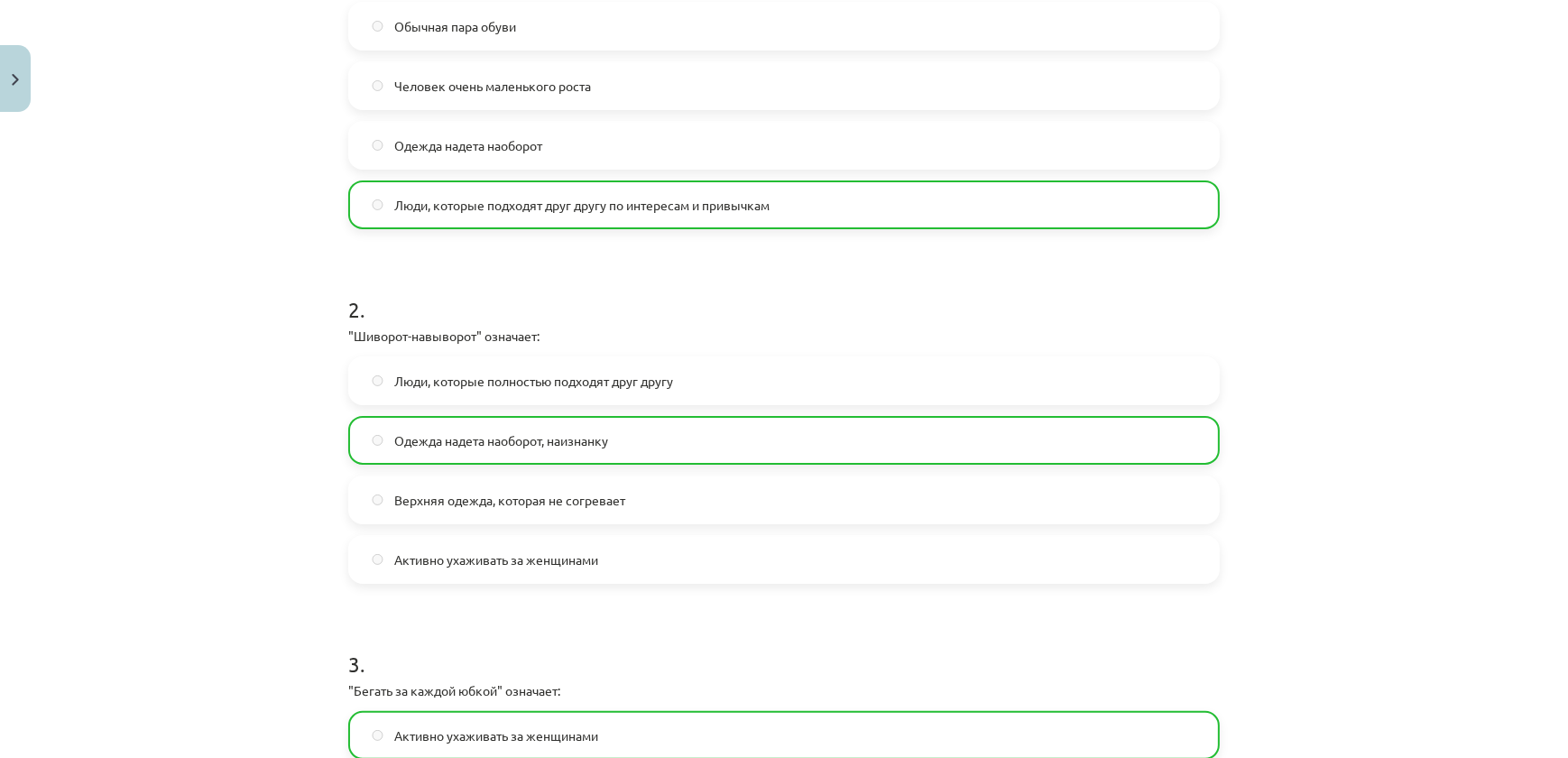
scroll to position [0, 0]
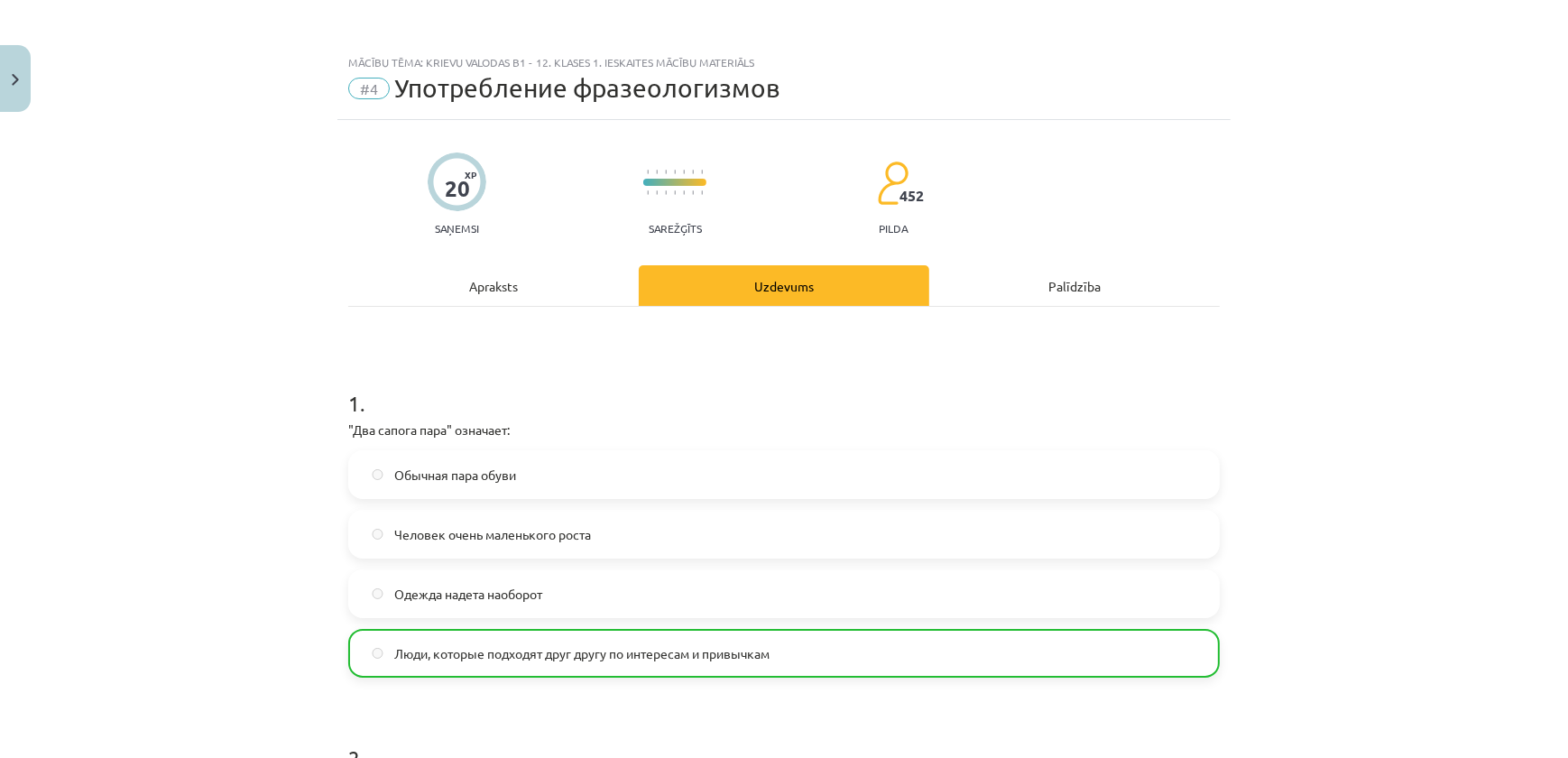
drag, startPoint x: 594, startPoint y: 605, endPoint x: 613, endPoint y: 424, distance: 182.0
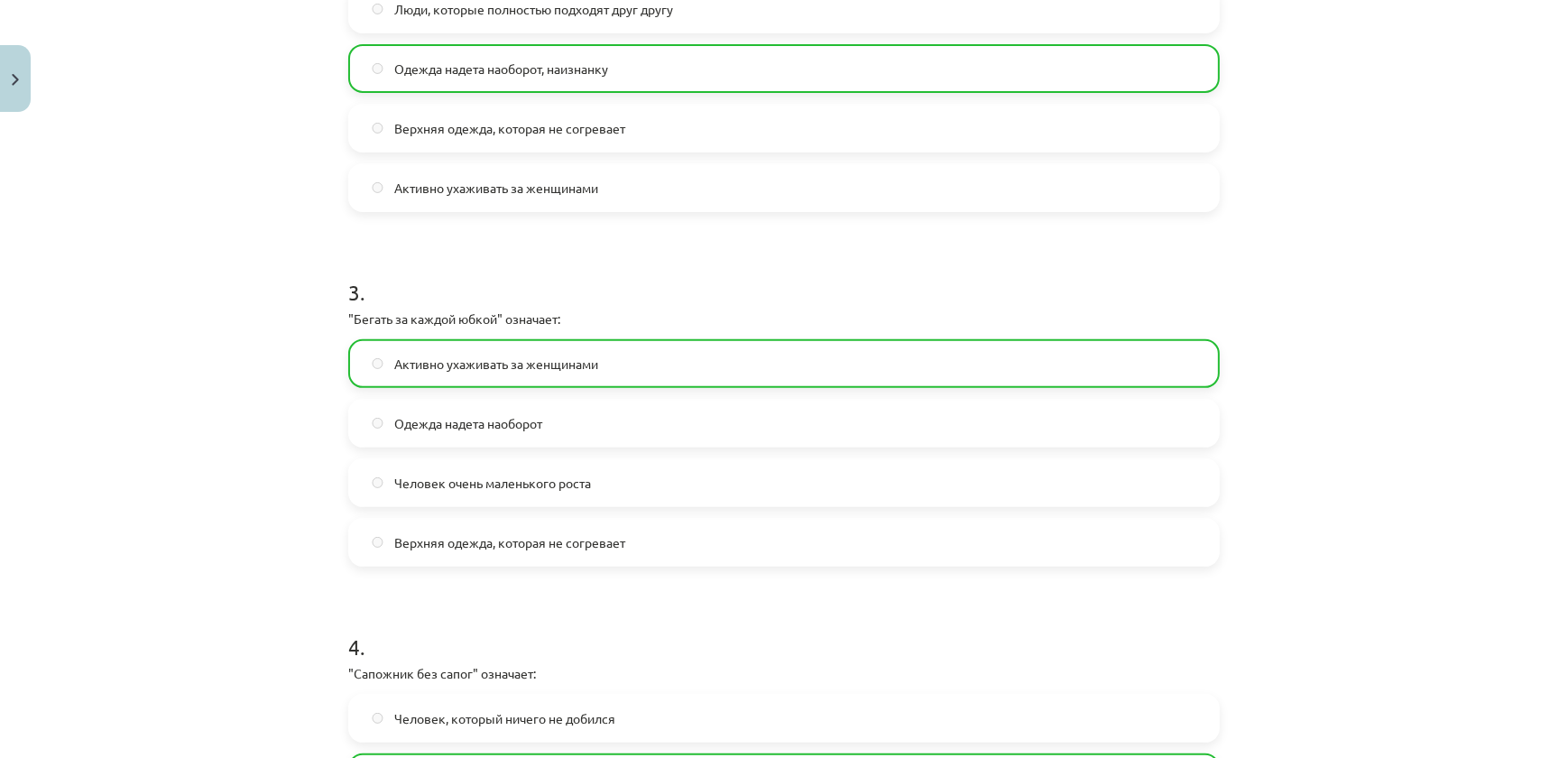
scroll to position [1147, 0]
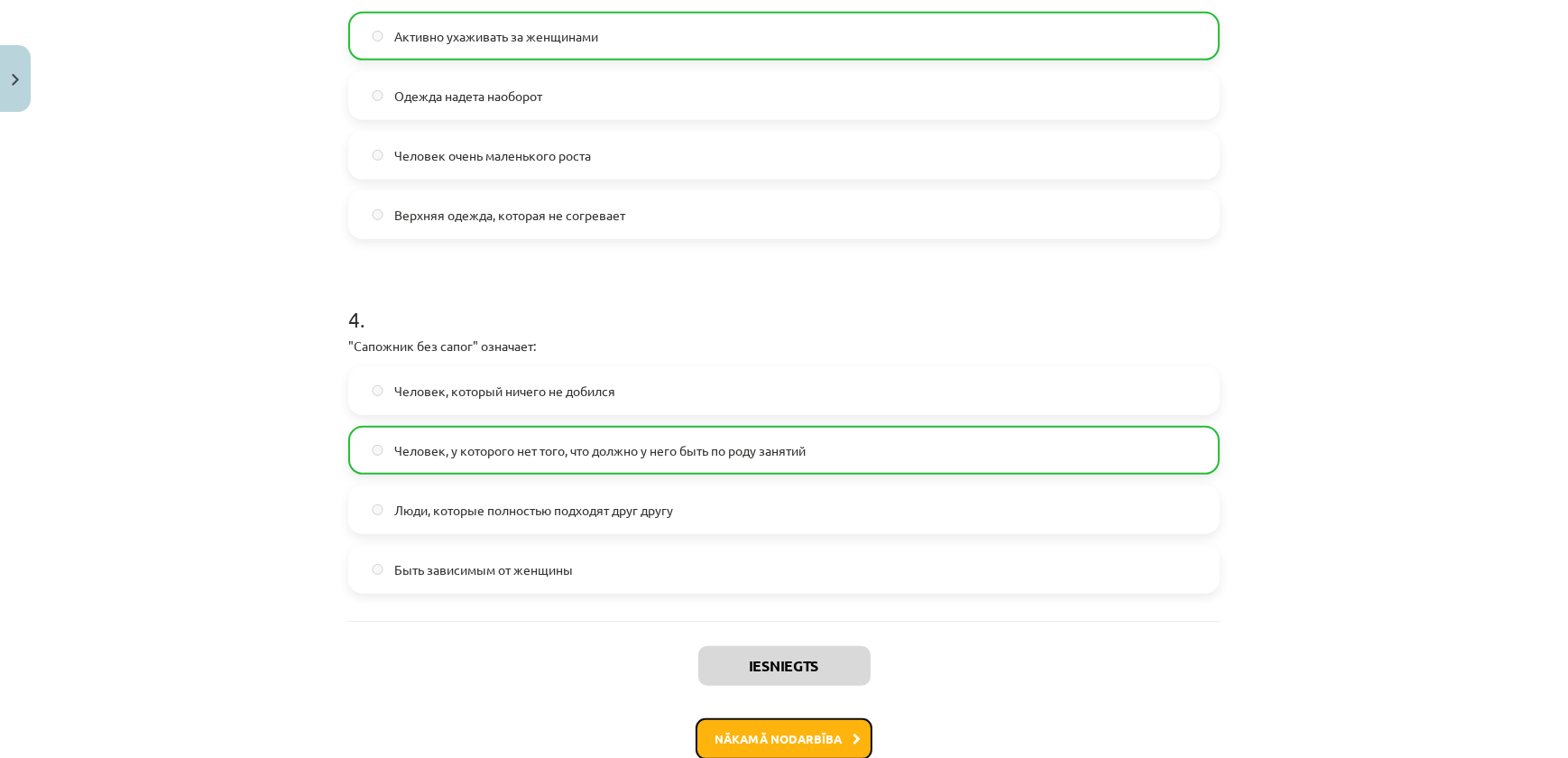
click at [789, 751] on button "Nākamā nodarbība" at bounding box center [784, 738] width 177 height 41
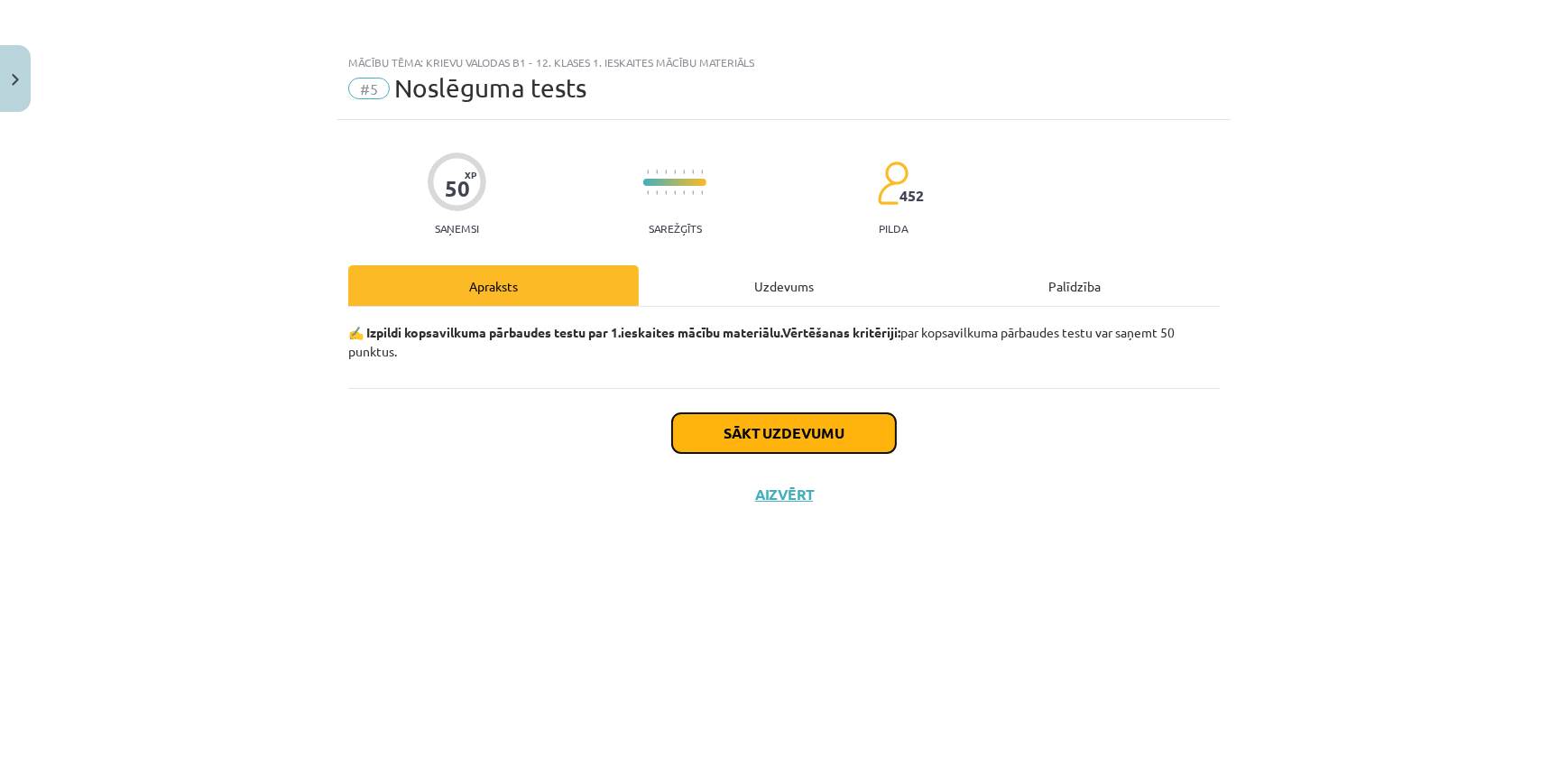
click at [784, 446] on button "Sākt uzdevumu" at bounding box center [784, 433] width 224 height 39
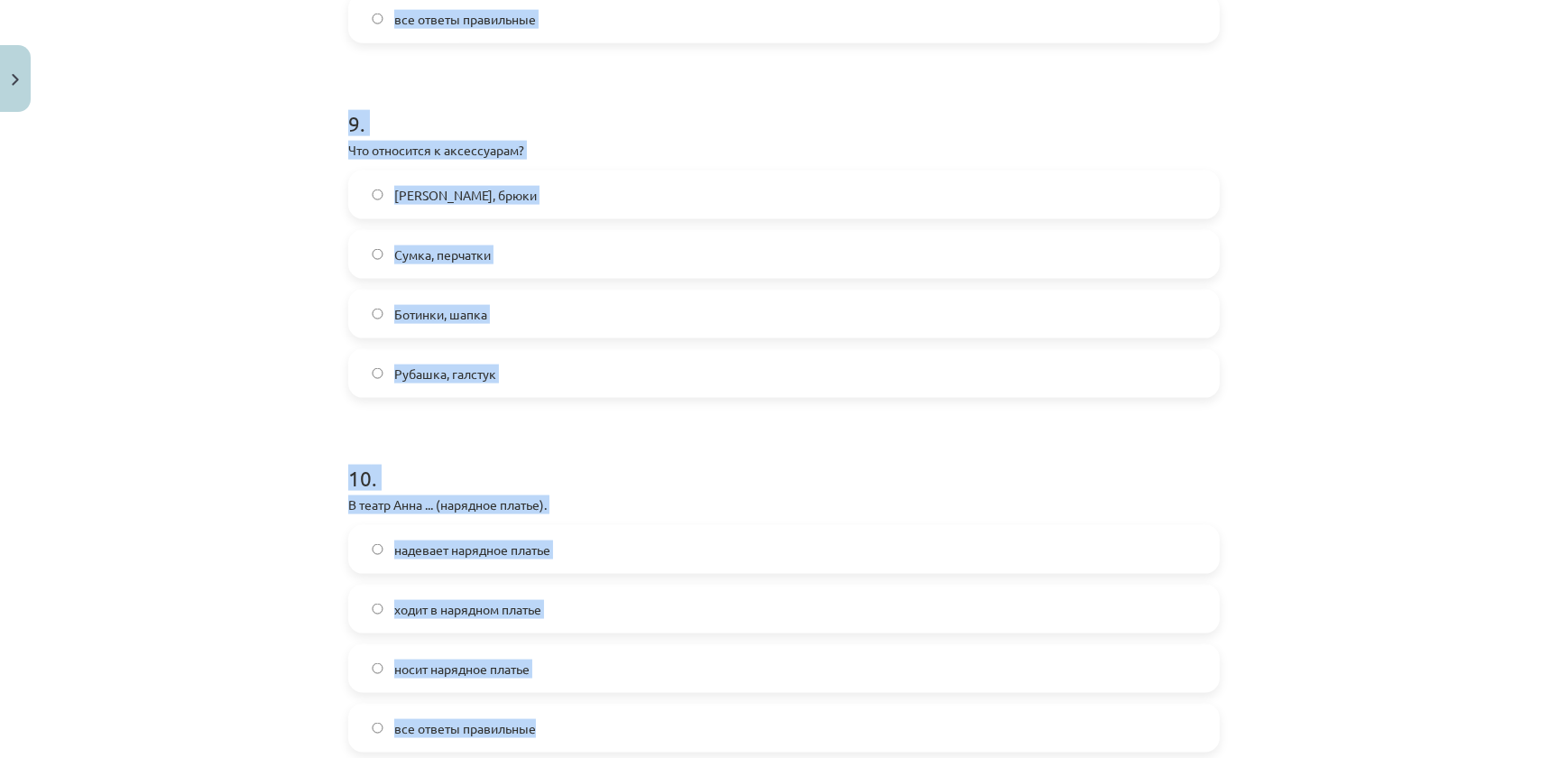
scroll to position [3319, 0]
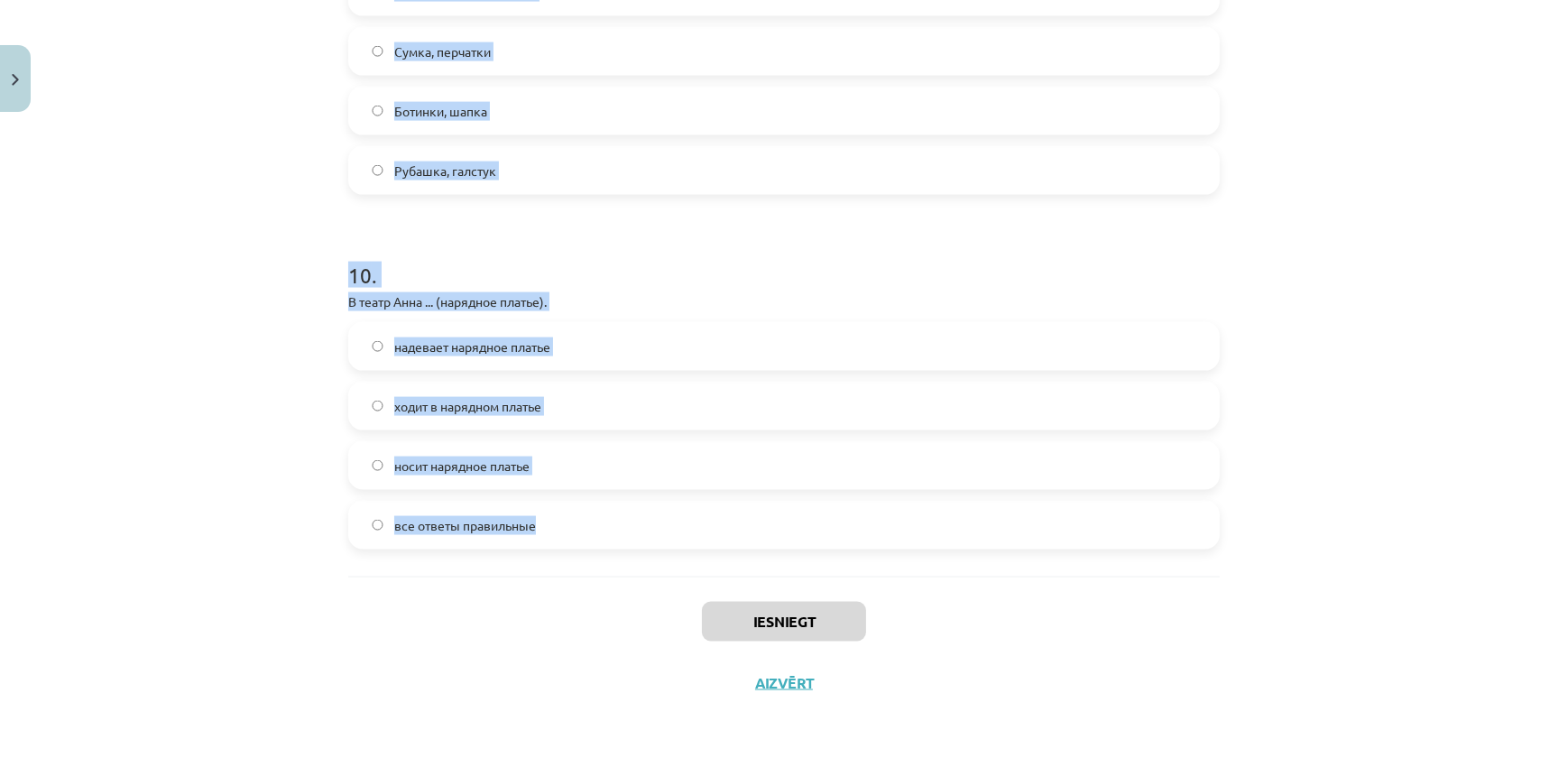
drag, startPoint x: 344, startPoint y: 429, endPoint x: 582, endPoint y: 478, distance: 243.0
copy form "Классические галстуки шьют из… Льна Синтетики Шёлка Вельвета 2 . В дождливую по…"
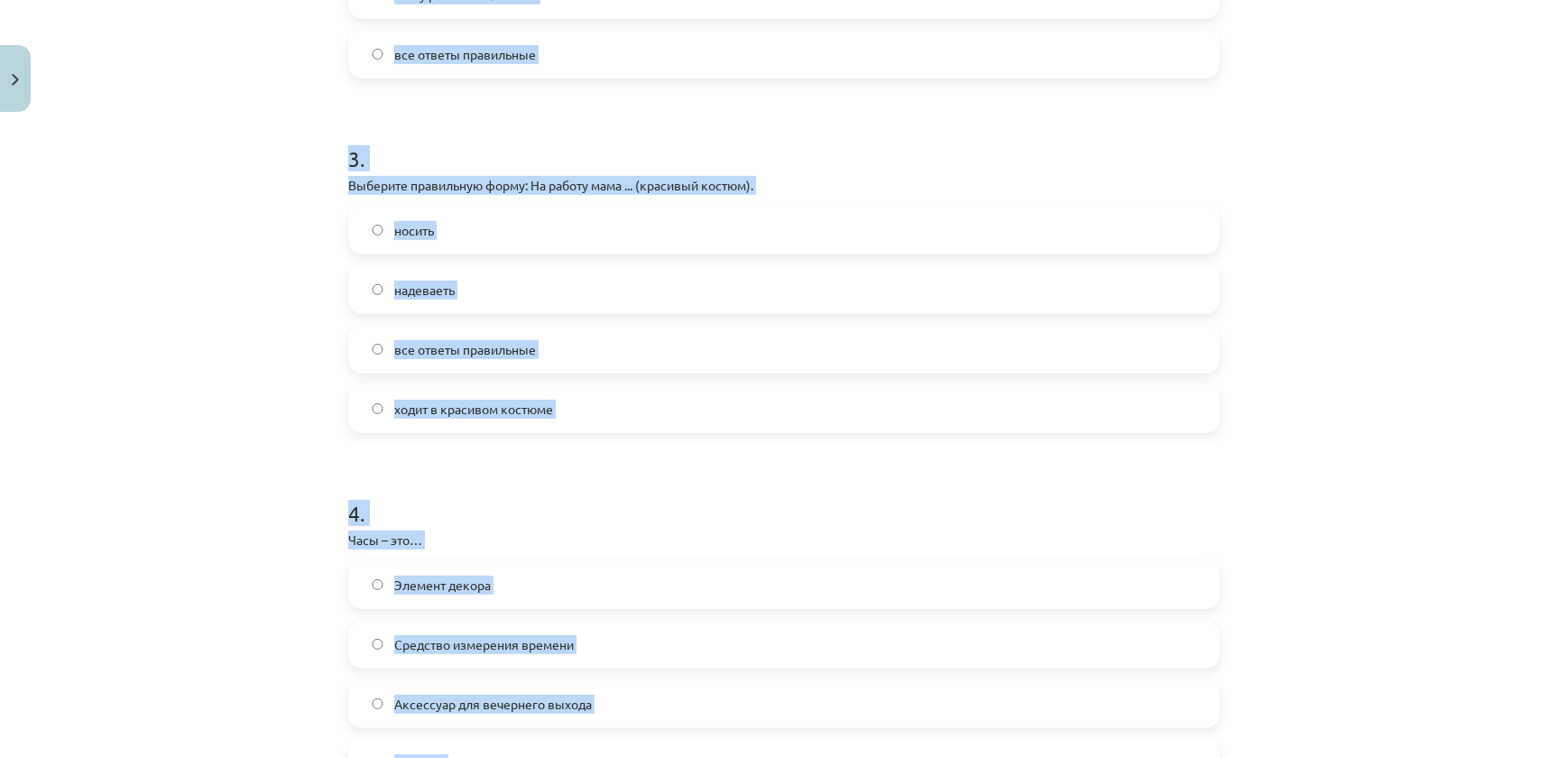
click at [181, 336] on div "Mācību tēma: Krievu valodas b1 - 12. klases 1. ieskaites mācību materiāls #5 No…" at bounding box center [784, 379] width 1568 height 758
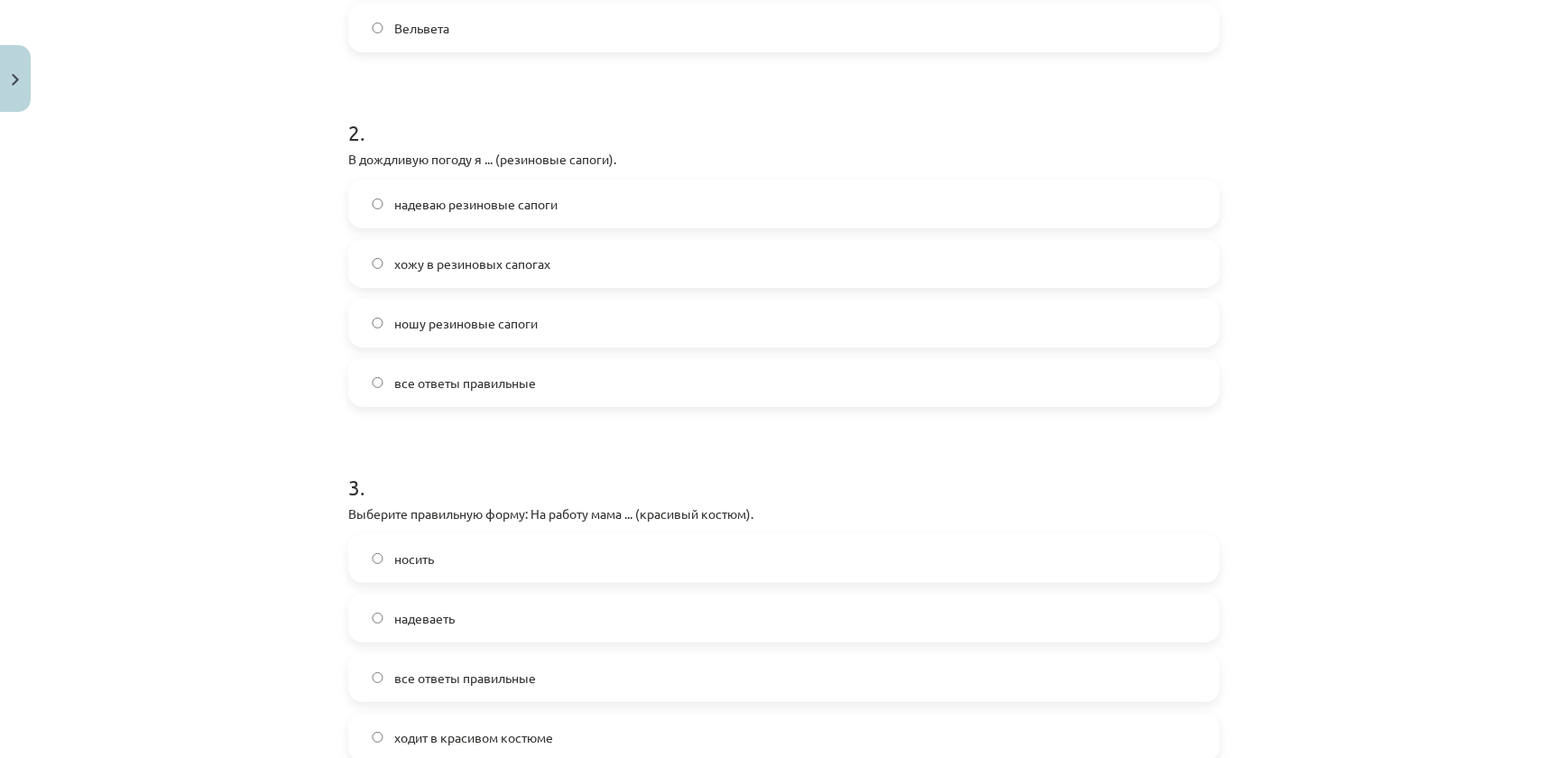
scroll to position [298, 0]
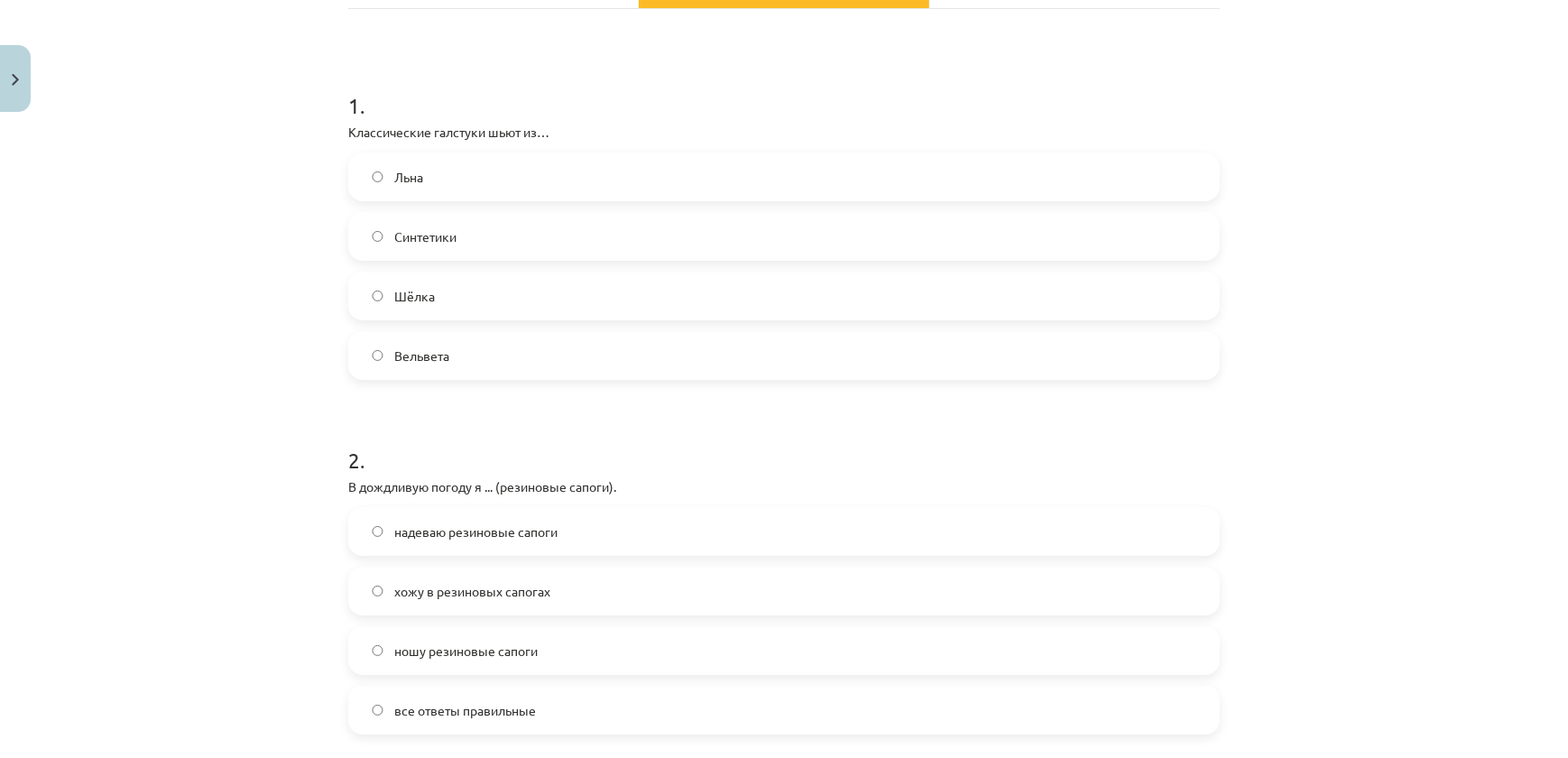
click at [409, 279] on label "Шёлка" at bounding box center [784, 296] width 868 height 45
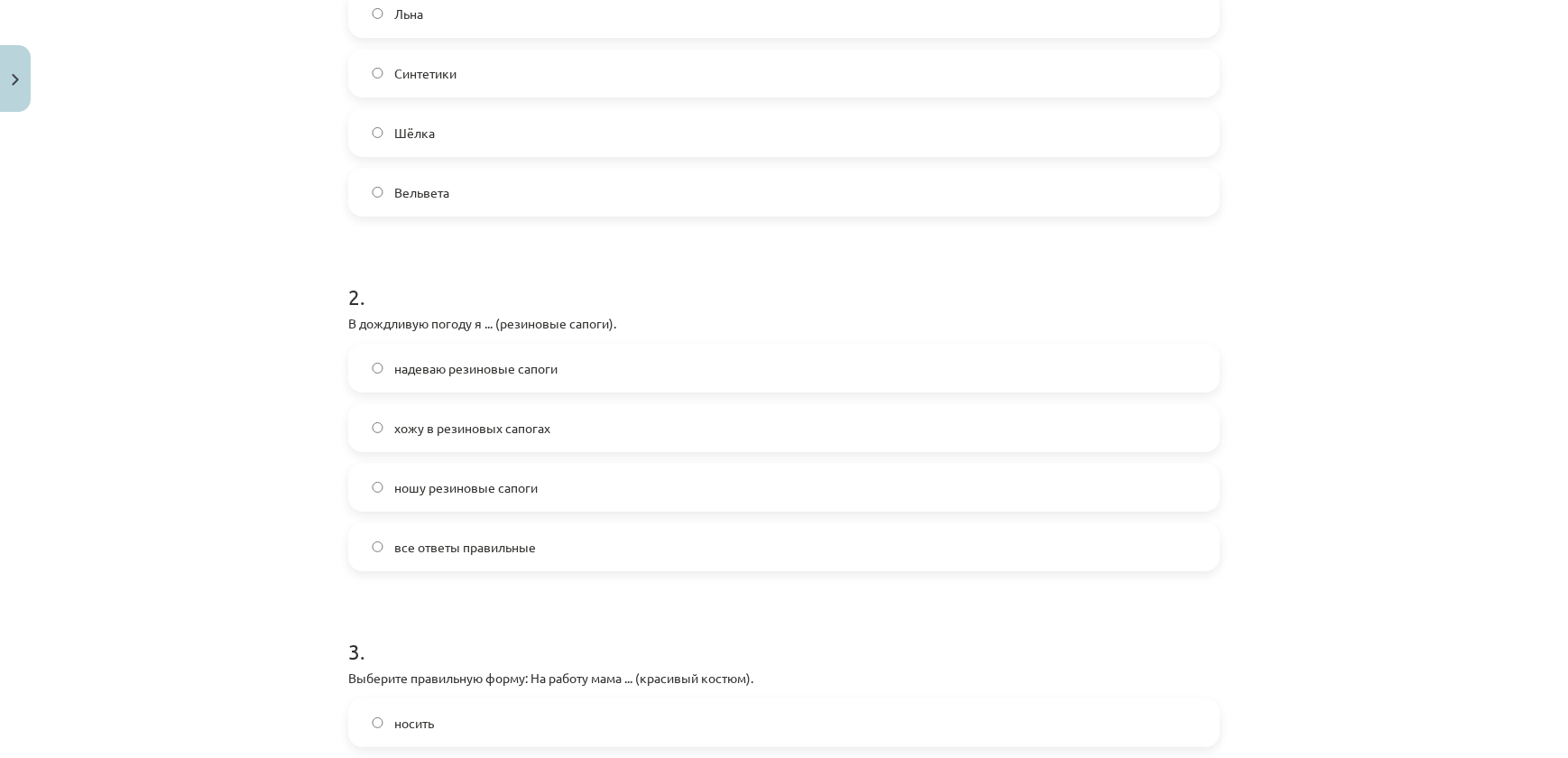
scroll to position [543, 0]
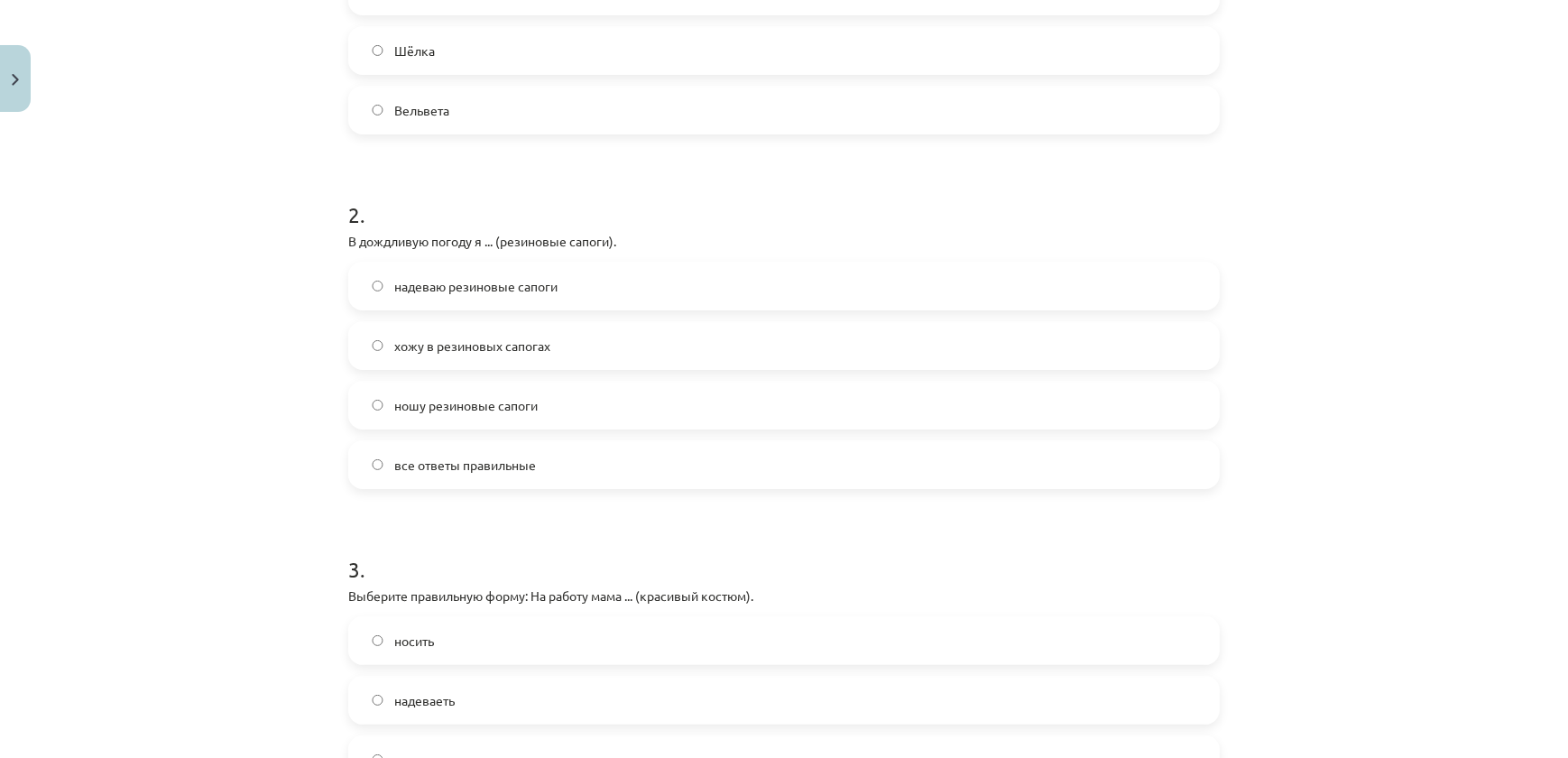
click at [451, 461] on span "все ответы правильные" at bounding box center [465, 464] width 142 height 19
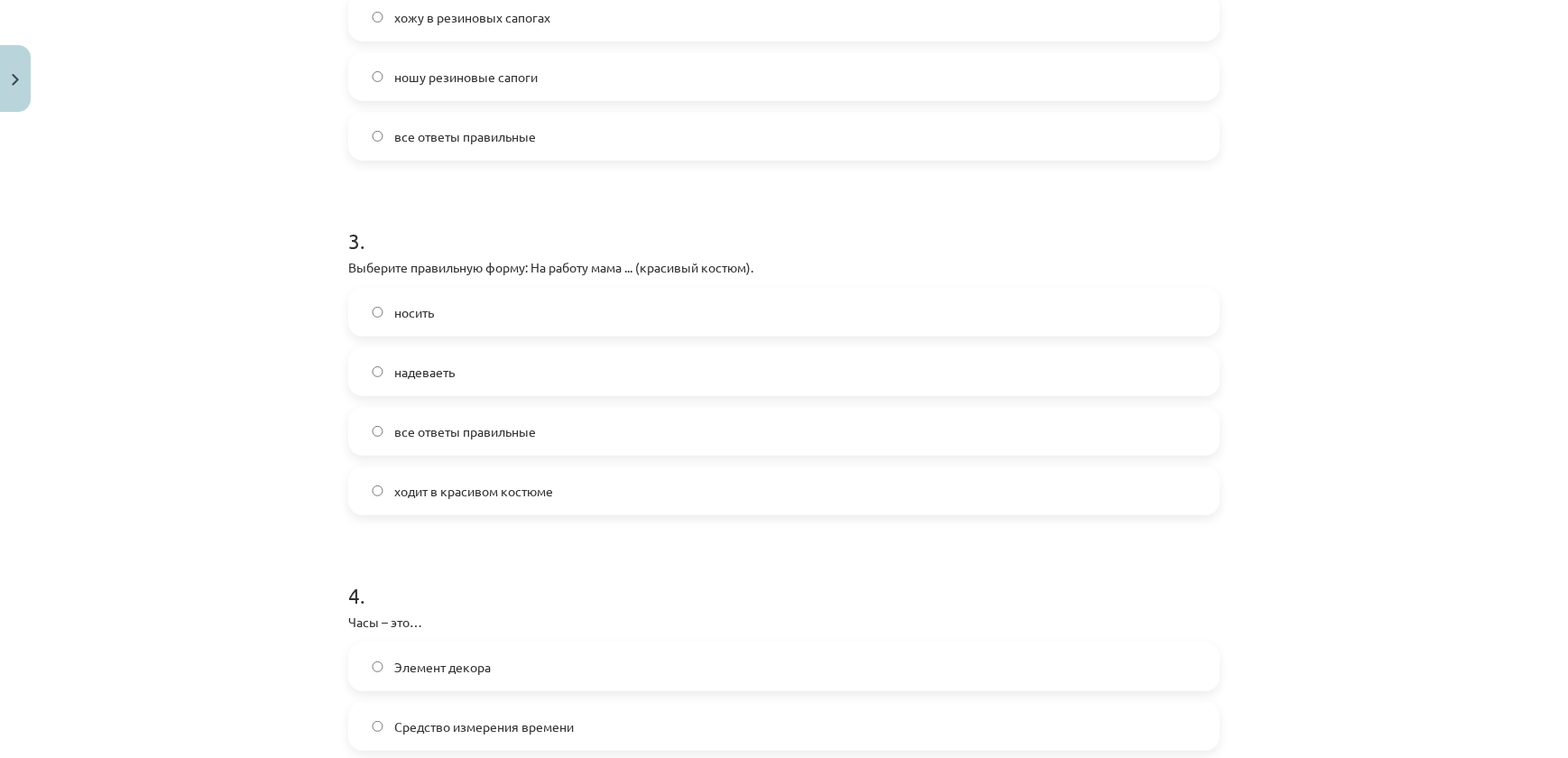
click at [409, 482] on span "ходит в красивом костюме" at bounding box center [474, 491] width 159 height 19
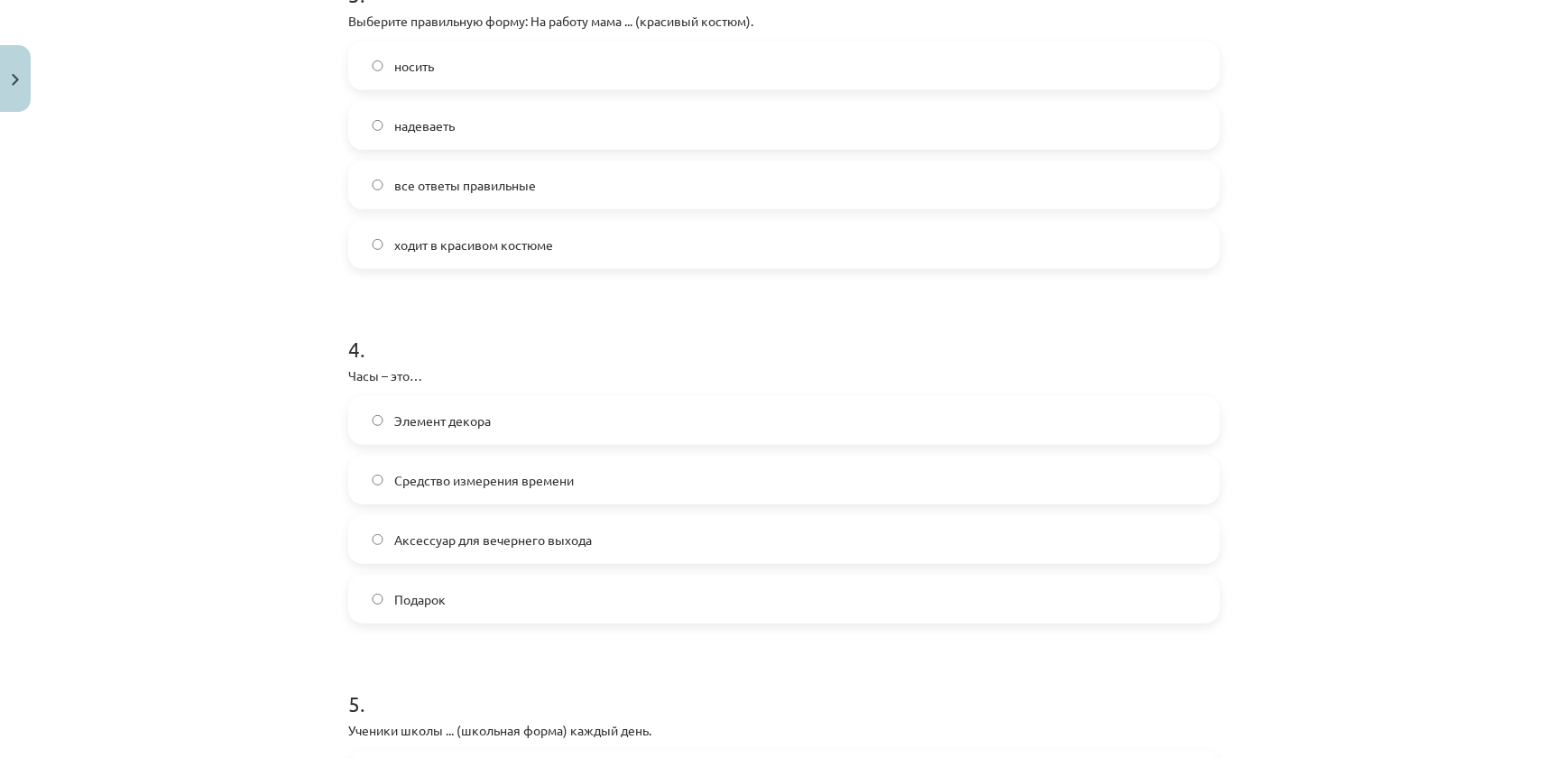
click at [467, 483] on span "Средство измерения времени" at bounding box center [484, 480] width 180 height 19
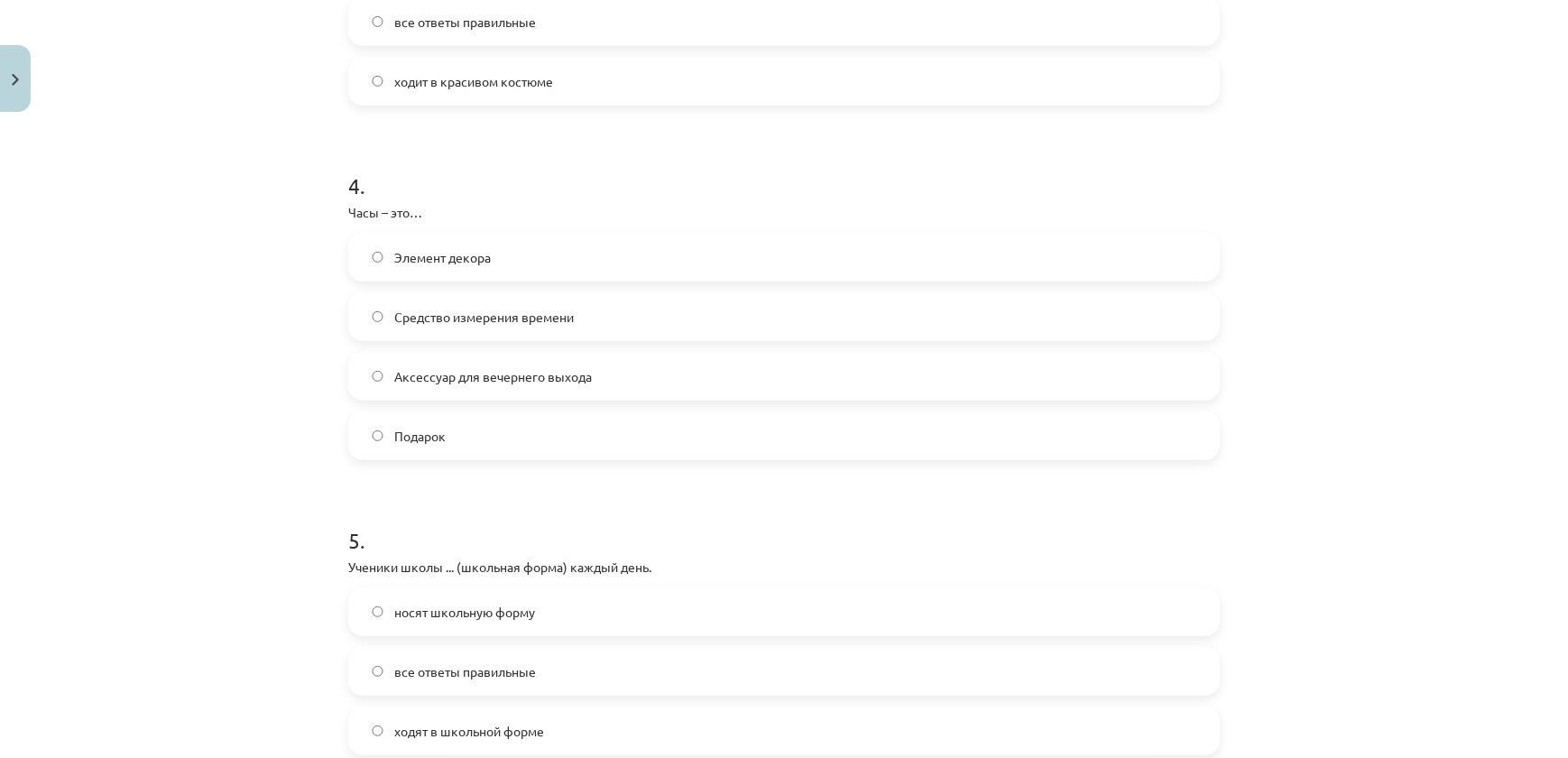
scroll to position [1445, 0]
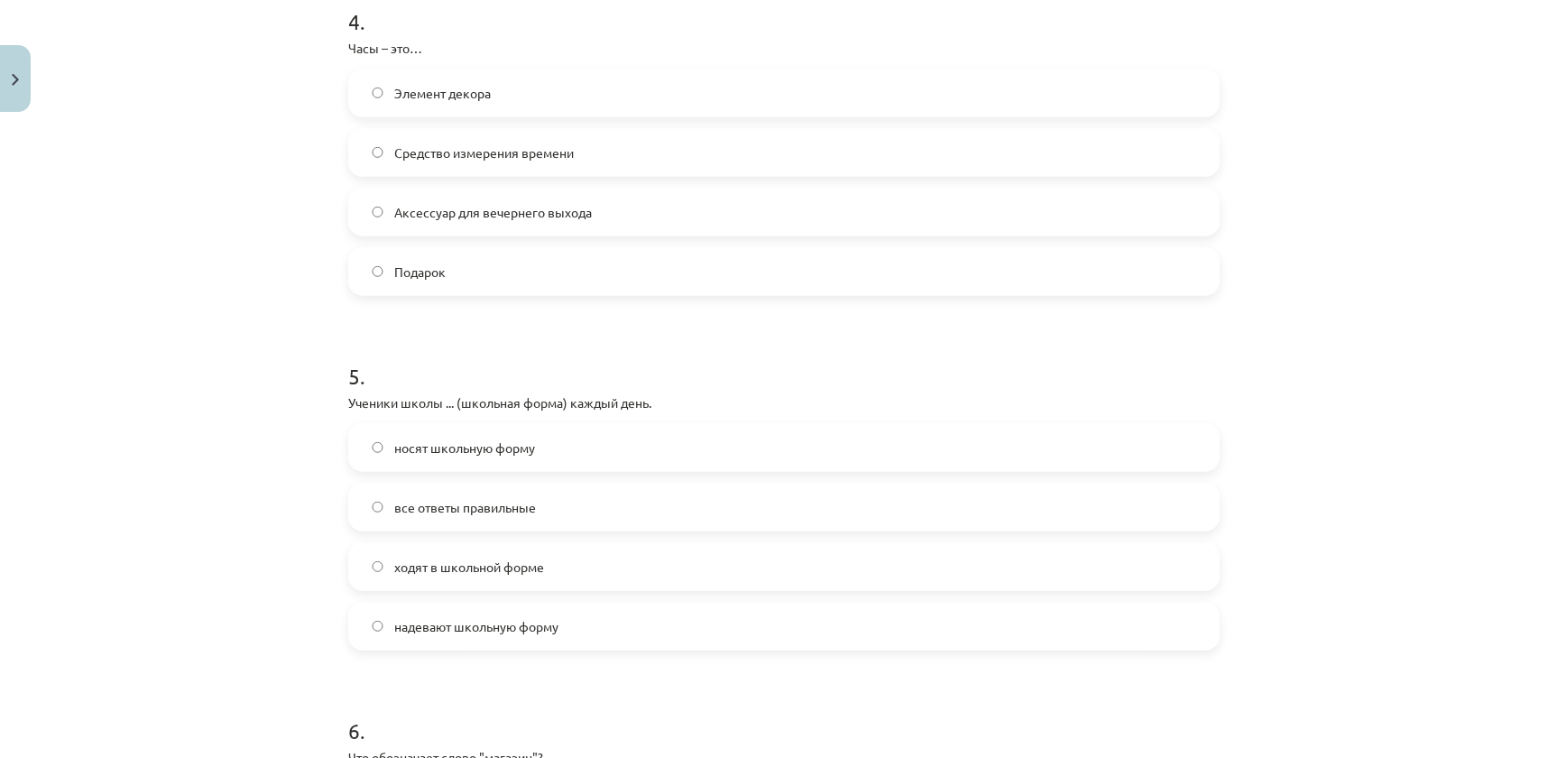
click at [428, 505] on span "все ответы правильные" at bounding box center [465, 507] width 142 height 19
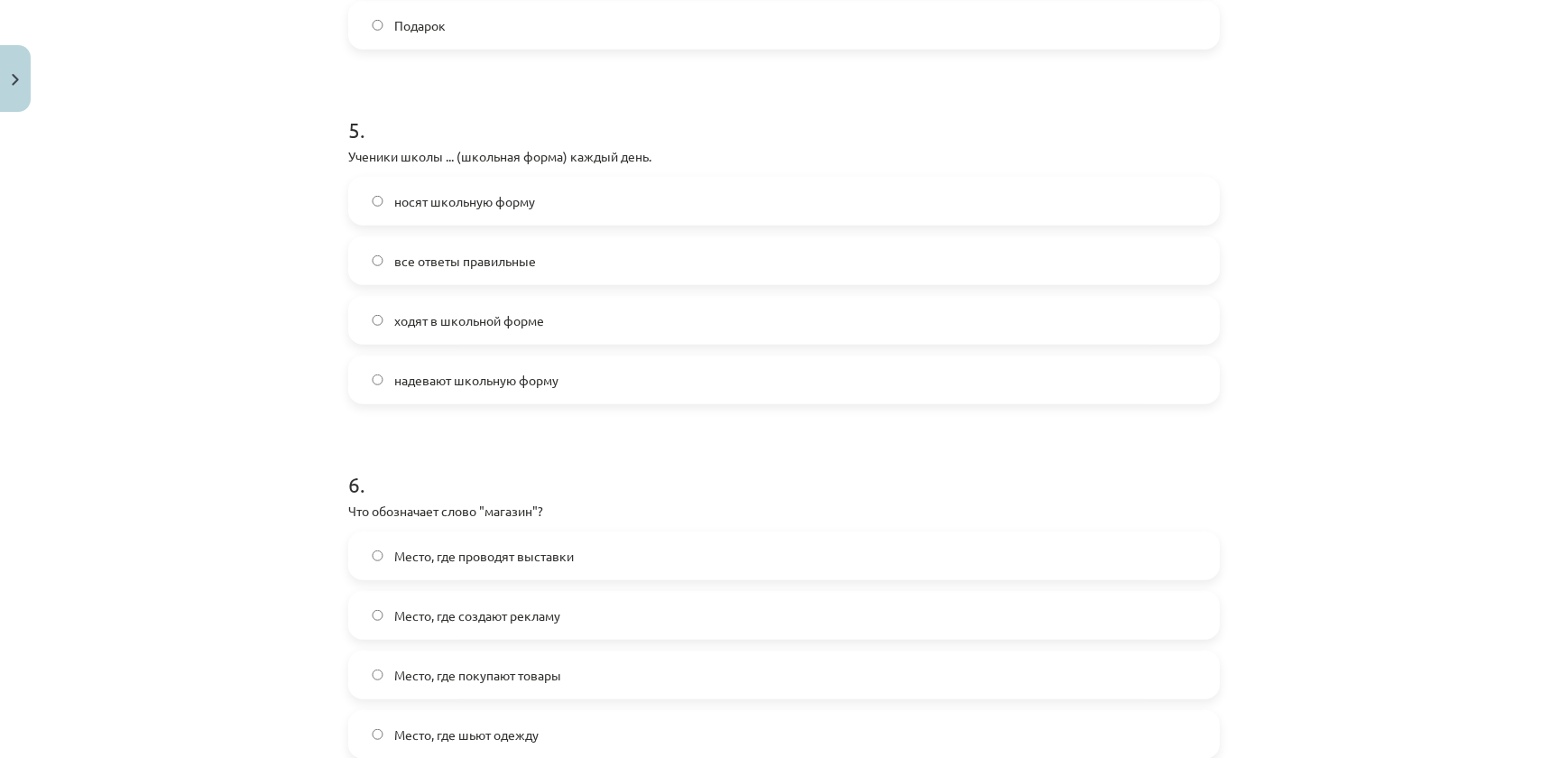
scroll to position [1774, 0]
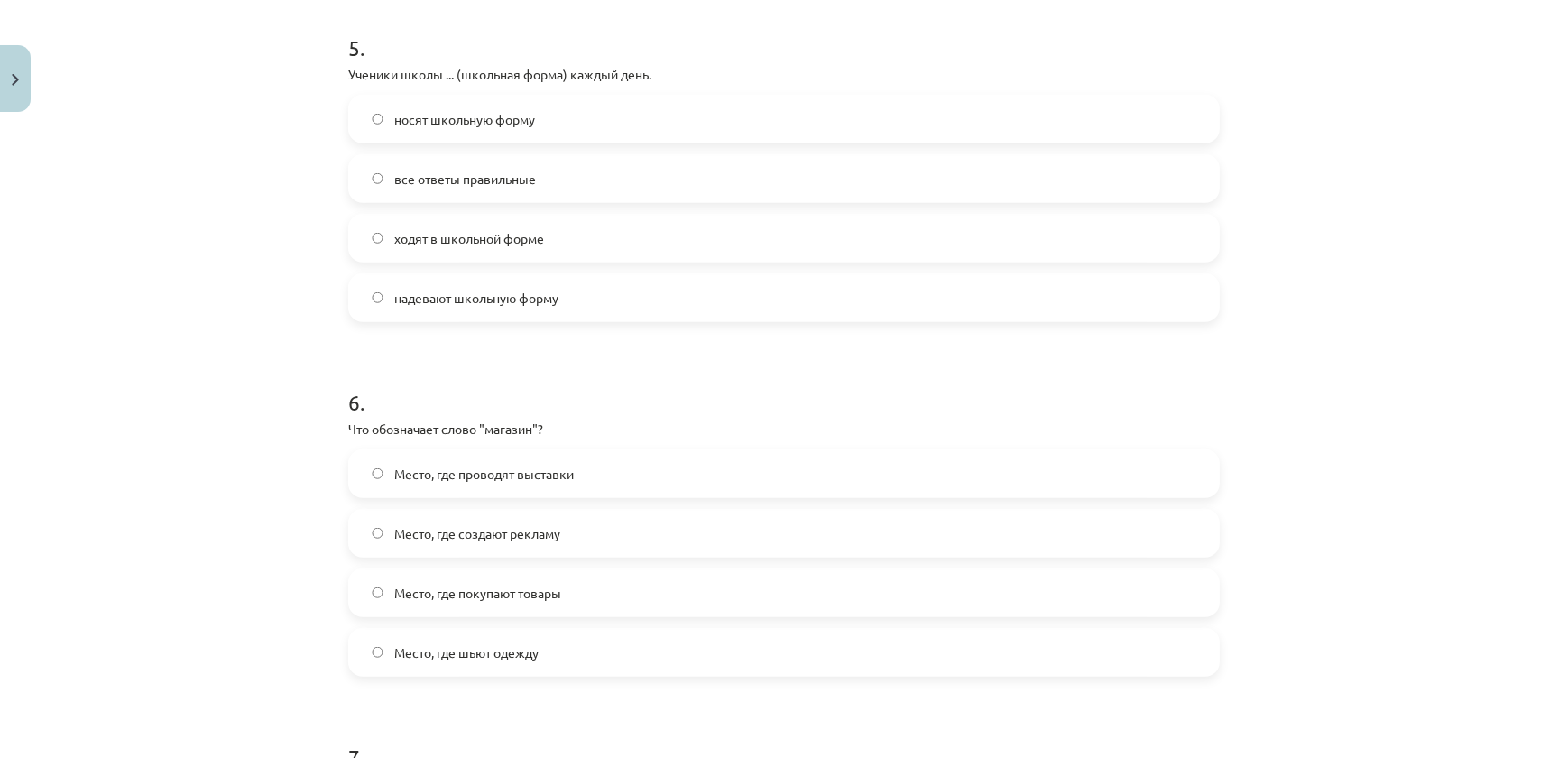
click at [424, 589] on span "Место, где покупают товары" at bounding box center [478, 593] width 167 height 19
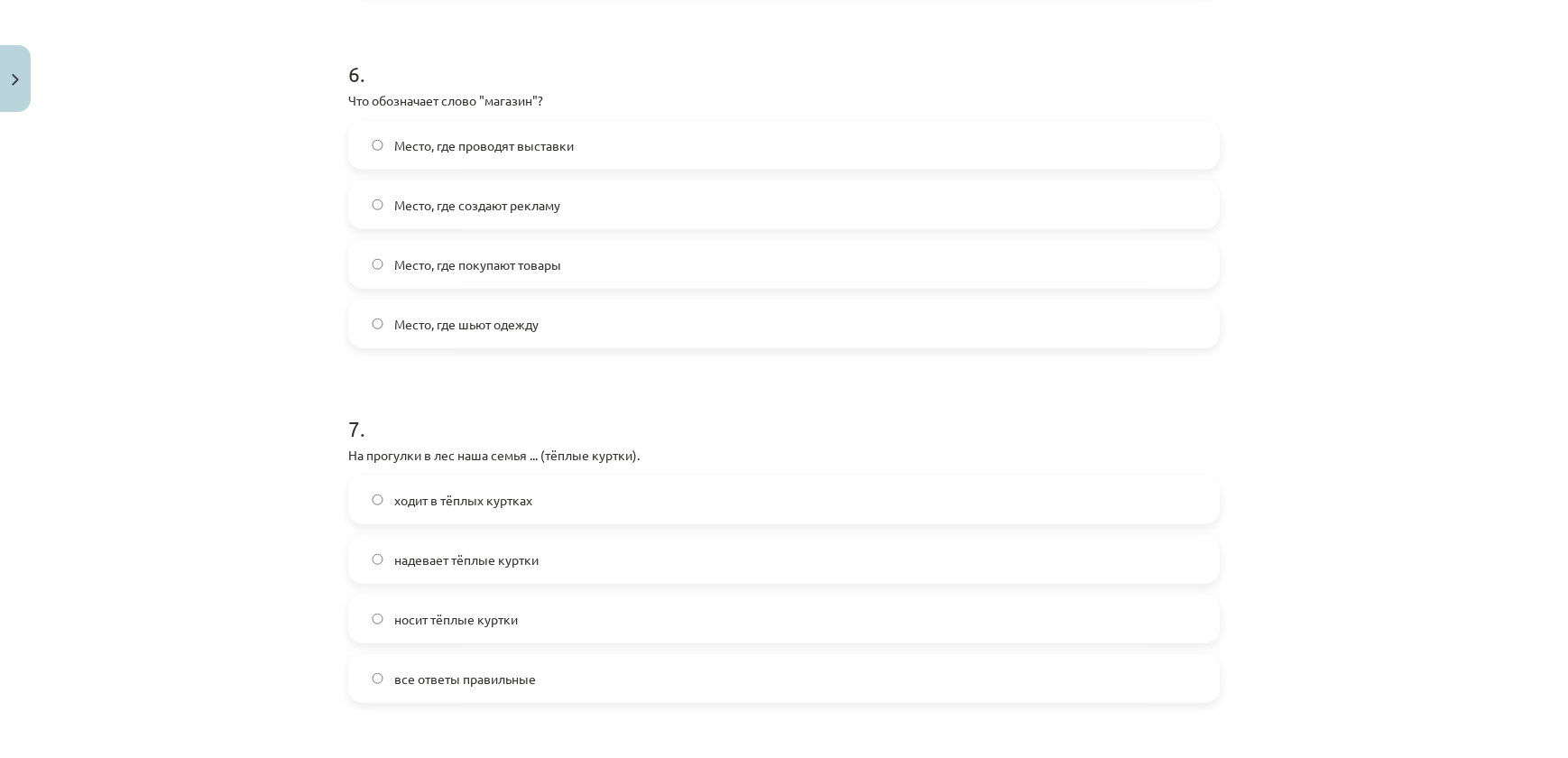
click at [477, 670] on span "все ответы правильные" at bounding box center [465, 678] width 142 height 19
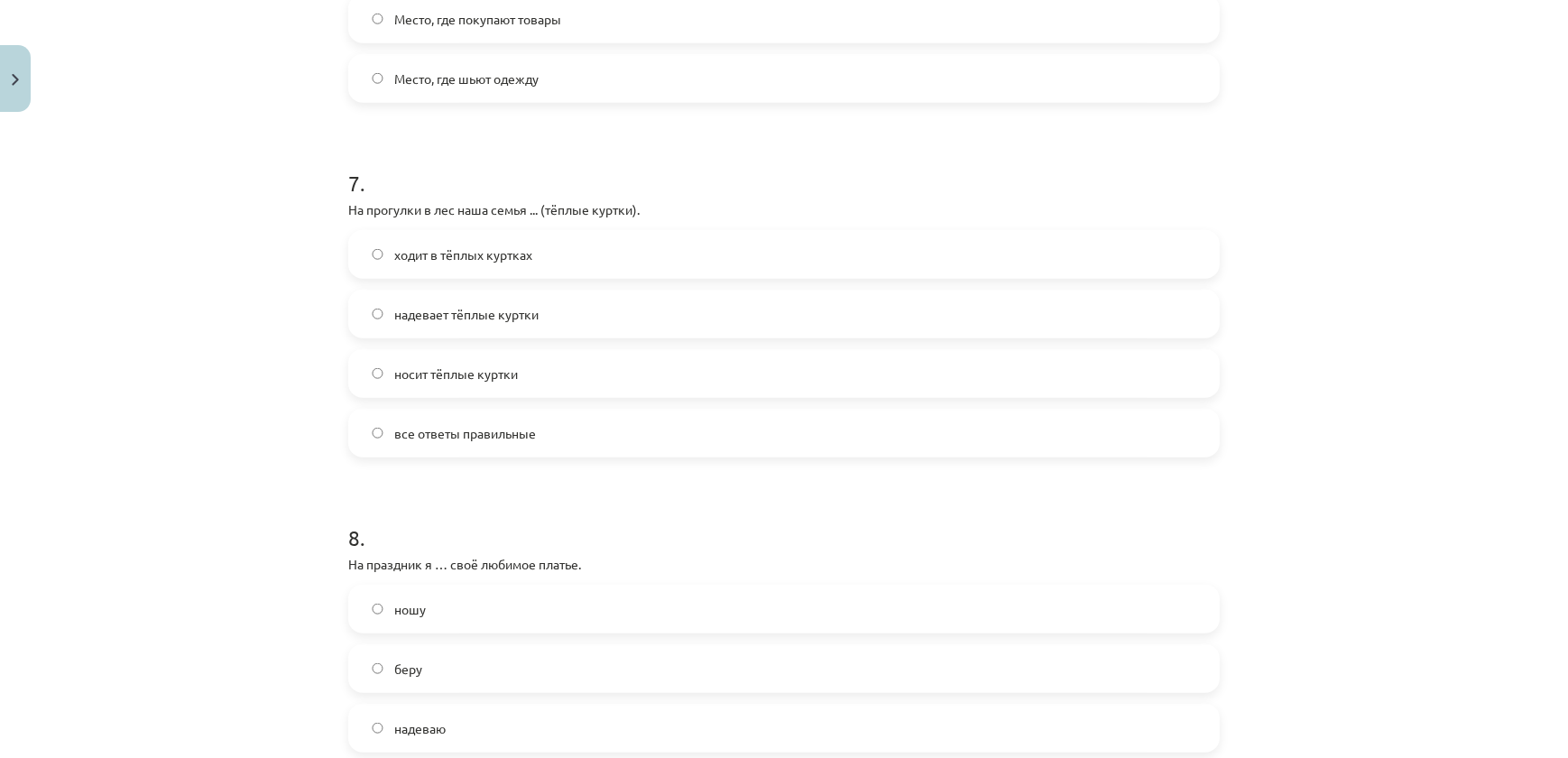
scroll to position [2429, 0]
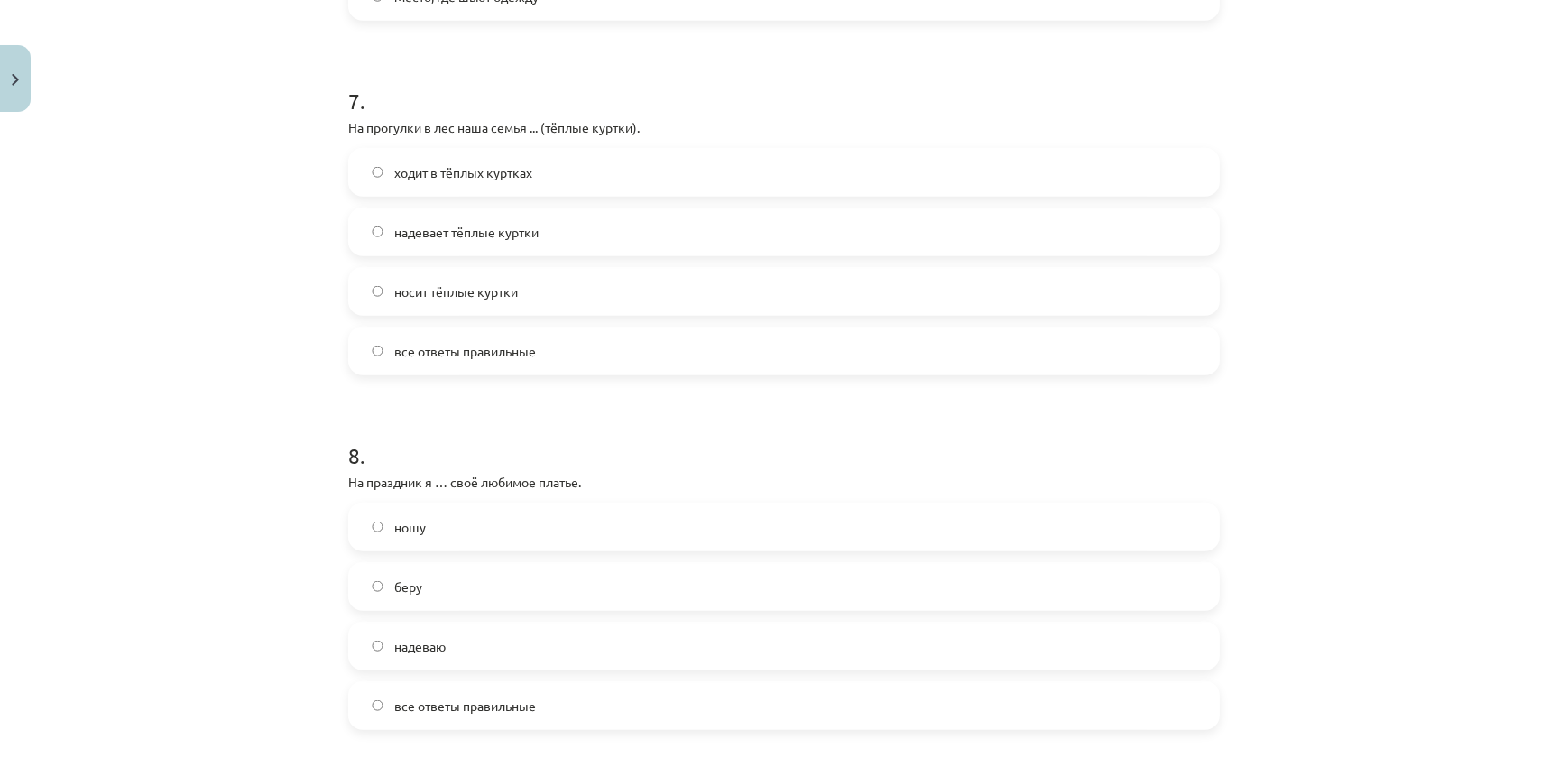
click at [459, 634] on label "надеваю" at bounding box center [784, 646] width 868 height 45
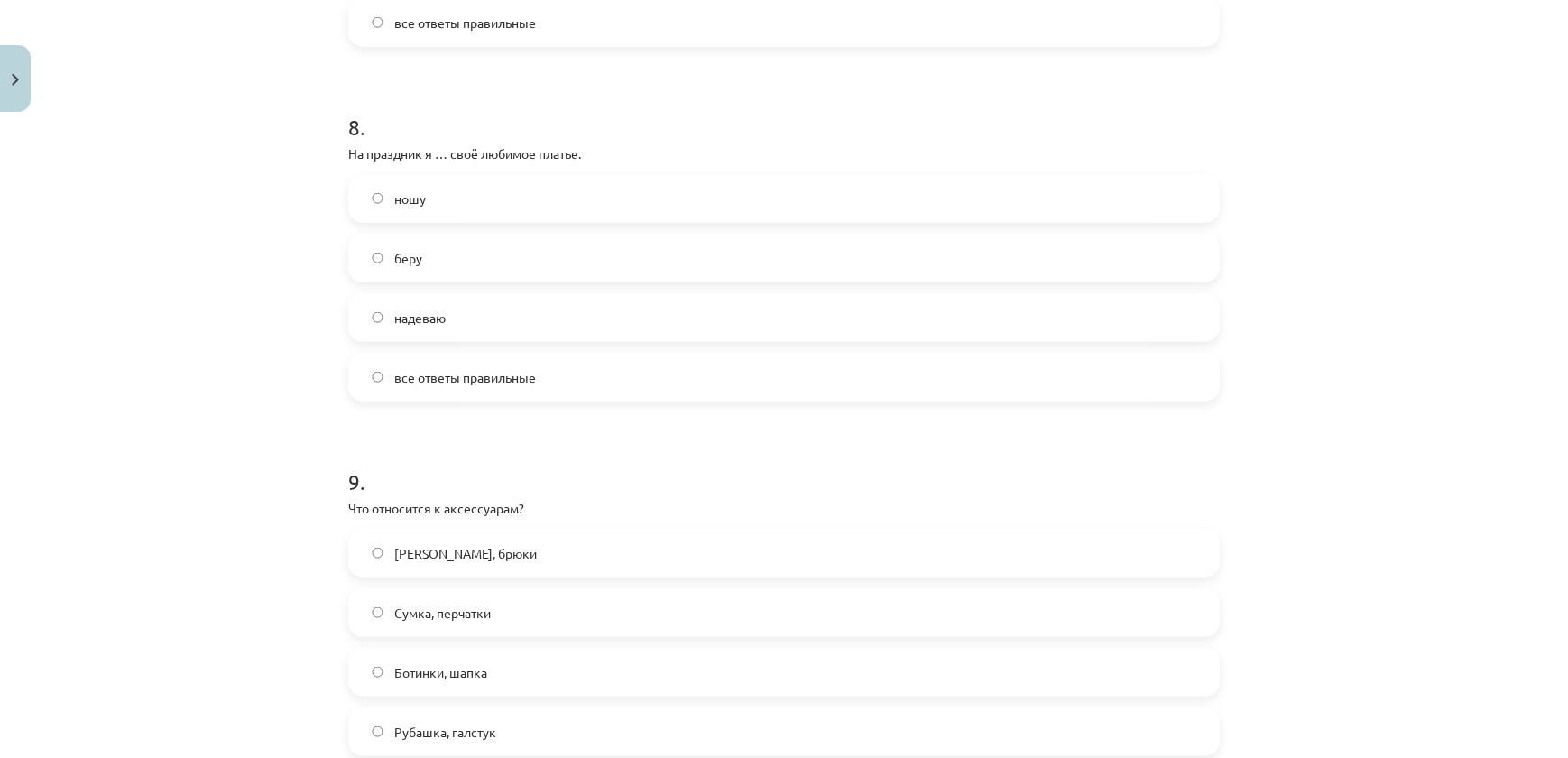
scroll to position [2840, 0]
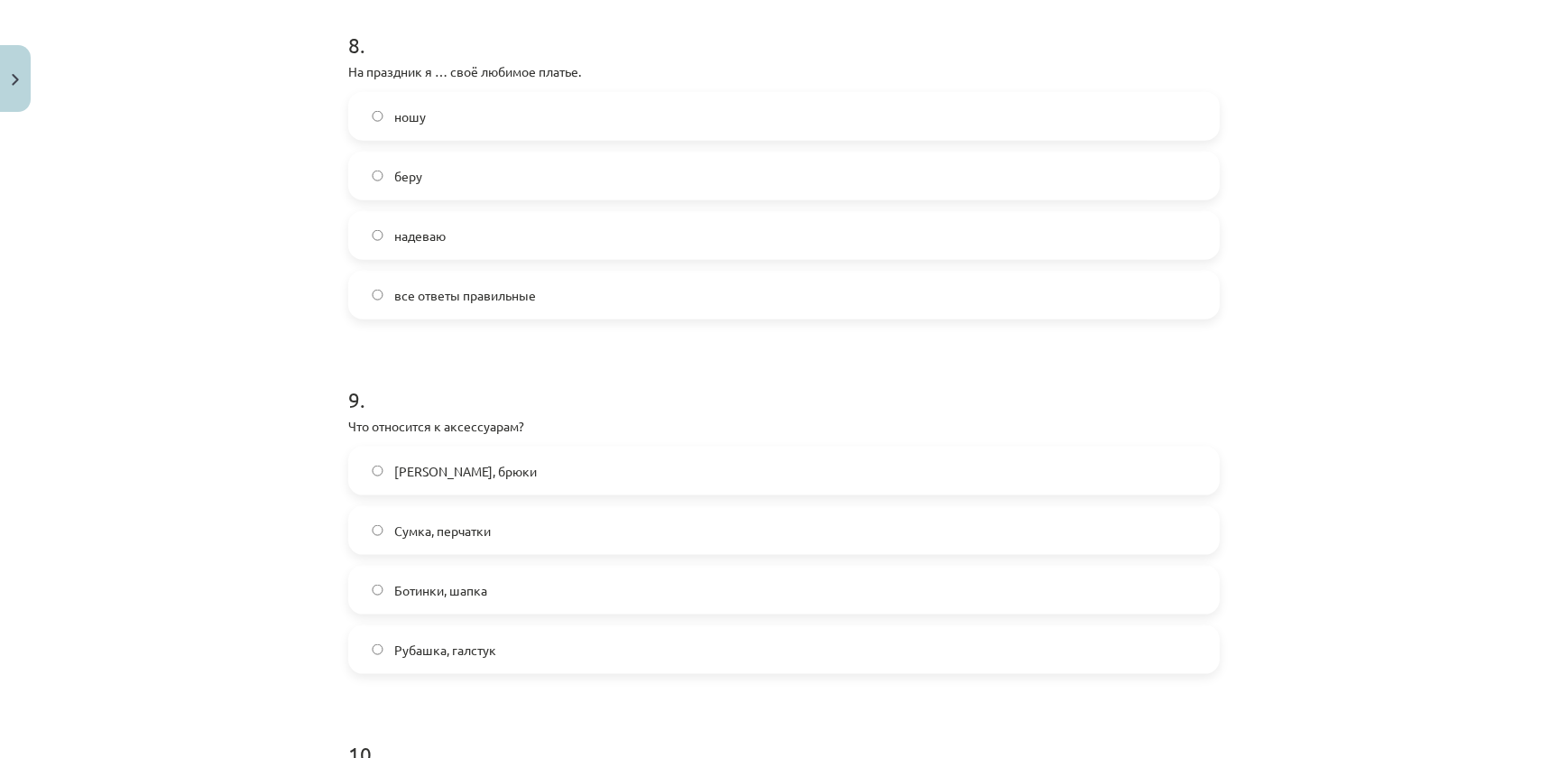
click at [458, 523] on span "Сумка, перчатки" at bounding box center [442, 530] width 96 height 19
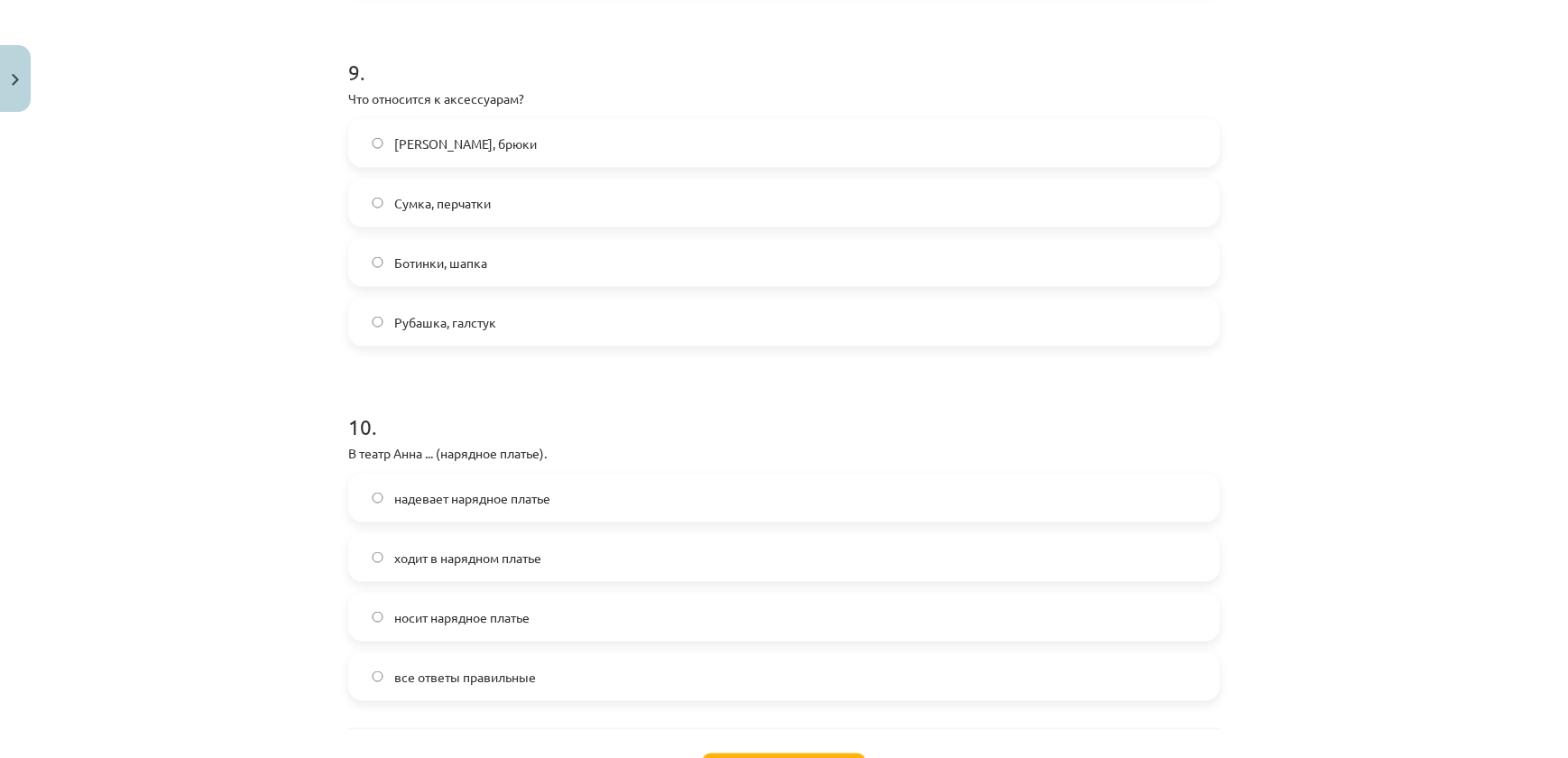
scroll to position [3319, 0]
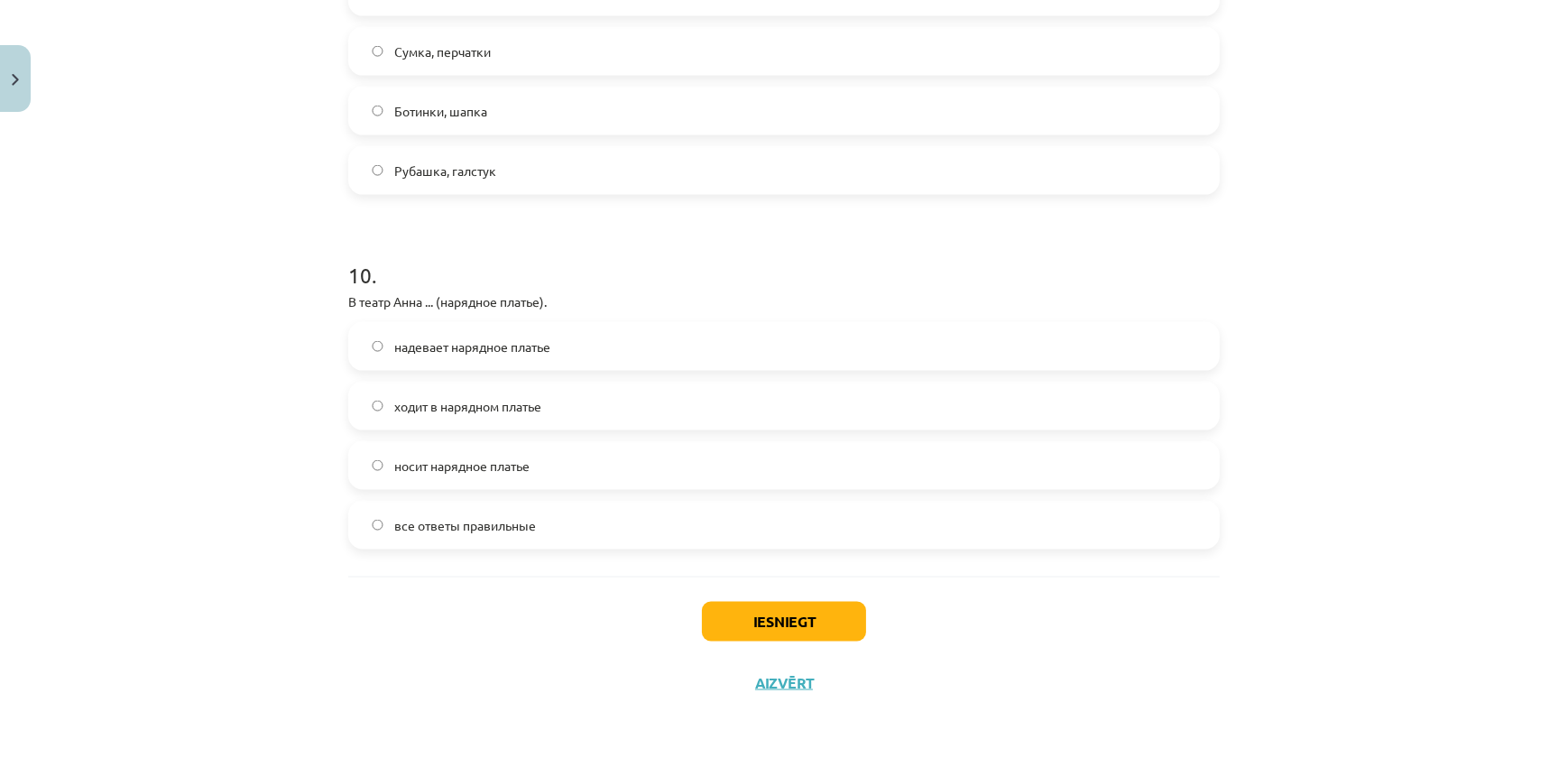
click at [453, 524] on span "все ответы правильные" at bounding box center [465, 525] width 142 height 19
click at [797, 597] on div "Iesniegt Aizvērt" at bounding box center [784, 639] width 871 height 126
click at [798, 614] on button "Iesniegt" at bounding box center [784, 621] width 164 height 39
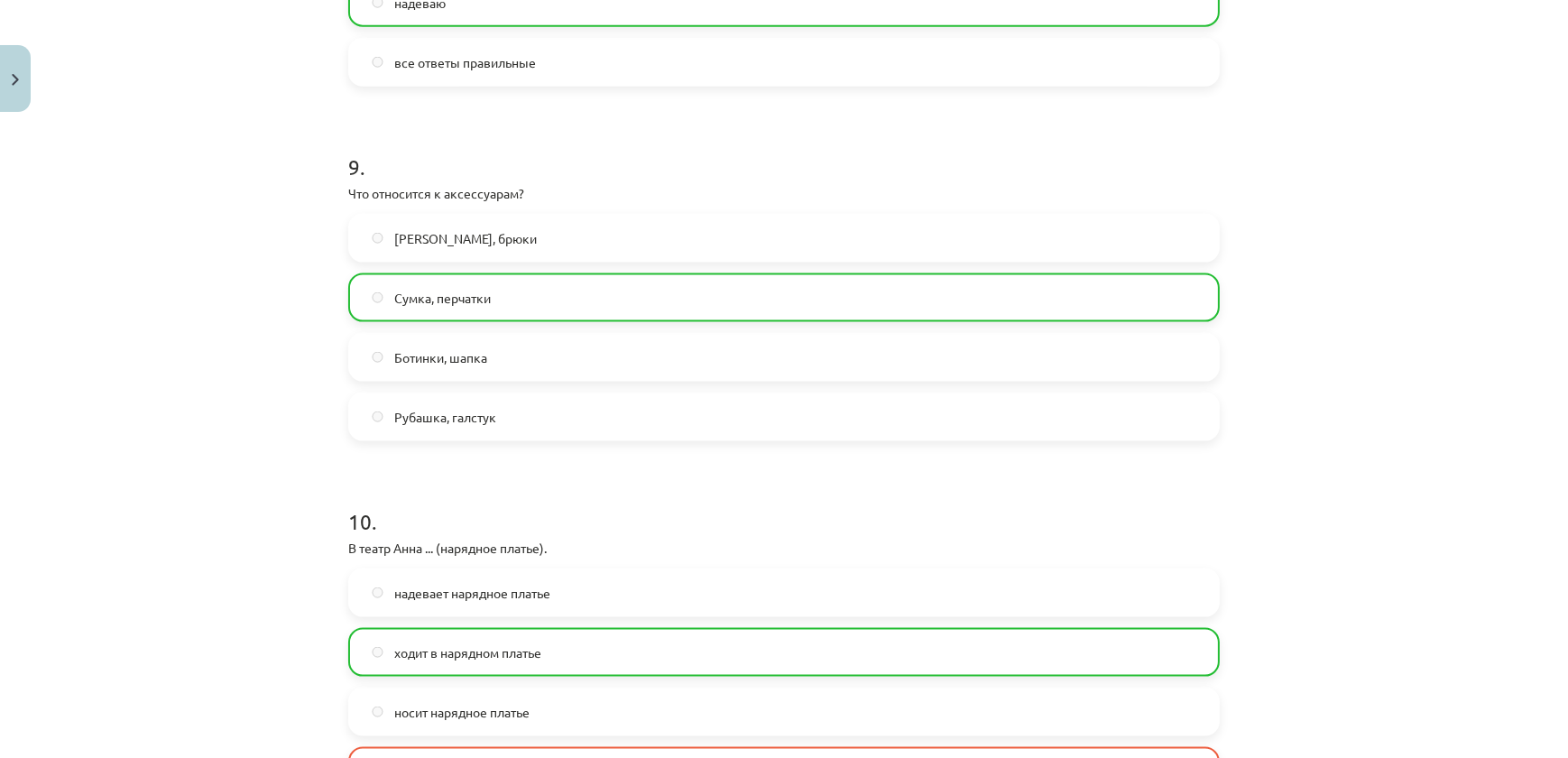
scroll to position [3375, 0]
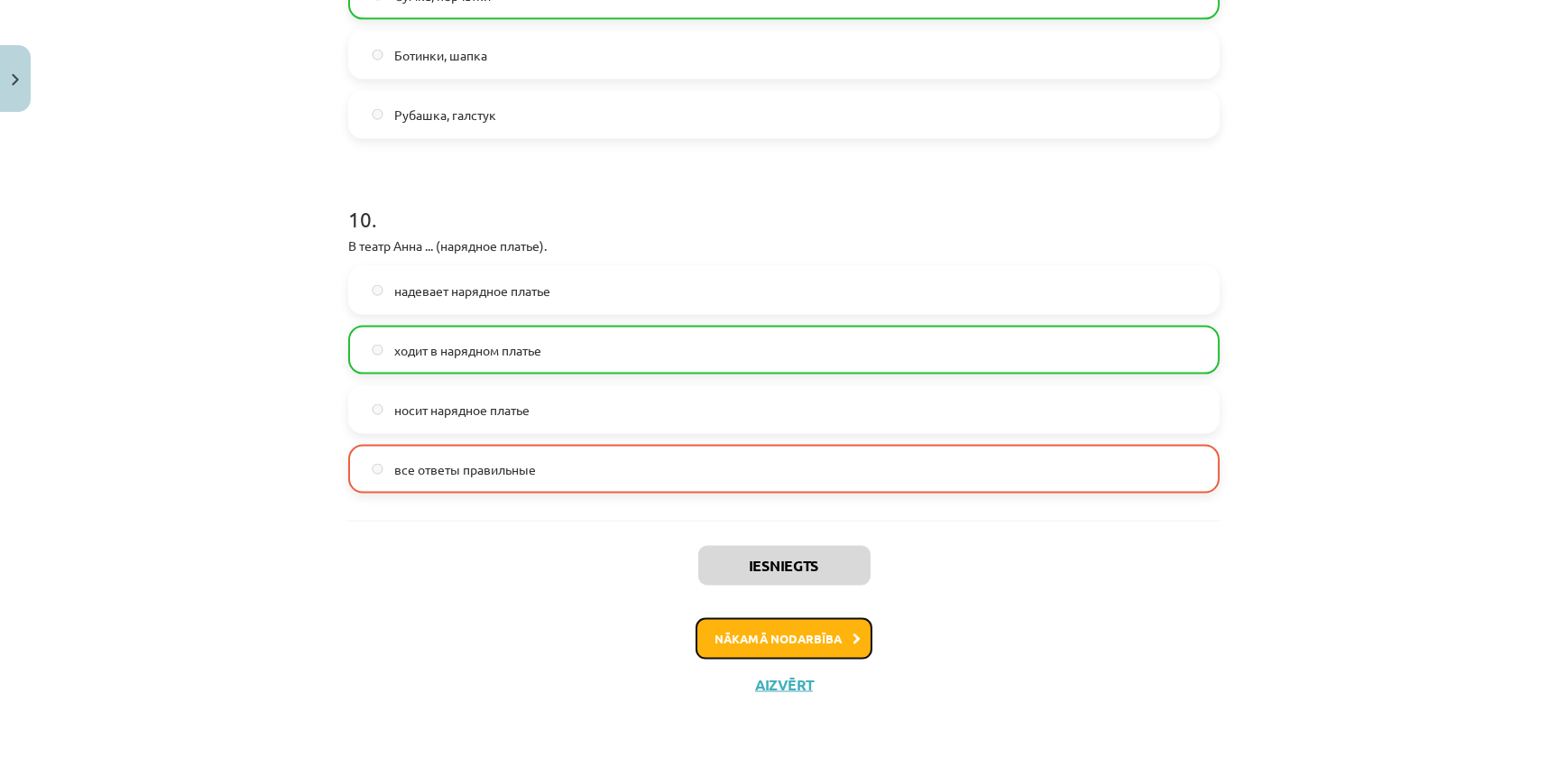
click at [802, 629] on button "Nākamā nodarbība" at bounding box center [784, 639] width 177 height 41
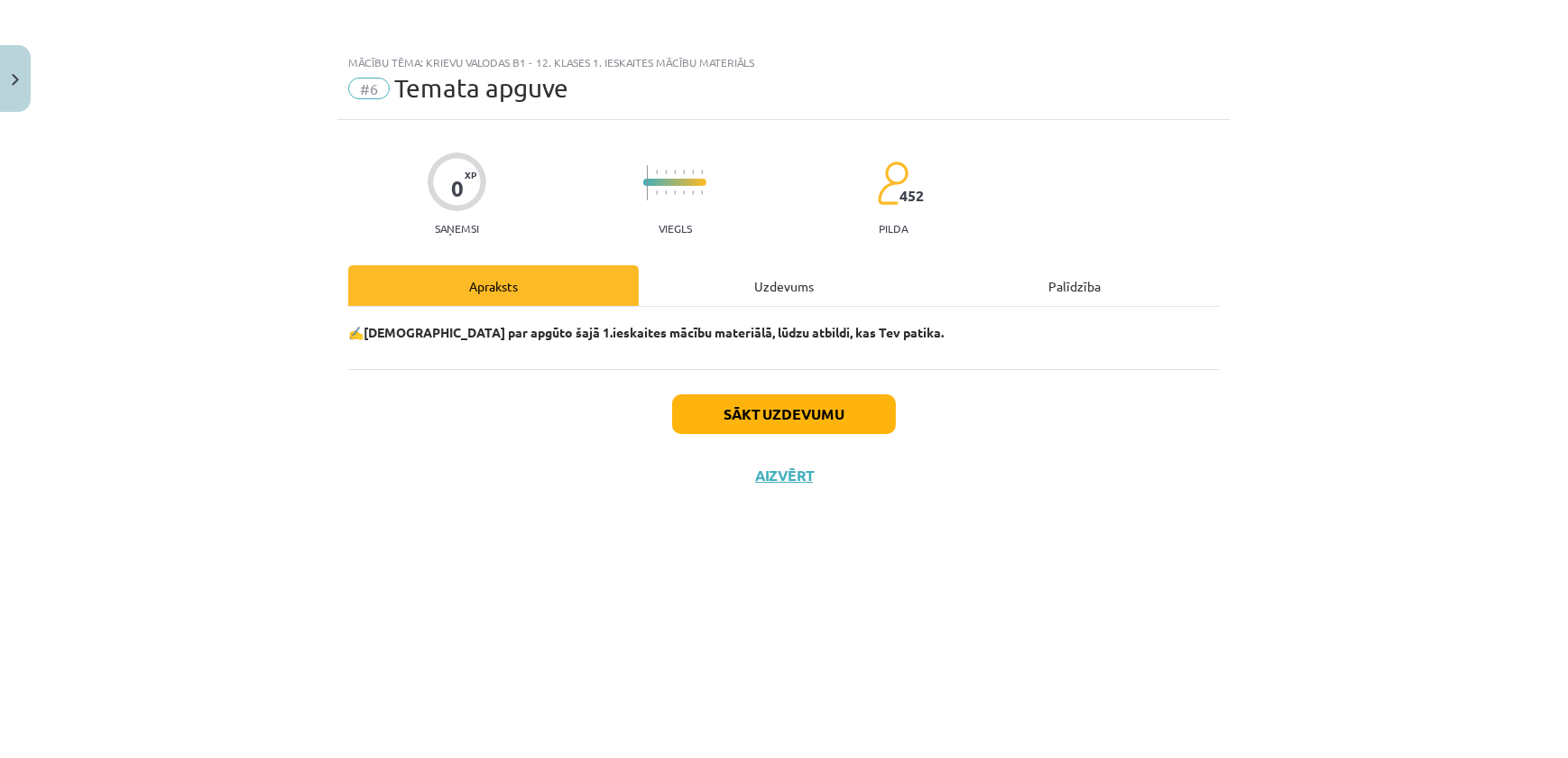
click at [726, 436] on div "Sākt uzdevumu Aizvērt" at bounding box center [784, 432] width 871 height 126
click at [726, 422] on button "Sākt uzdevumu" at bounding box center [784, 414] width 224 height 39
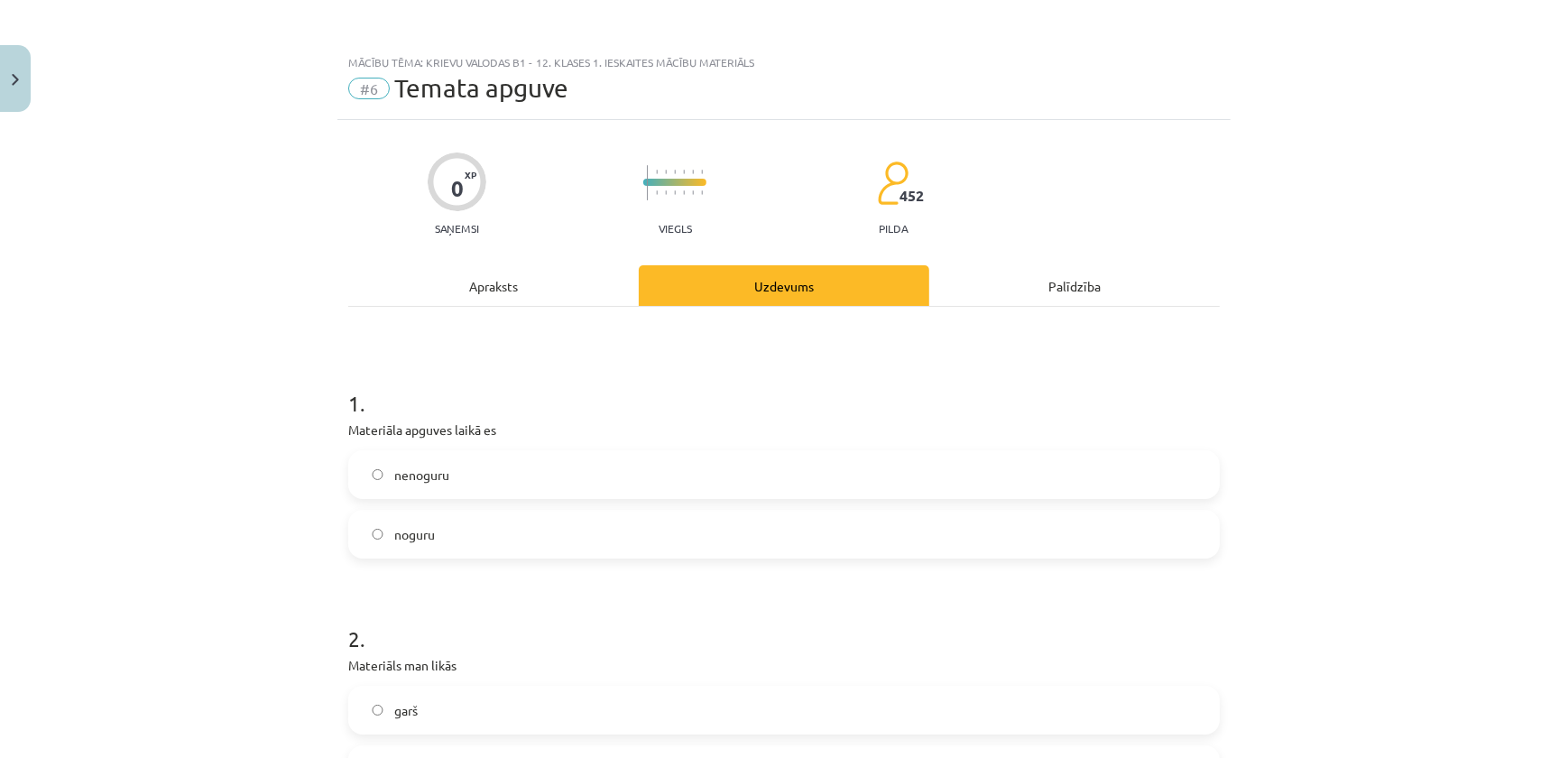
click at [451, 469] on label "nenoguru" at bounding box center [784, 475] width 868 height 45
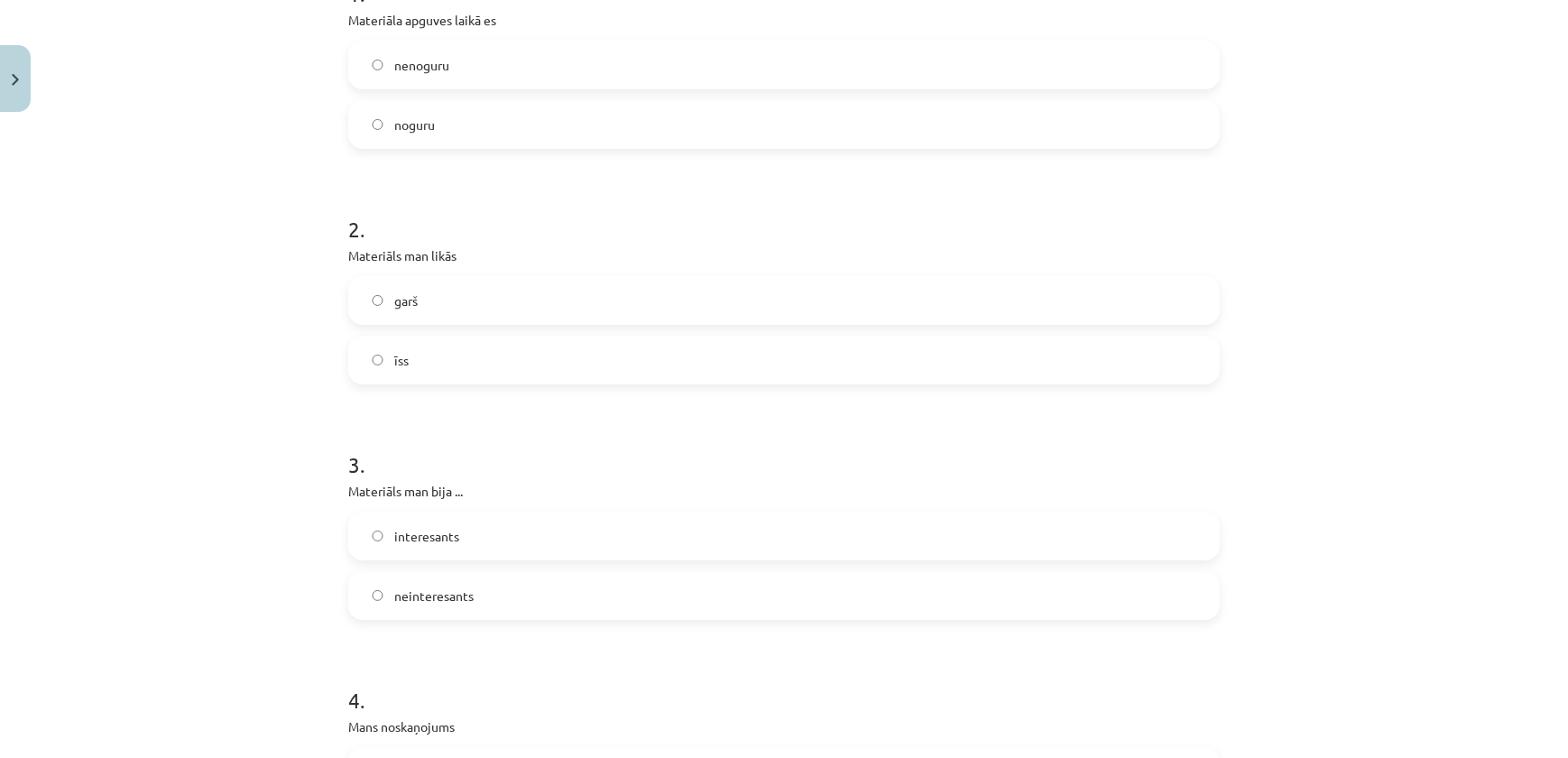
click at [424, 345] on label "īss" at bounding box center [784, 360] width 868 height 45
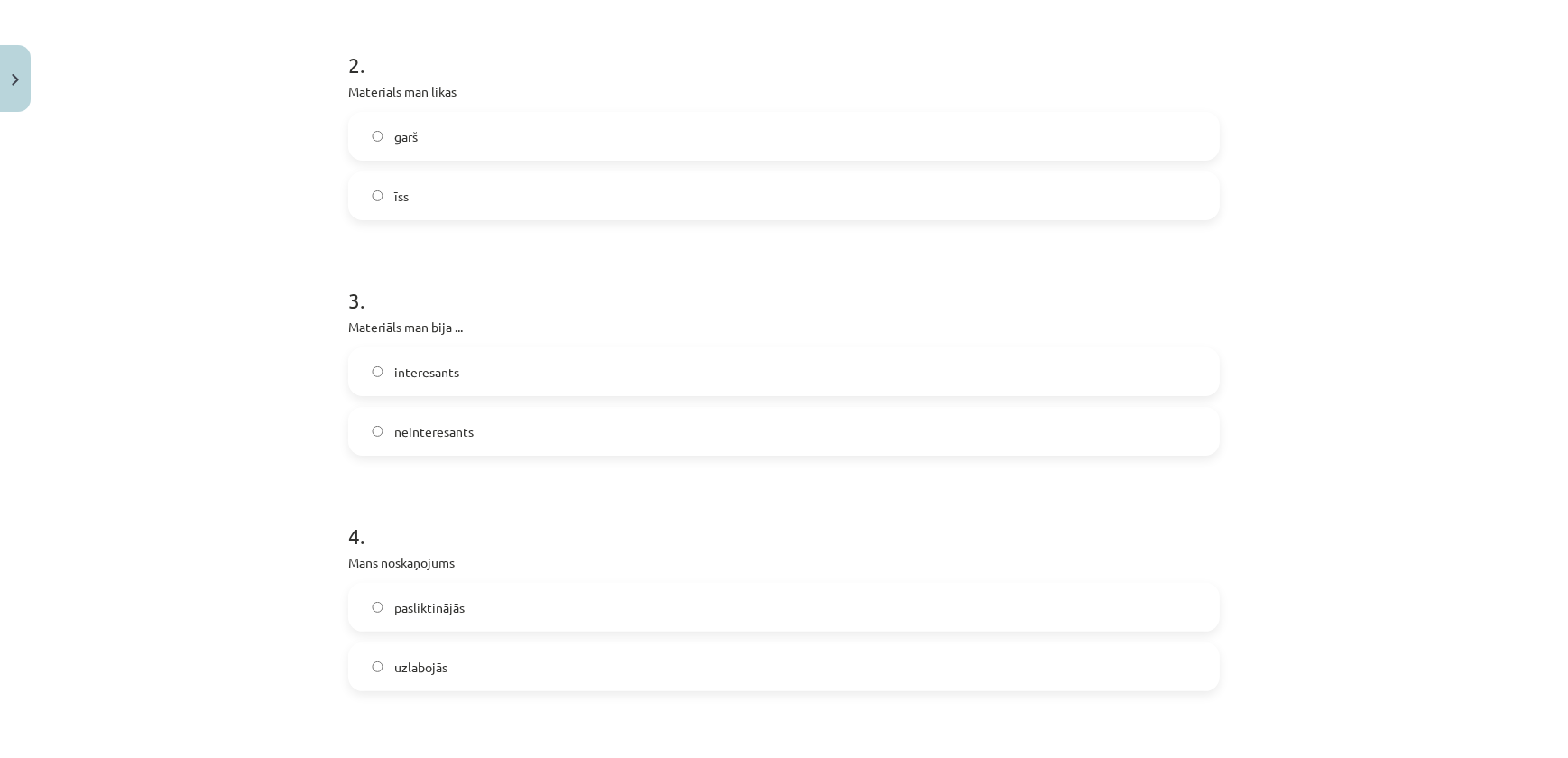
click at [388, 115] on label "garš" at bounding box center [784, 137] width 868 height 45
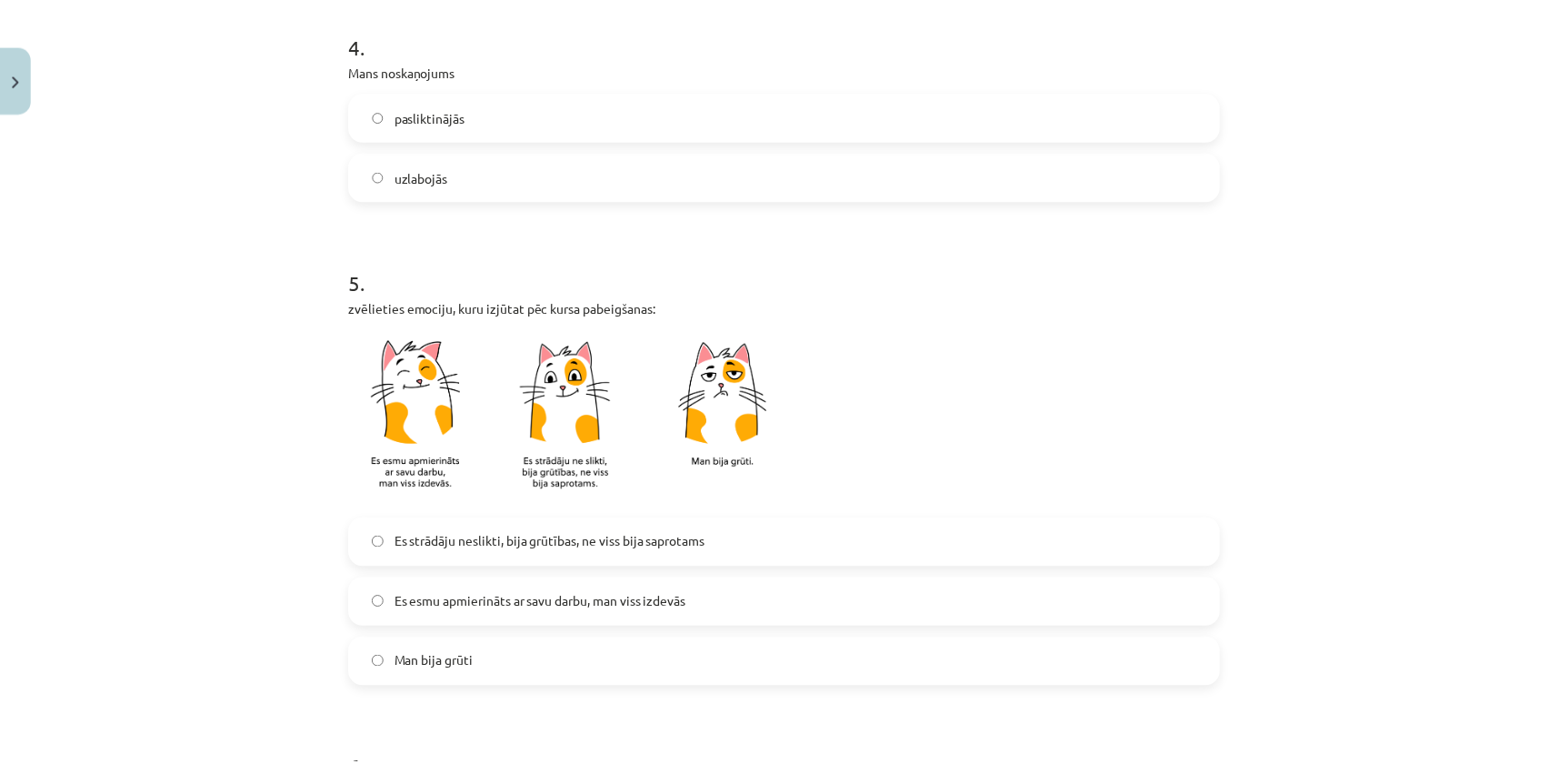
scroll to position [1474, 0]
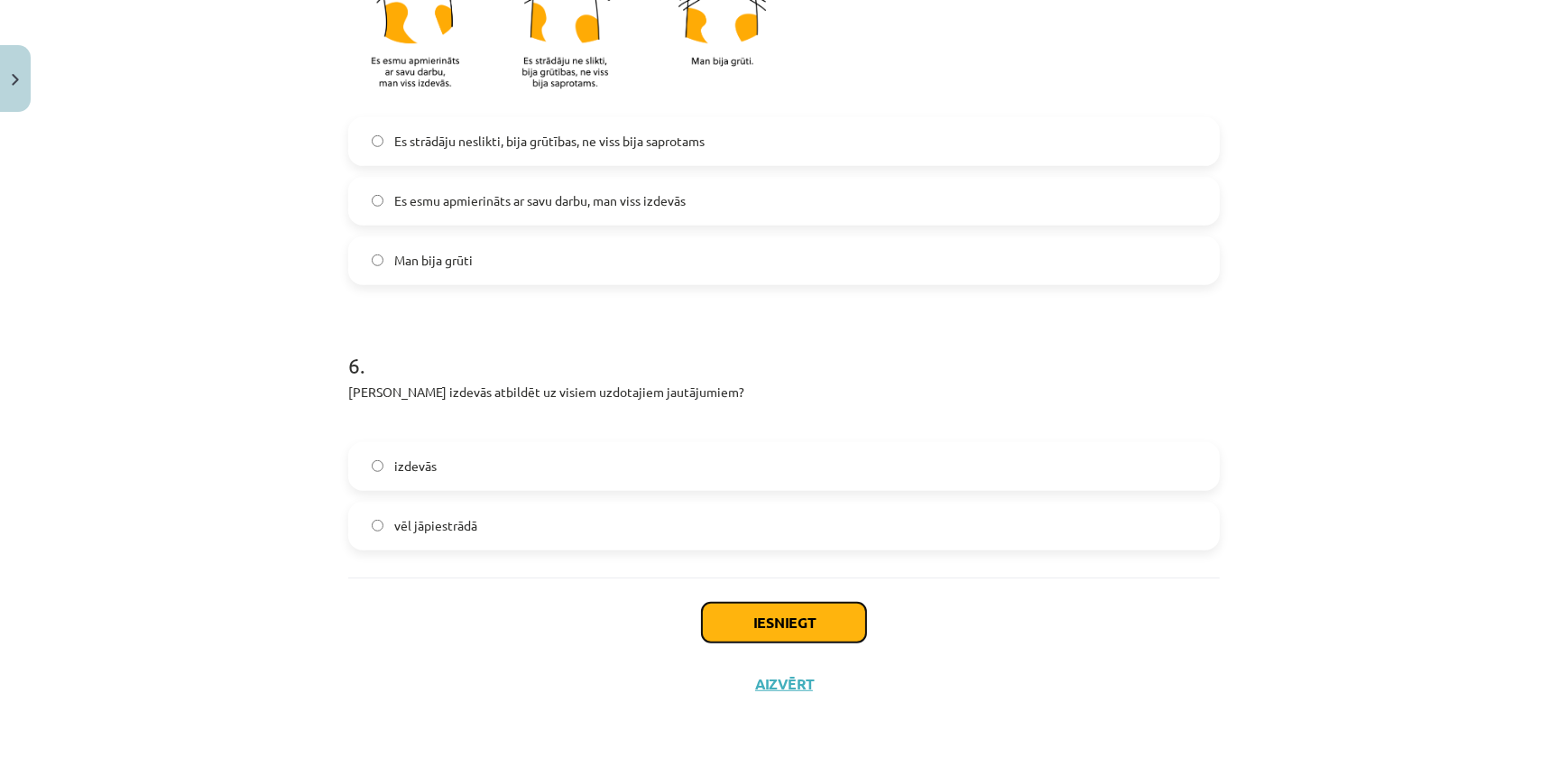
click at [767, 612] on button "Iesniegt" at bounding box center [784, 622] width 164 height 39
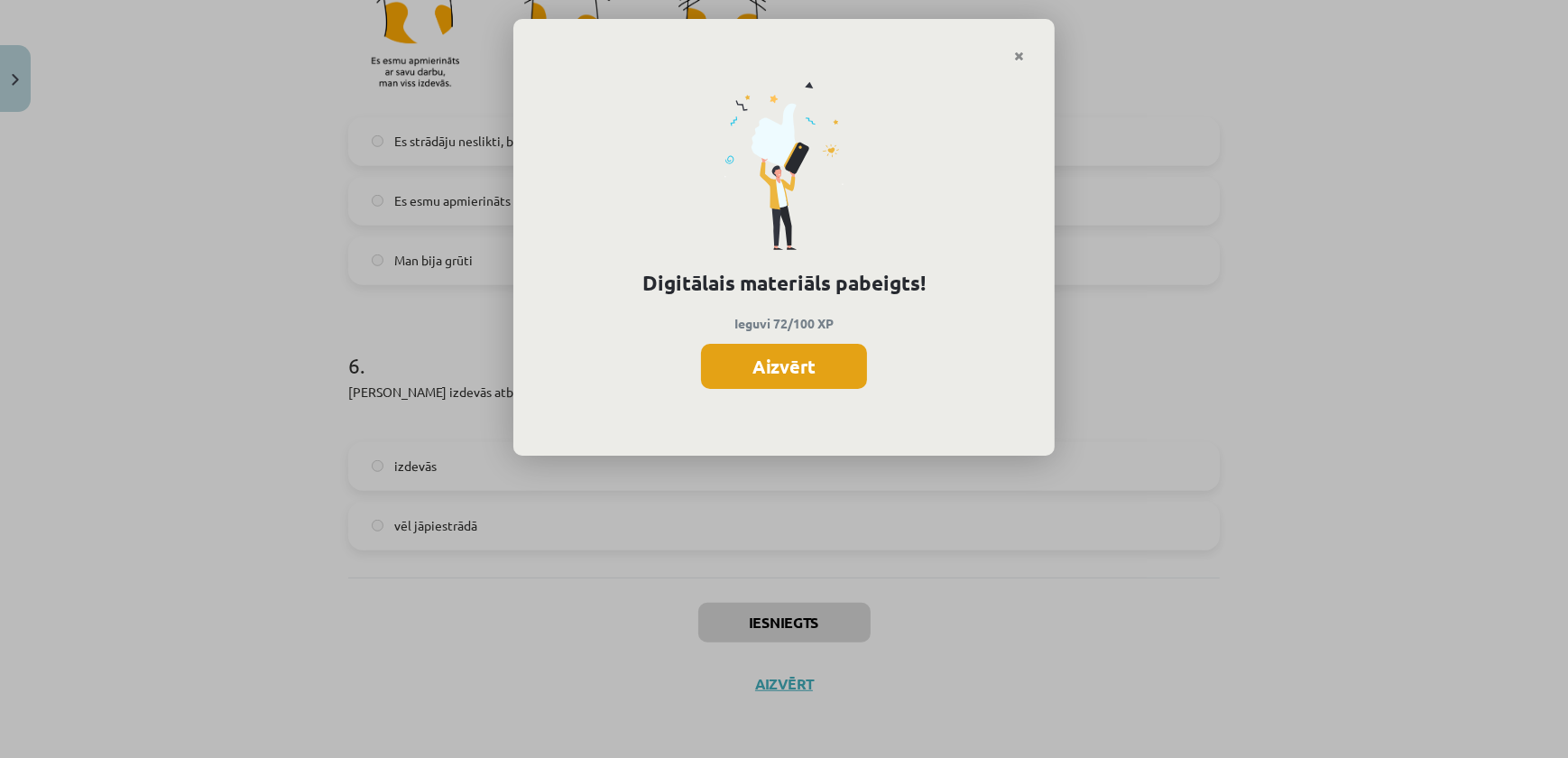
click at [811, 379] on button "Aizvērt" at bounding box center [784, 367] width 166 height 45
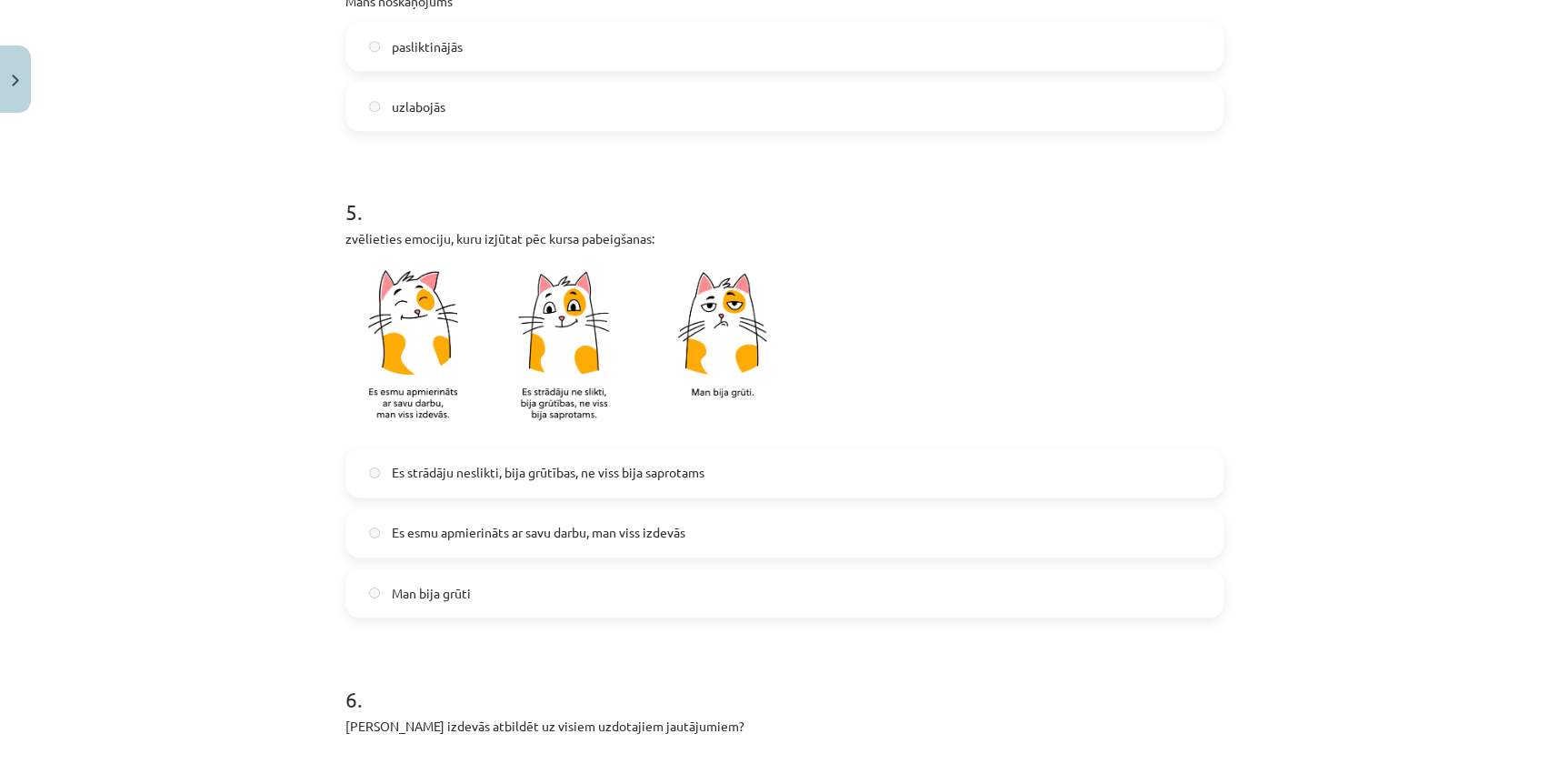
scroll to position [978, 0]
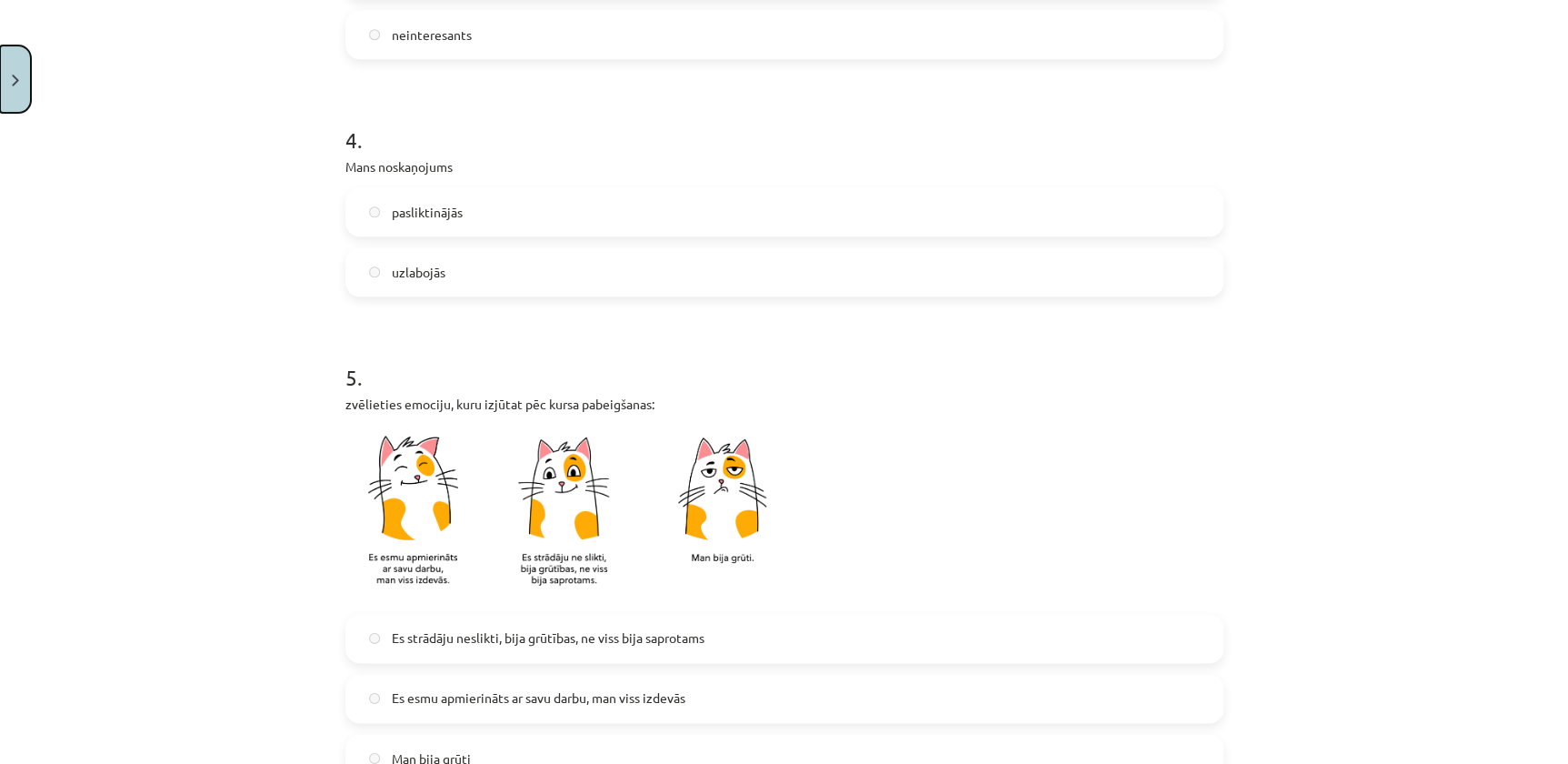
click at [19, 97] on button "Close" at bounding box center [15, 79] width 31 height 67
click at [102, 322] on div "Mācību tēma: Krievu valodas b1 - 12. klases 1. ieskaites mācību materiāls #6 Te…" at bounding box center [784, 382] width 1568 height 764
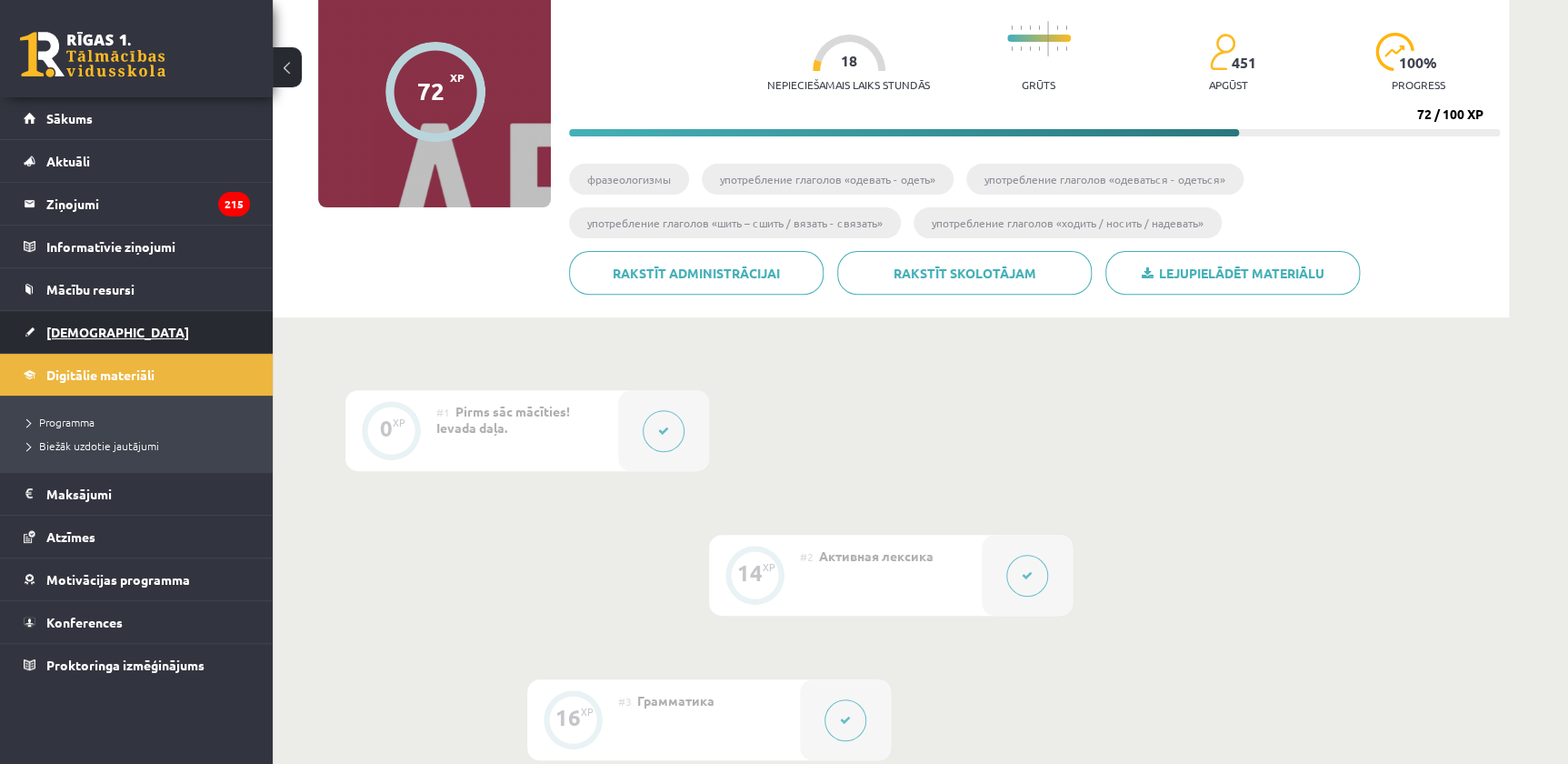
click at [56, 331] on span "[DEMOGRAPHIC_DATA]" at bounding box center [118, 332] width 143 height 17
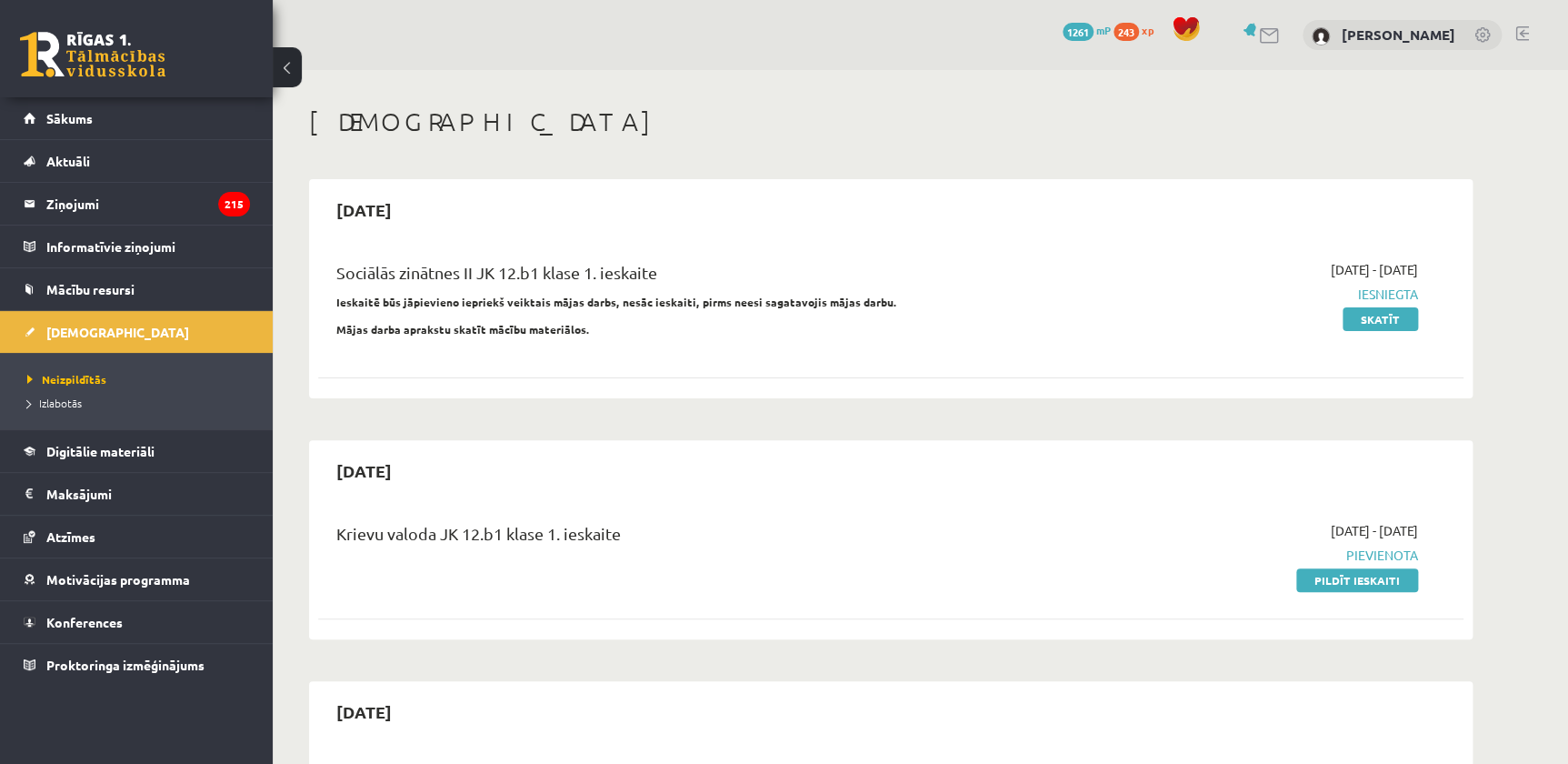
scroll to position [82, 0]
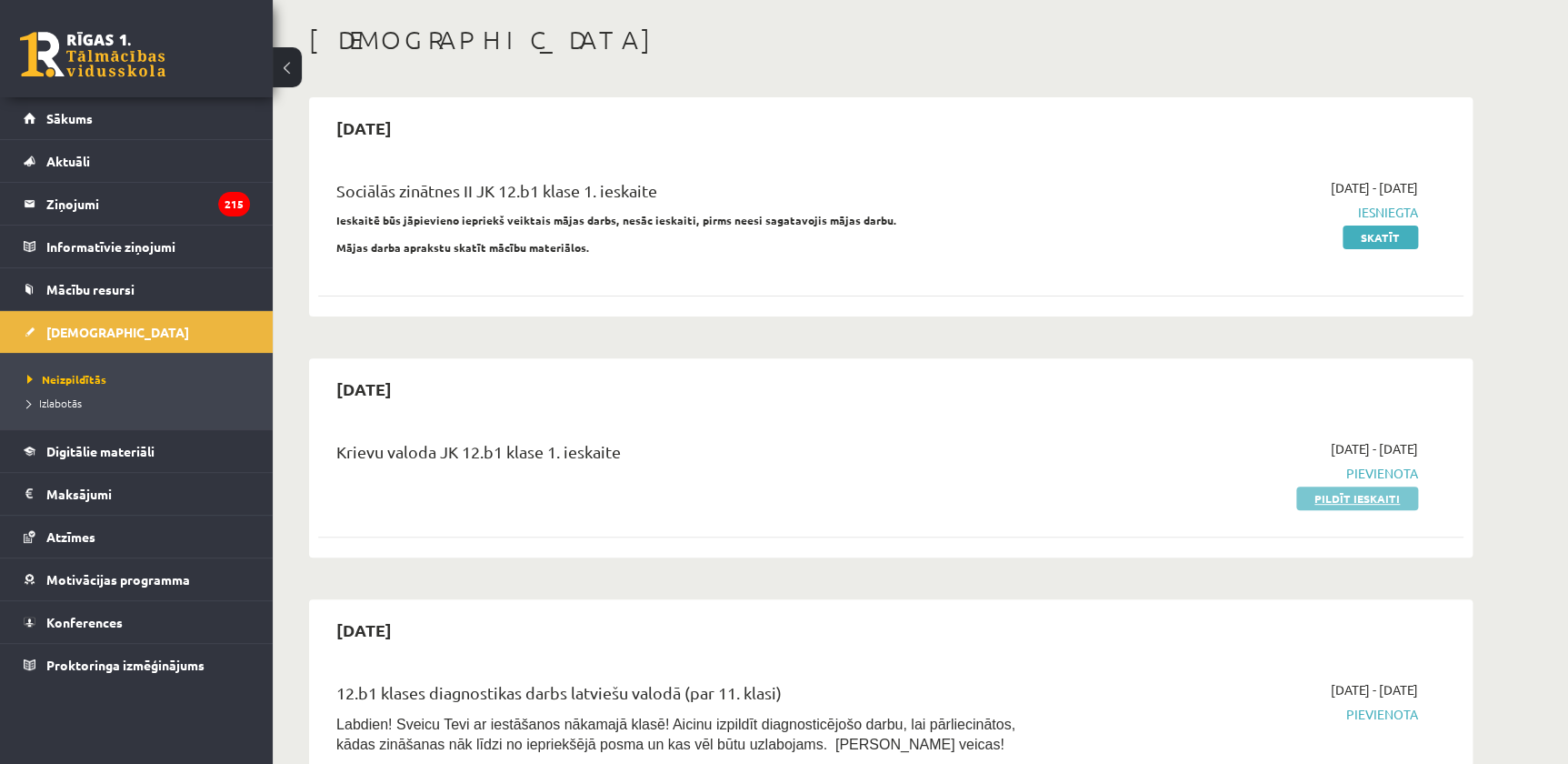
click at [1373, 500] on link "Pildīt ieskaiti" at bounding box center [1357, 498] width 122 height 24
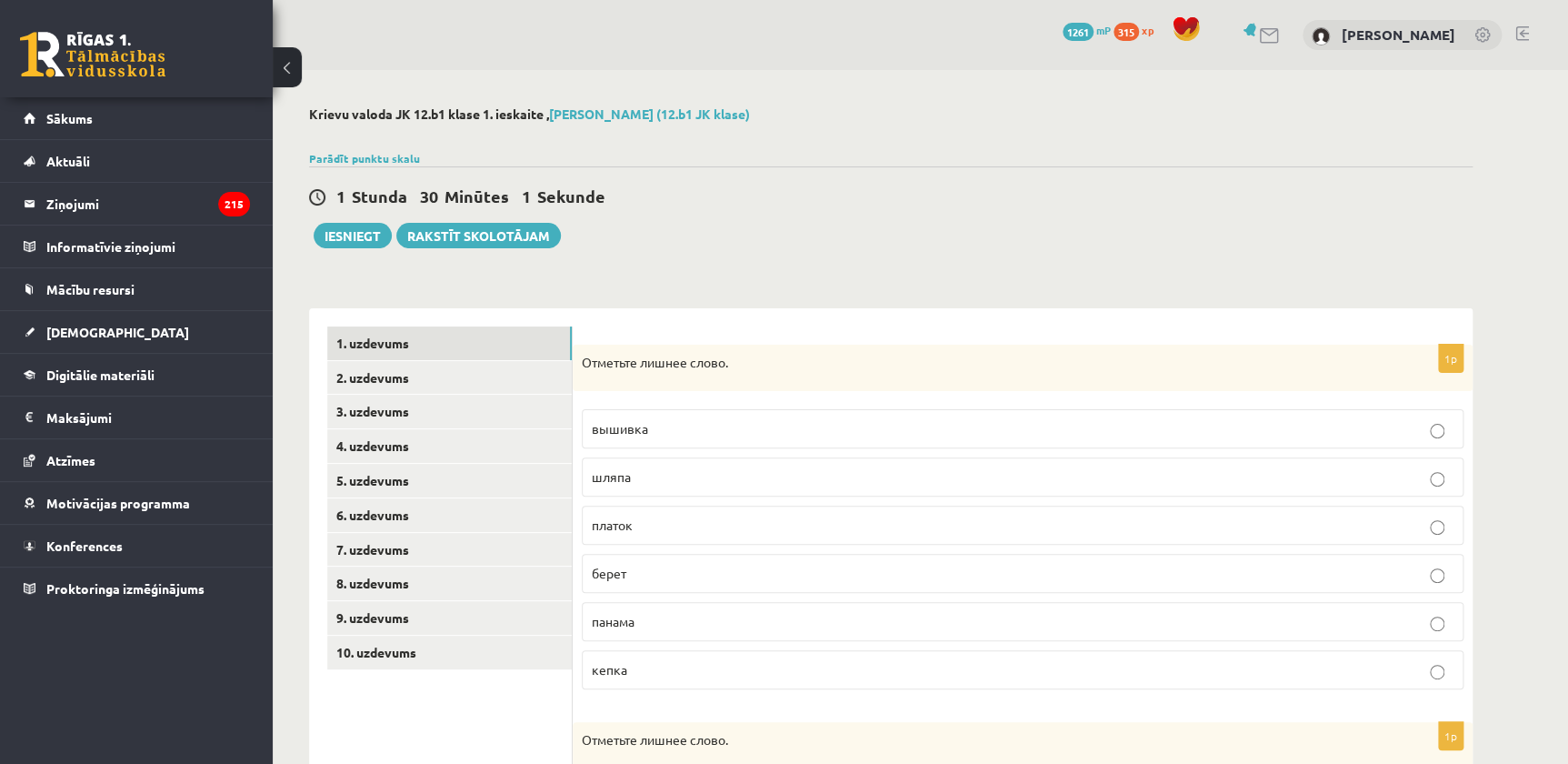
scroll to position [164, 0]
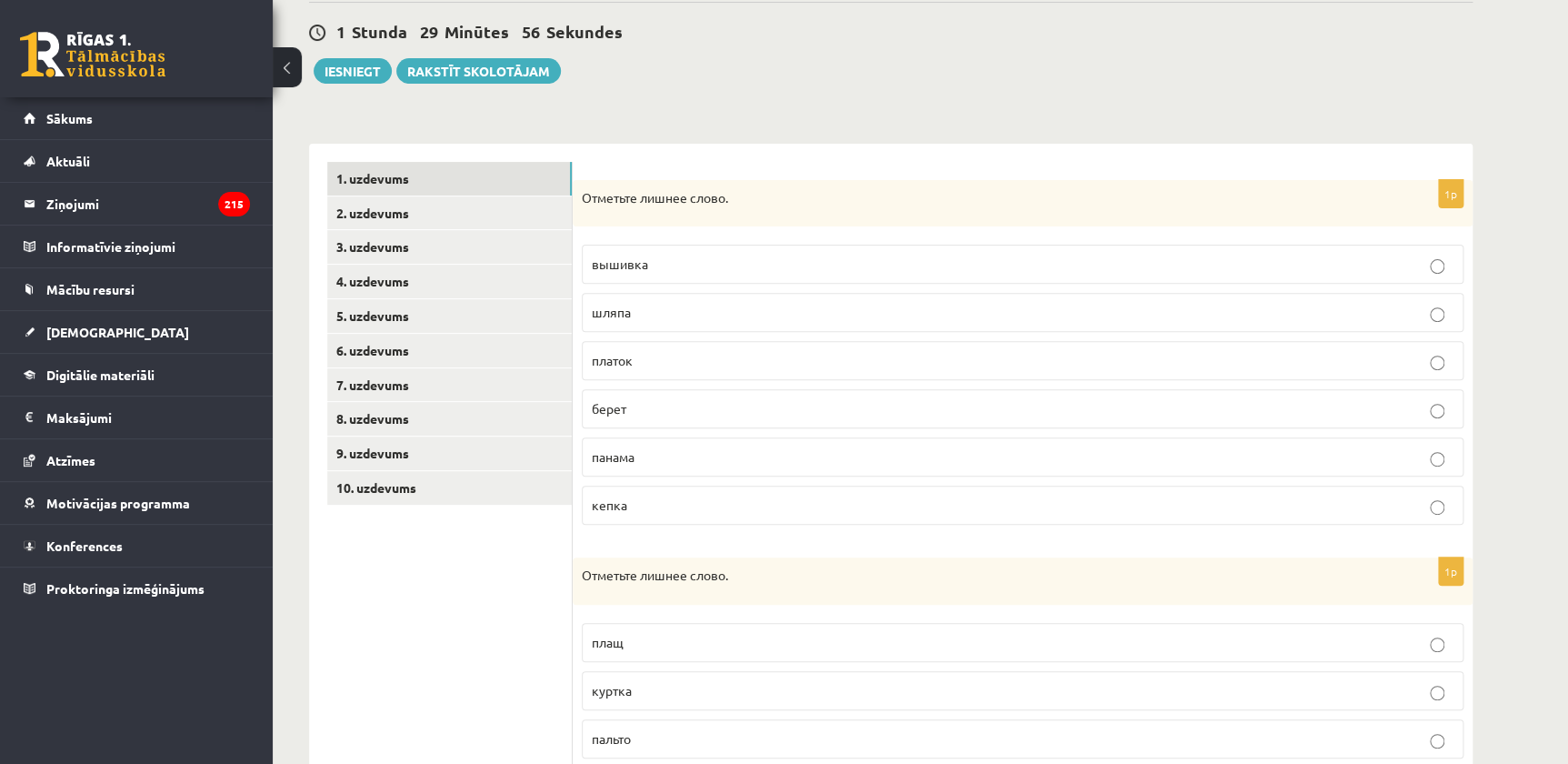
click at [654, 273] on p "вышивка" at bounding box center [1022, 264] width 862 height 19
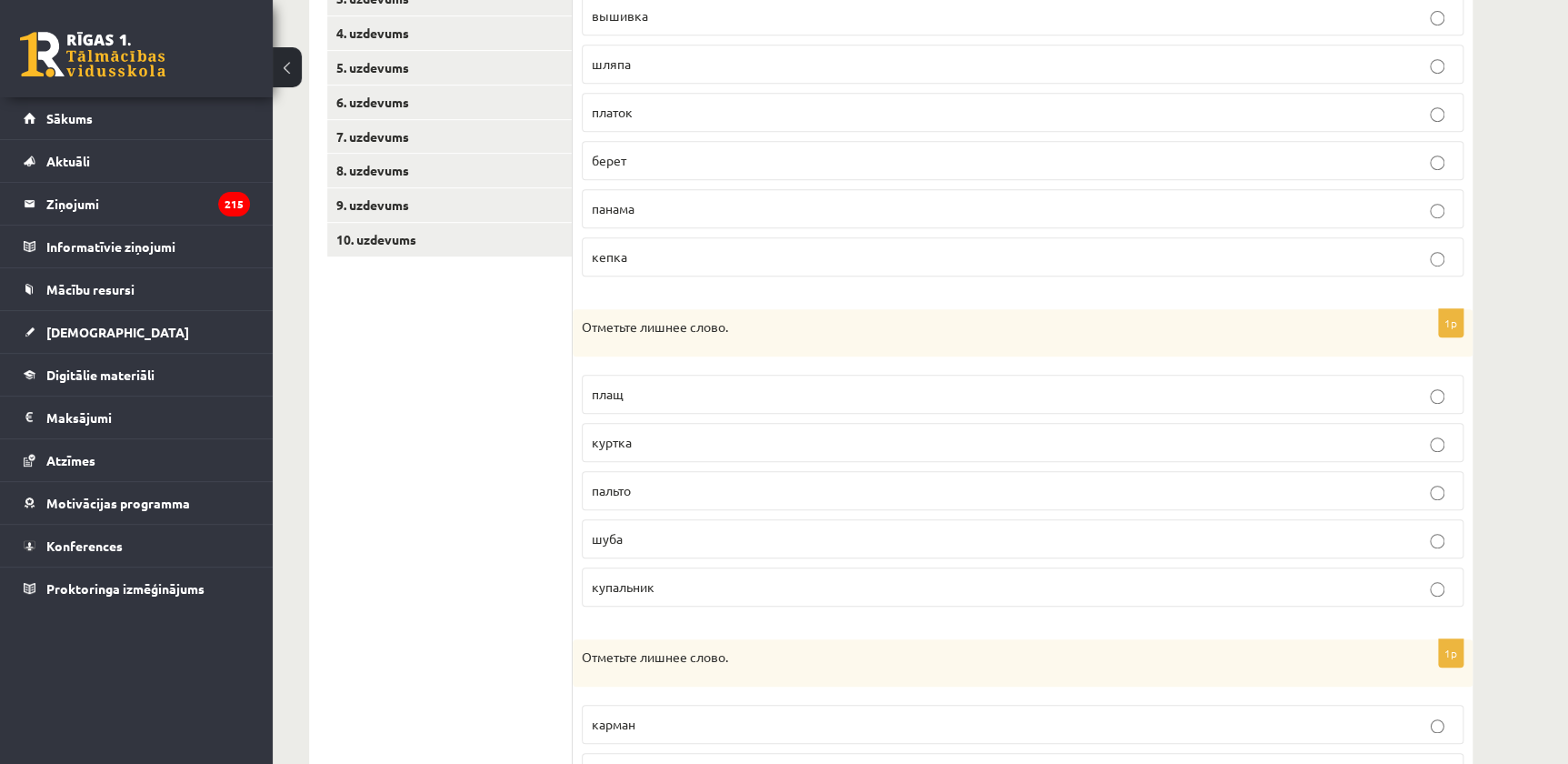
click at [640, 582] on span "купальник" at bounding box center [622, 587] width 62 height 17
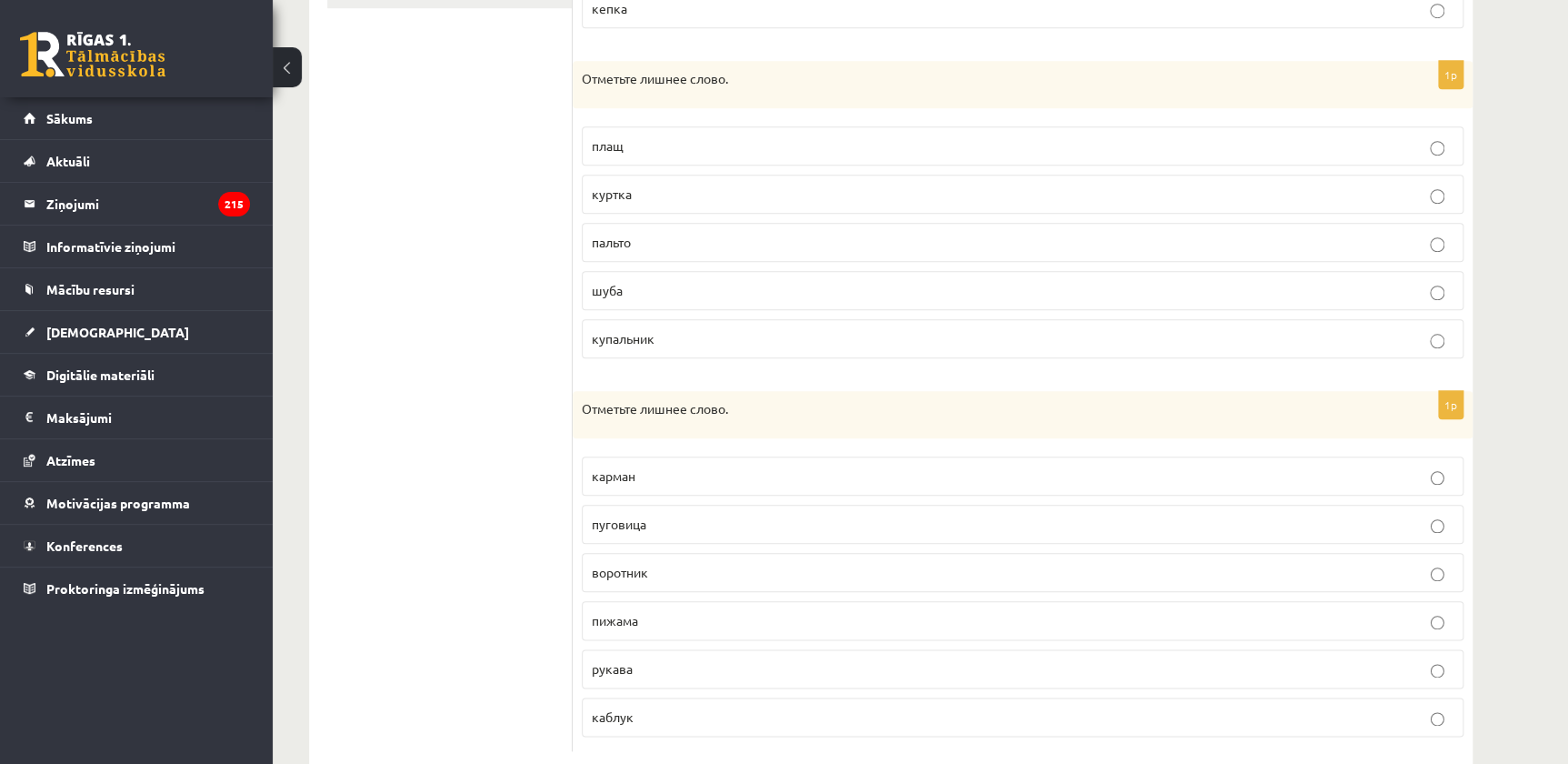
scroll to position [700, 0]
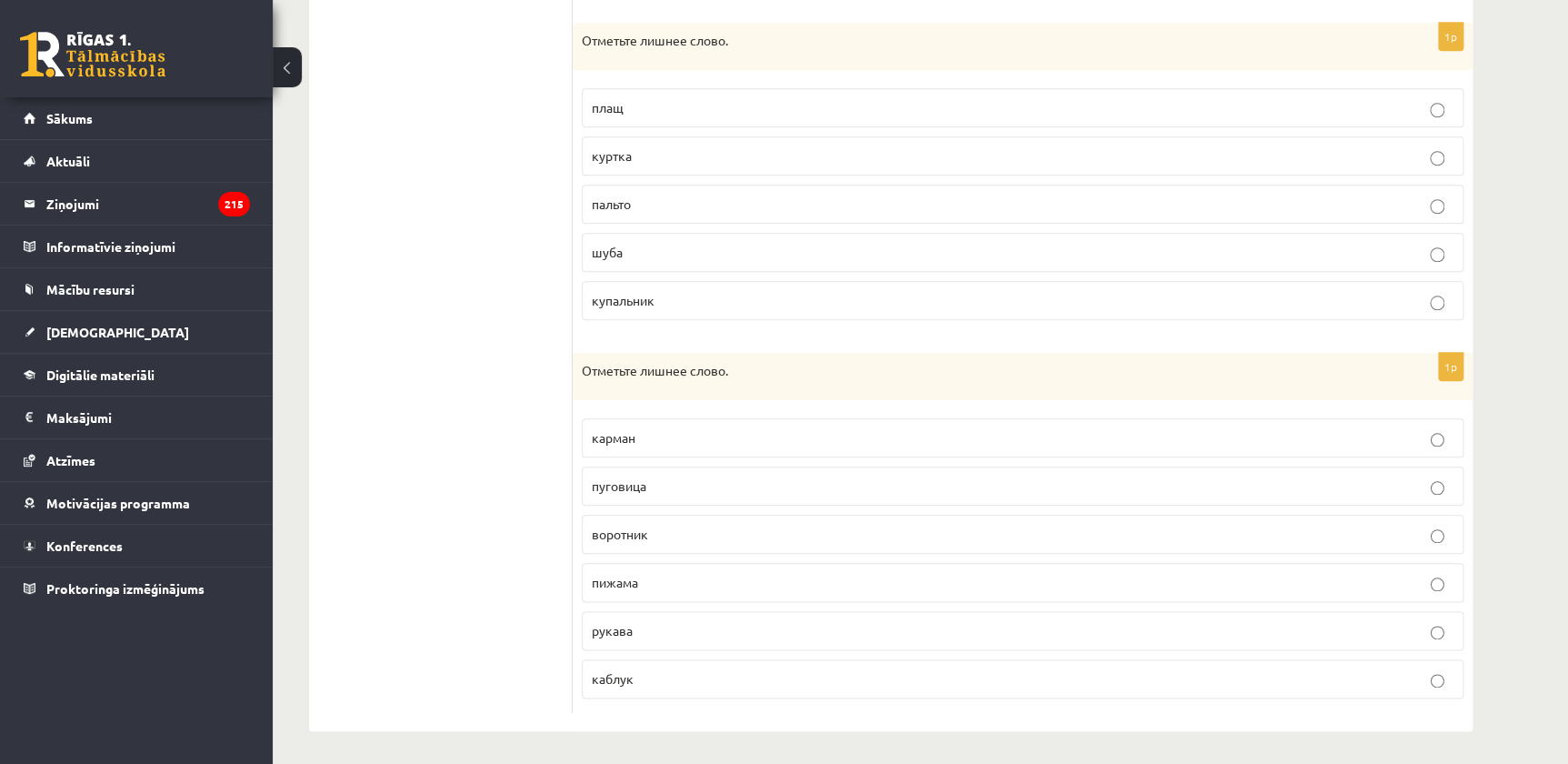
click at [669, 581] on p "пижама" at bounding box center [1022, 582] width 862 height 19
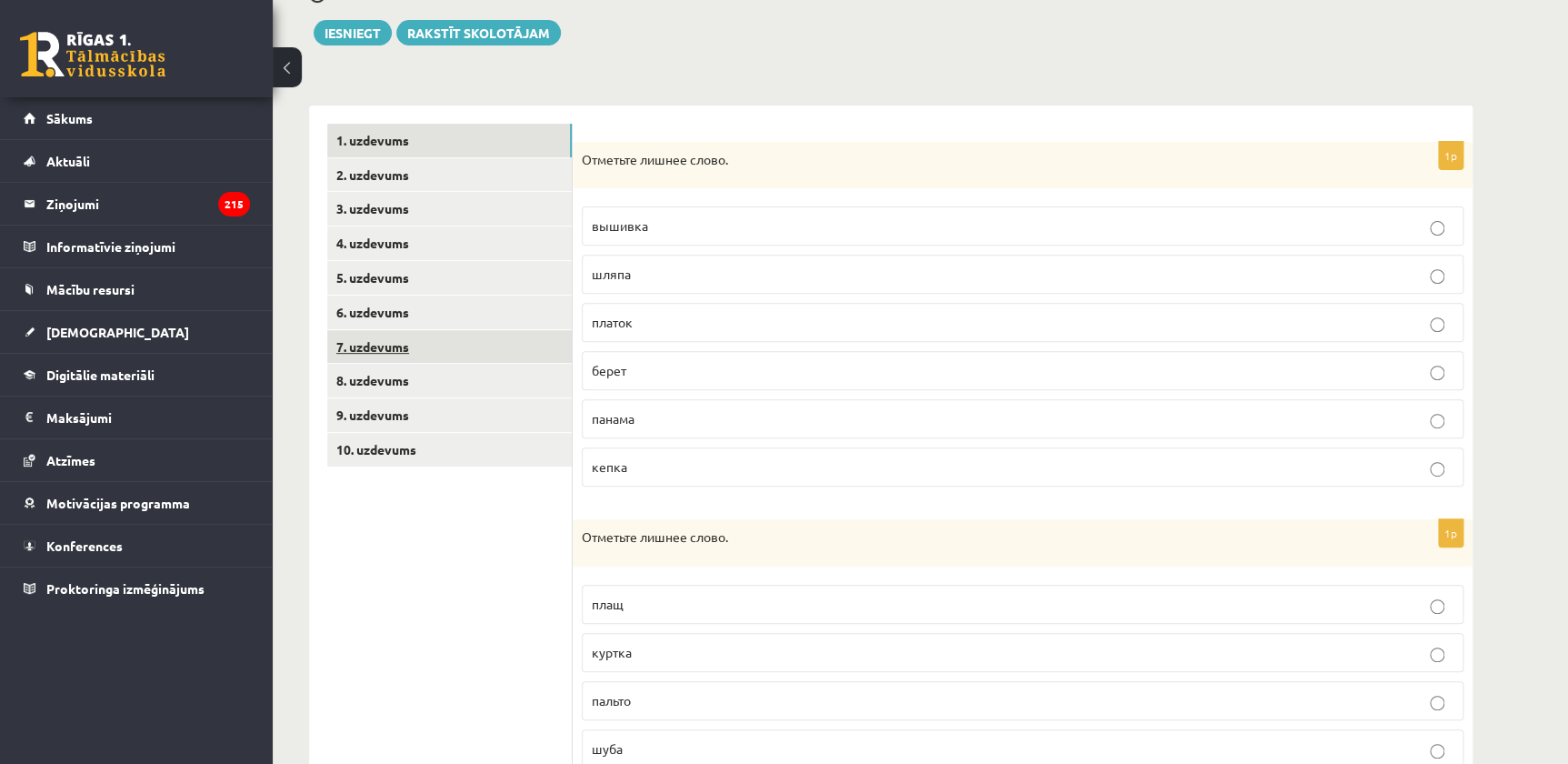
scroll to position [0, 0]
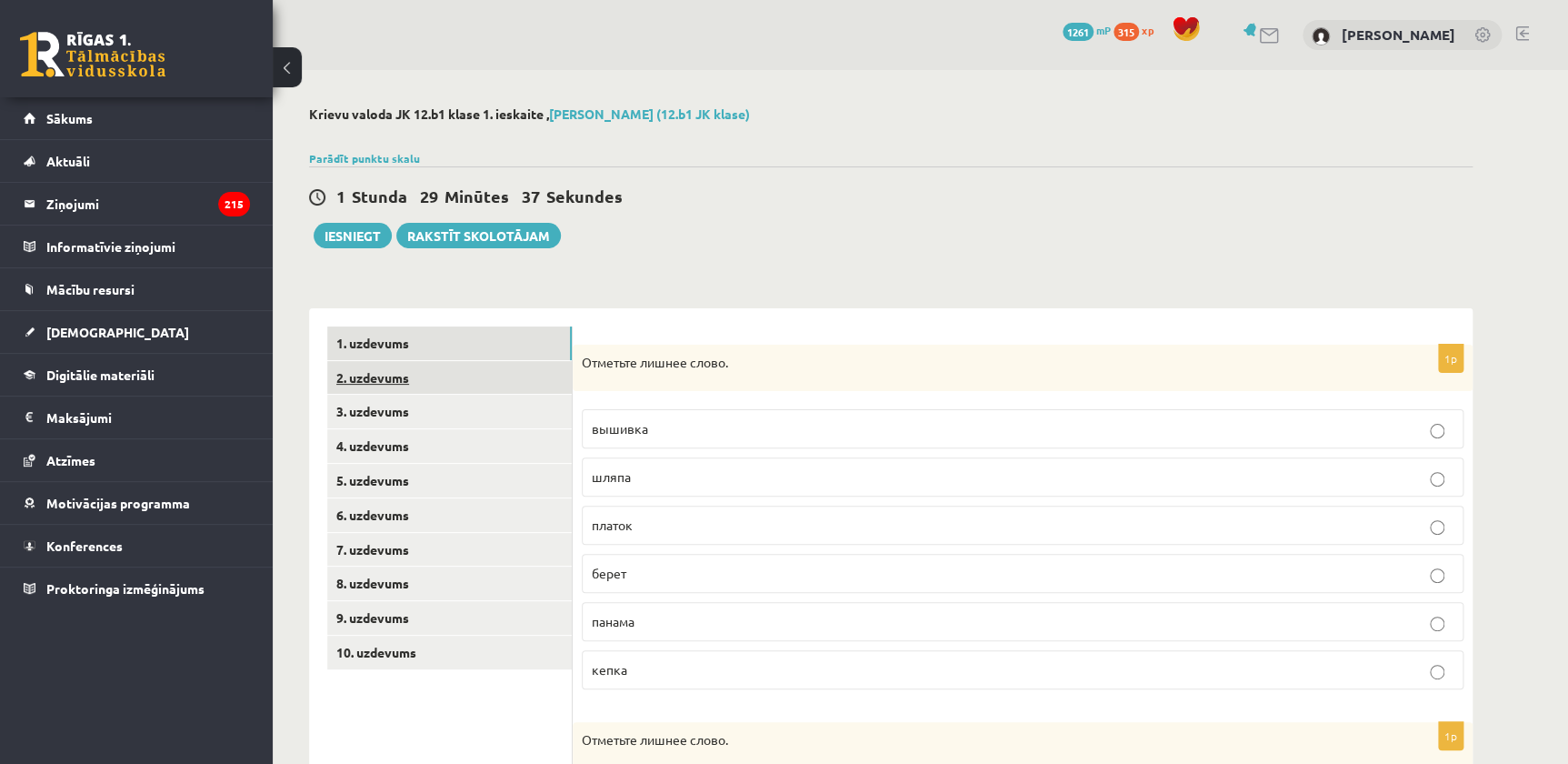
click at [454, 373] on link "2. uzdevums" at bounding box center [449, 378] width 245 height 34
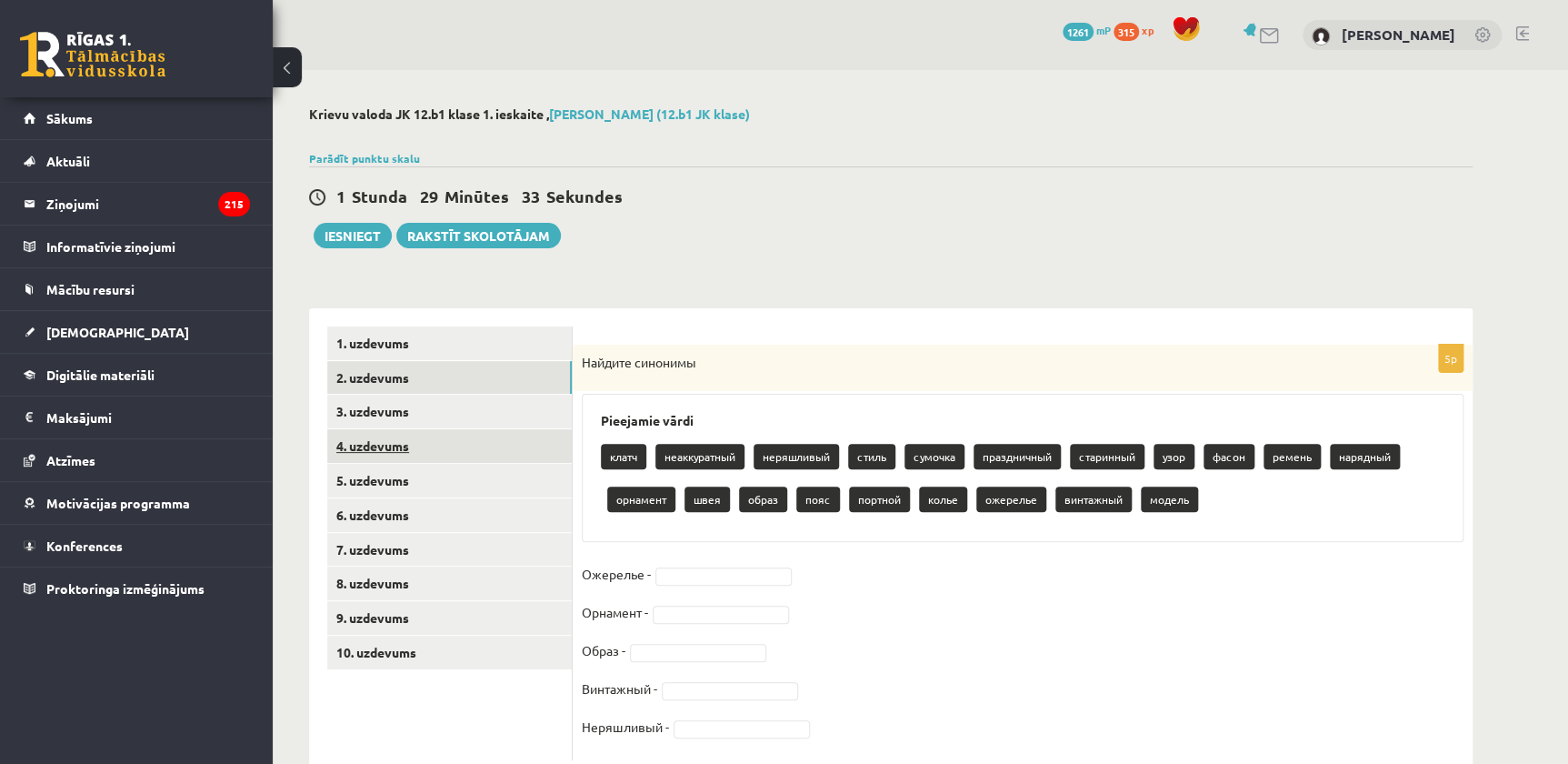
scroll to position [50, 0]
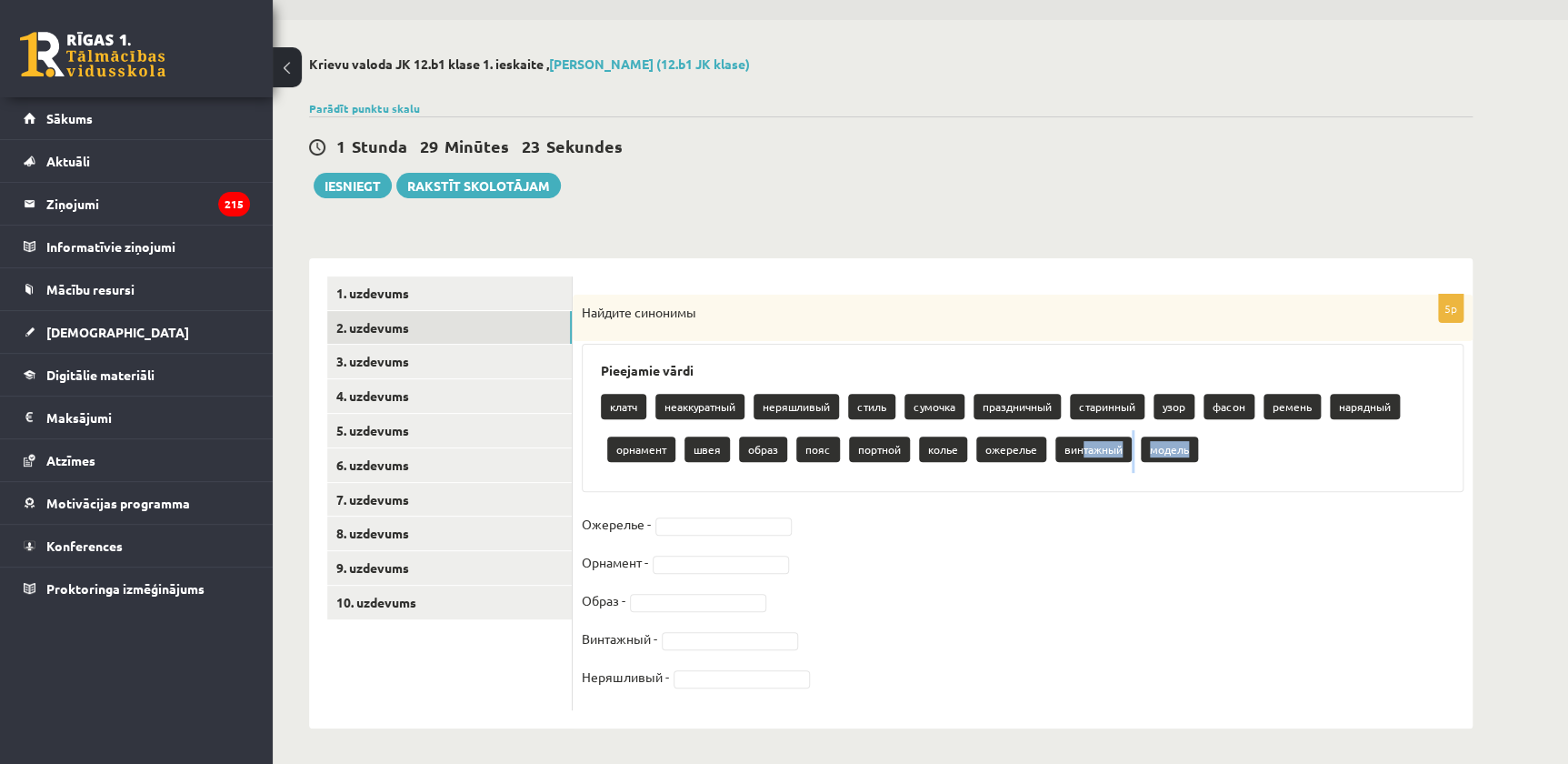
drag, startPoint x: 1082, startPoint y: 449, endPoint x: 1187, endPoint y: 437, distance: 105.7
click at [1187, 437] on div "клатч неаккуратный неряшливый стиль сумочка праздничный старинный узор фасон ре…" at bounding box center [1023, 430] width 844 height 85
drag, startPoint x: 1187, startPoint y: 437, endPoint x: 1209, endPoint y: 450, distance: 25.6
click at [1208, 450] on div "клатч неаккуратный неряшливый стиль сумочка праздничный старинный узор фасон ре…" at bounding box center [1023, 430] width 844 height 85
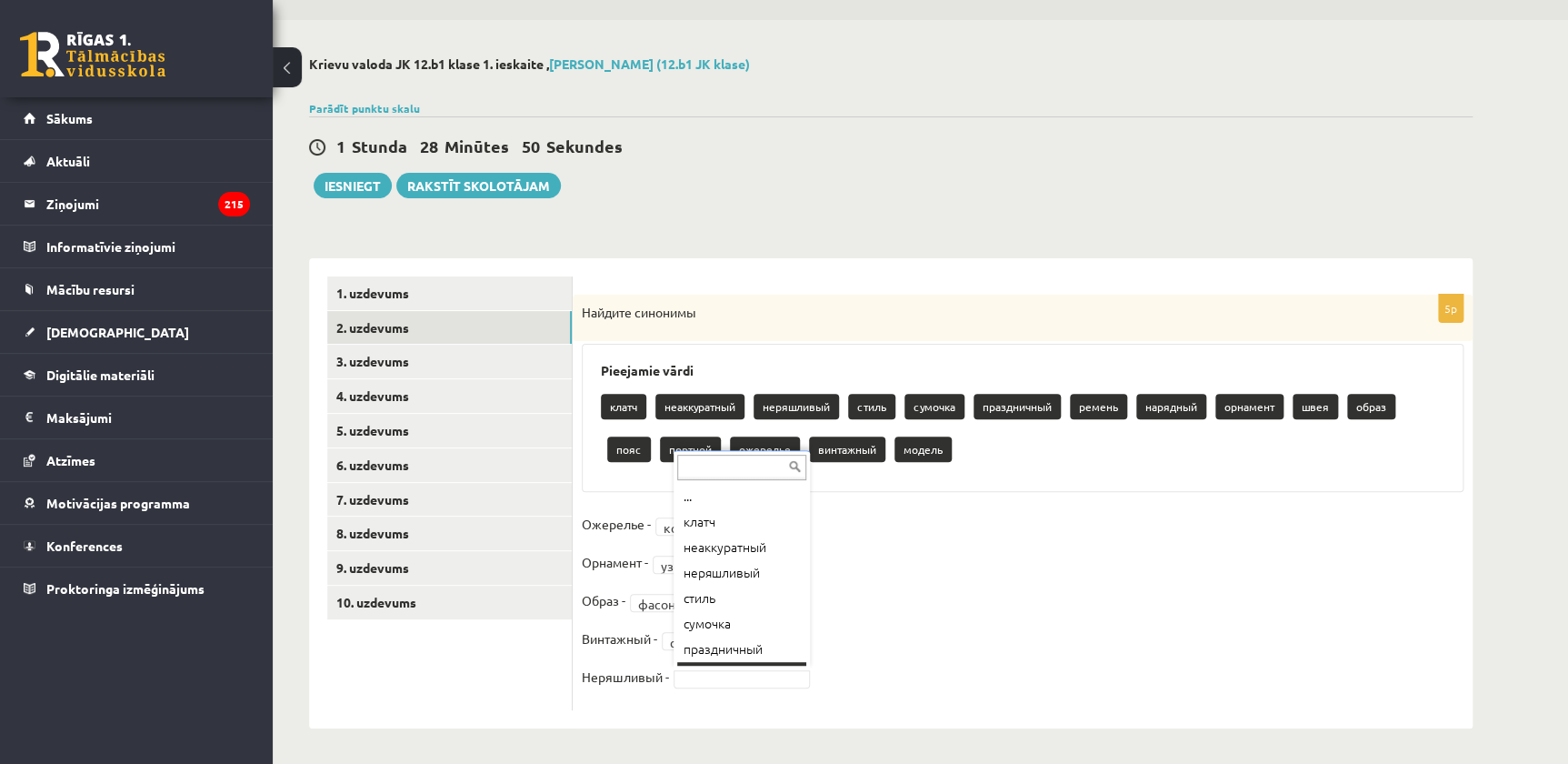
scroll to position [21, 0]
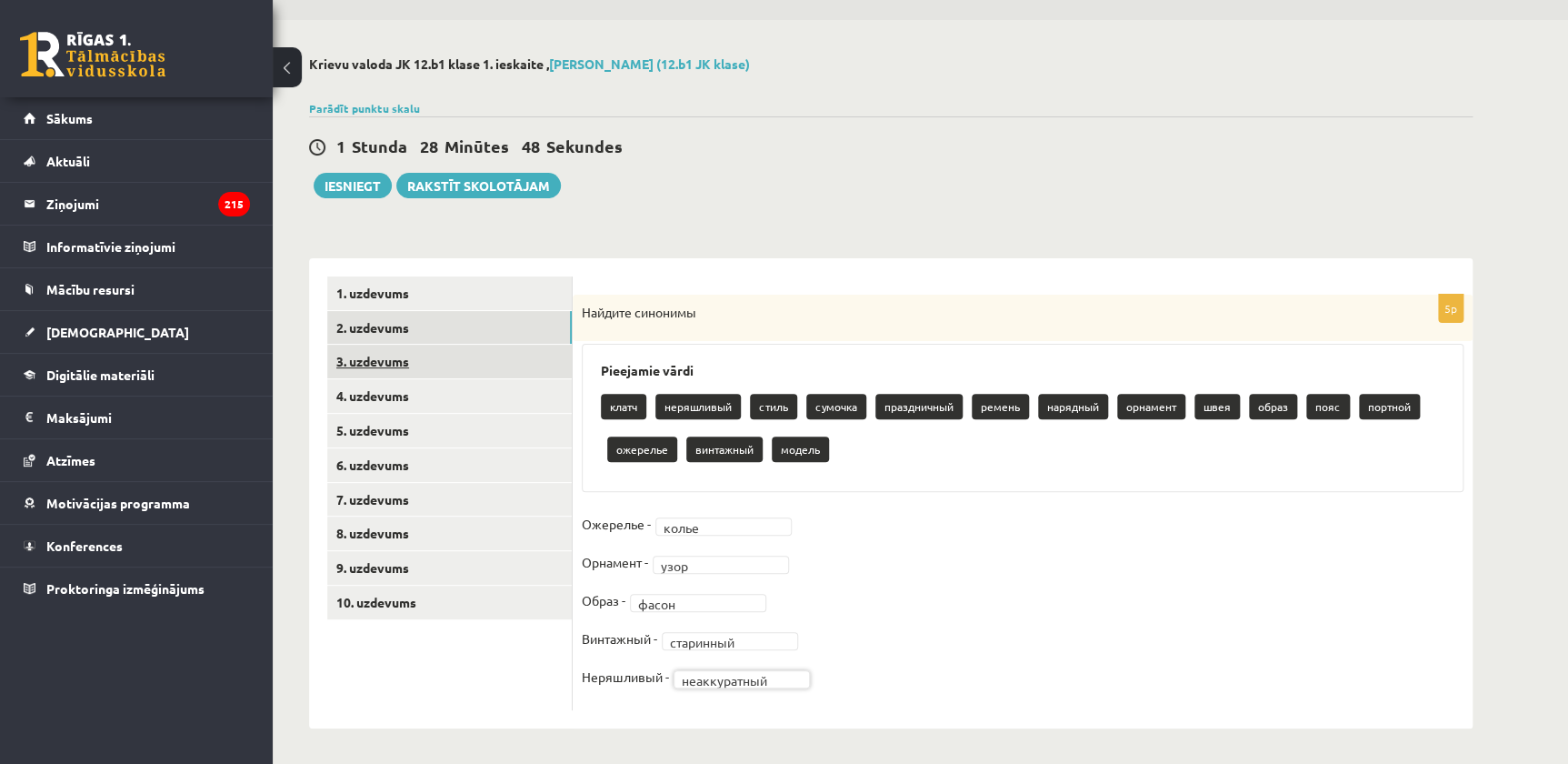
click at [402, 363] on link "3. uzdevums" at bounding box center [449, 362] width 245 height 34
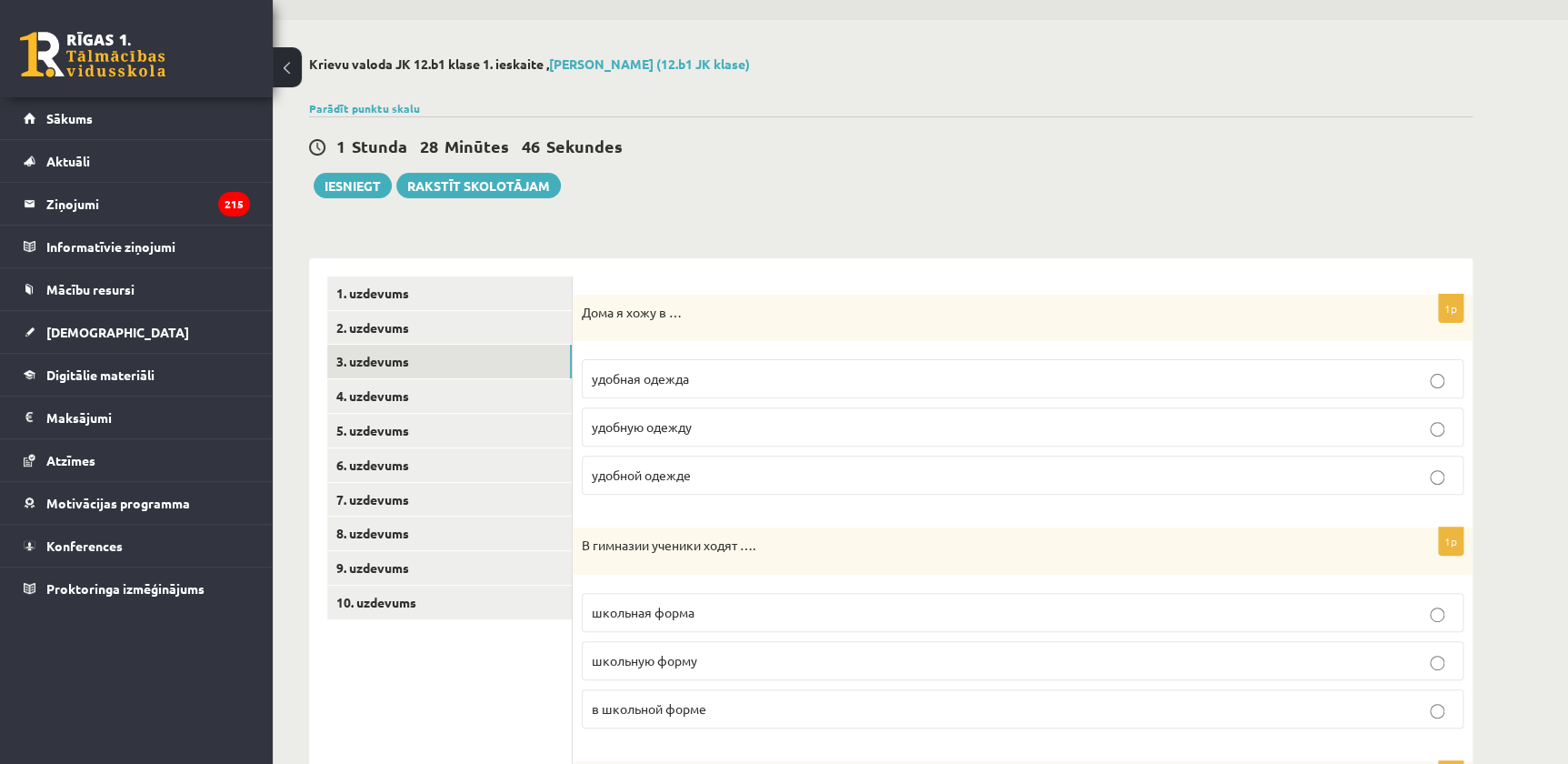
click at [688, 467] on span "удобной одежде" at bounding box center [641, 475] width 99 height 17
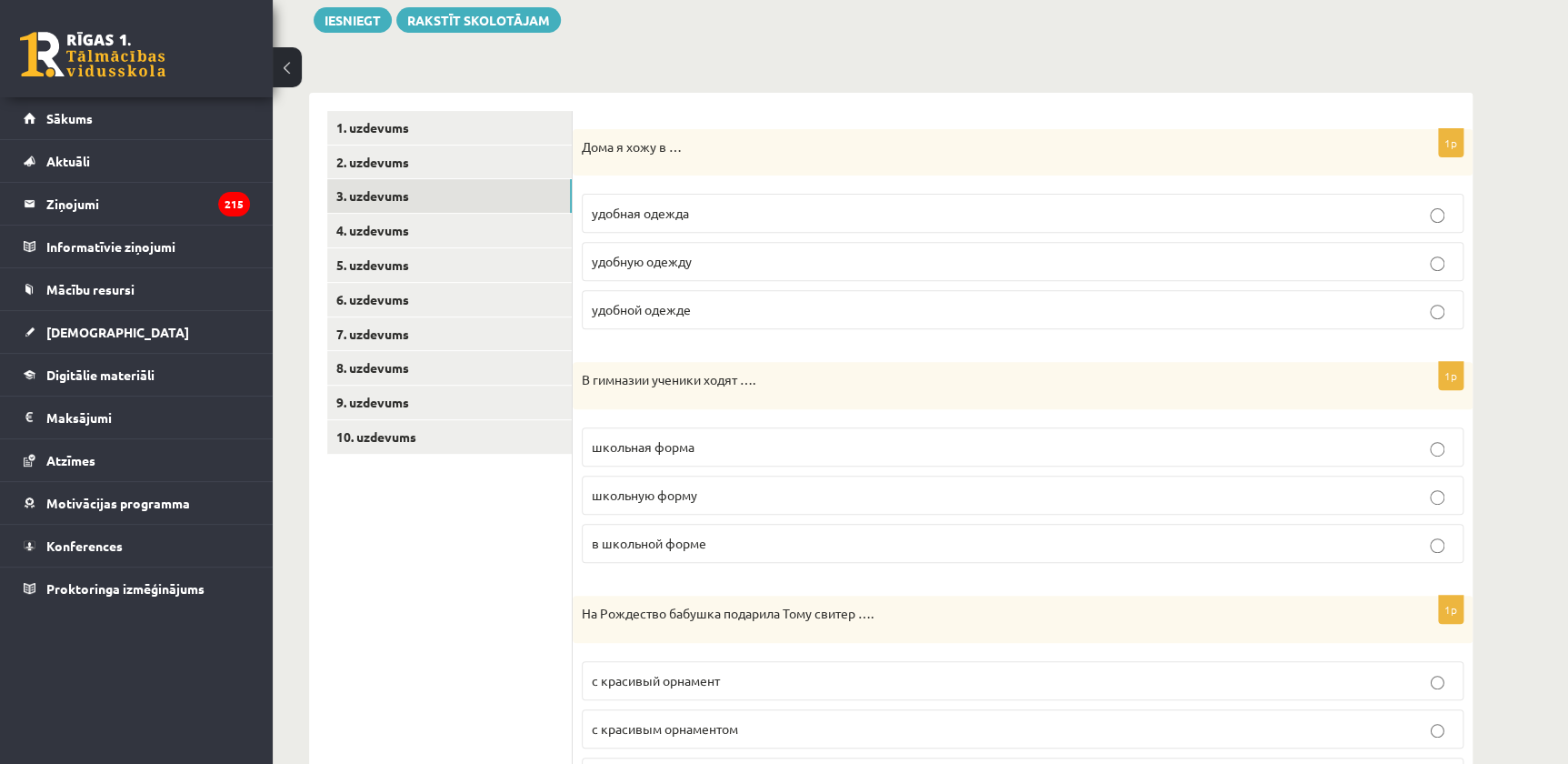
click at [746, 538] on p "в школьной форме" at bounding box center [1022, 543] width 862 height 19
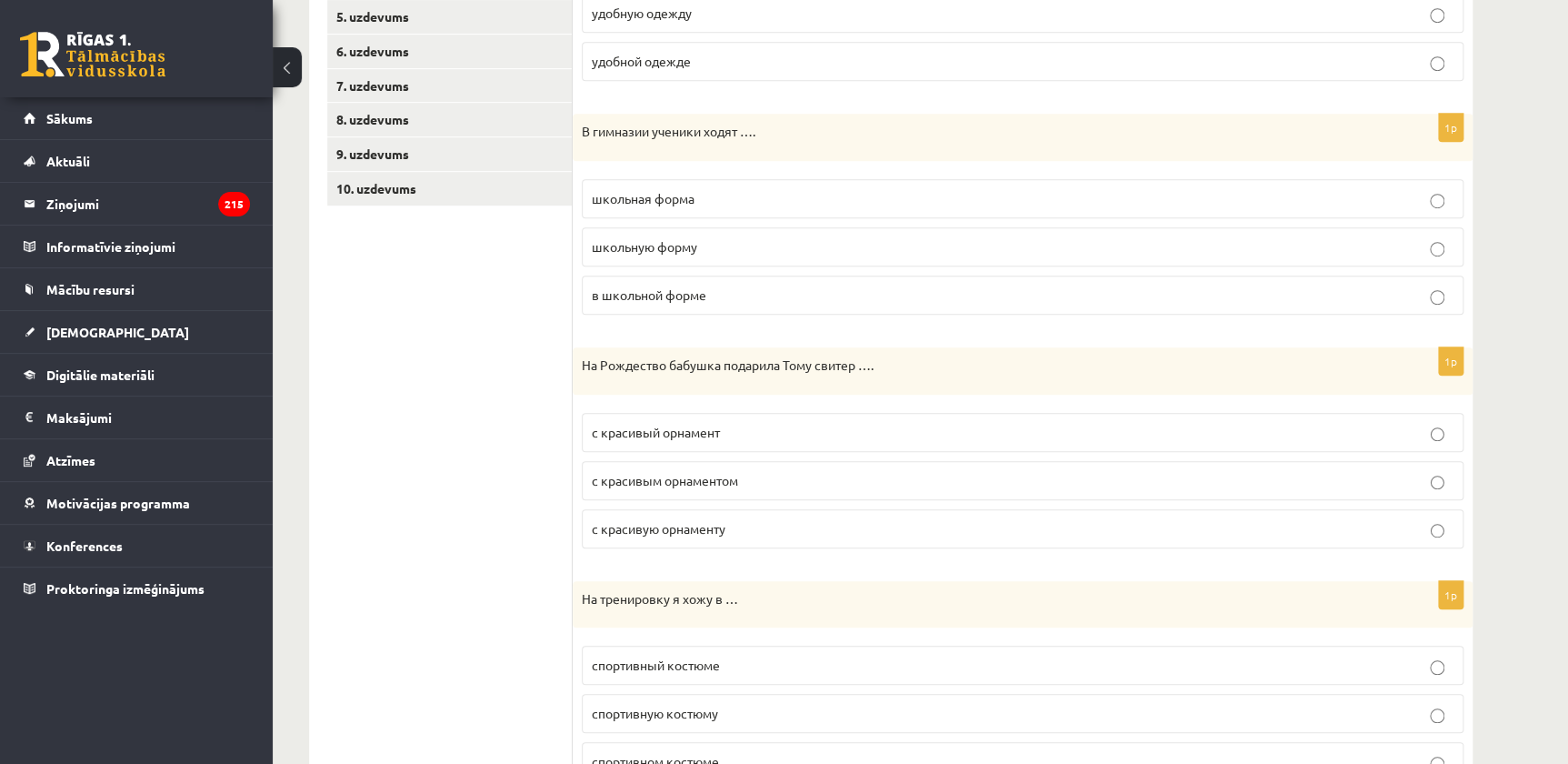
click at [729, 486] on p "с красивым орнаментом" at bounding box center [1022, 480] width 862 height 19
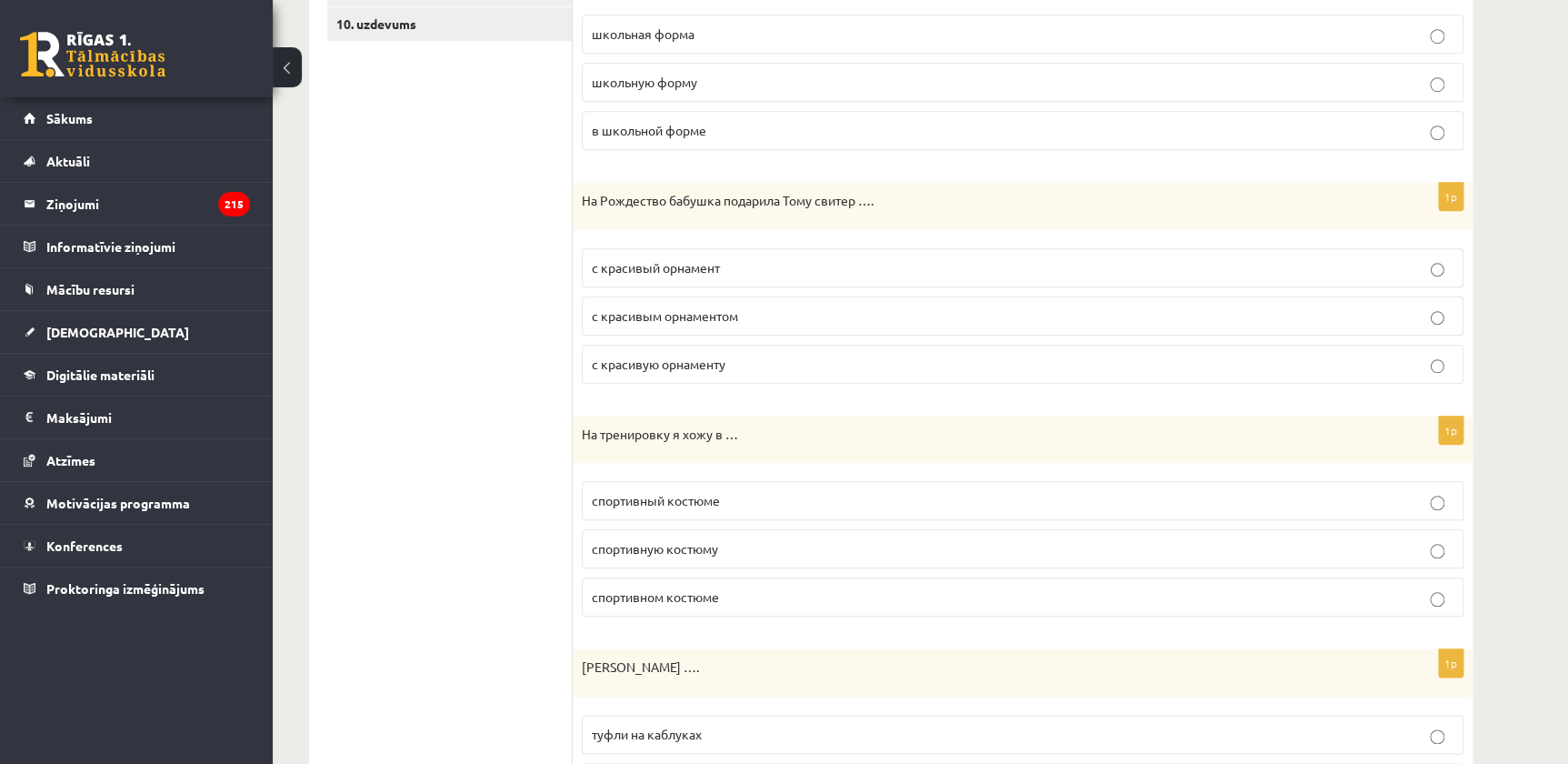
click at [746, 580] on label "спортивном костюме" at bounding box center [1022, 597] width 882 height 39
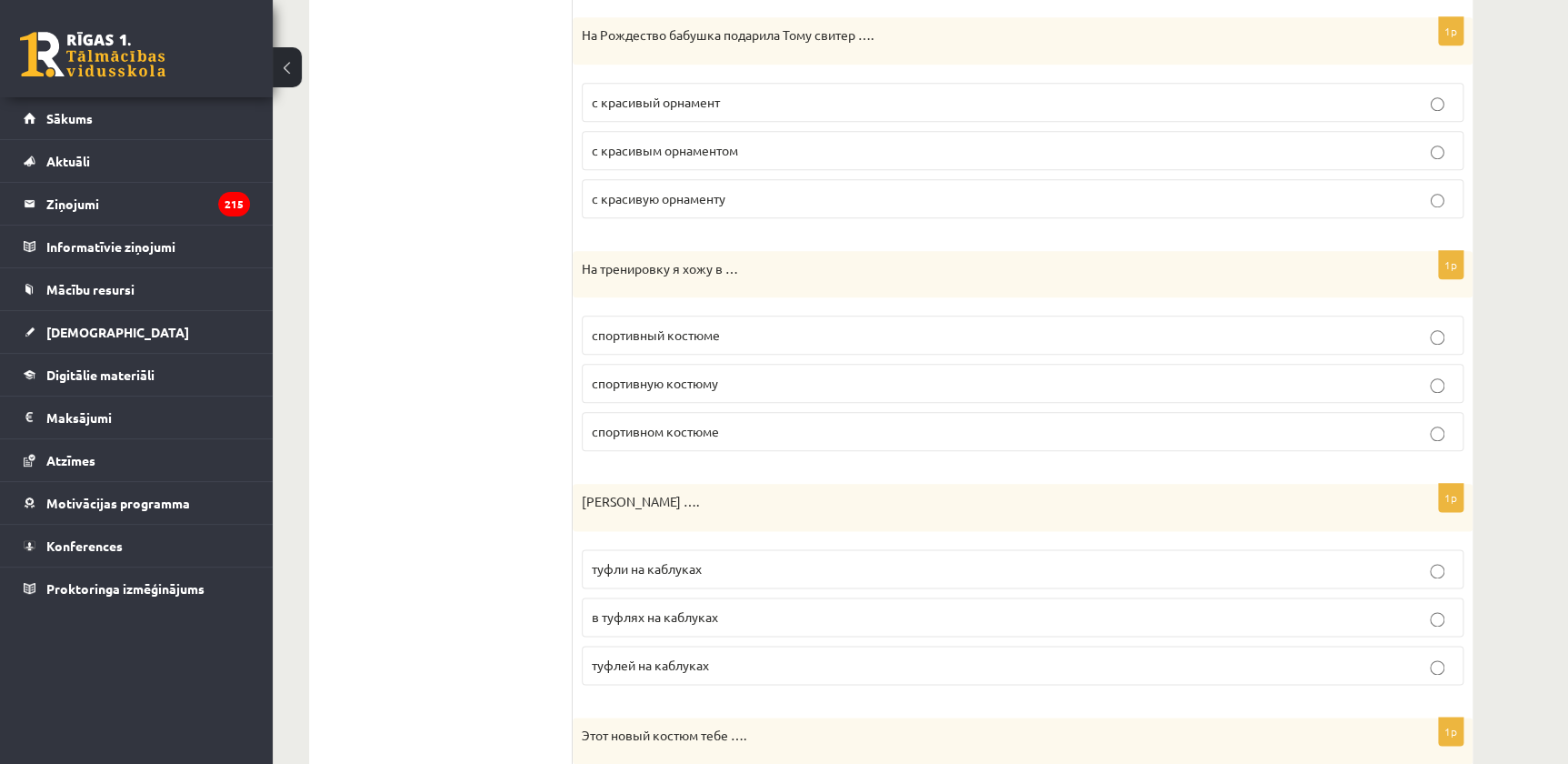
scroll to position [877, 0]
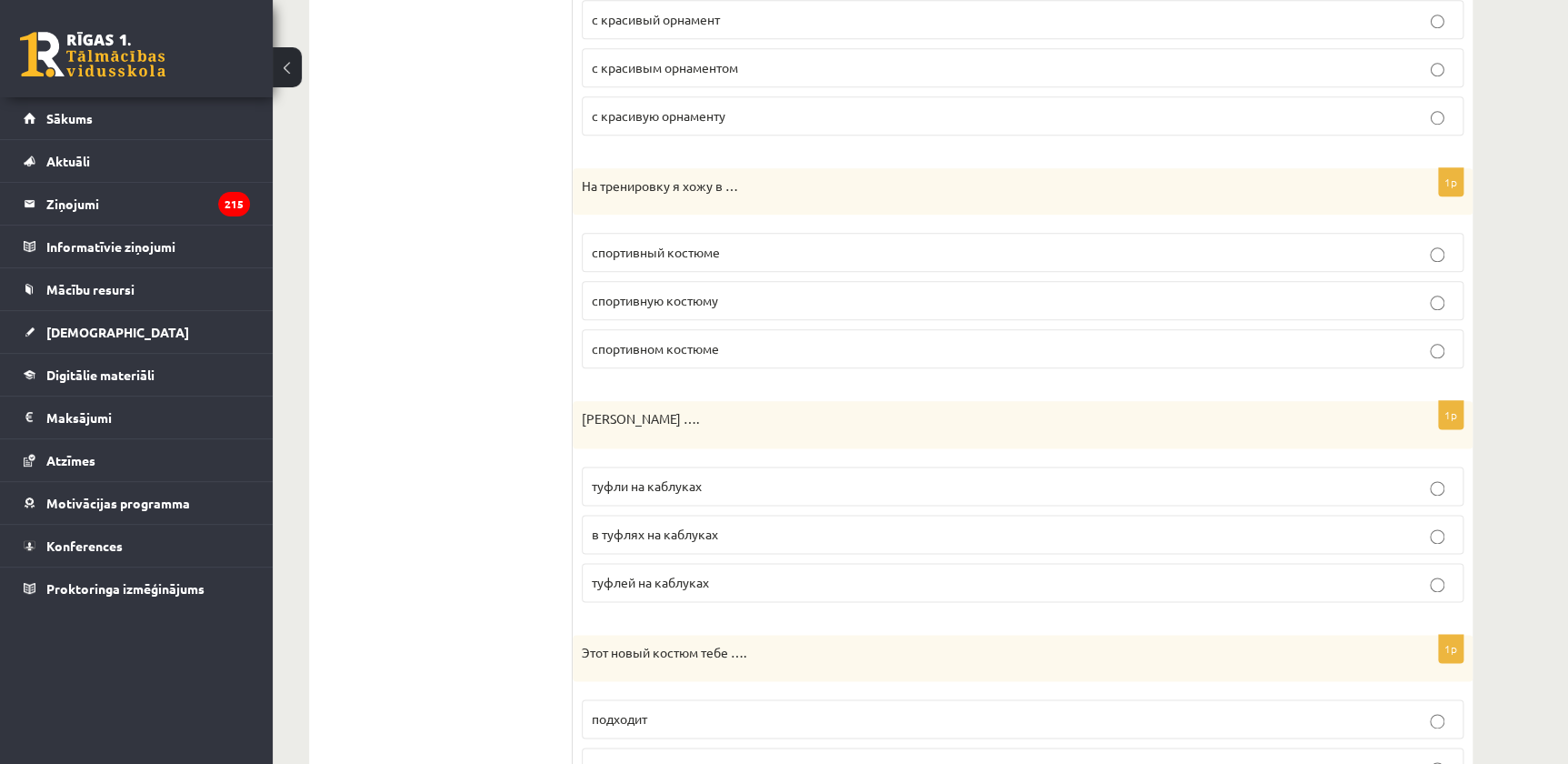
click at [711, 483] on p "туфли на каблуках" at bounding box center [1022, 486] width 862 height 19
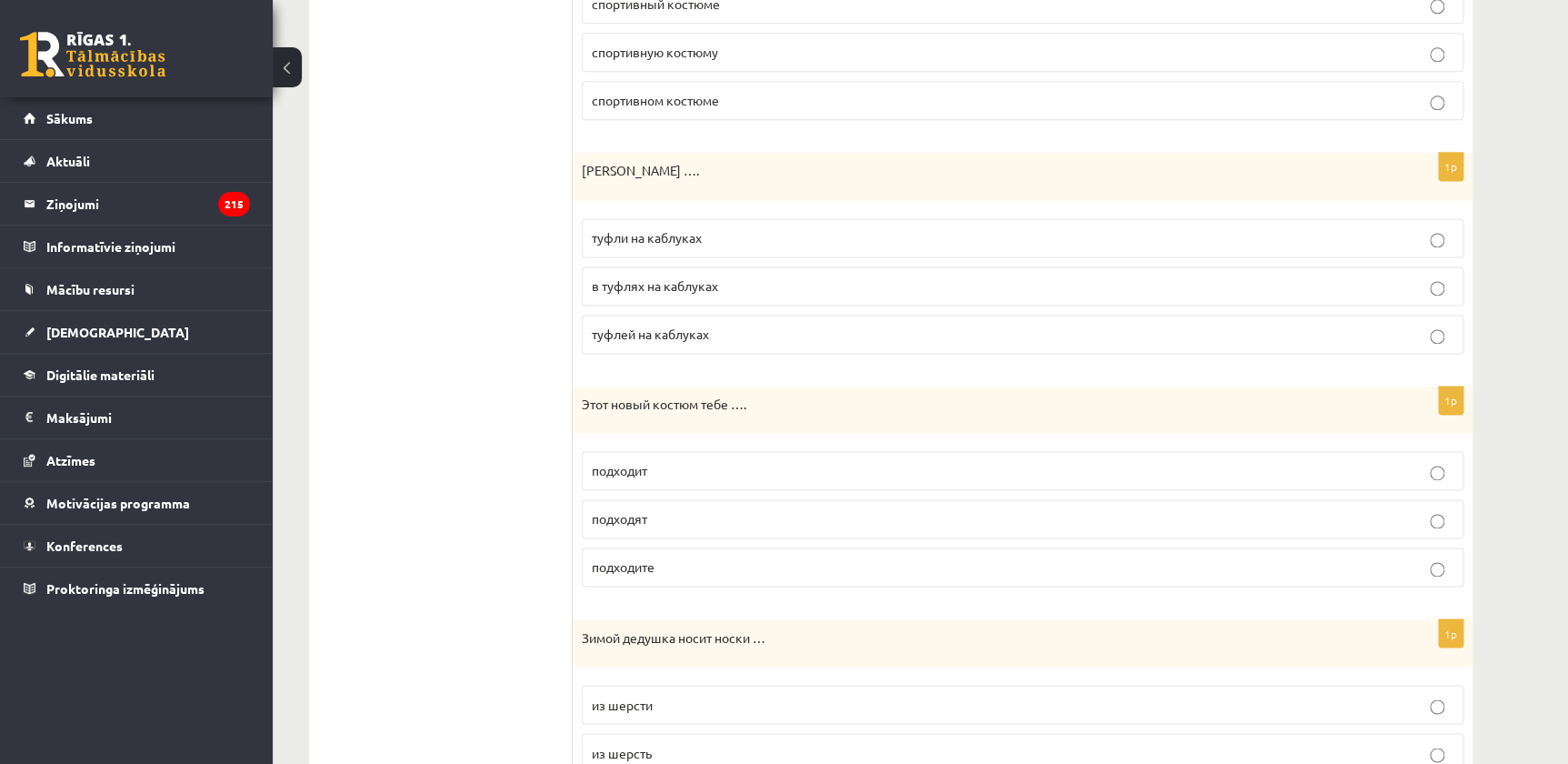
scroll to position [1208, 0]
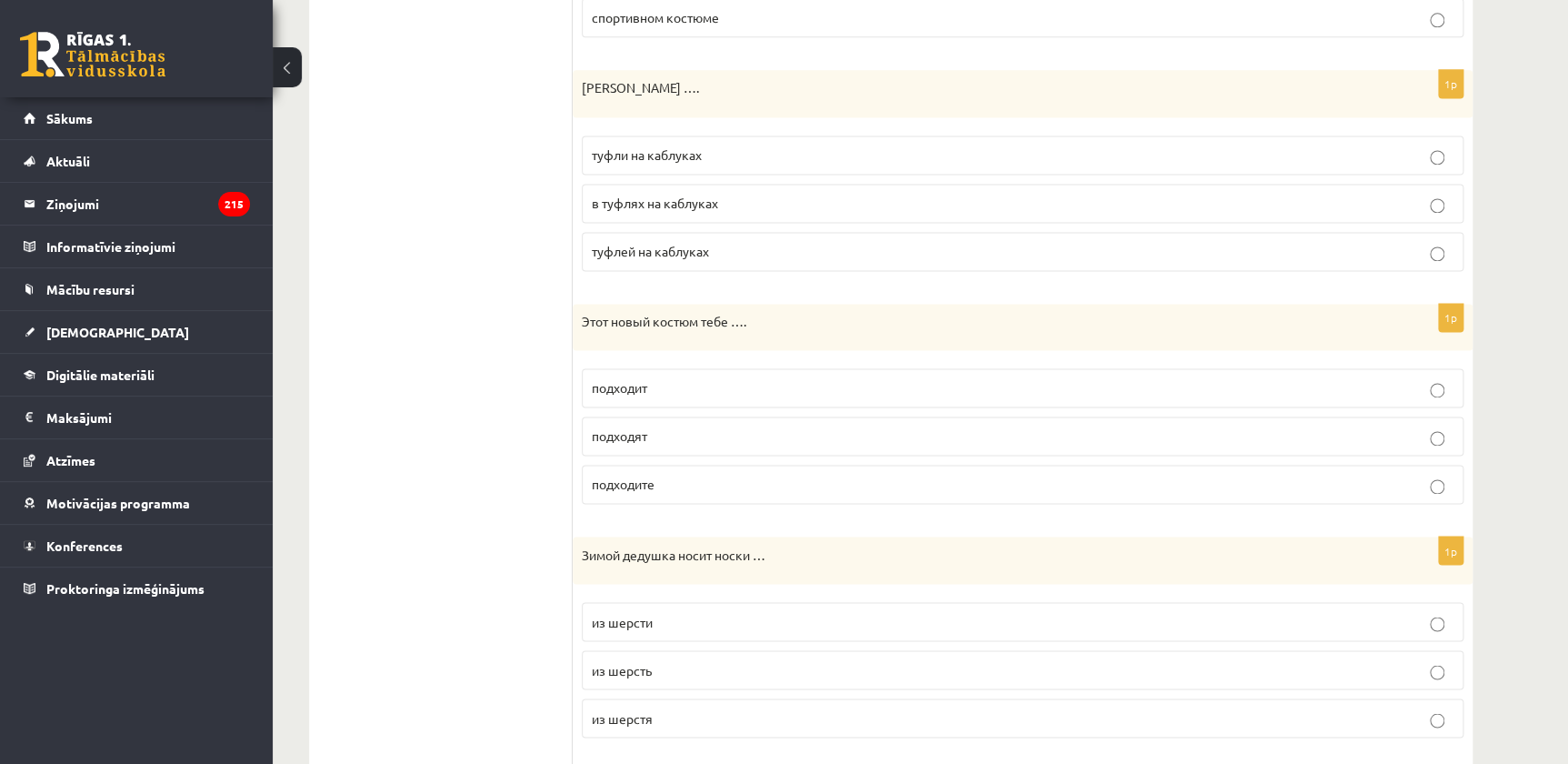
click at [664, 382] on p "подходит" at bounding box center [1022, 387] width 862 height 19
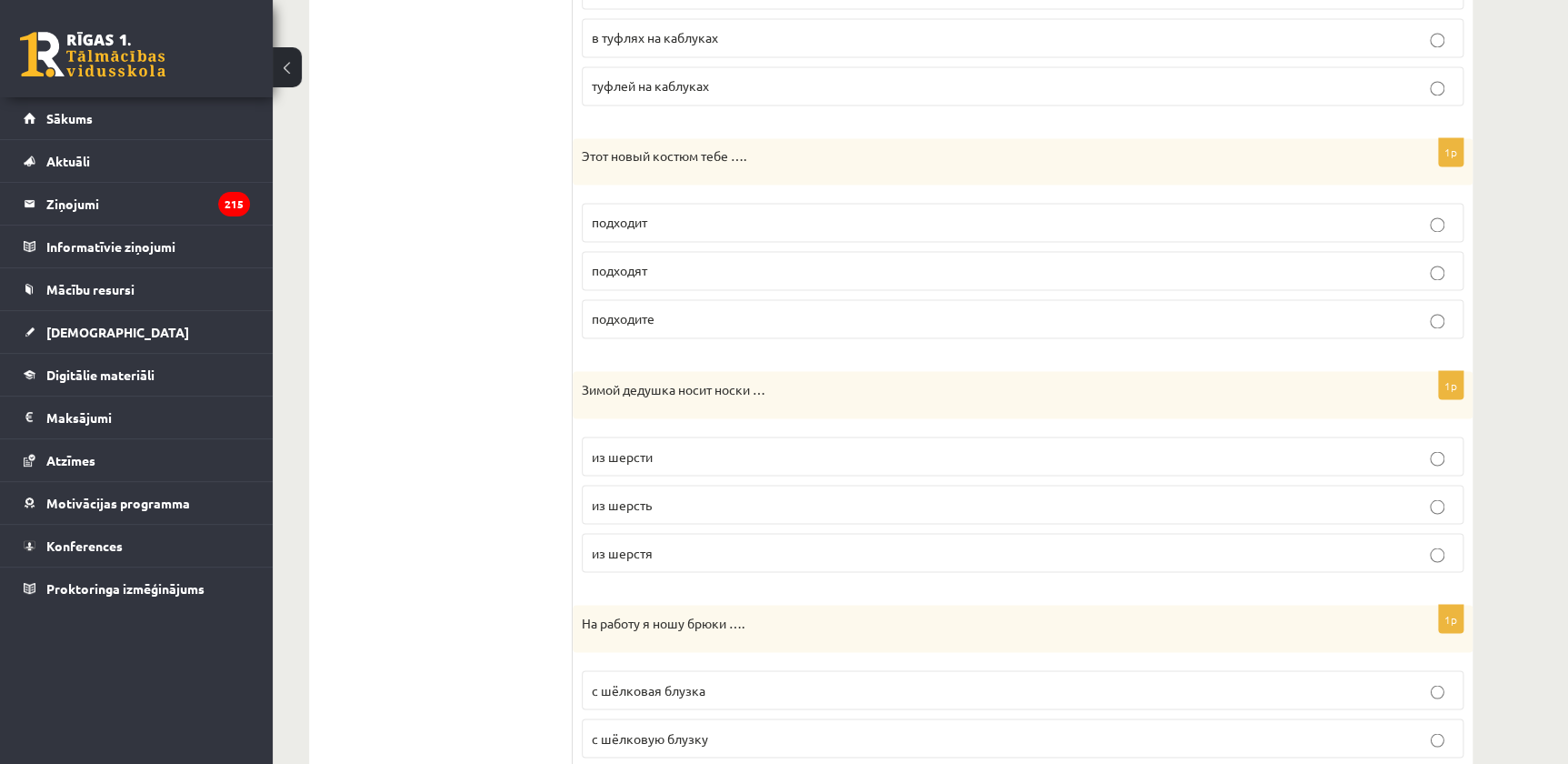
click at [647, 447] on p "из шерсти" at bounding box center [1022, 456] width 862 height 19
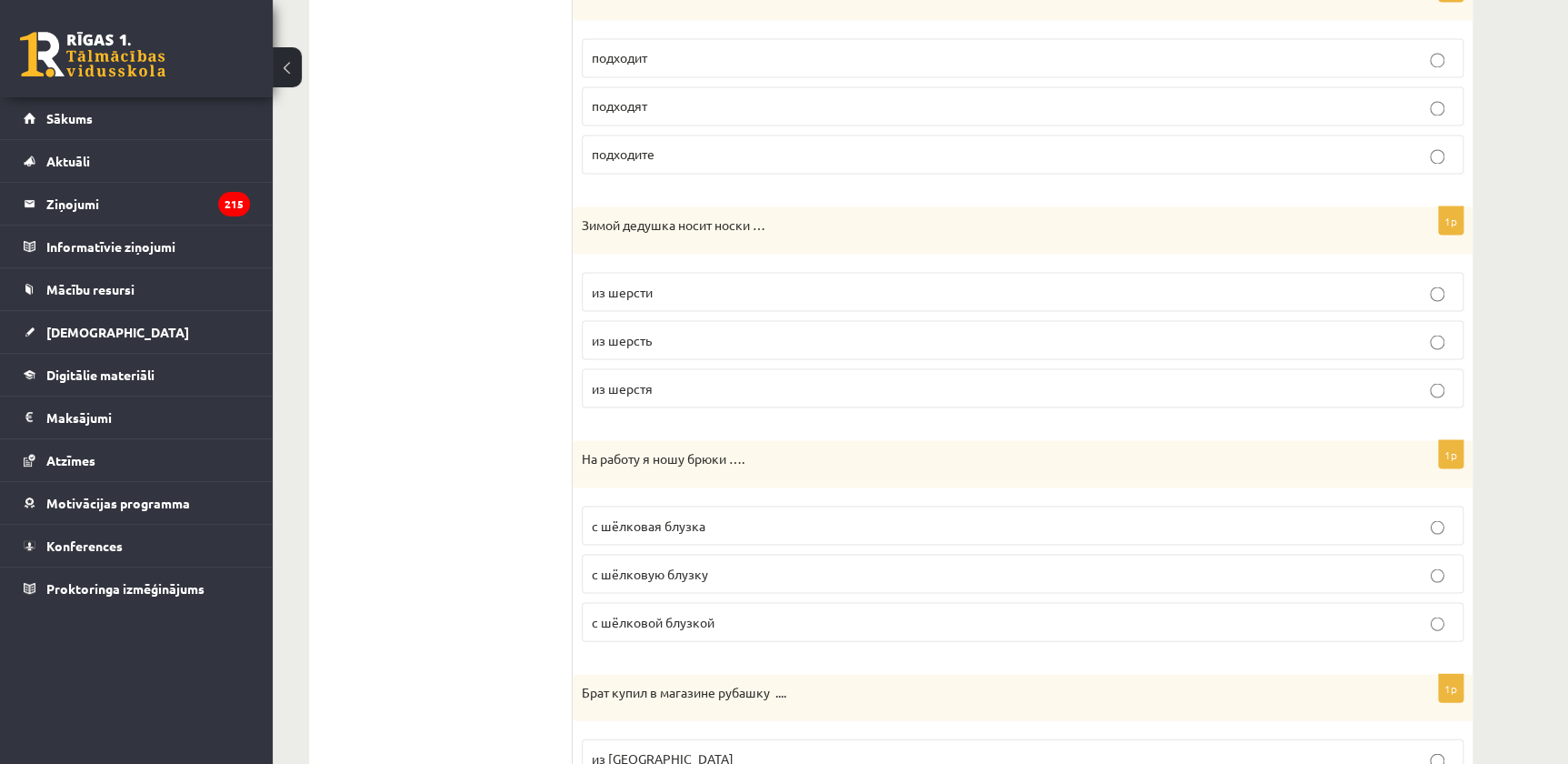
scroll to position [1620, 0]
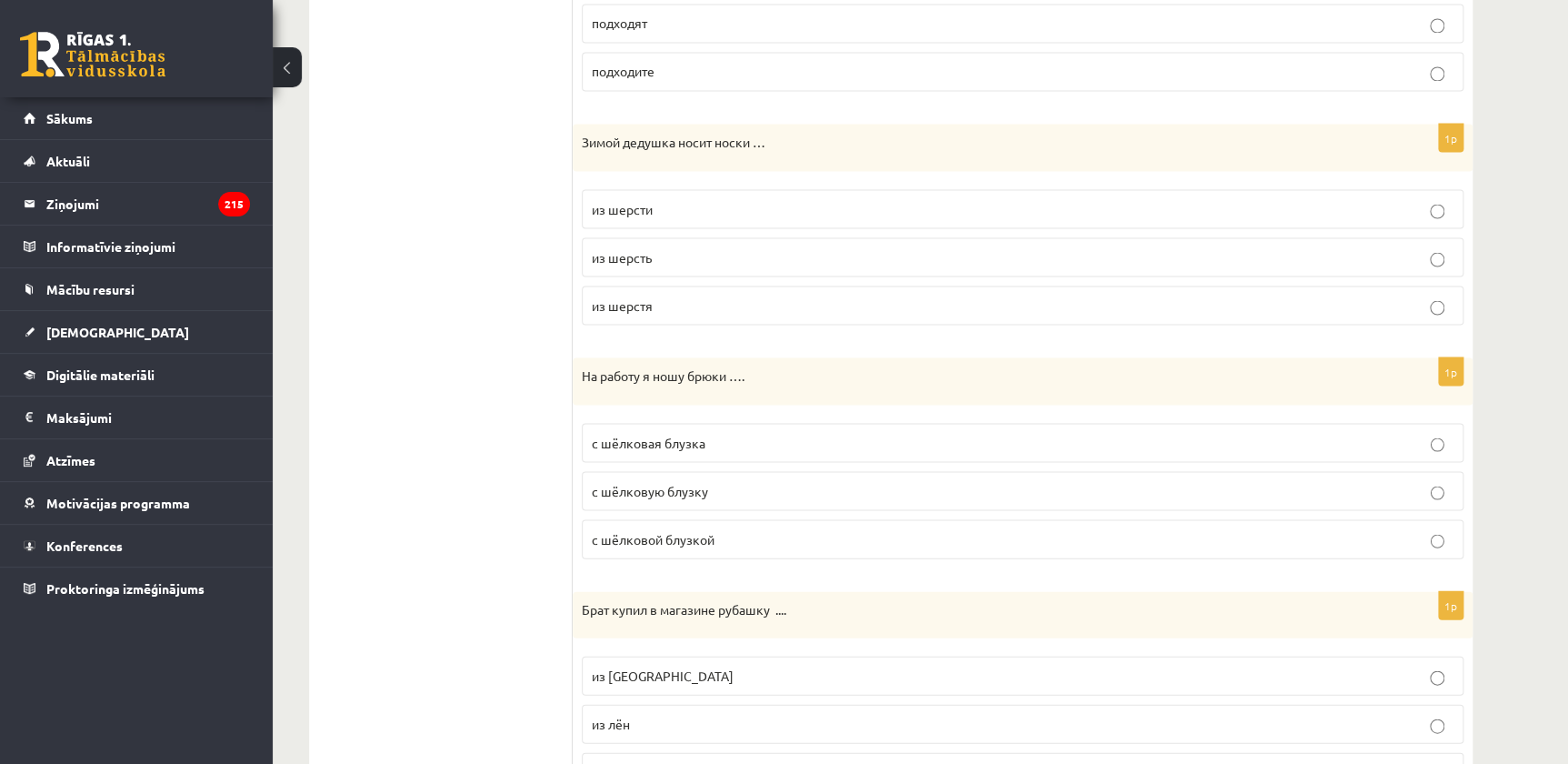
click at [704, 539] on span "с шёлковой блузкой" at bounding box center [653, 538] width 123 height 17
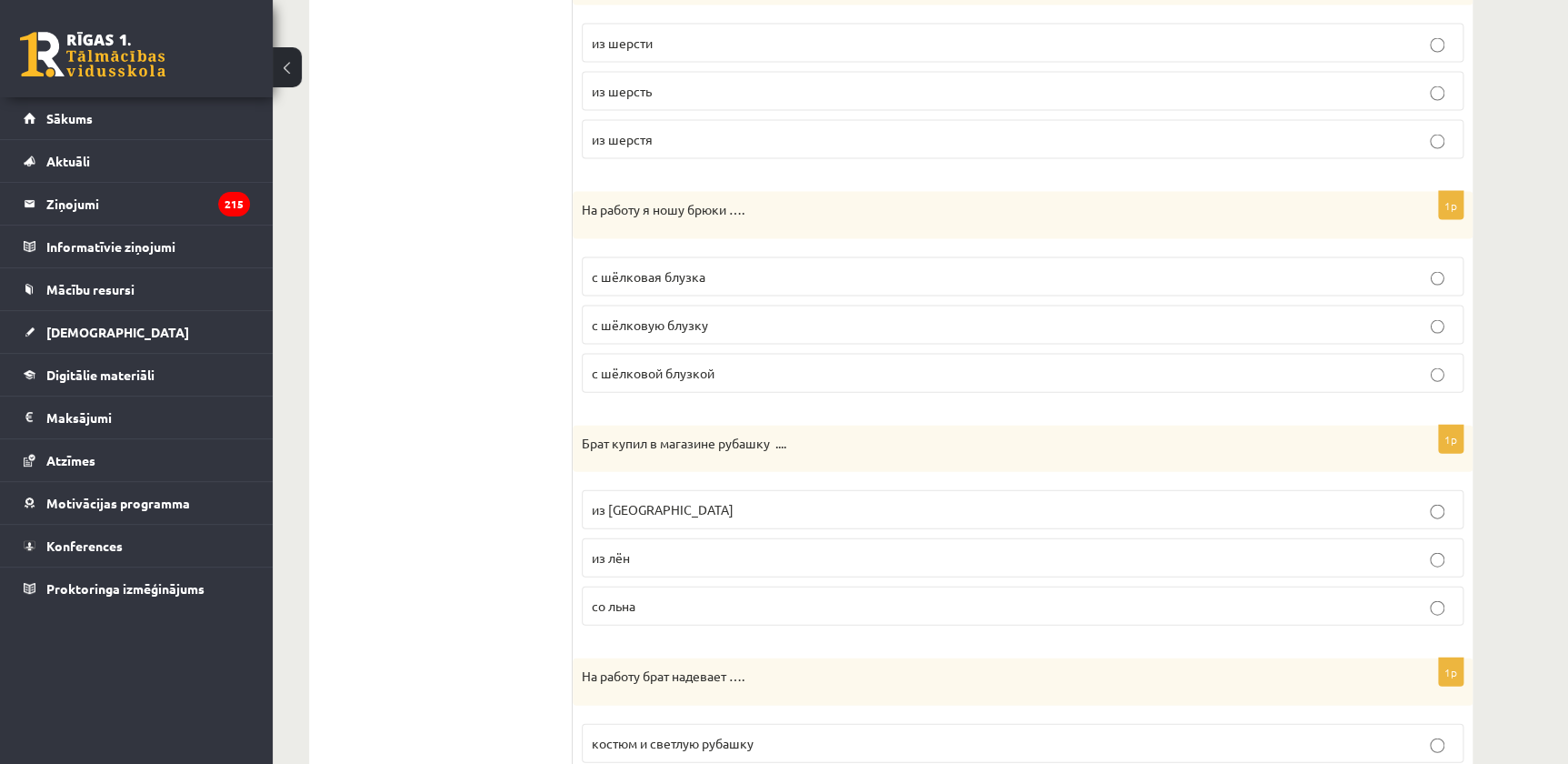
click at [643, 508] on p "из льна" at bounding box center [1022, 509] width 862 height 19
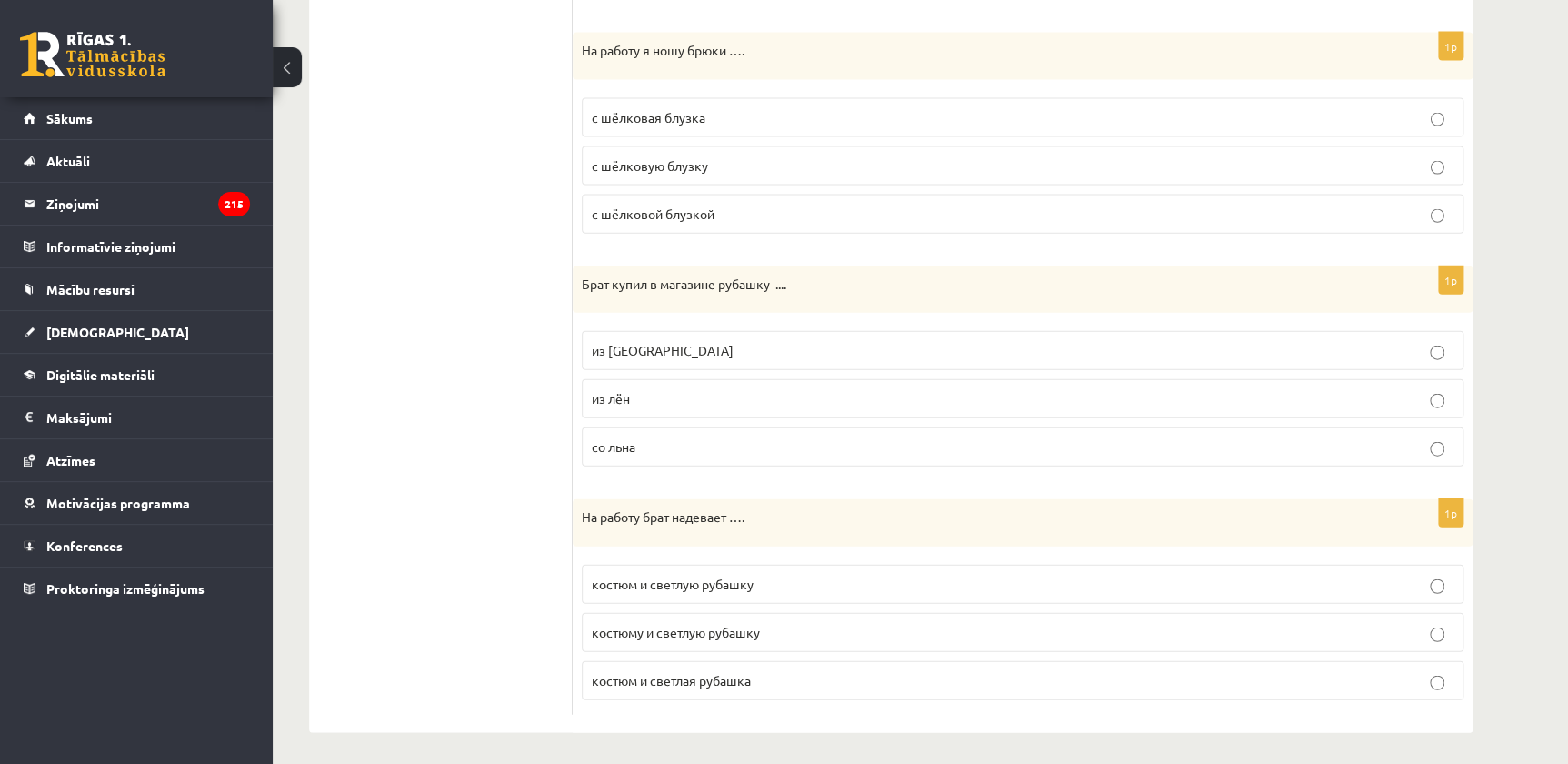
click at [752, 582] on span "костюм и светлую рубашку" at bounding box center [672, 584] width 161 height 17
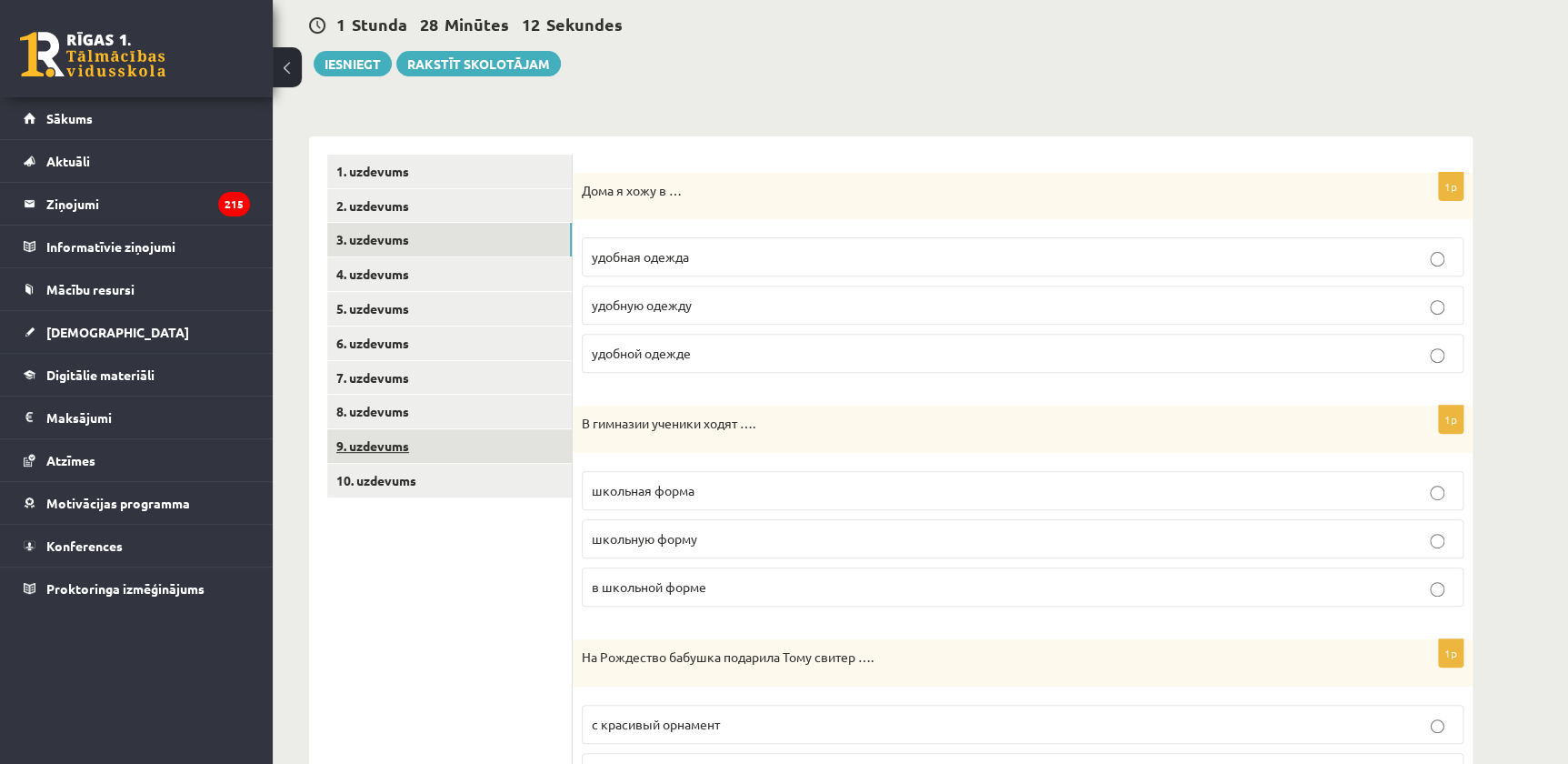
scroll to position [0, 0]
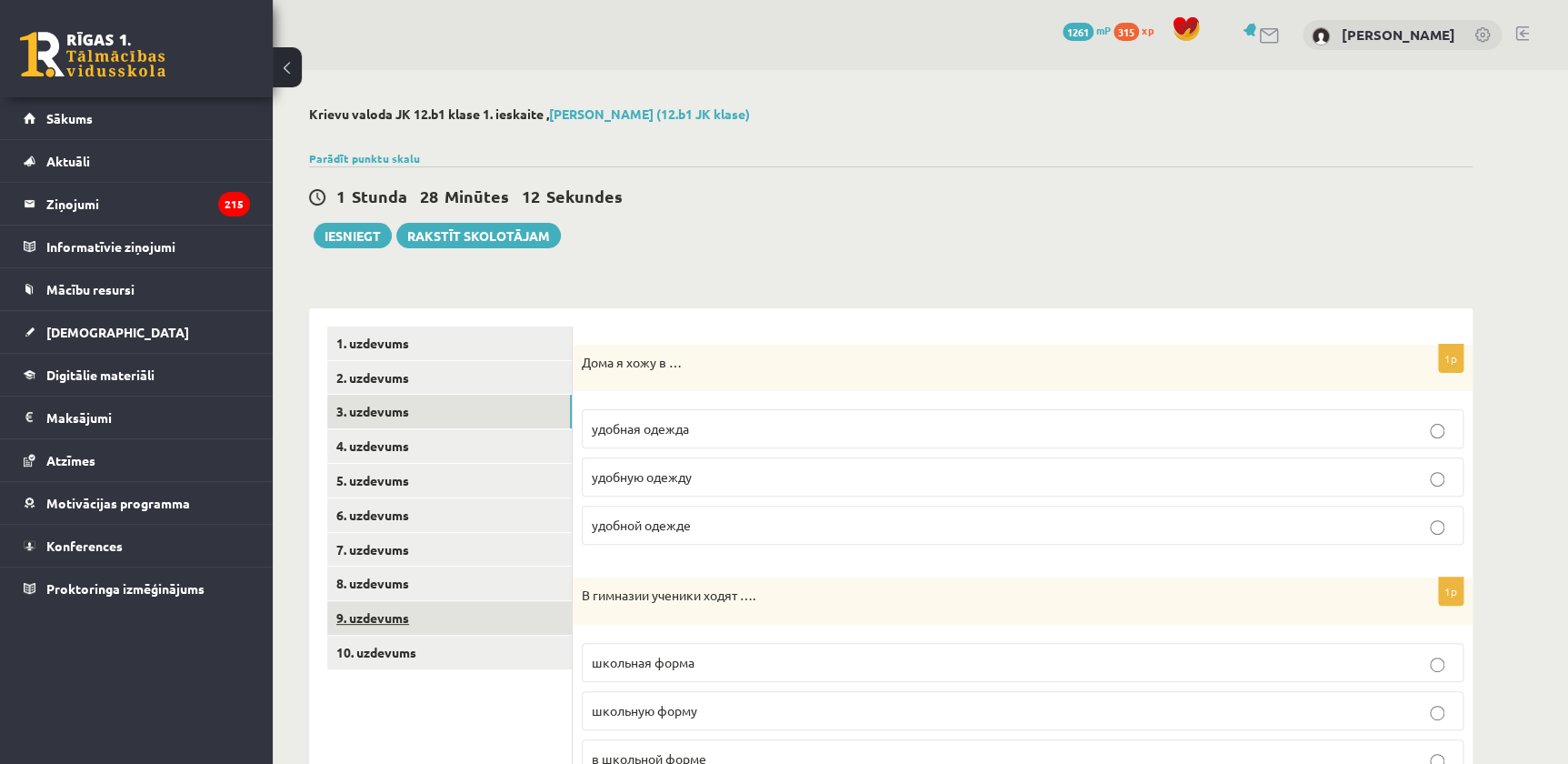
drag, startPoint x: 496, startPoint y: 536, endPoint x: 495, endPoint y: 374, distance: 162.0
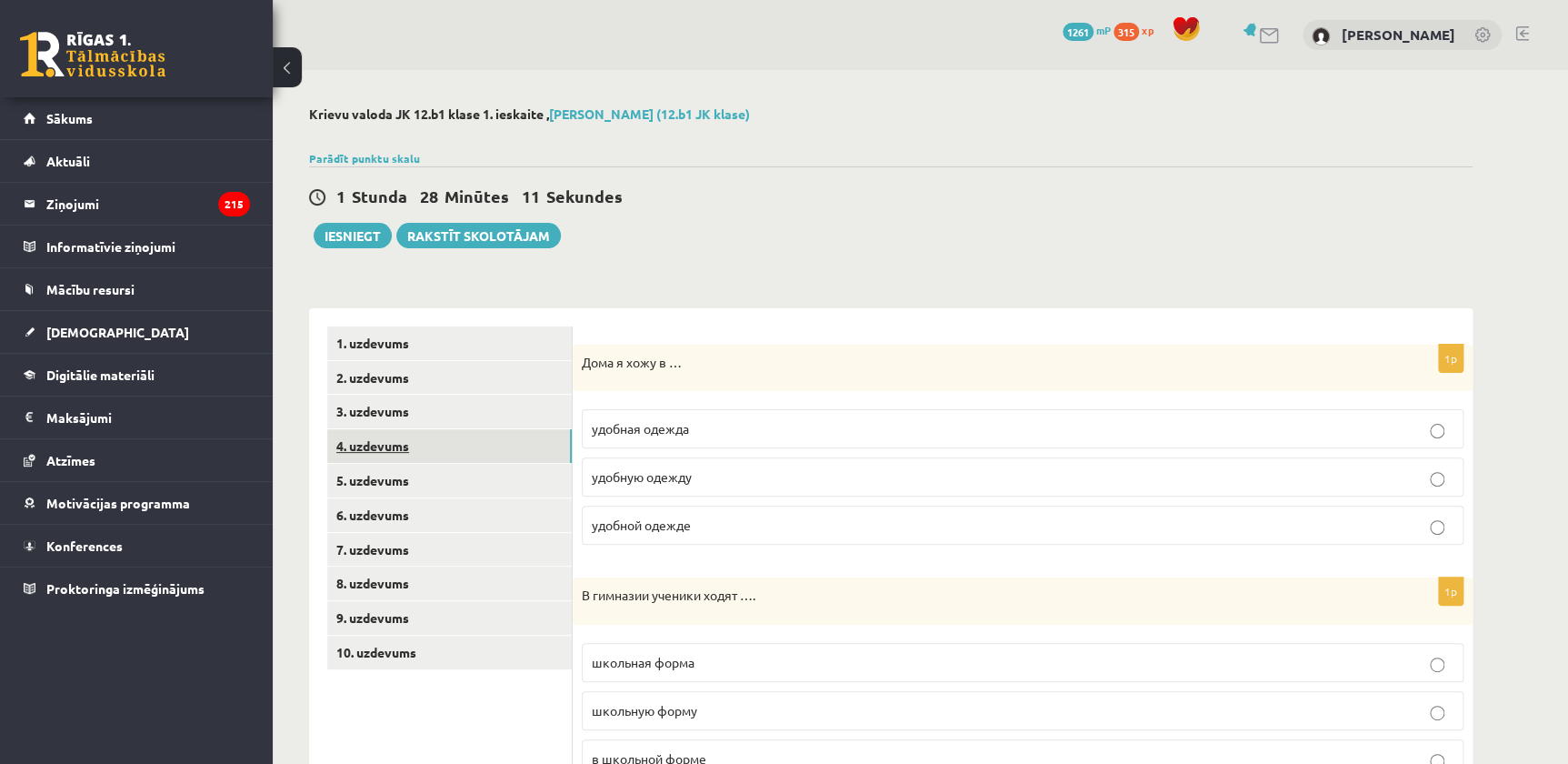
click at [423, 436] on link "4. uzdevums" at bounding box center [449, 446] width 245 height 34
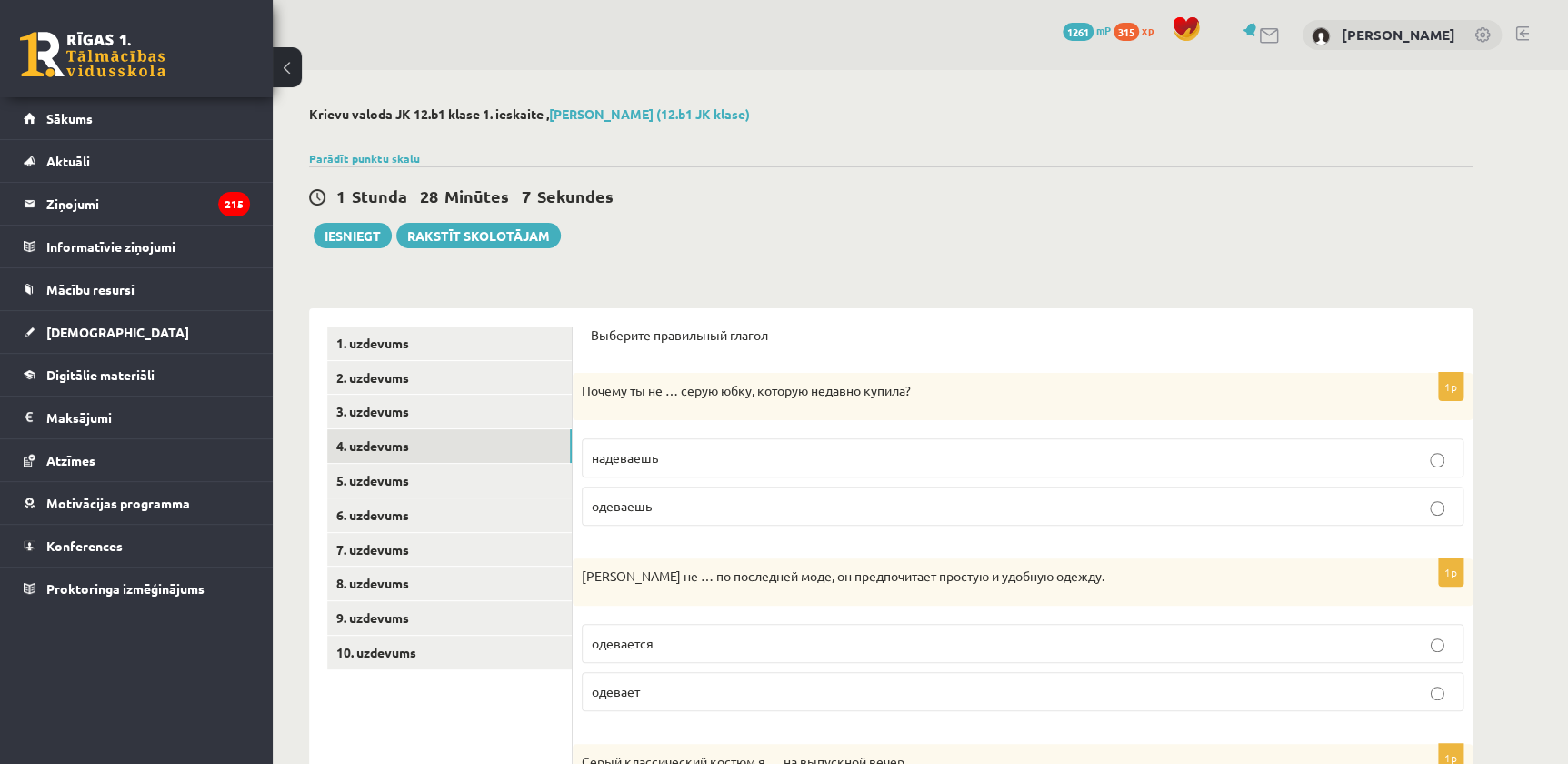
click at [683, 470] on label "надеваешь" at bounding box center [1022, 457] width 882 height 39
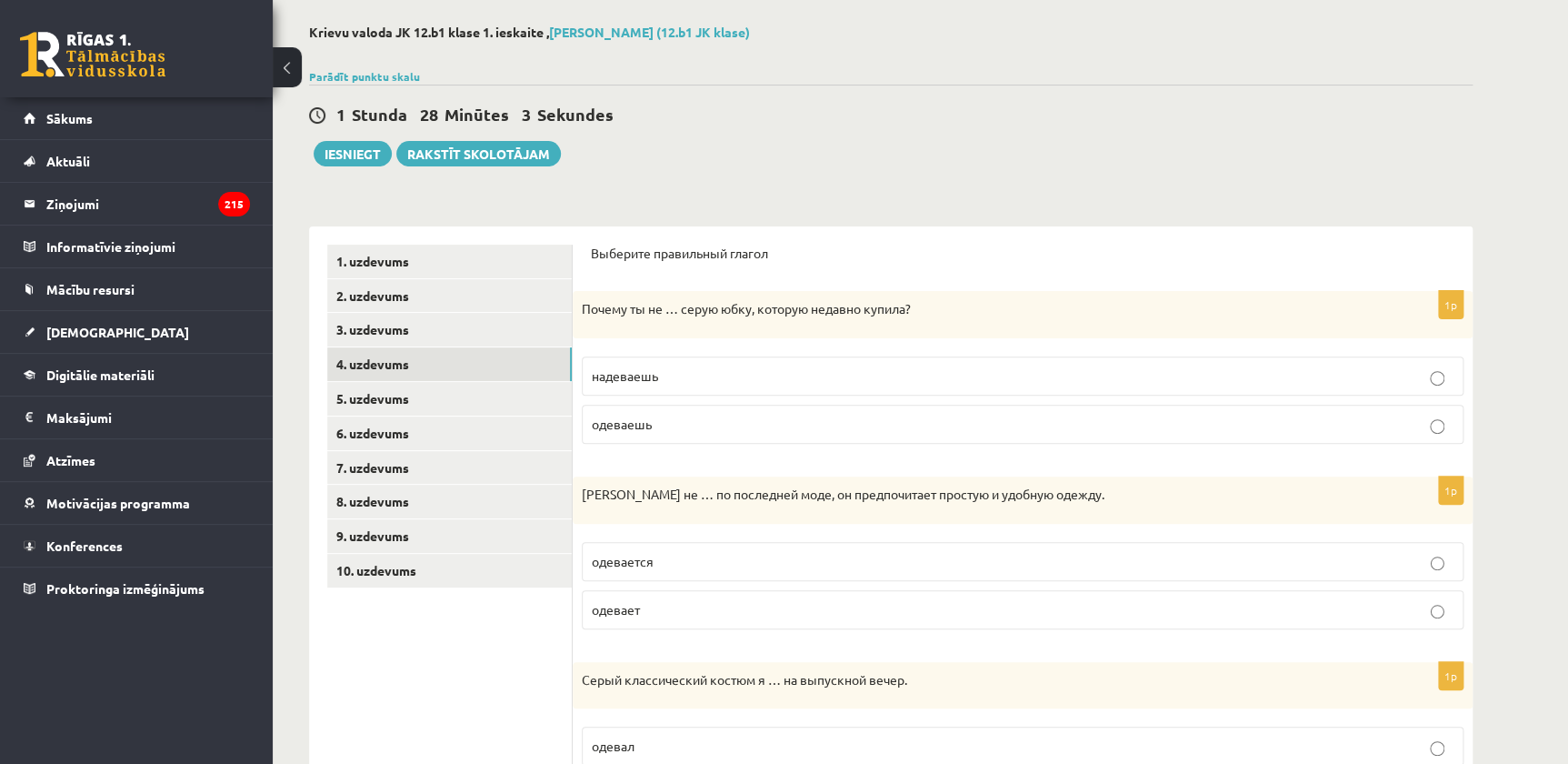
click at [642, 600] on p "одевает" at bounding box center [1022, 609] width 862 height 19
click at [639, 567] on p "одевается" at bounding box center [1022, 561] width 862 height 19
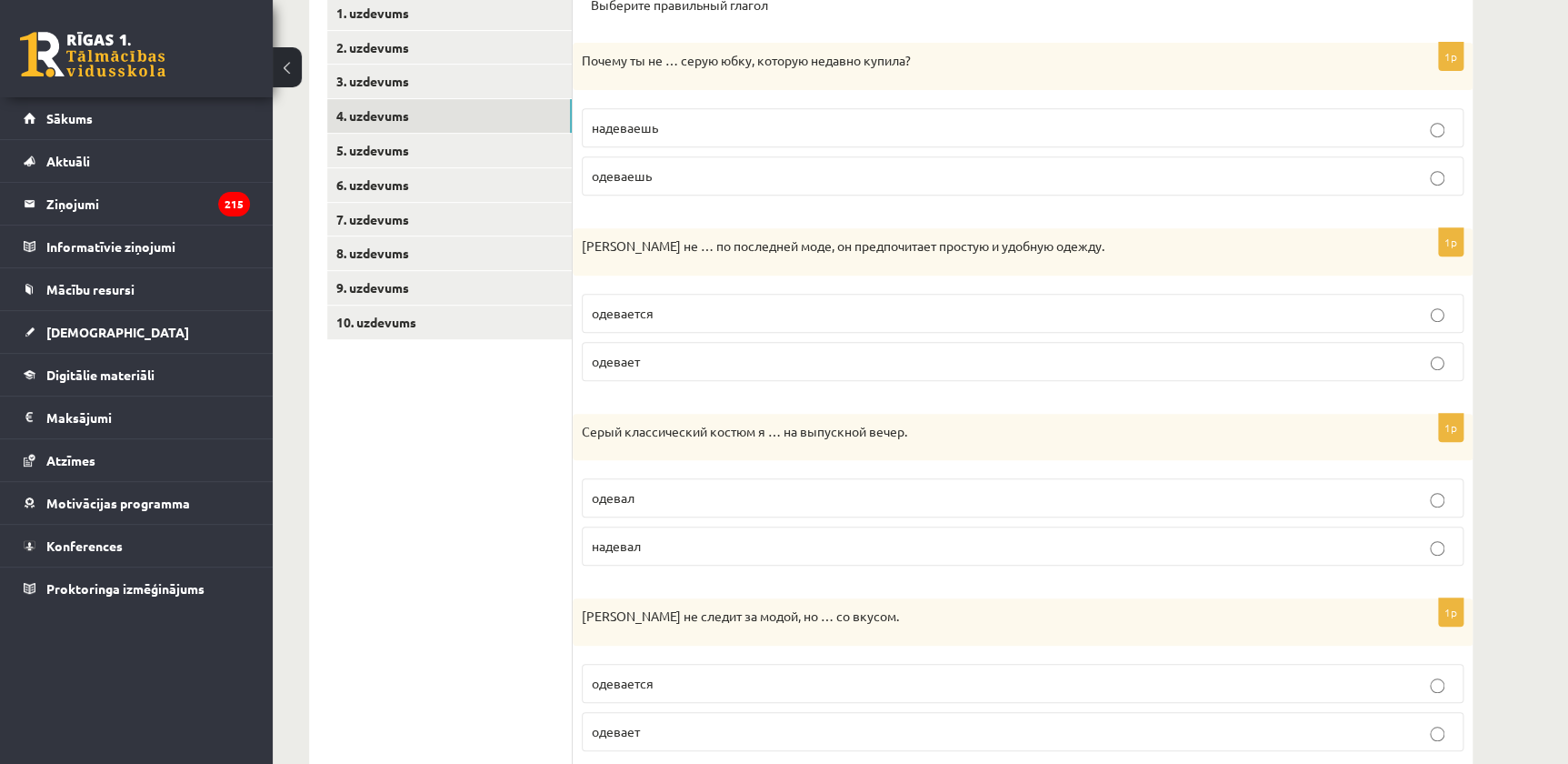
click at [652, 553] on p "надевал" at bounding box center [1022, 545] width 862 height 19
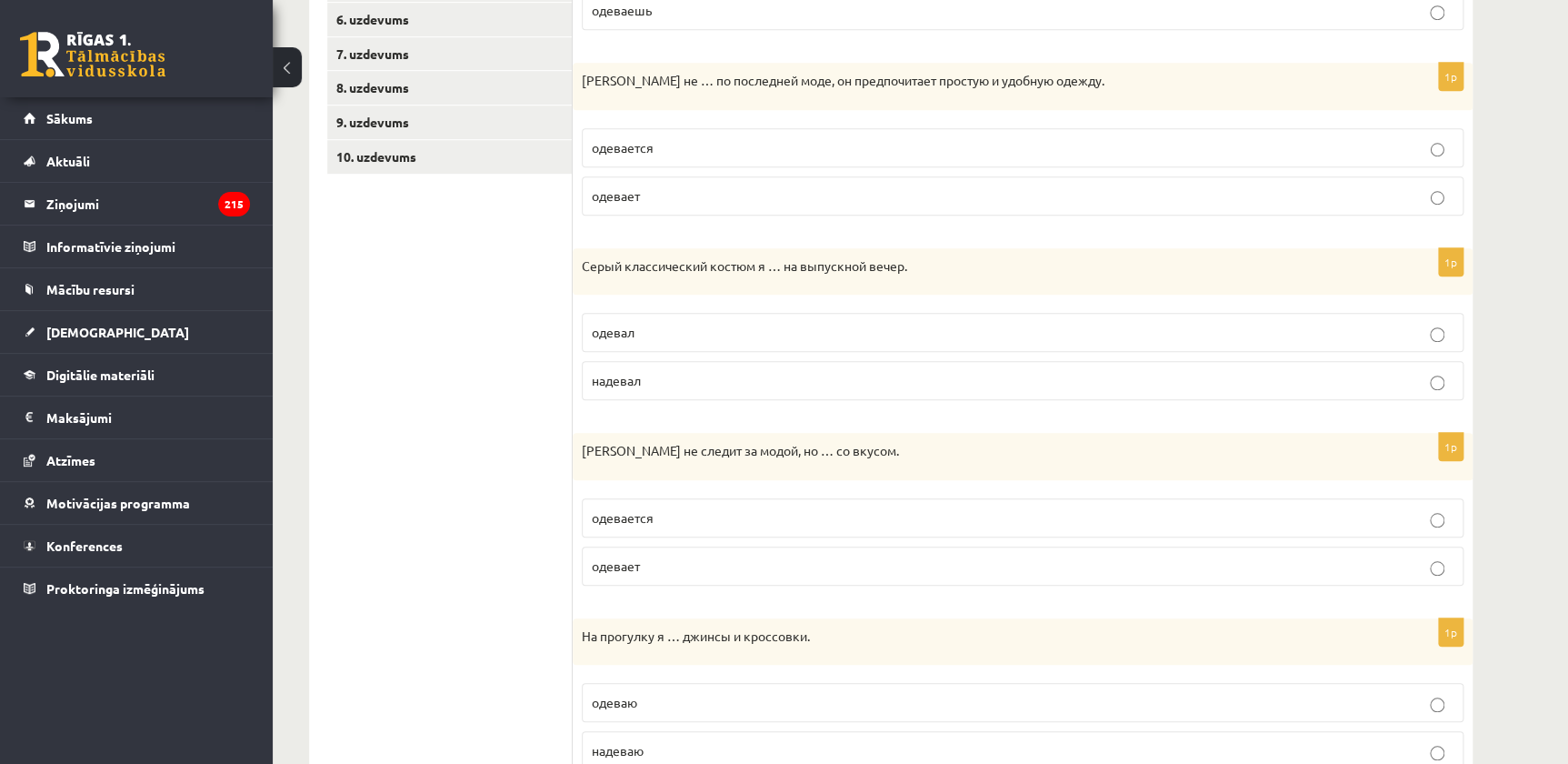
click at [645, 514] on span "одевается" at bounding box center [622, 517] width 61 height 17
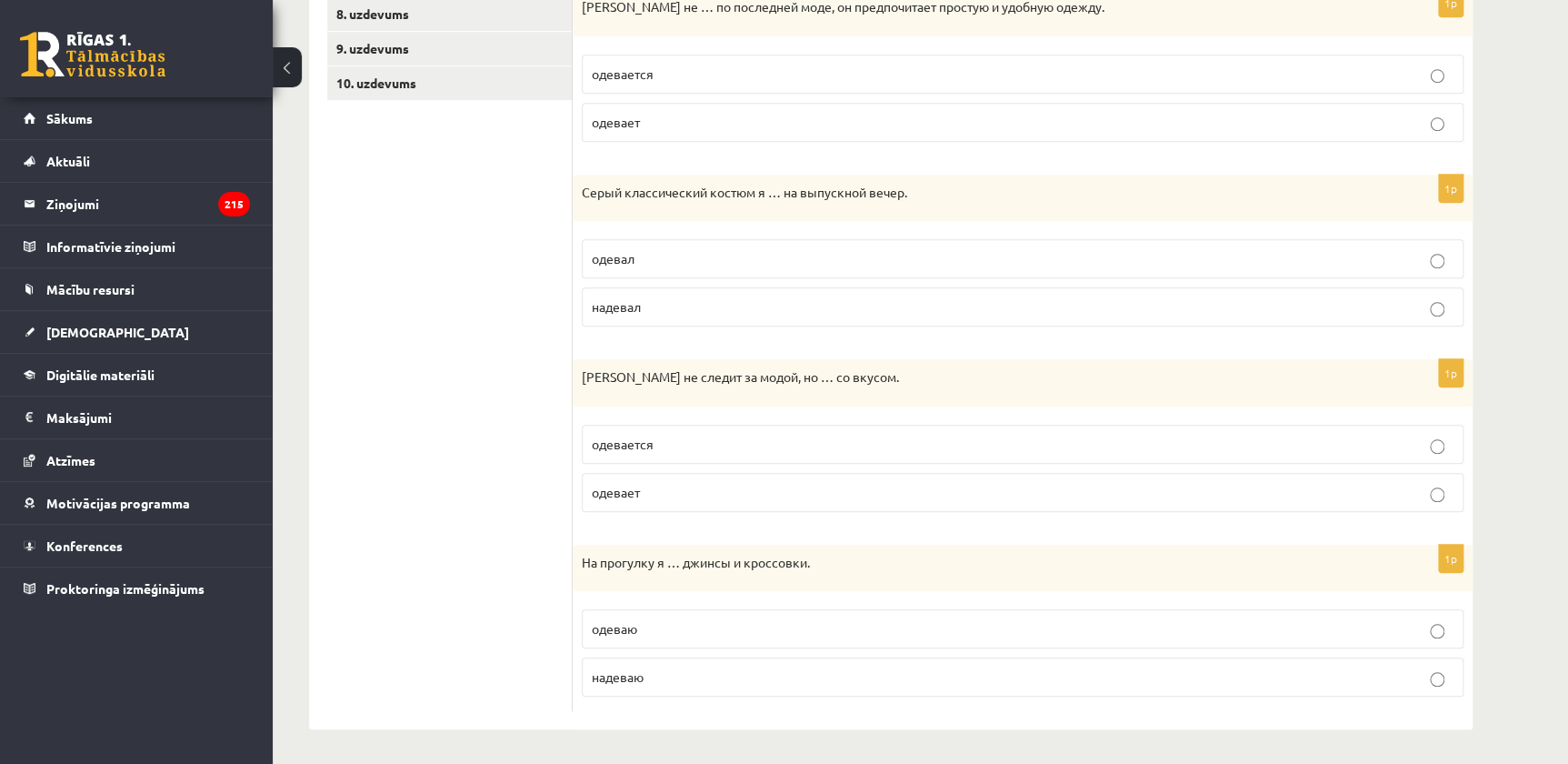
click at [636, 673] on span "надеваю" at bounding box center [617, 677] width 52 height 17
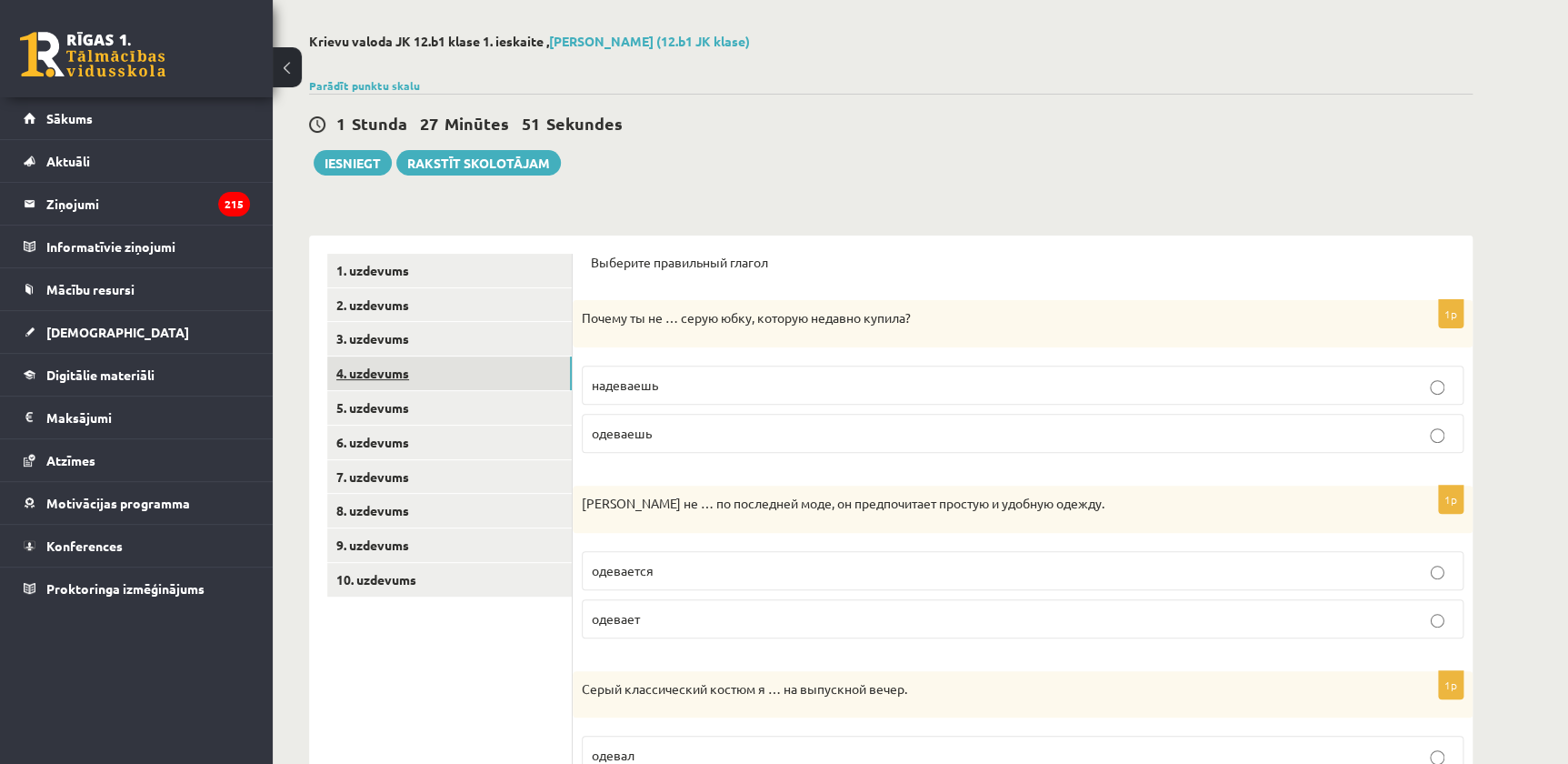
scroll to position [0, 0]
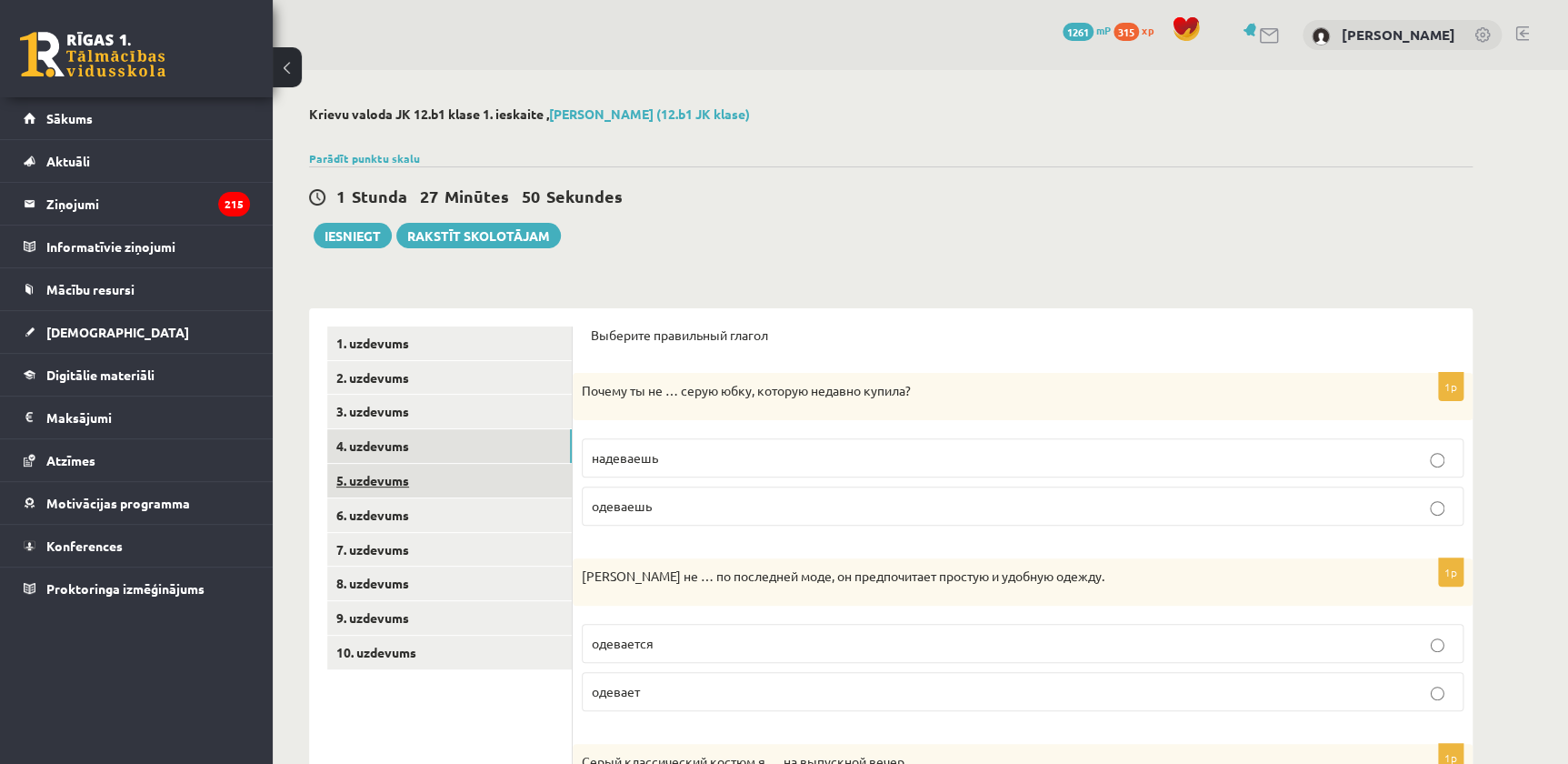
click at [425, 467] on link "5. uzdevums" at bounding box center [449, 481] width 245 height 34
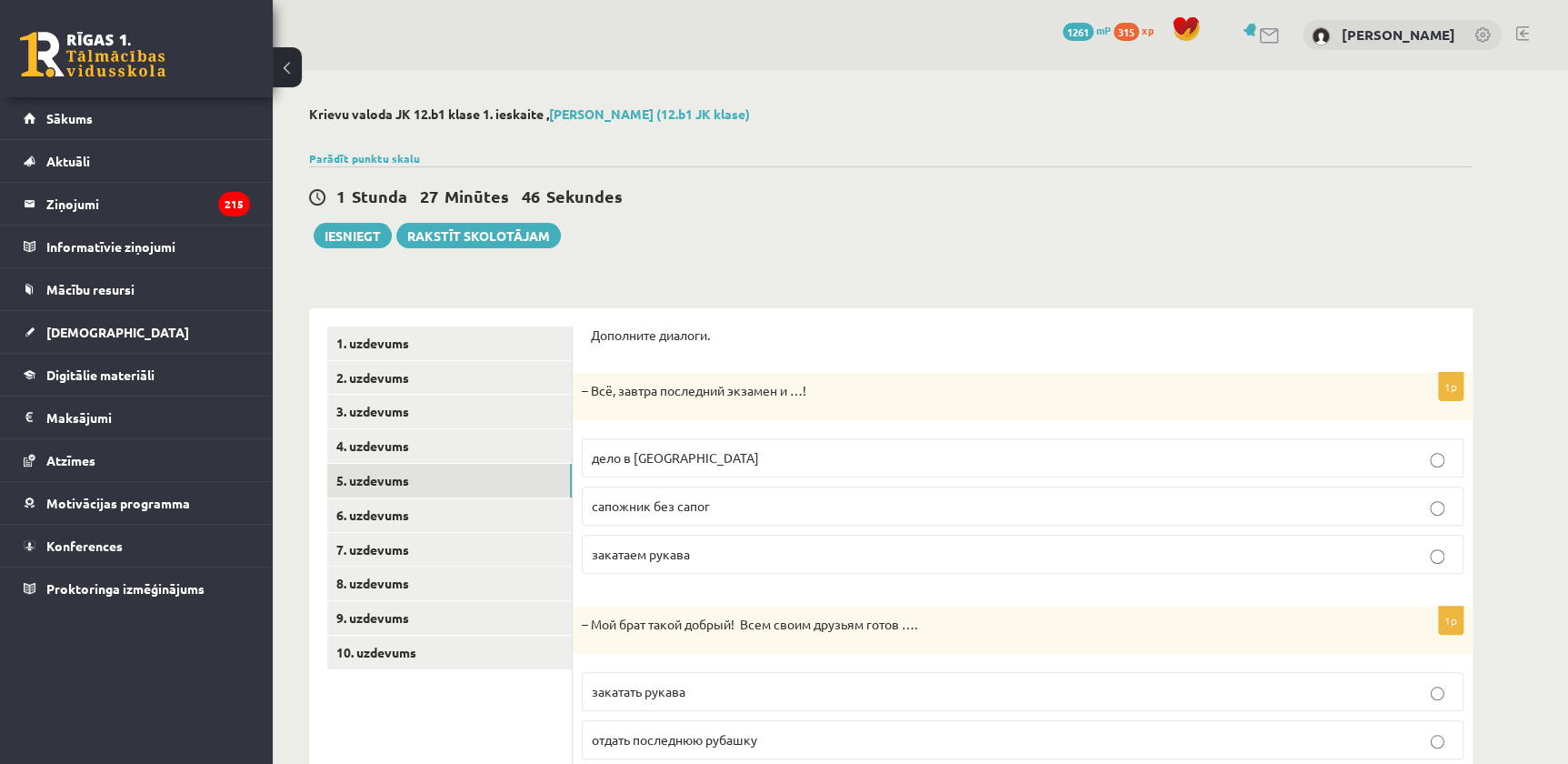
click at [691, 465] on p "дело в шляпе" at bounding box center [1022, 457] width 862 height 19
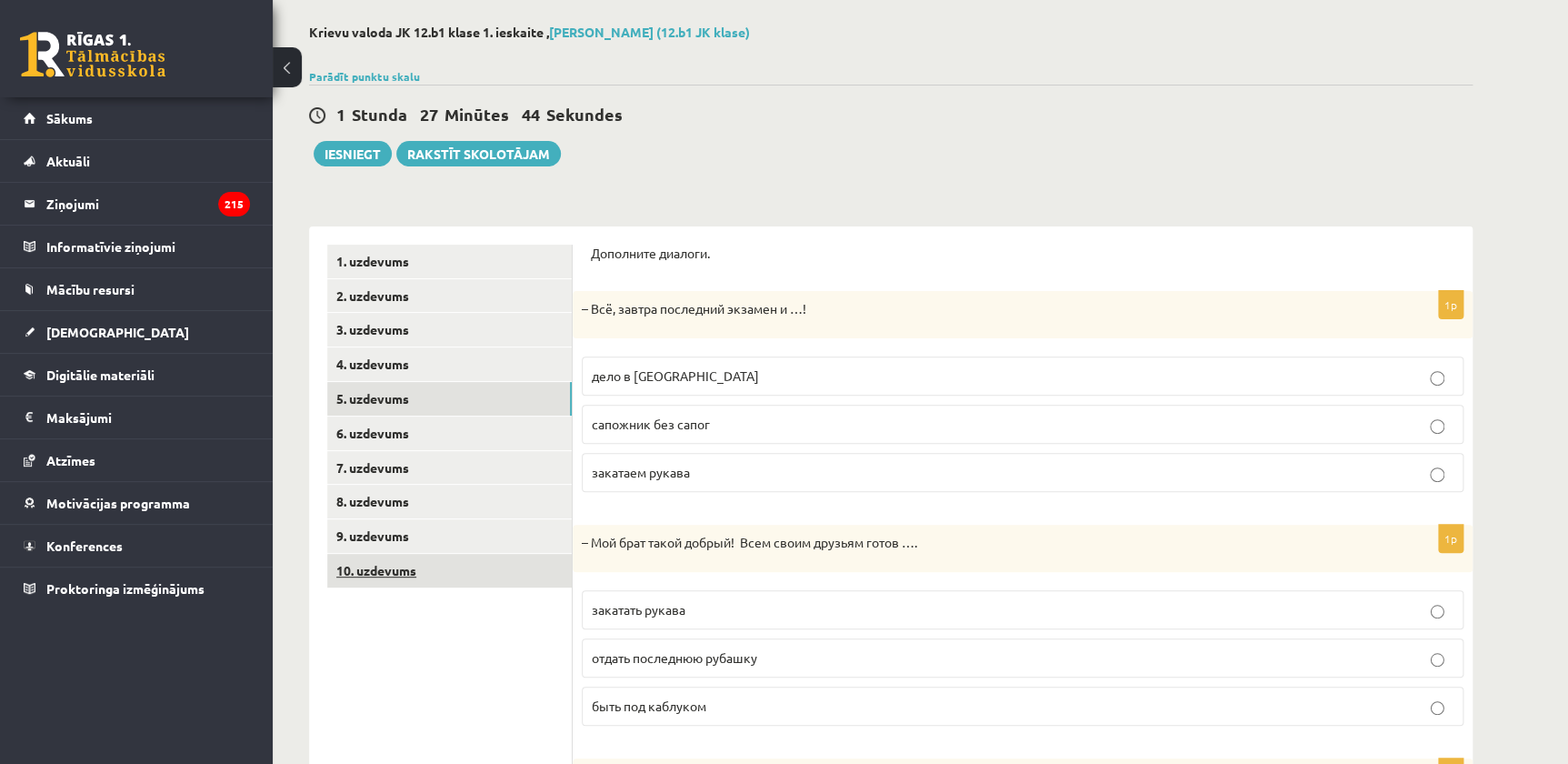
scroll to position [164, 0]
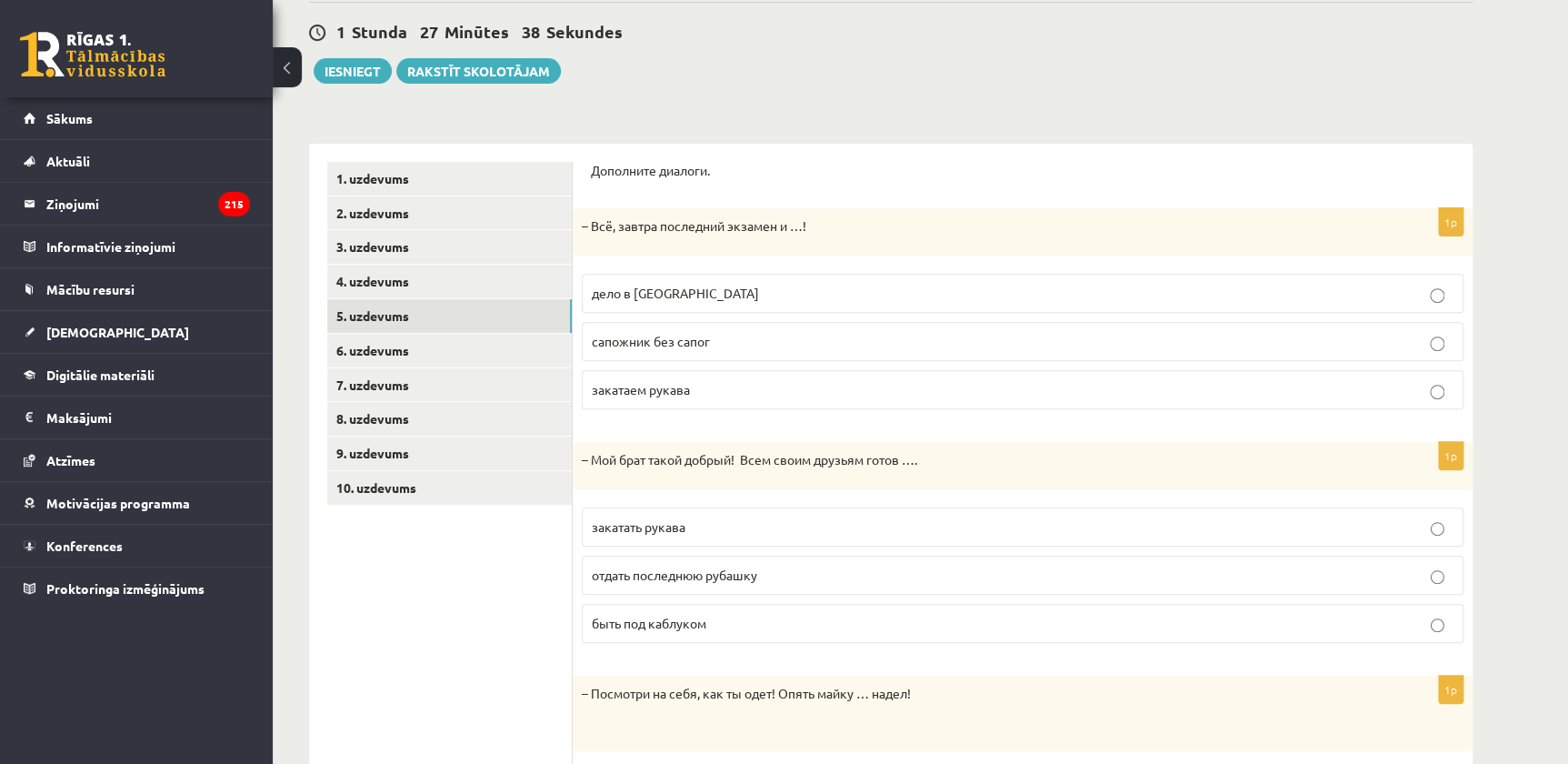
click at [654, 577] on span "отдать последнюю рубашку" at bounding box center [674, 575] width 165 height 17
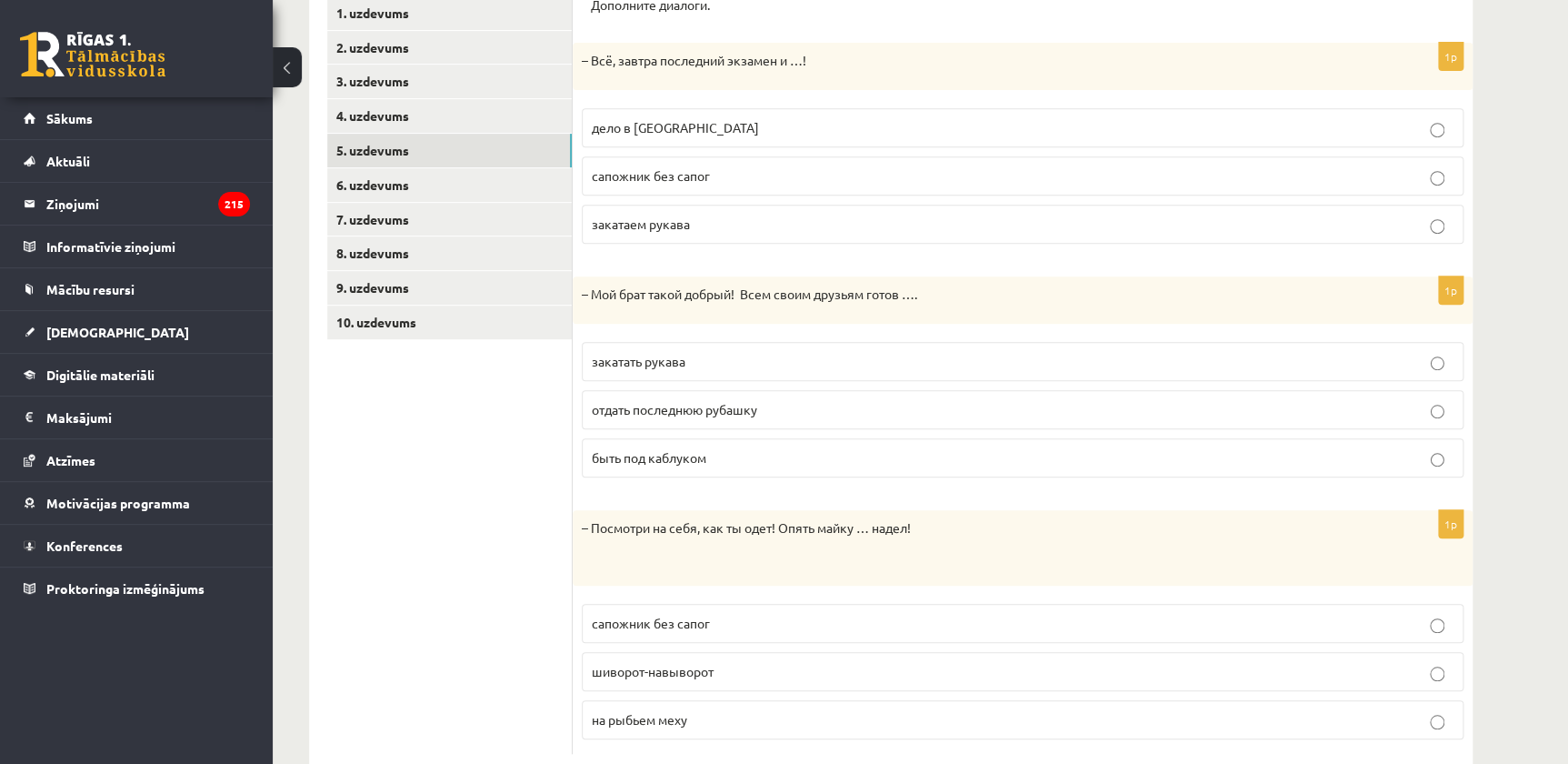
scroll to position [373, 0]
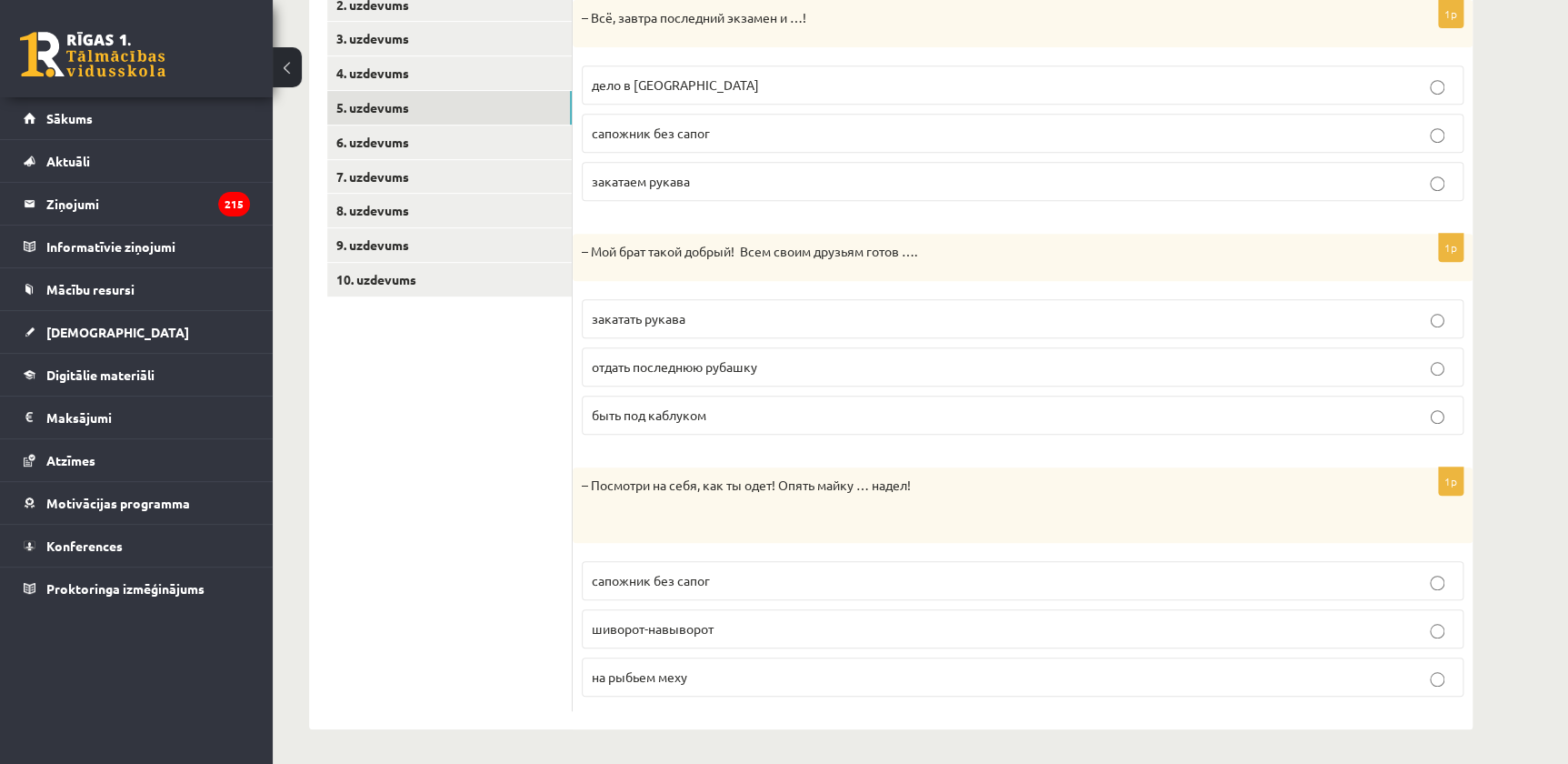
click at [655, 636] on label "шиворот-навыворот" at bounding box center [1022, 628] width 882 height 39
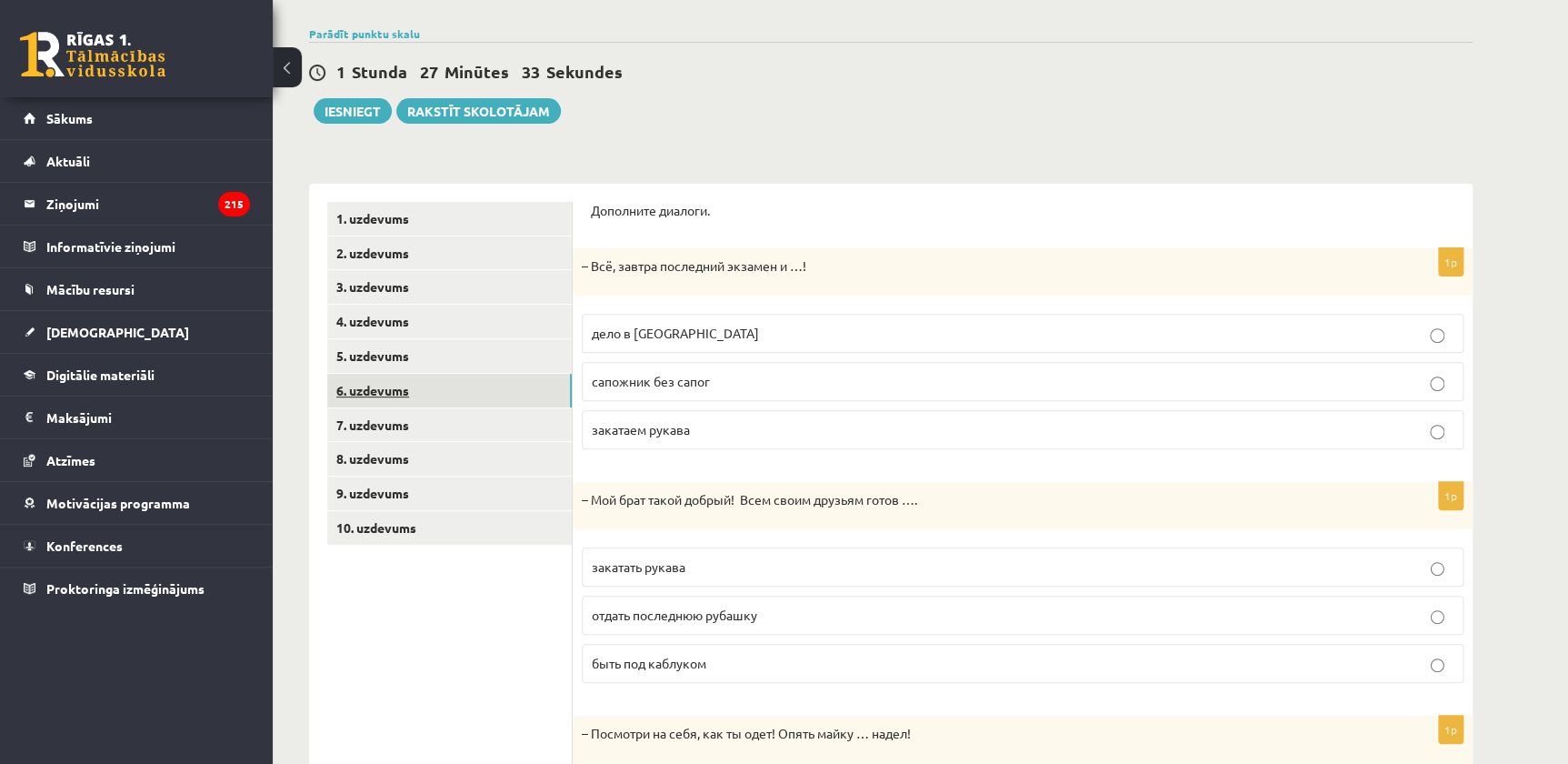
click at [436, 382] on link "6. uzdevums" at bounding box center [449, 390] width 245 height 34
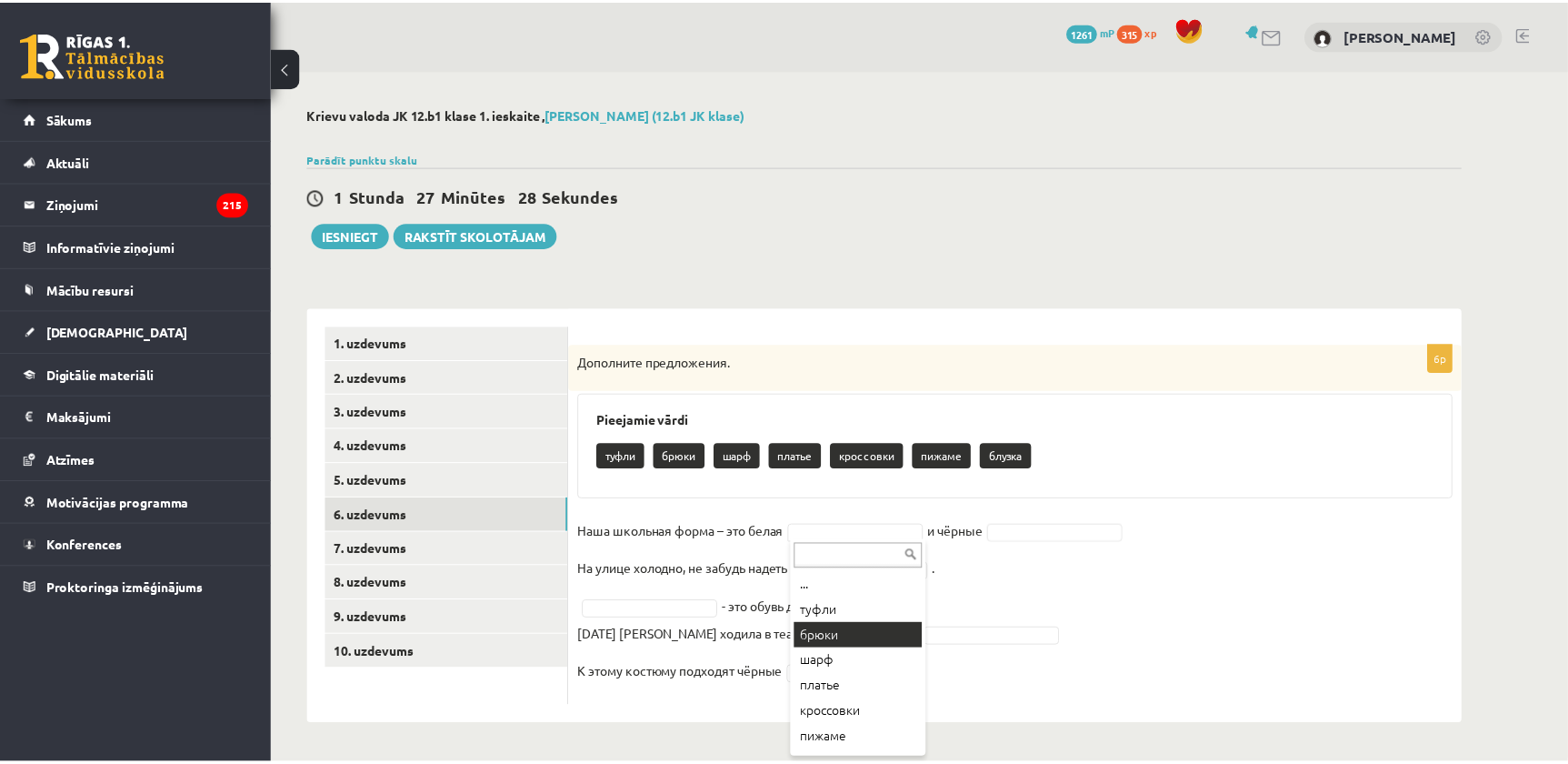
scroll to position [21, 0]
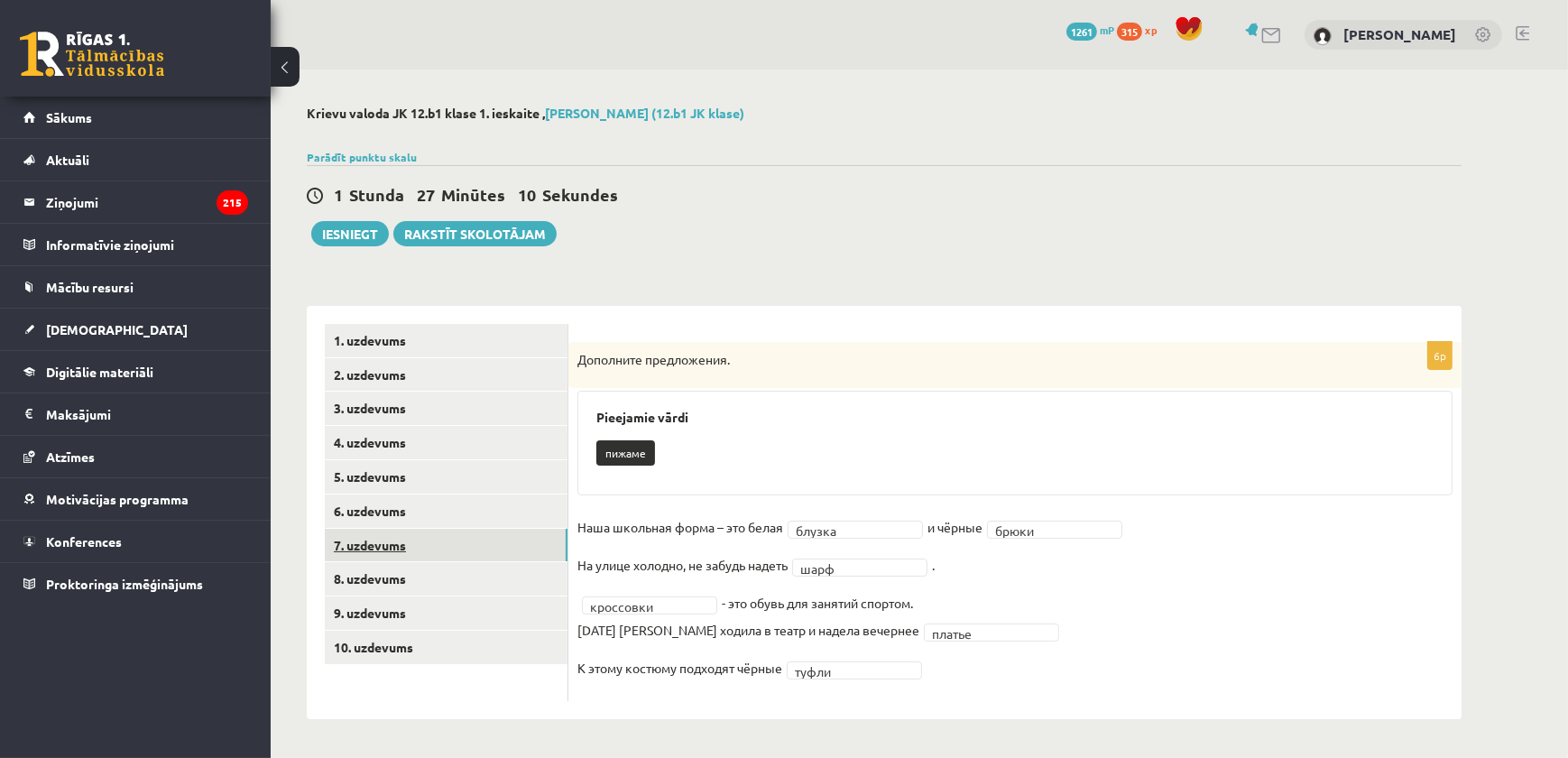
click at [426, 530] on link "7. uzdevums" at bounding box center [445, 546] width 243 height 33
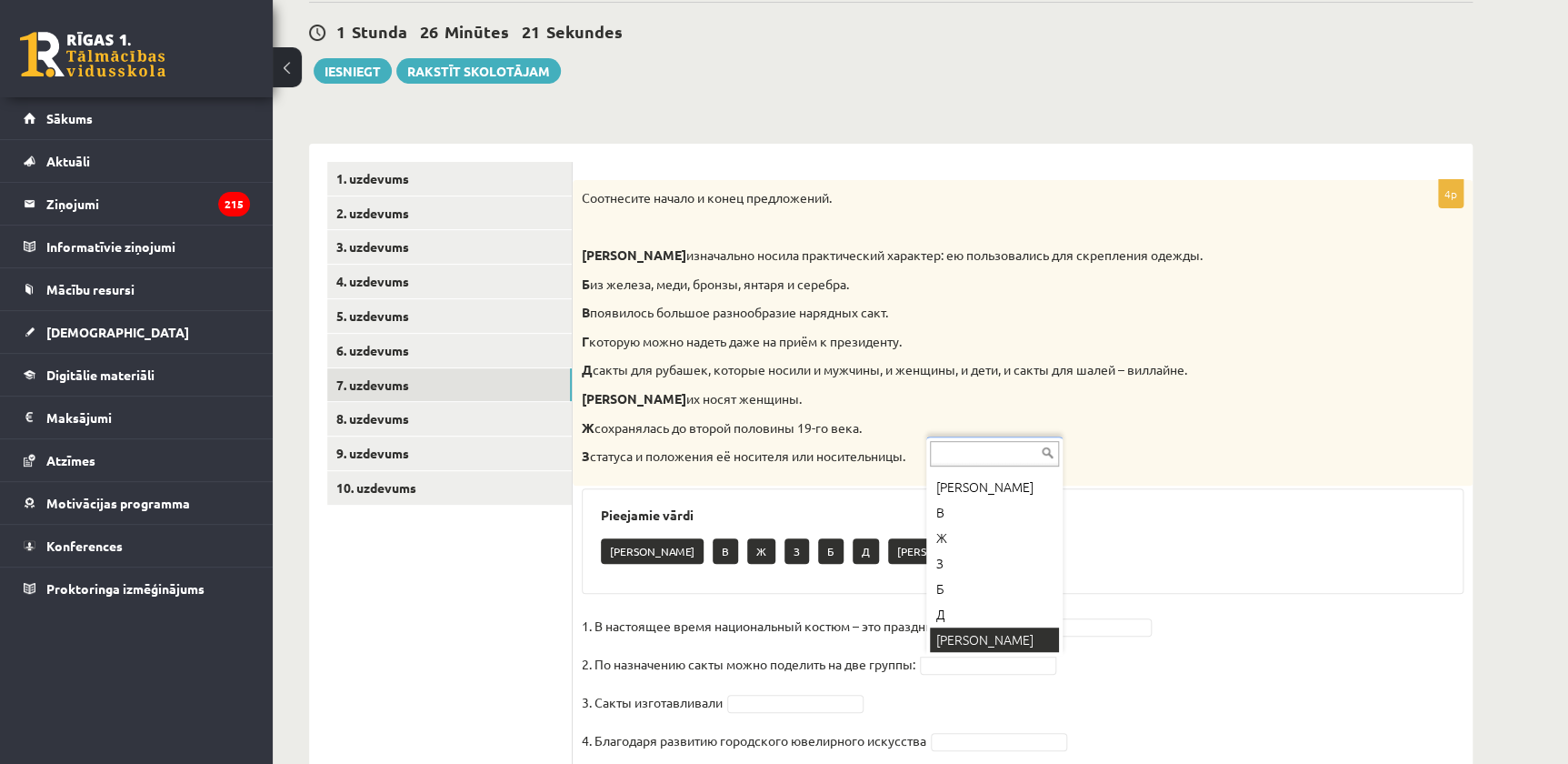
scroll to position [227, 0]
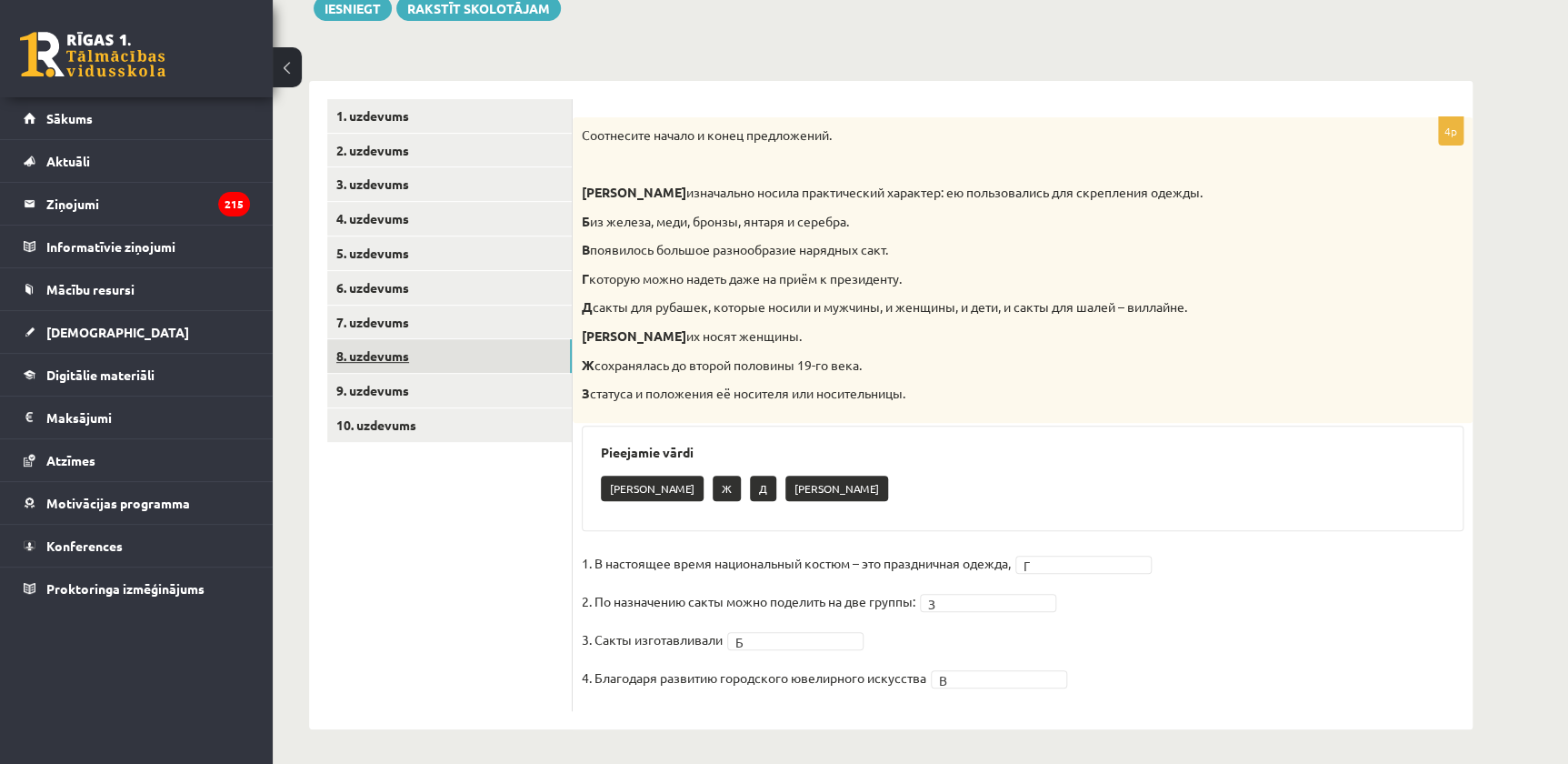
click at [427, 344] on link "8. uzdevums" at bounding box center [449, 356] width 245 height 34
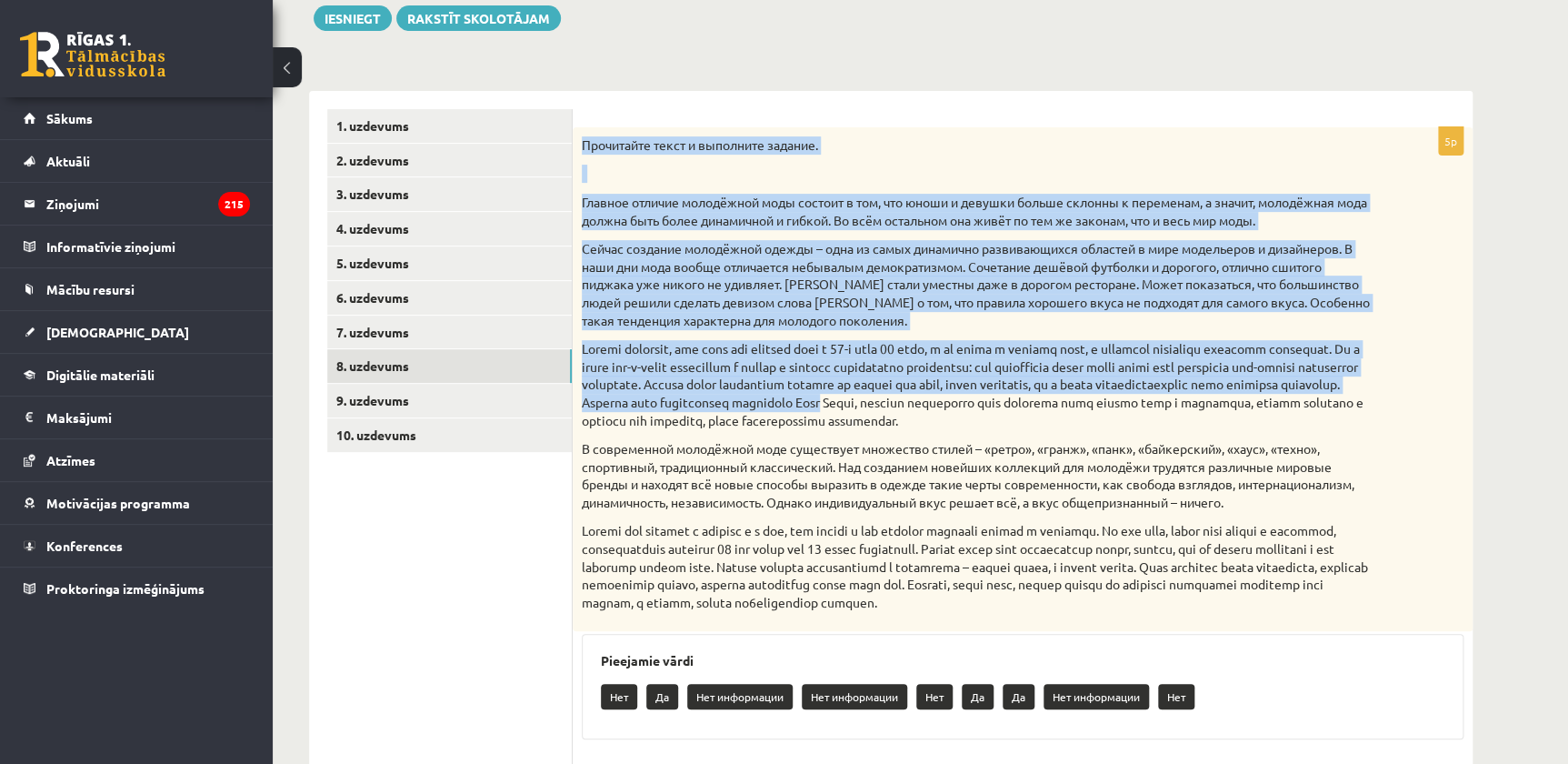
scroll to position [465, 0]
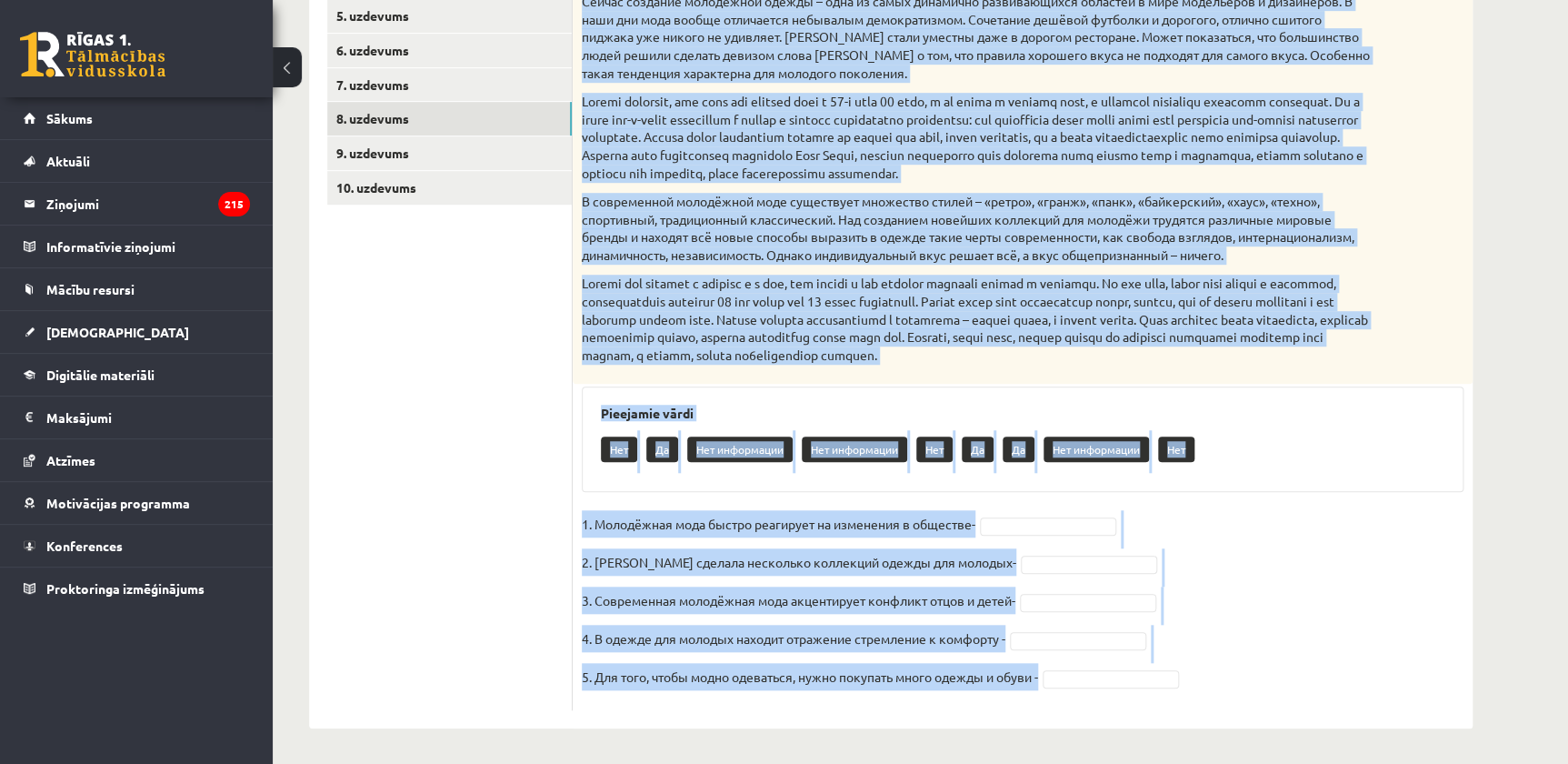
drag, startPoint x: 621, startPoint y: 142, endPoint x: 1326, endPoint y: 695, distance: 896.0
click at [1326, 695] on div "5p Прочитайте текст и выполните задание. Главное отличие молодёжной моды состои…" at bounding box center [1022, 295] width 900 height 830
copy div "Прочитайте текст и выполните задание. Главное отличие молодёжной моды состоит в…"
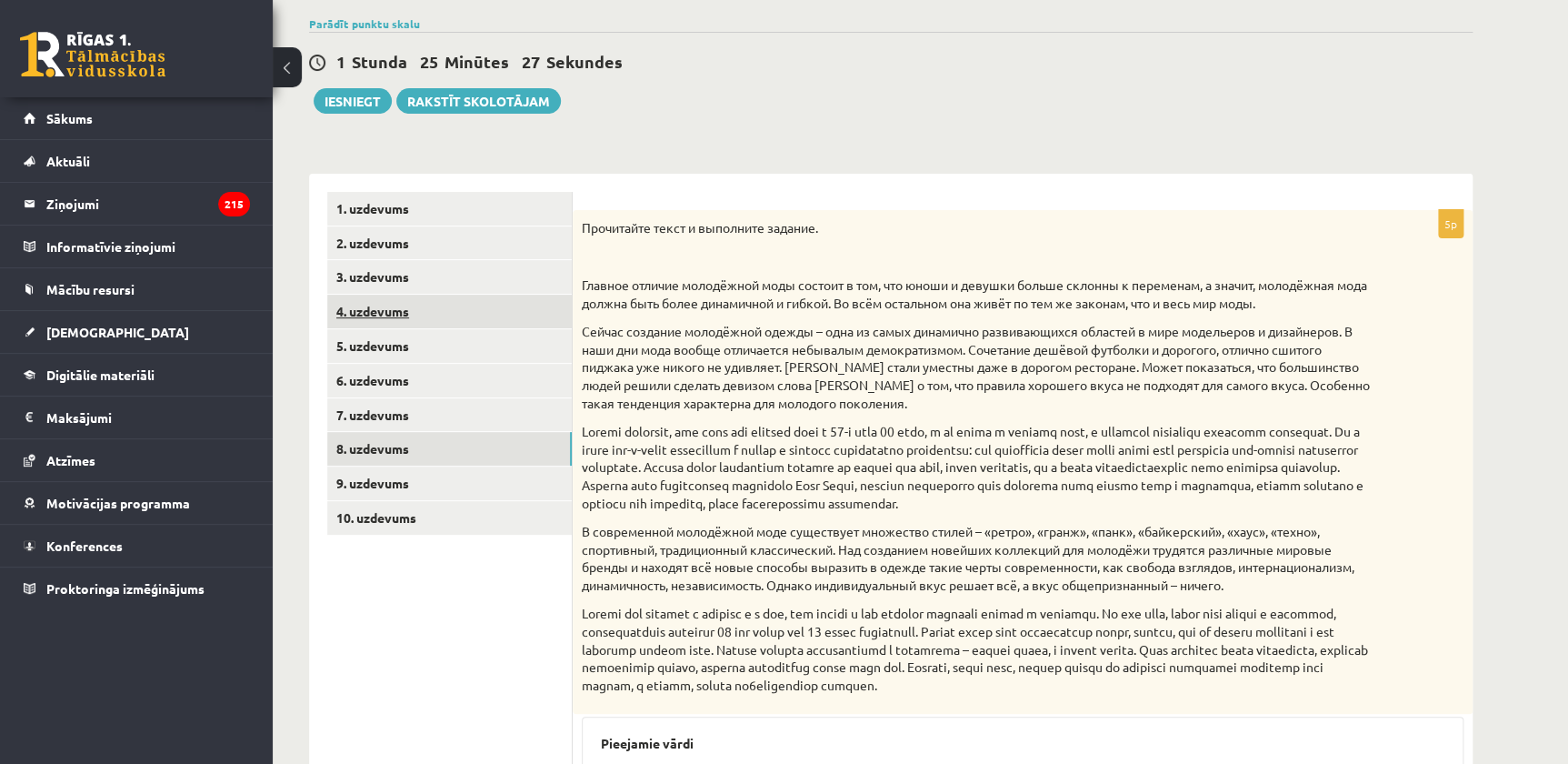
scroll to position [0, 0]
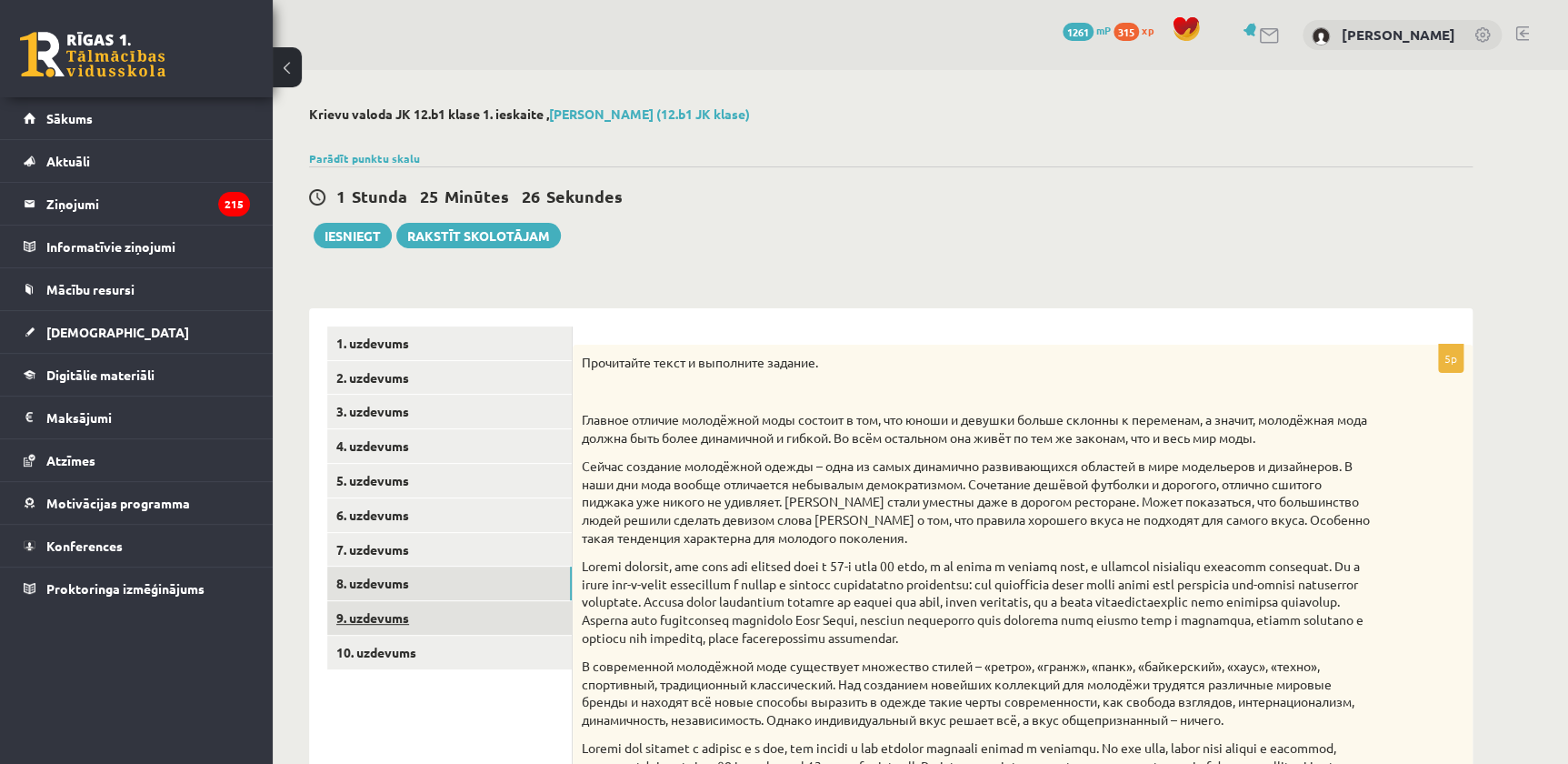
click at [411, 619] on link "9. uzdevums" at bounding box center [449, 618] width 245 height 34
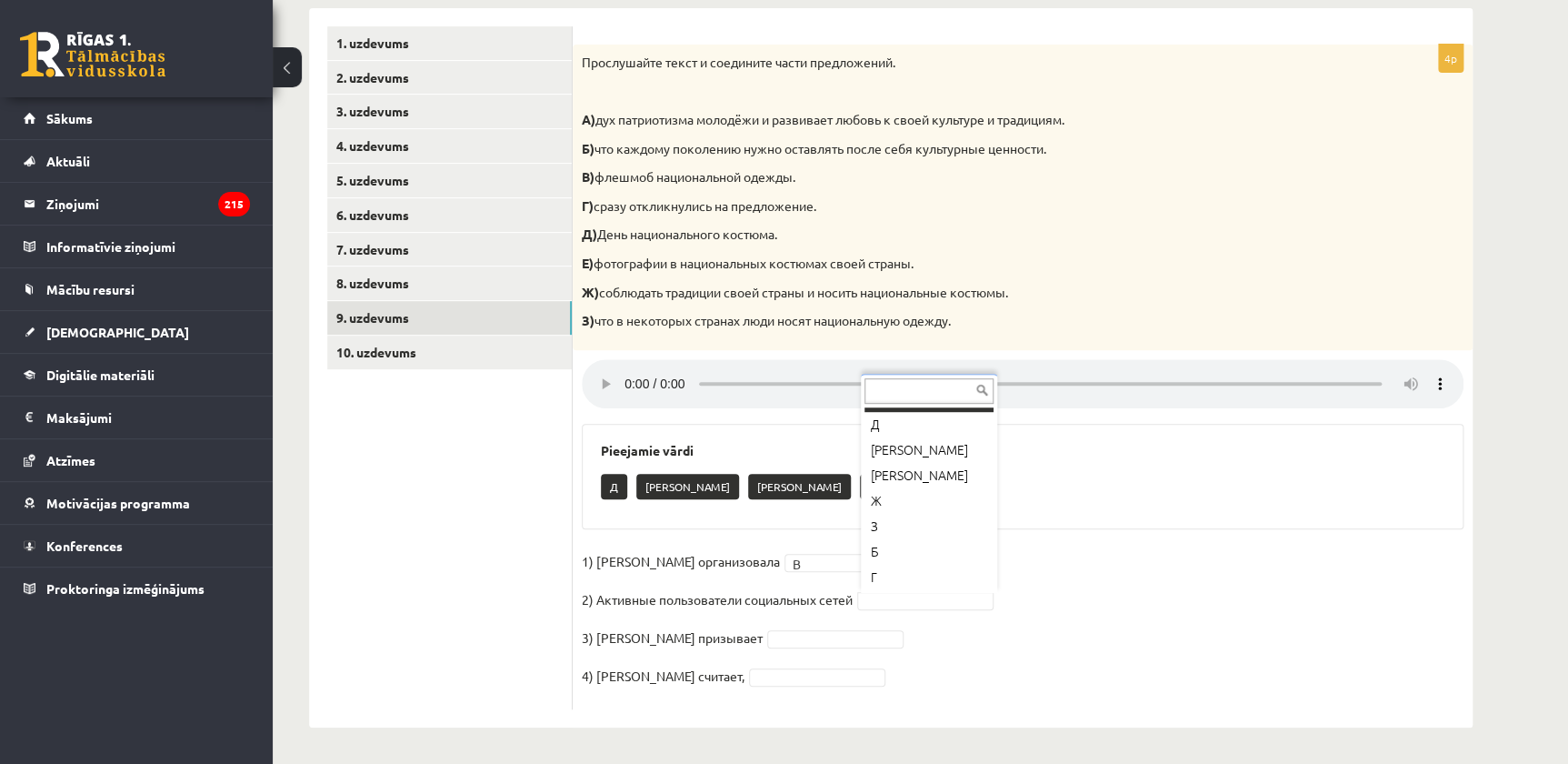
scroll to position [21, 0]
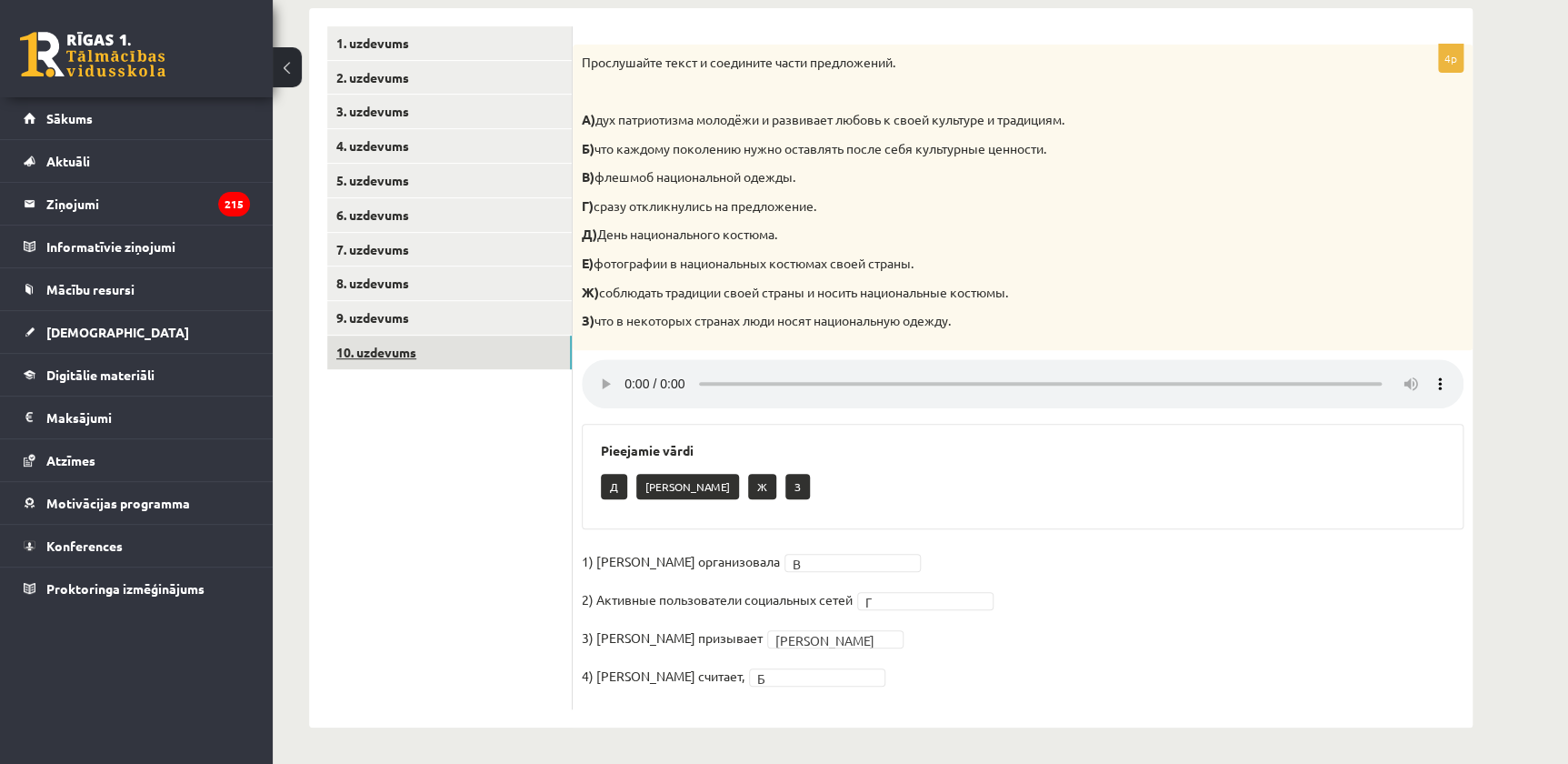
click at [408, 346] on link "10. uzdevums" at bounding box center [449, 353] width 245 height 34
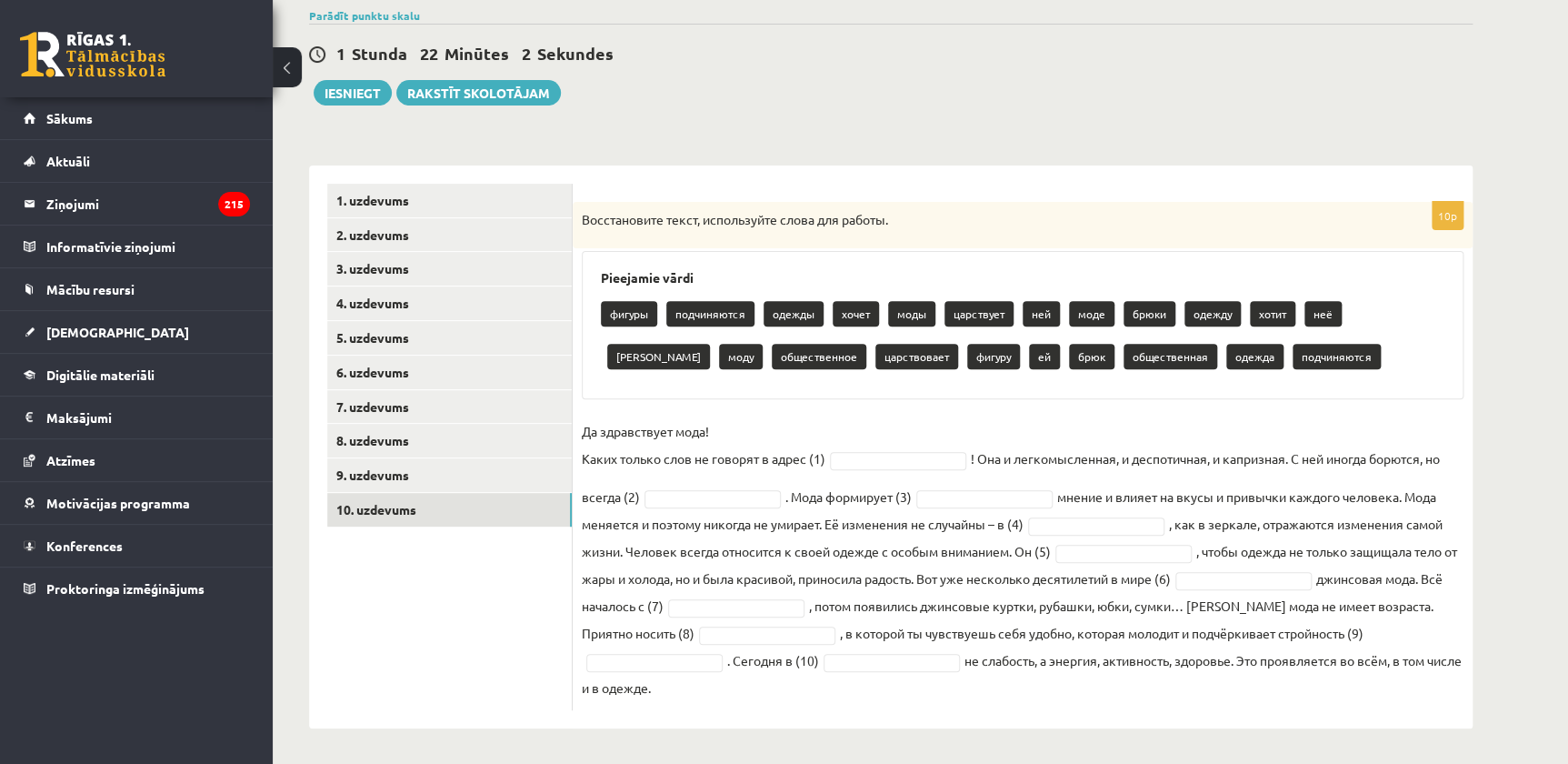
drag, startPoint x: 907, startPoint y: 384, endPoint x: 918, endPoint y: 321, distance: 64.0
click at [922, 326] on div "фигуры подчиняются одежды хочет моды царствует ней моде брюки одежду хотит неё …" at bounding box center [1023, 337] width 844 height 85
click at [905, 471] on fieldset "Да здравствует мода! Каких только слов не говорят в адрес (1) ! Она и легкомысл…" at bounding box center [1022, 559] width 882 height 283
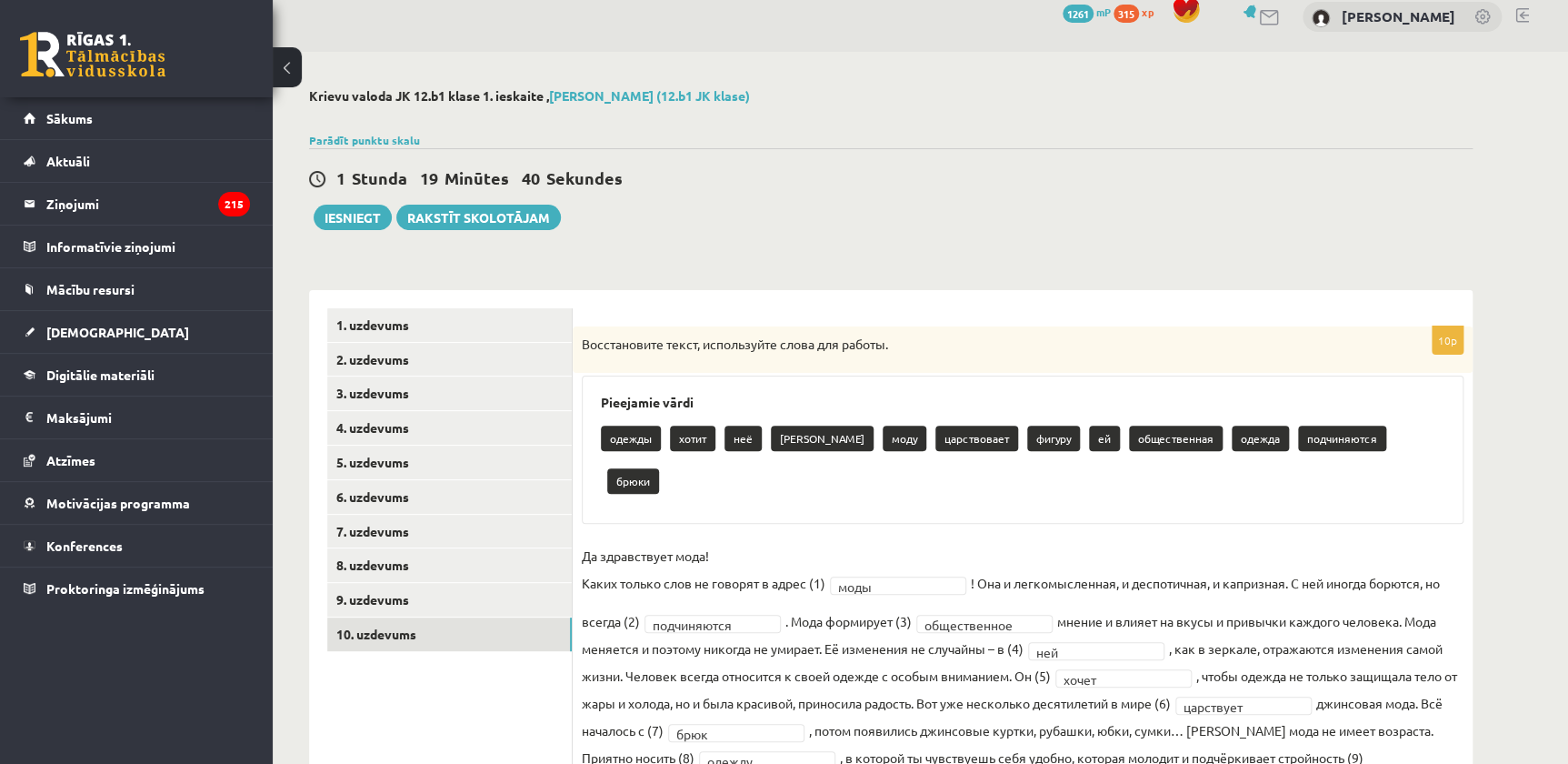
scroll to position [0, 0]
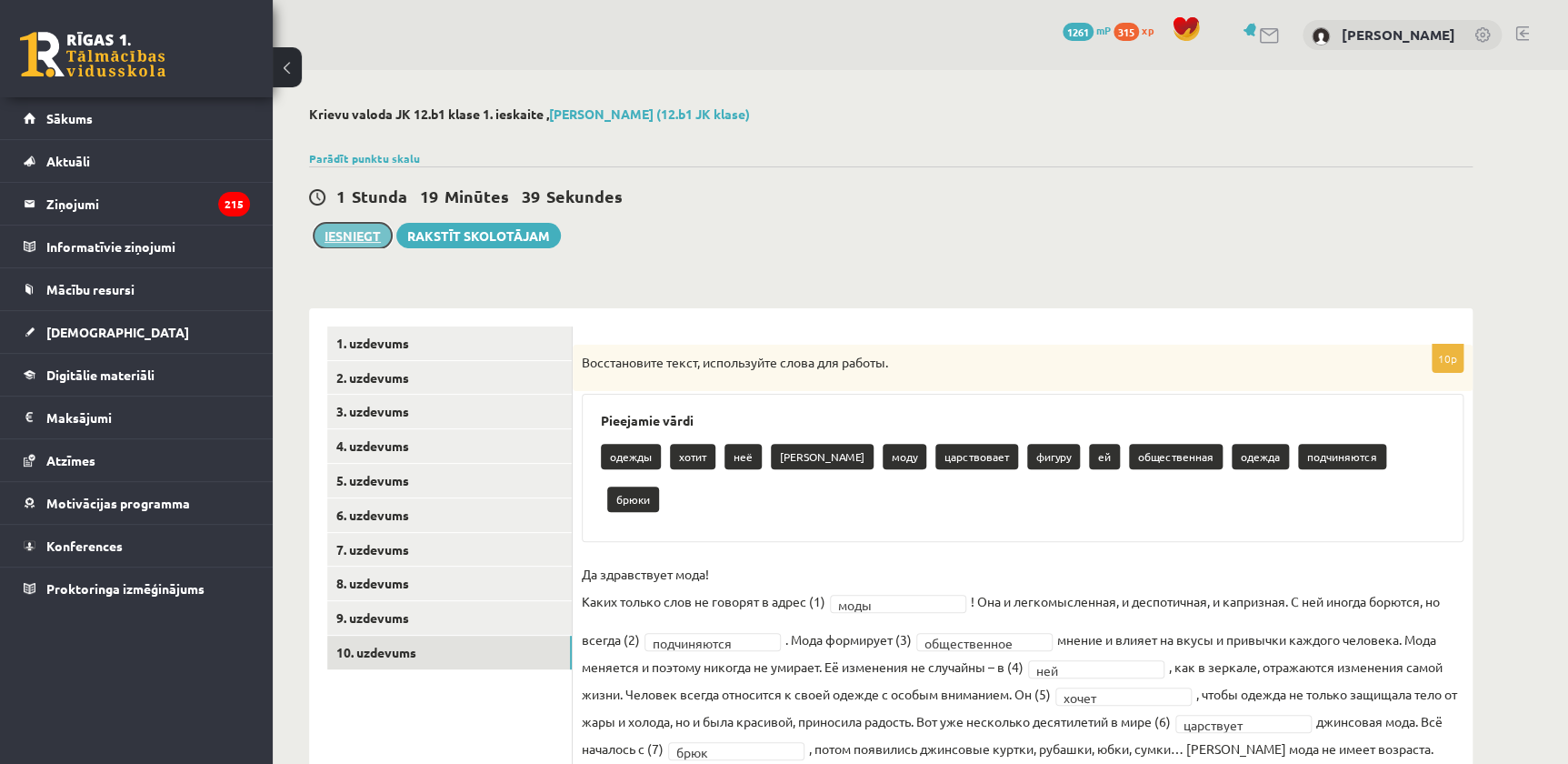
click at [348, 225] on button "Iesniegt" at bounding box center [353, 236] width 78 height 26
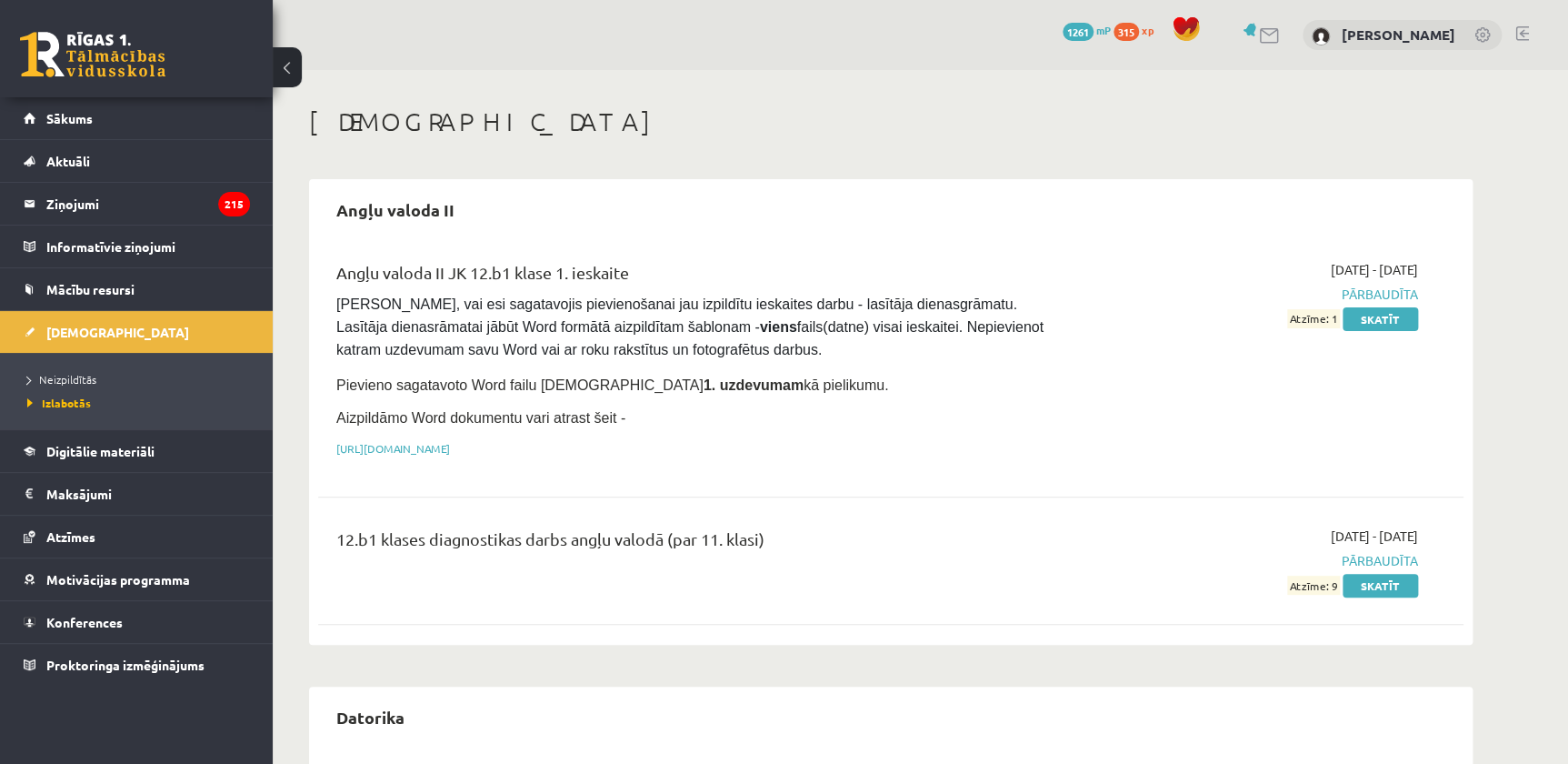
scroll to position [82, 0]
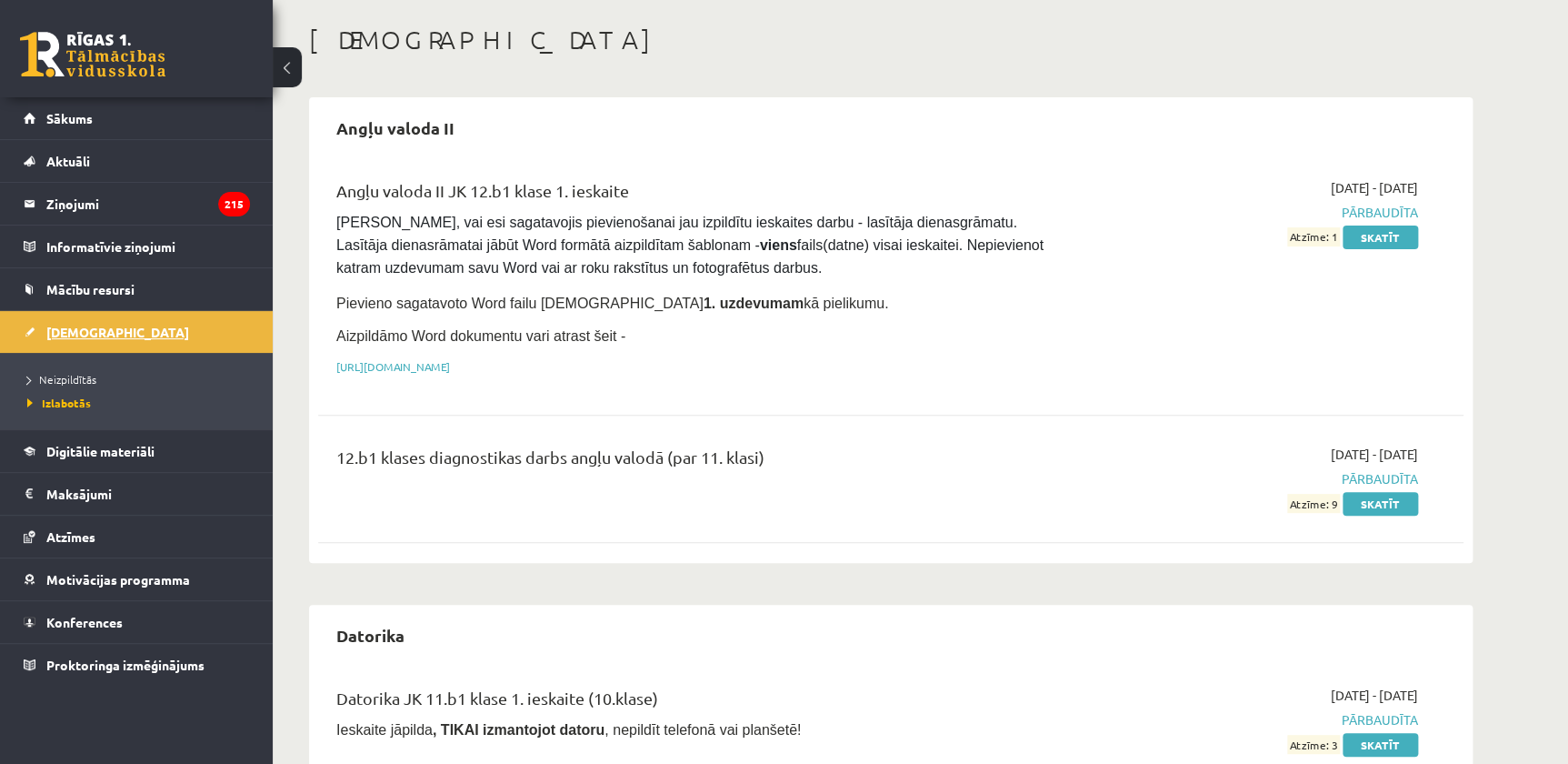
click at [72, 326] on span "[DEMOGRAPHIC_DATA]" at bounding box center [118, 332] width 143 height 17
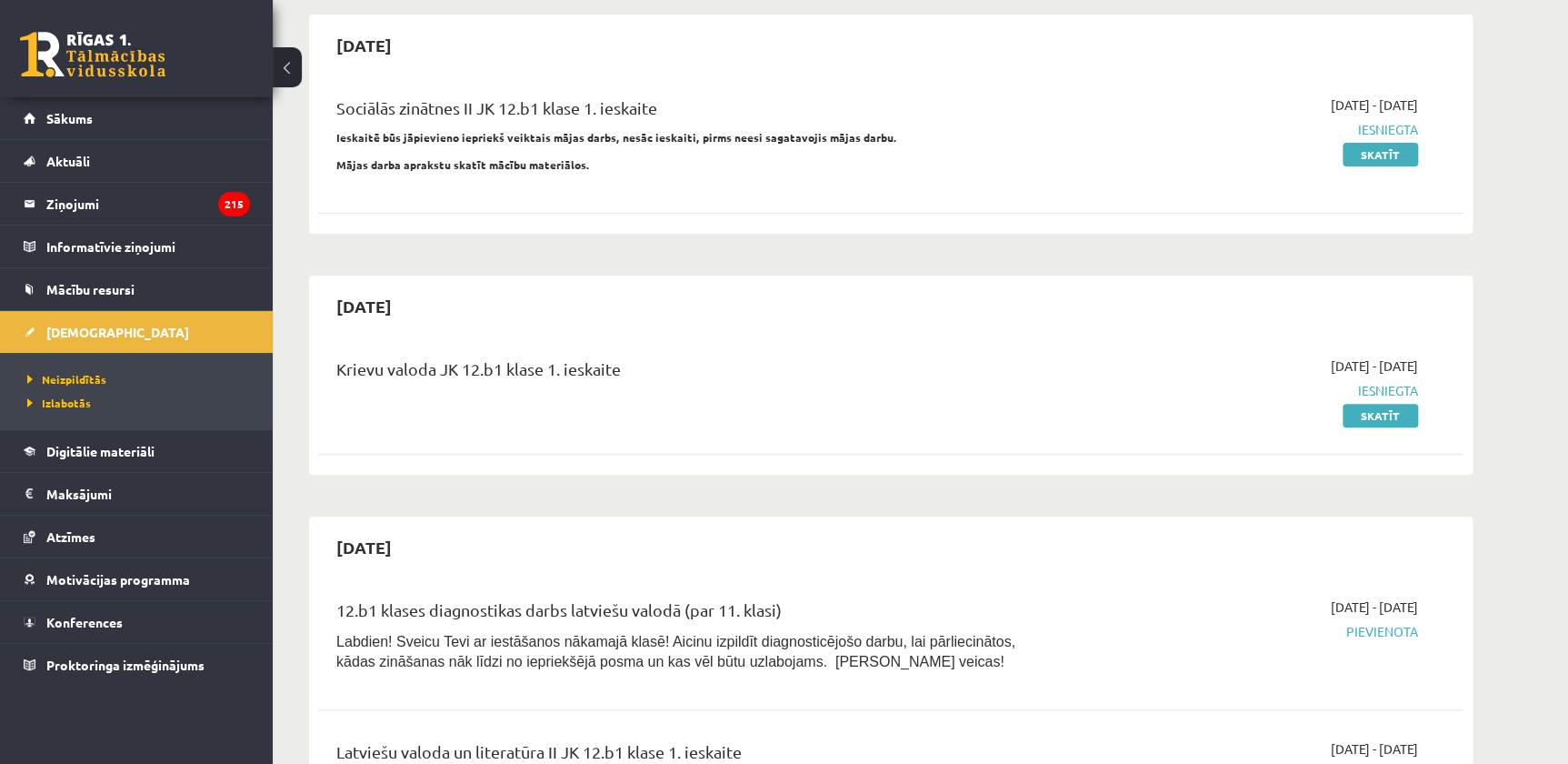
scroll to position [82, 0]
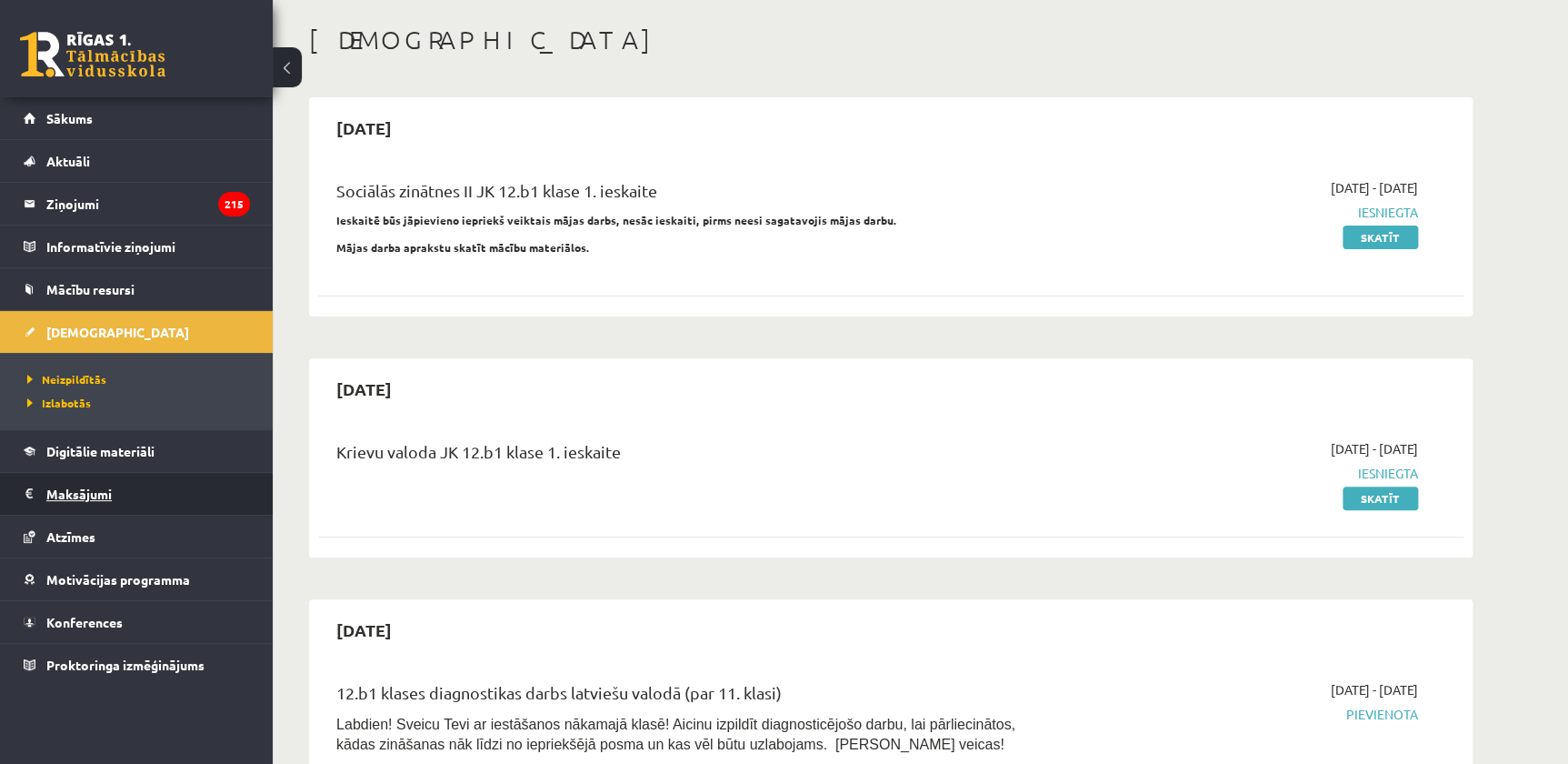
click at [84, 491] on legend "Maksājumi 0" at bounding box center [149, 493] width 204 height 42
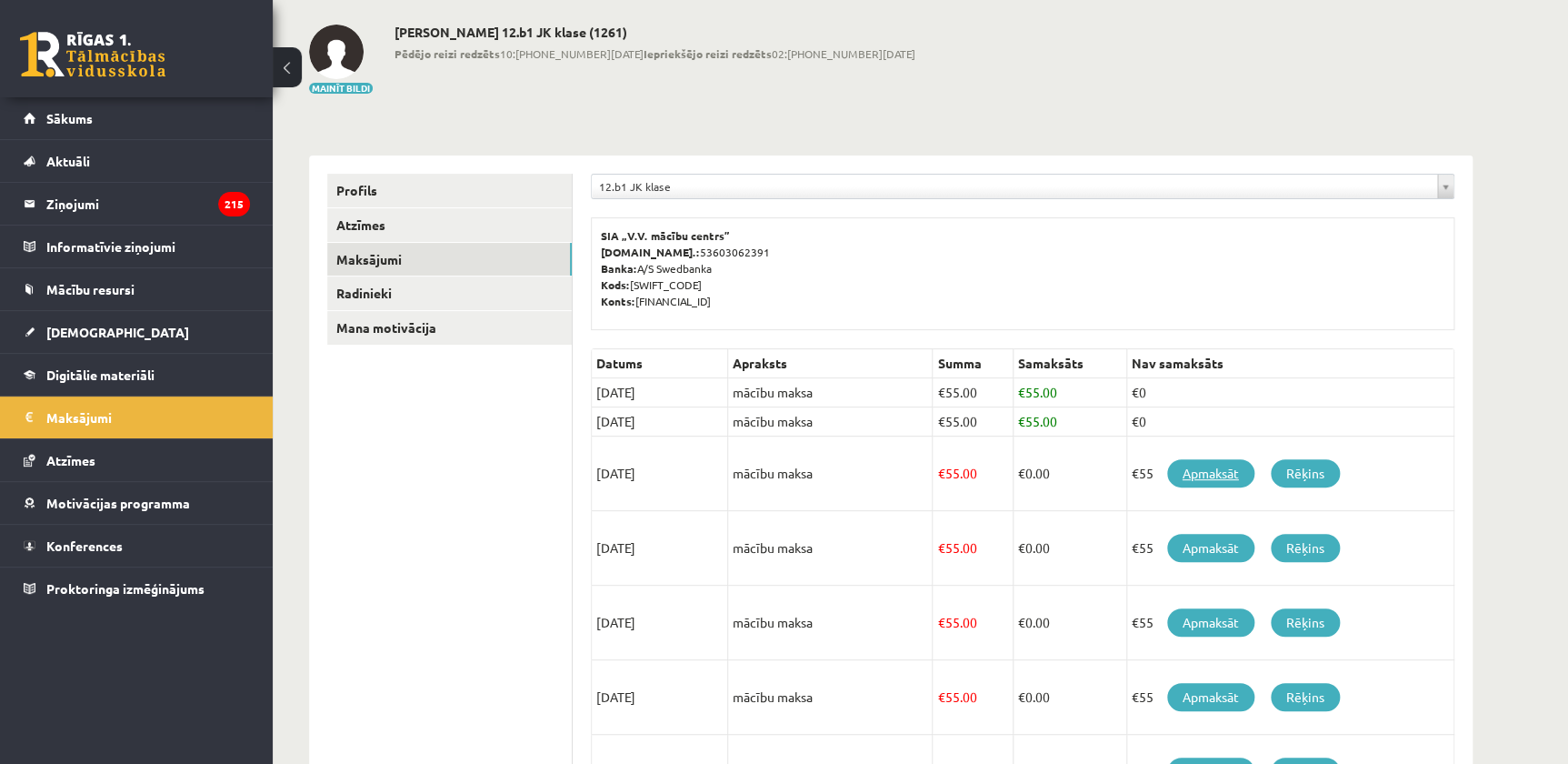
click at [1224, 464] on link "Apmaksāt" at bounding box center [1210, 473] width 87 height 28
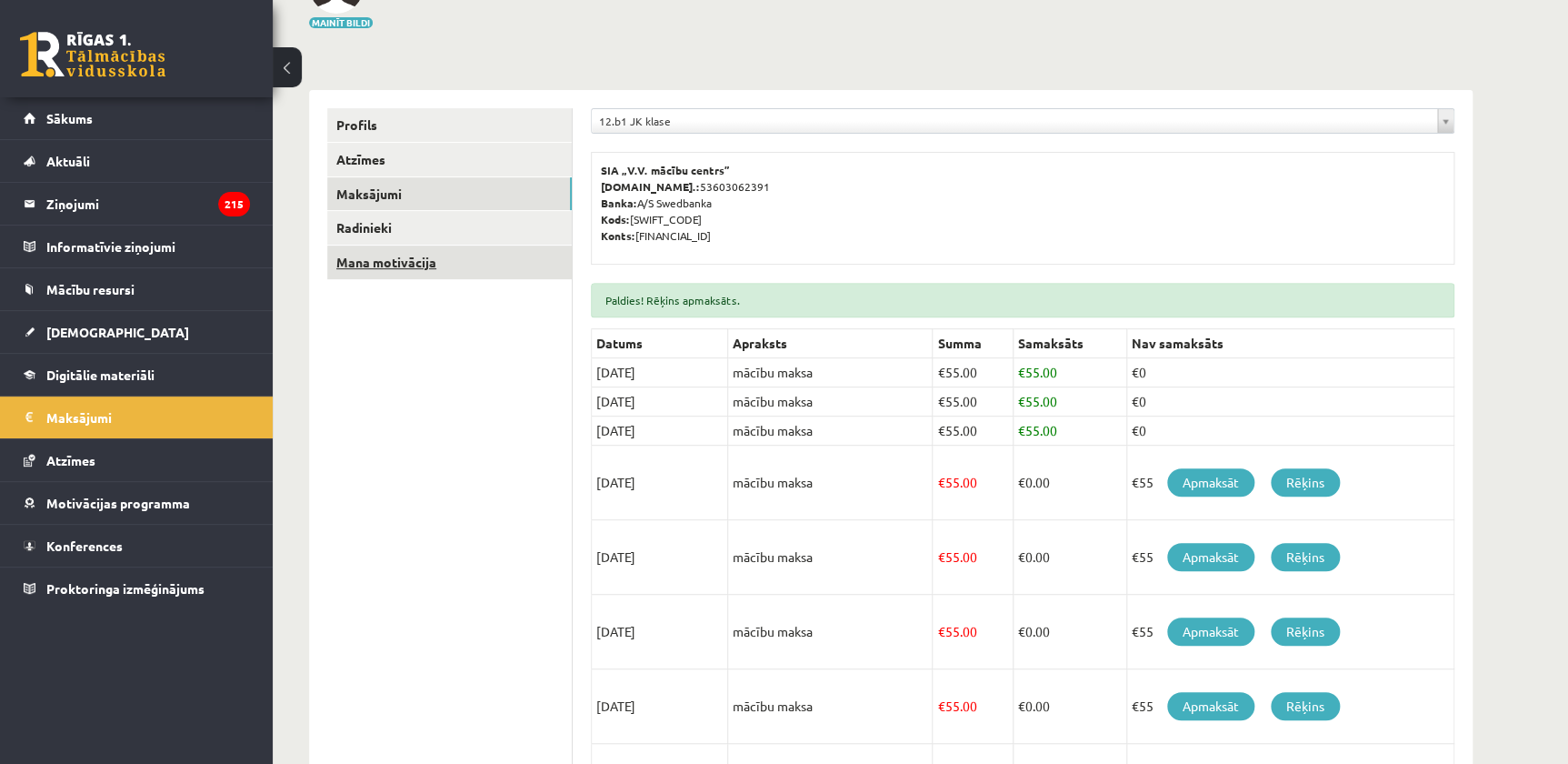
scroll to position [110, 0]
